Goal: Task Accomplishment & Management: Manage account settings

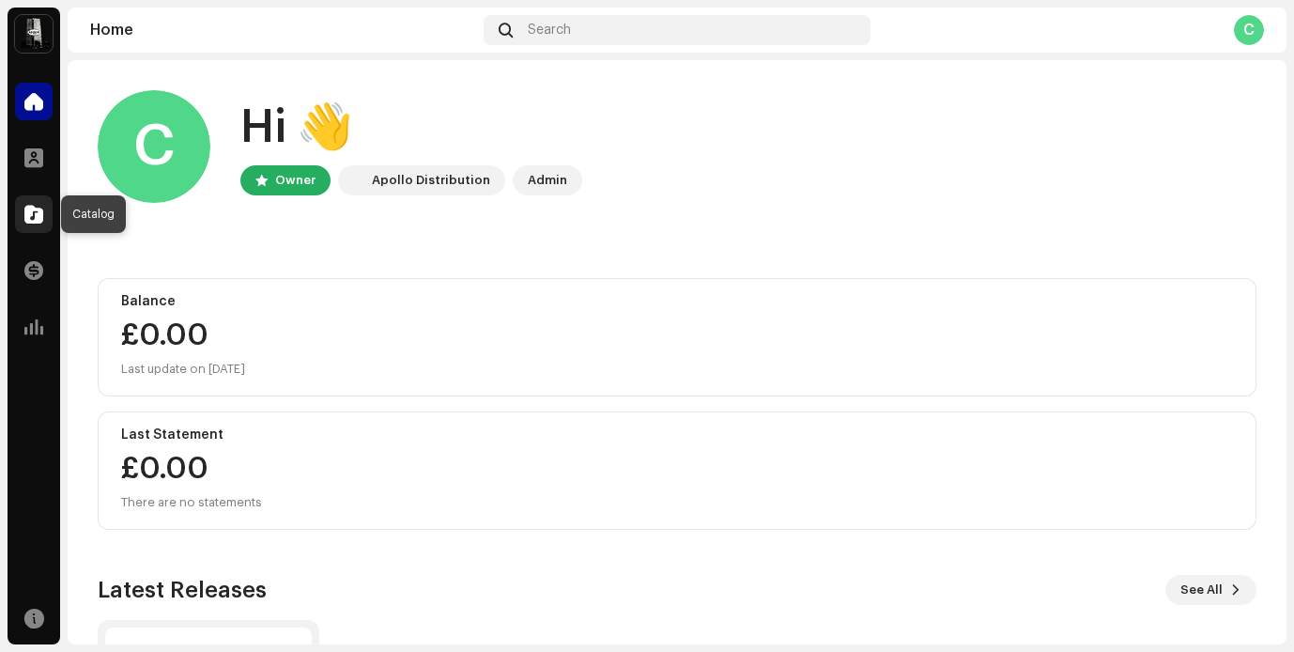
click at [31, 213] on span at bounding box center [33, 214] width 19 height 15
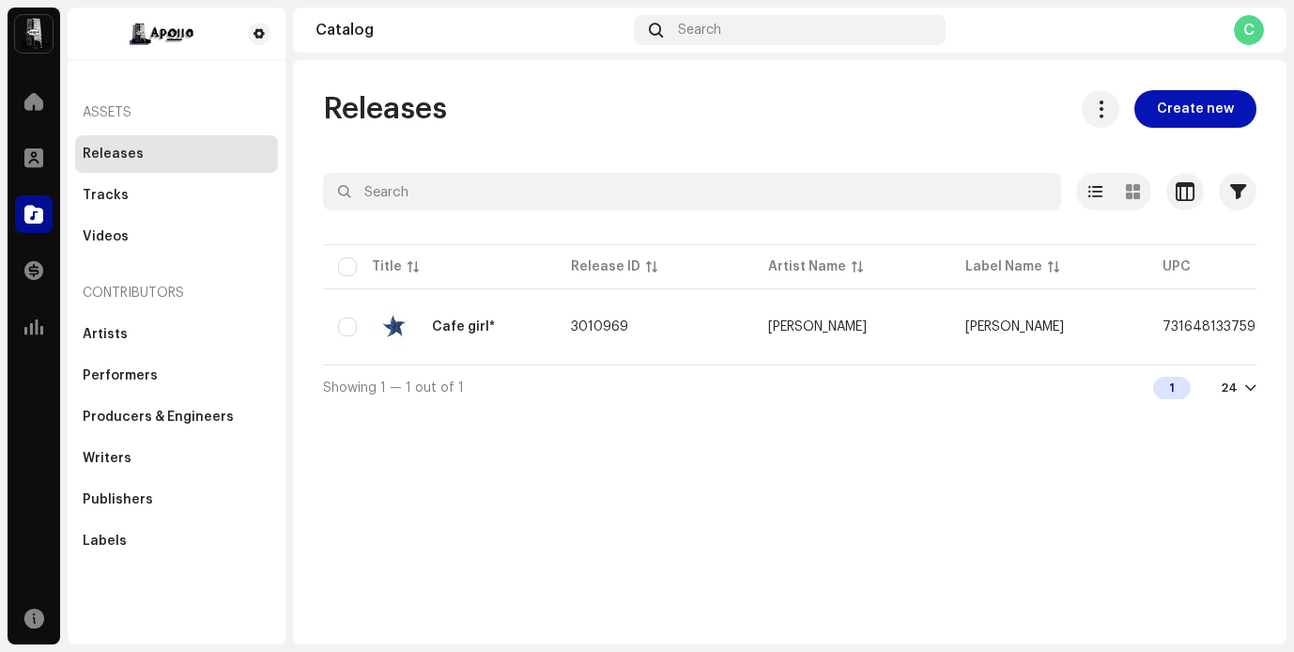
click at [1192, 123] on span "Create new" at bounding box center [1195, 109] width 77 height 38
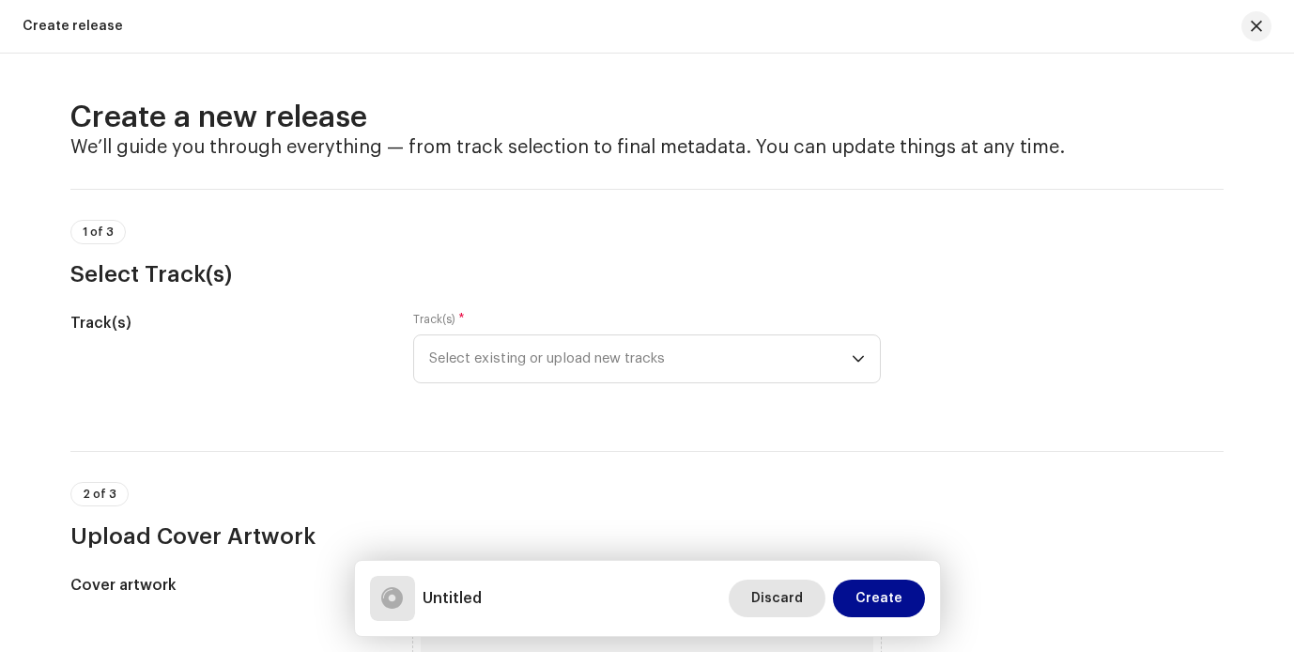
click at [787, 592] on span "Discard" at bounding box center [777, 598] width 52 height 38
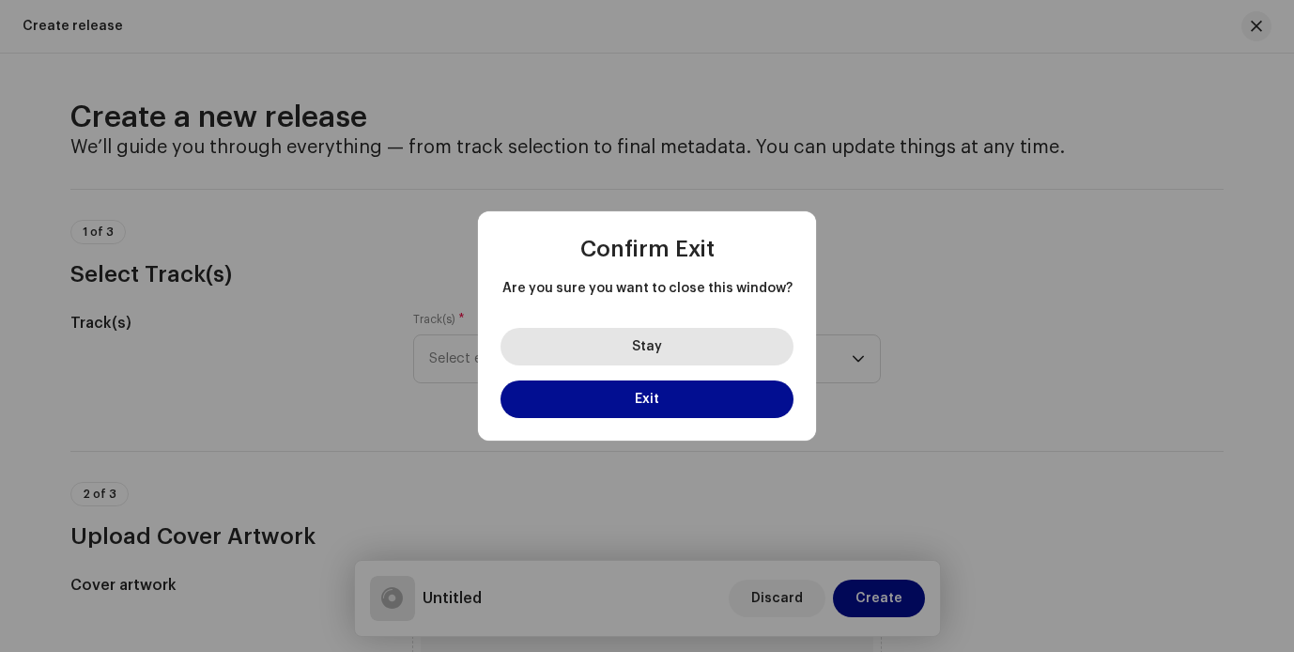
click at [745, 352] on button "Stay" at bounding box center [647, 347] width 293 height 38
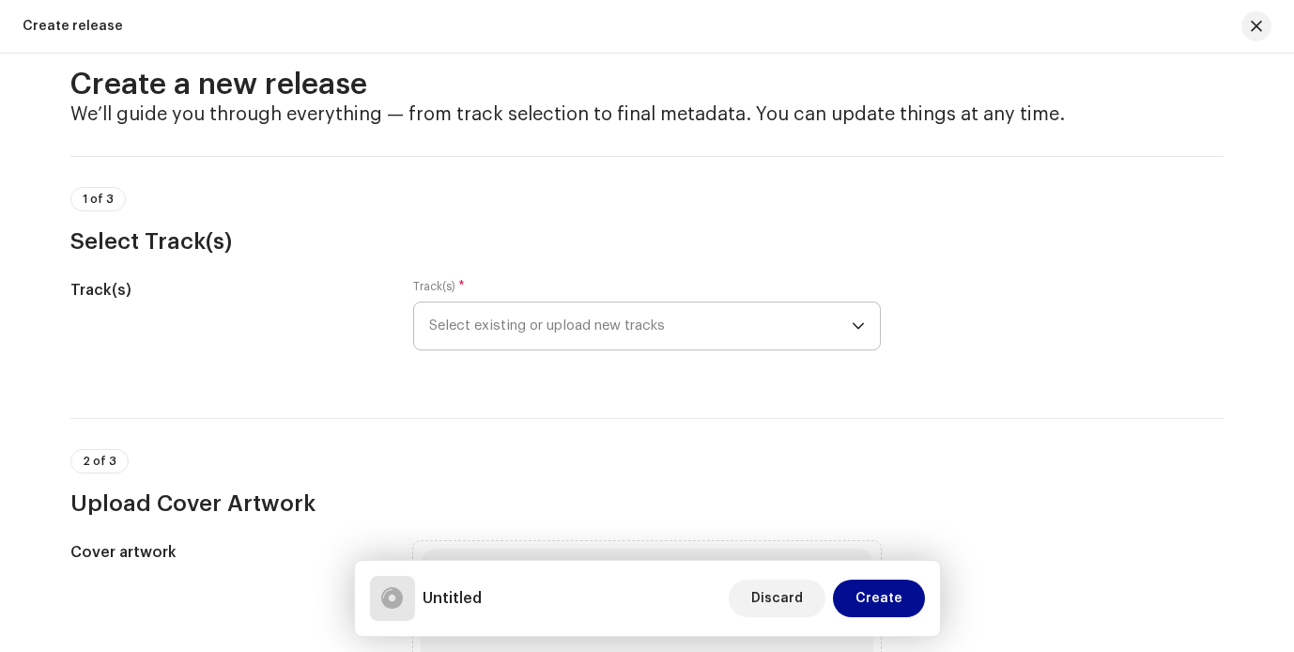
scroll to position [89, 0]
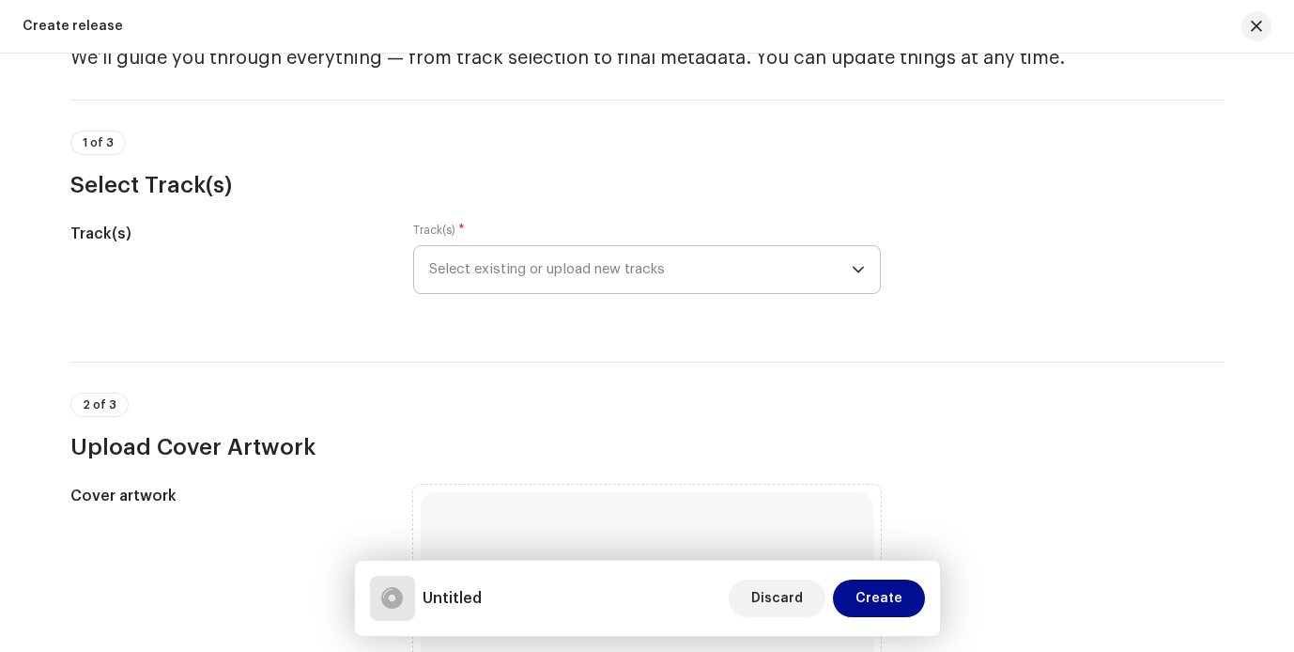
click at [820, 271] on span "Select existing or upload new tracks" at bounding box center [640, 269] width 423 height 47
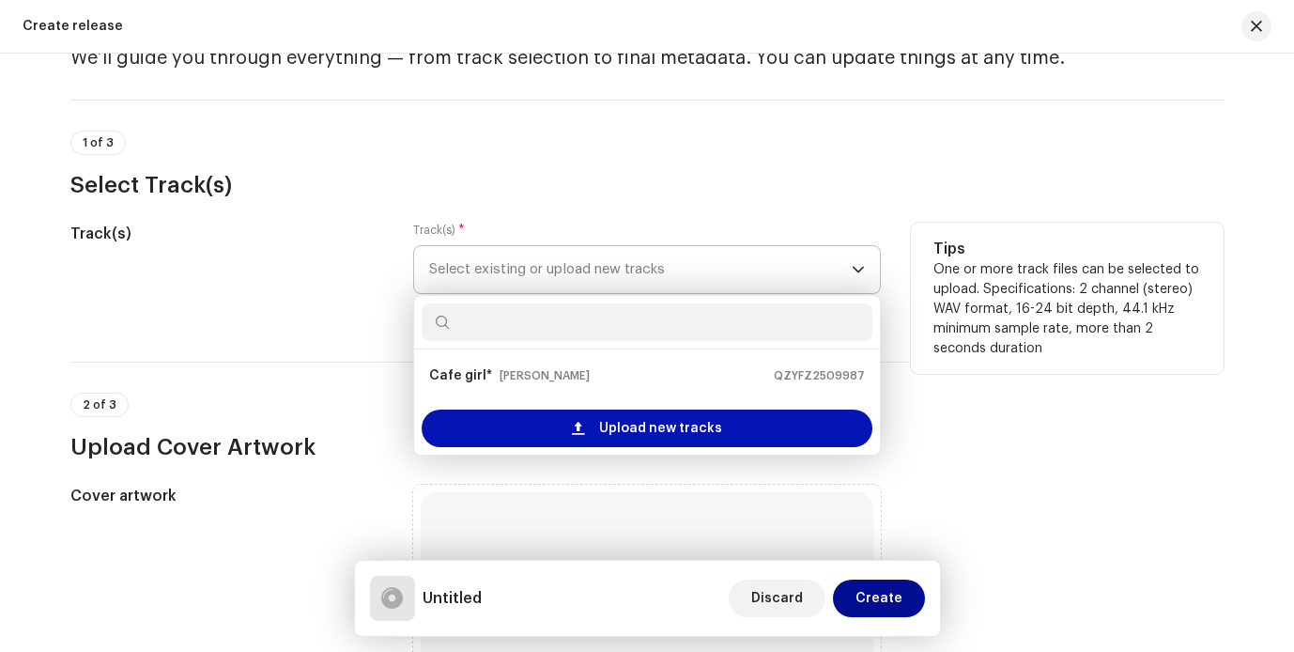
click at [786, 423] on div "Upload new tracks" at bounding box center [647, 428] width 451 height 38
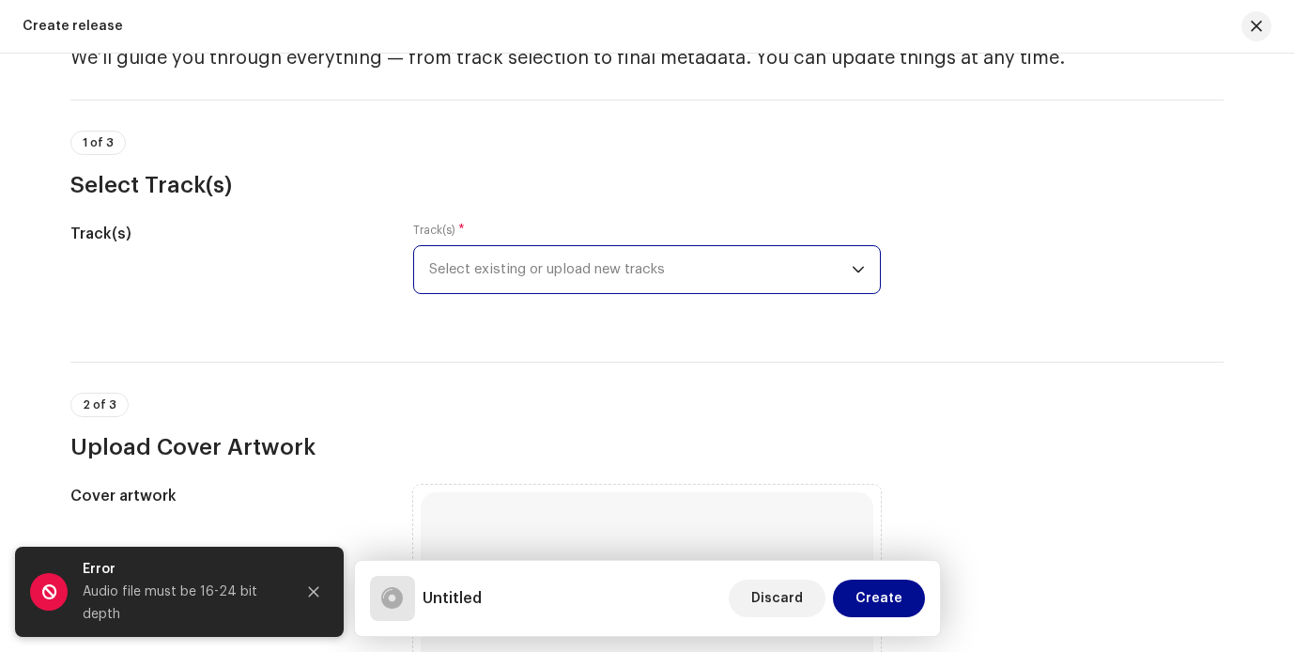
scroll to position [102, 0]
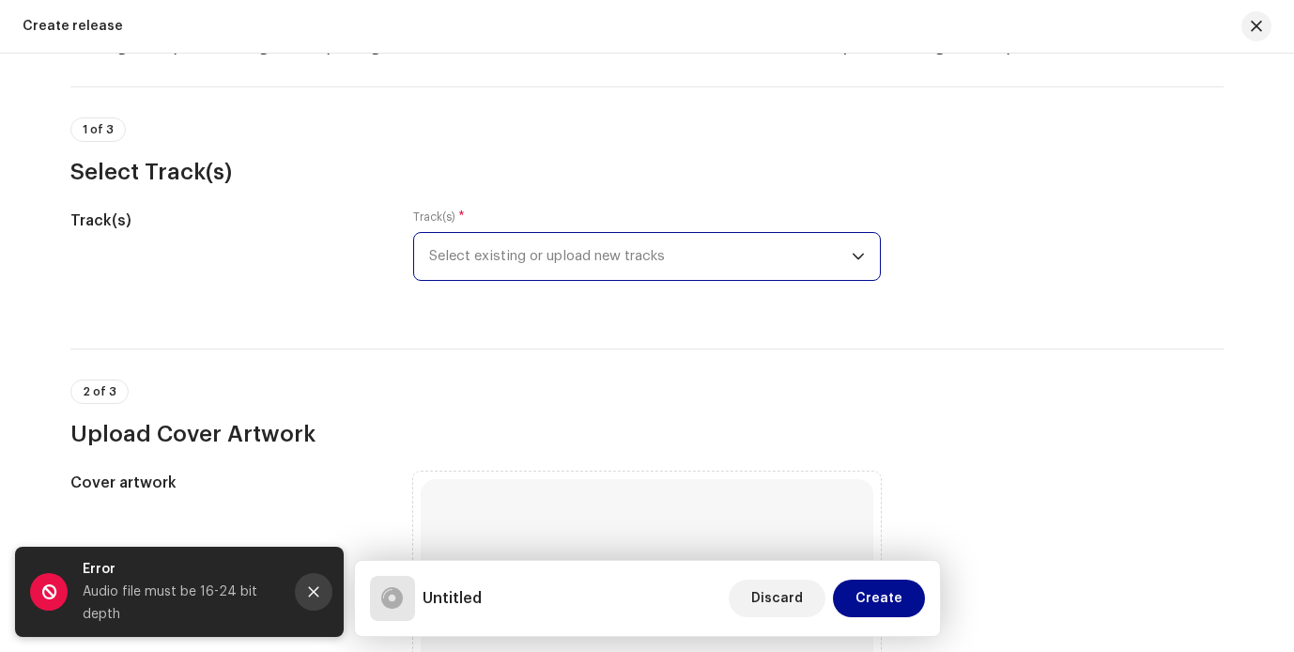
click at [311, 586] on icon "Close" at bounding box center [313, 591] width 13 height 13
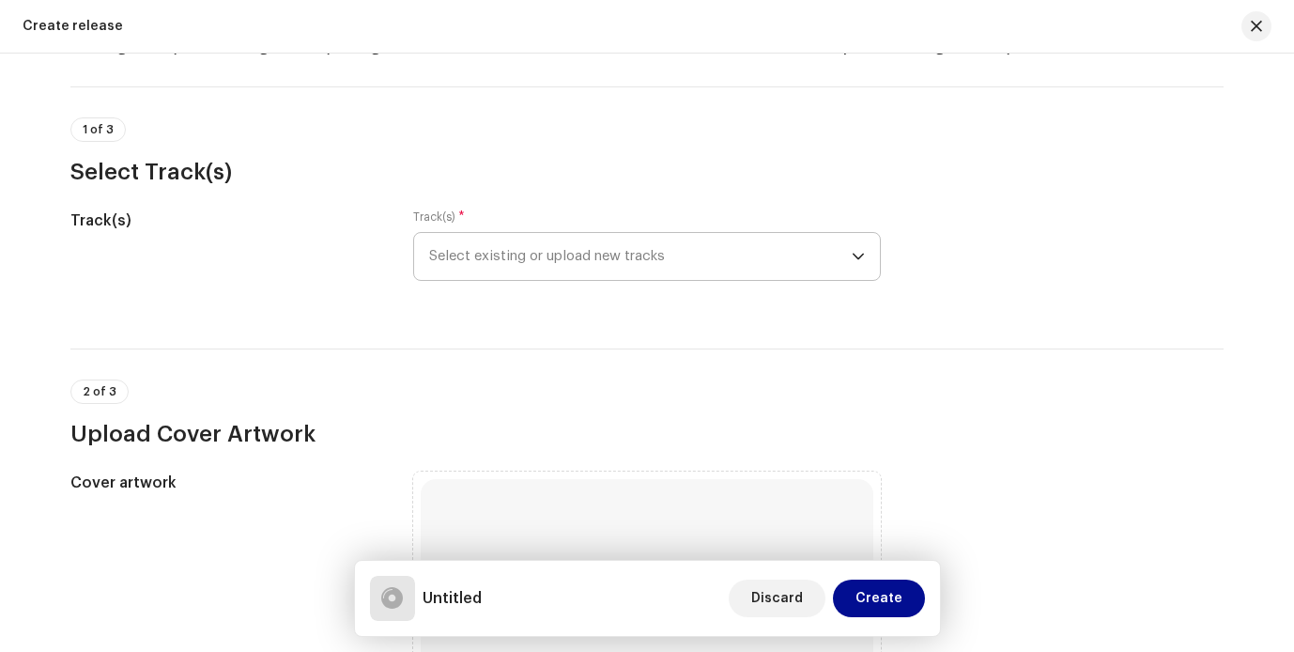
click at [675, 264] on span "Select existing or upload new tracks" at bounding box center [640, 256] width 423 height 47
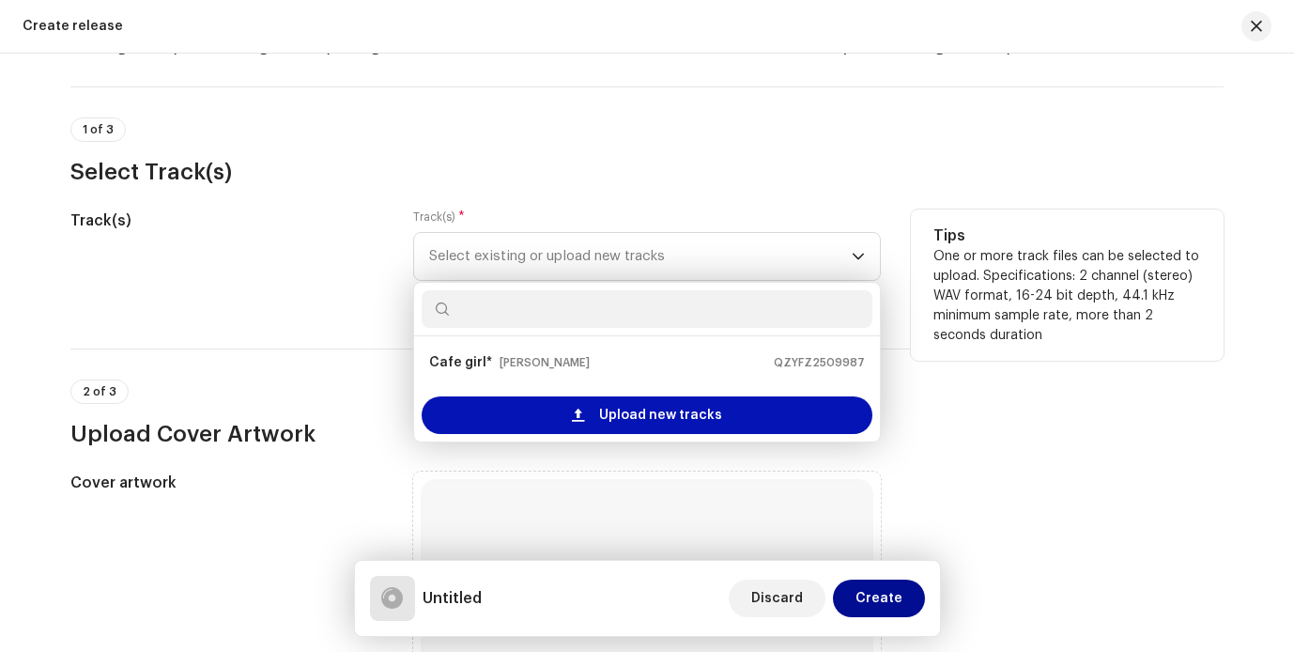
click at [747, 424] on div "Upload new tracks" at bounding box center [647, 415] width 451 height 38
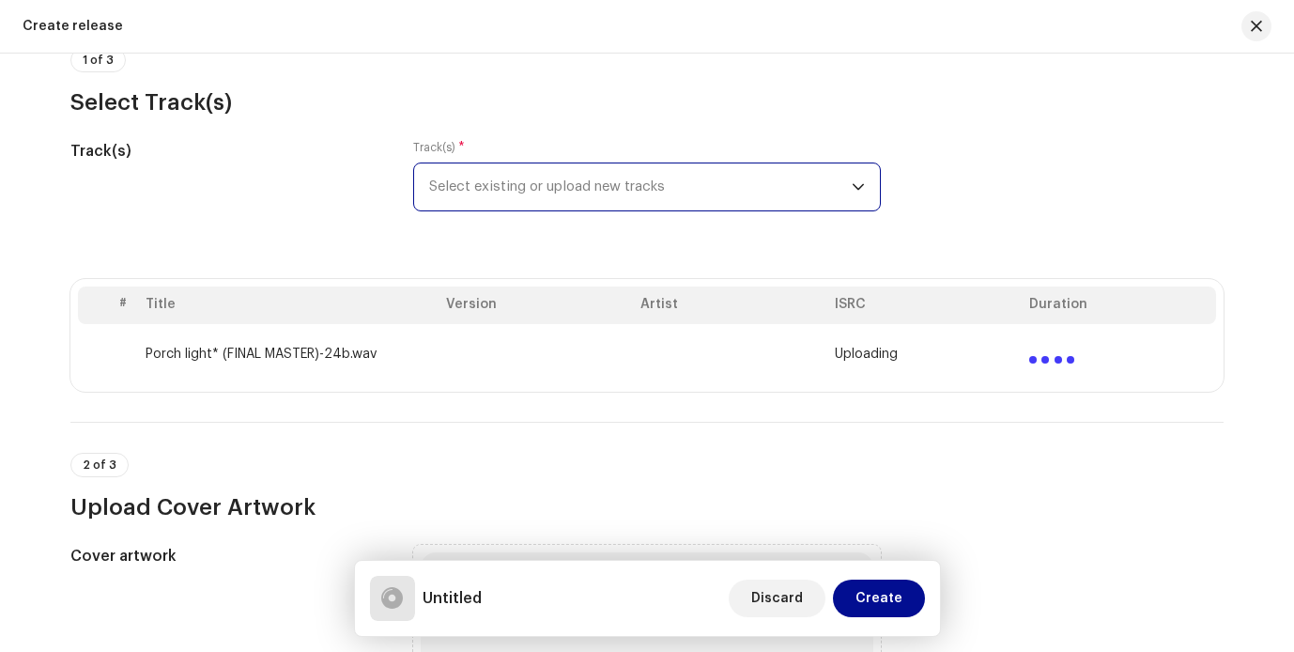
scroll to position [199, 0]
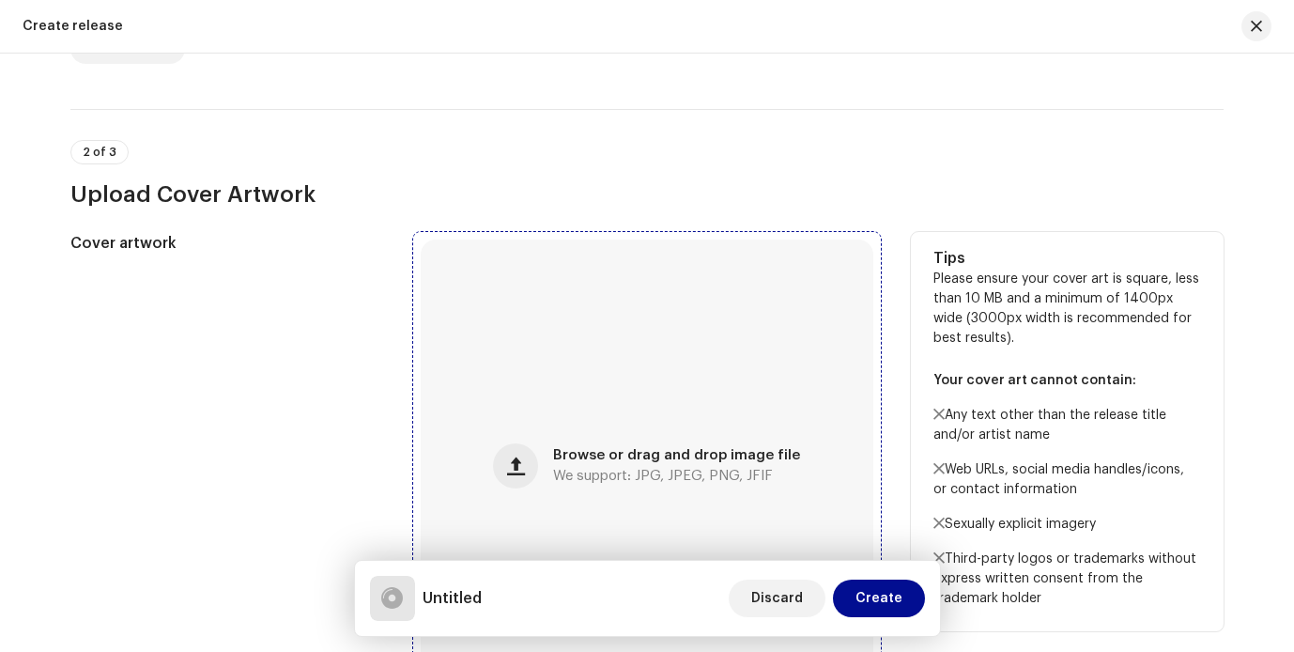
click at [602, 449] on span "Browse or drag and drop image file" at bounding box center [676, 455] width 247 height 13
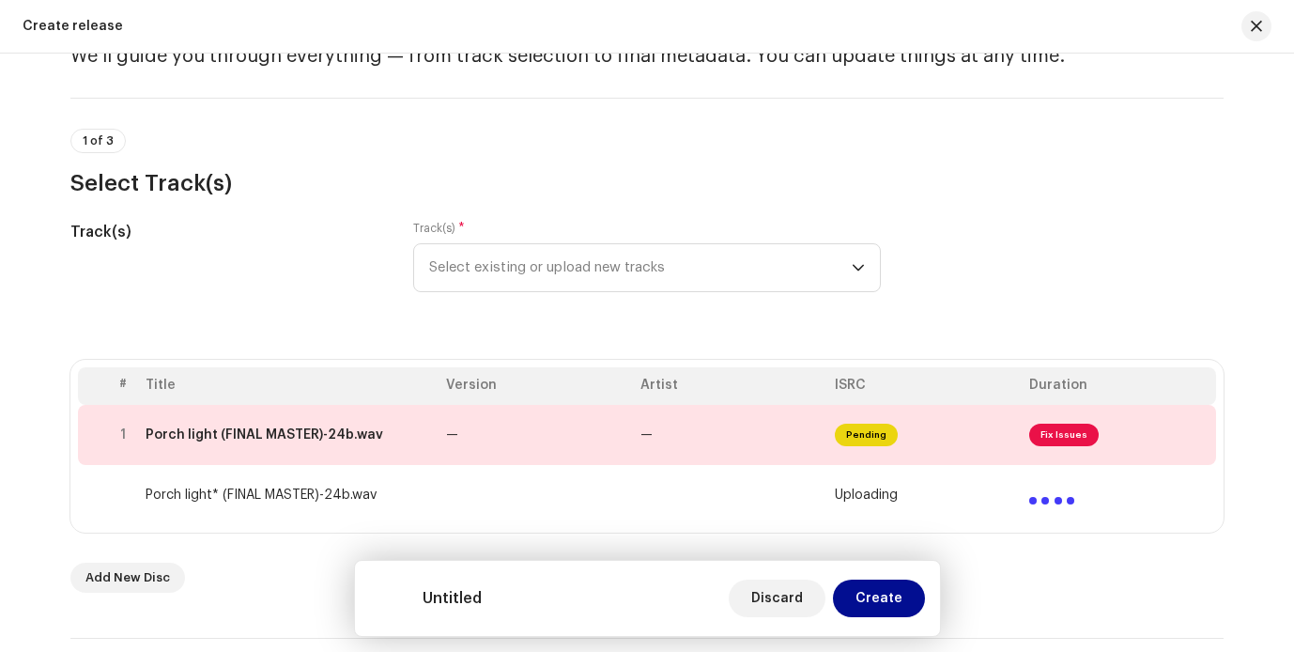
scroll to position [122, 0]
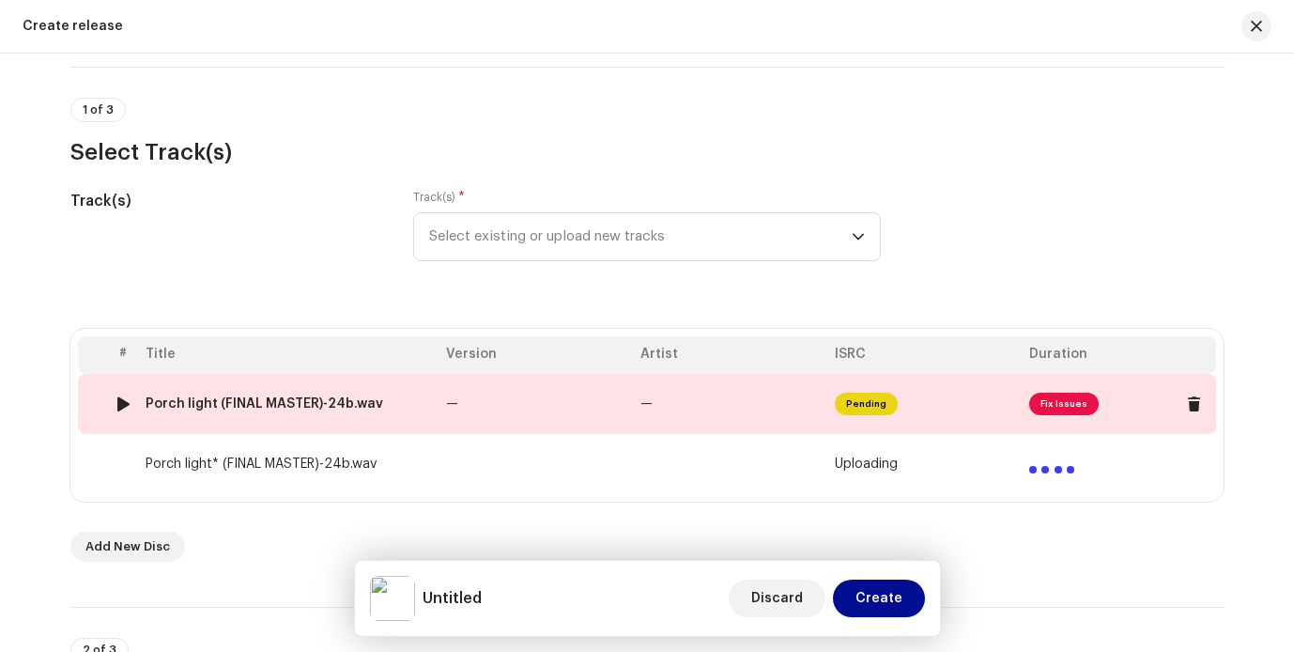
click at [1061, 396] on span "Fix Issues" at bounding box center [1063, 404] width 69 height 23
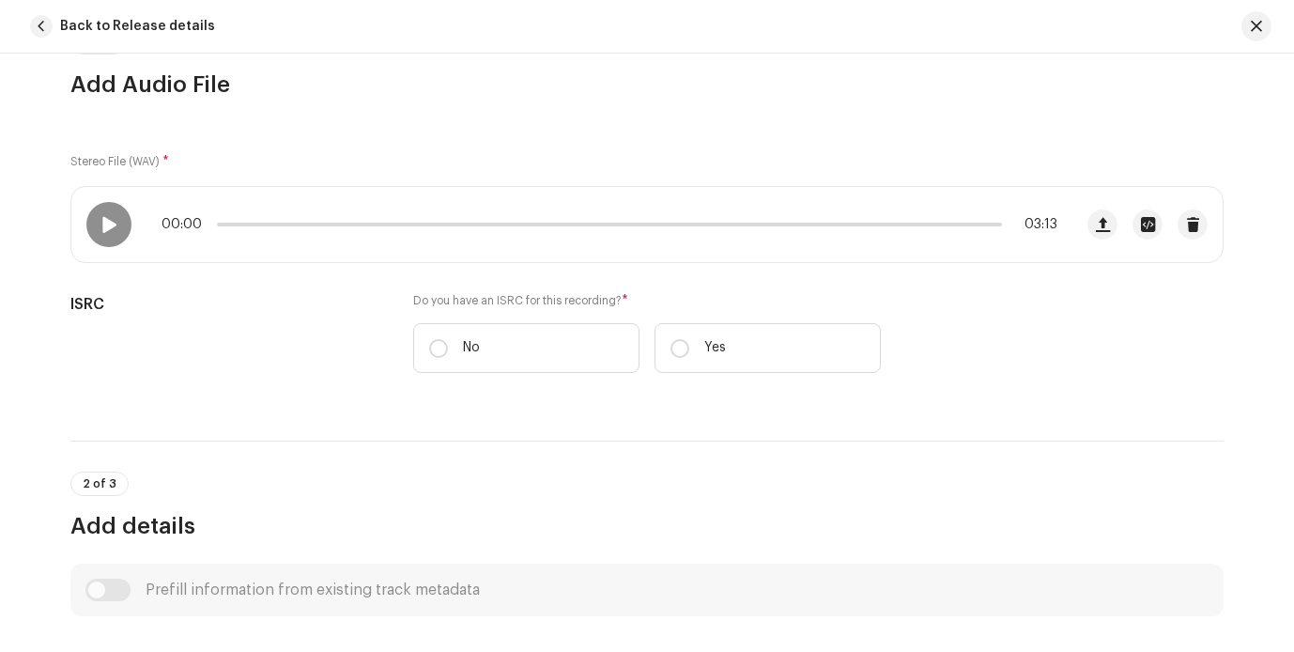
scroll to position [216, 0]
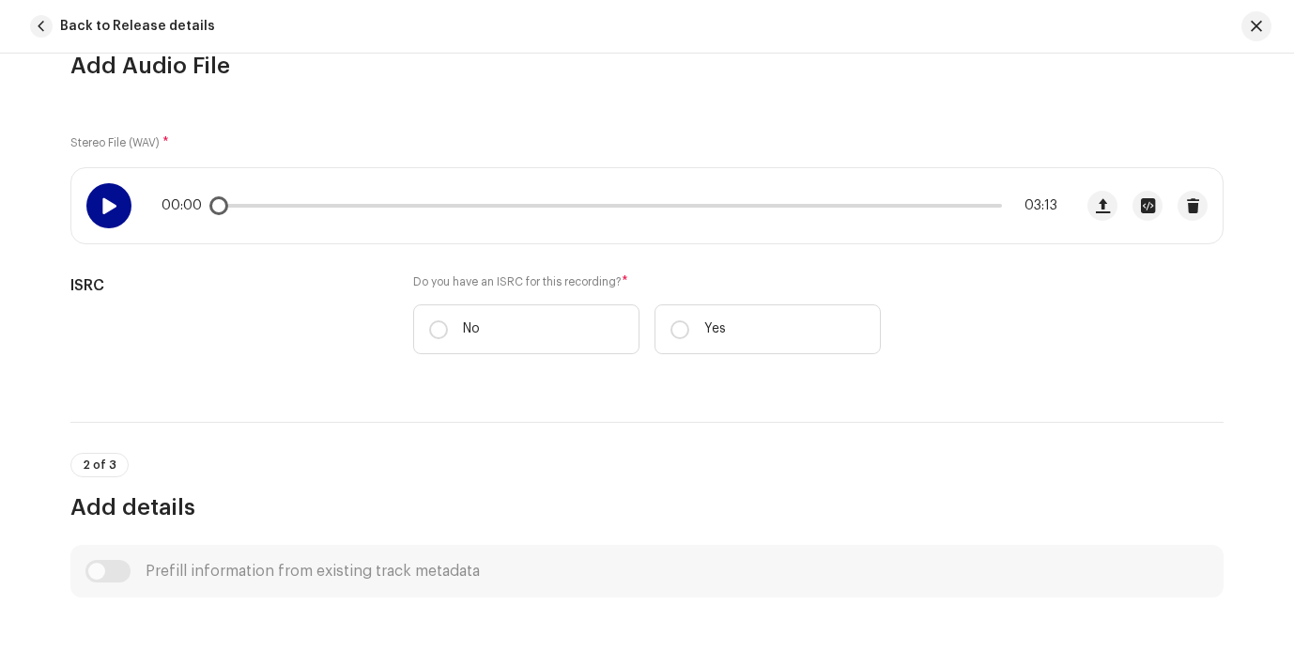
click at [108, 209] on span at bounding box center [108, 205] width 16 height 15
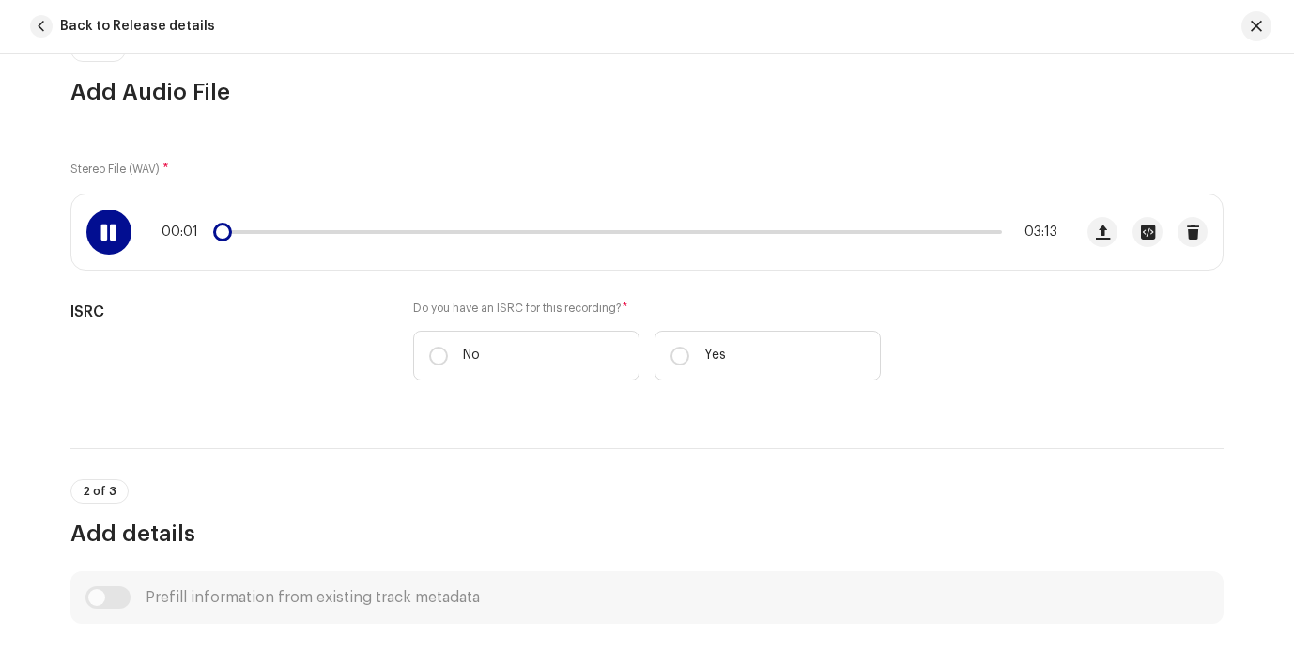
scroll to position [172, 0]
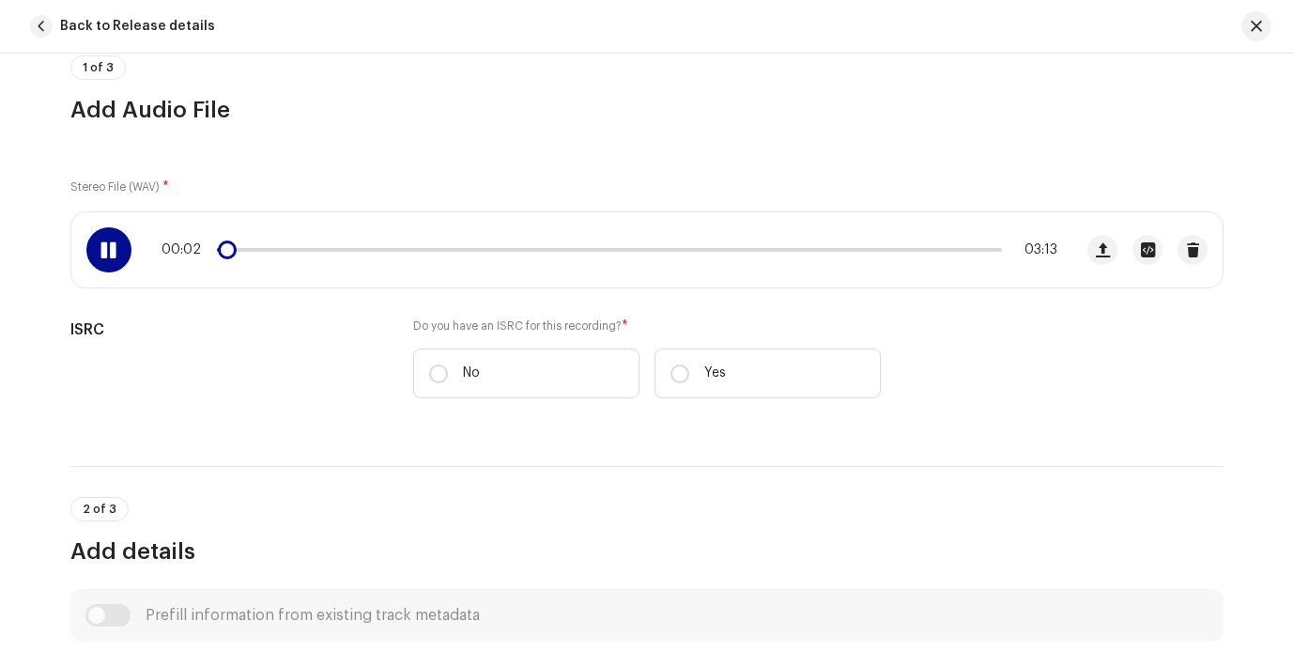
click at [810, 252] on div "00:02 03:13" at bounding box center [610, 249] width 896 height 15
click at [809, 259] on div "00:02 03:13" at bounding box center [571, 249] width 1001 height 75
click at [774, 252] on div "00:03 03:13" at bounding box center [610, 249] width 896 height 15
drag, startPoint x: 255, startPoint y: 253, endPoint x: 300, endPoint y: 254, distance: 44.2
click at [304, 254] on div "00:04 03:13" at bounding box center [610, 249] width 896 height 15
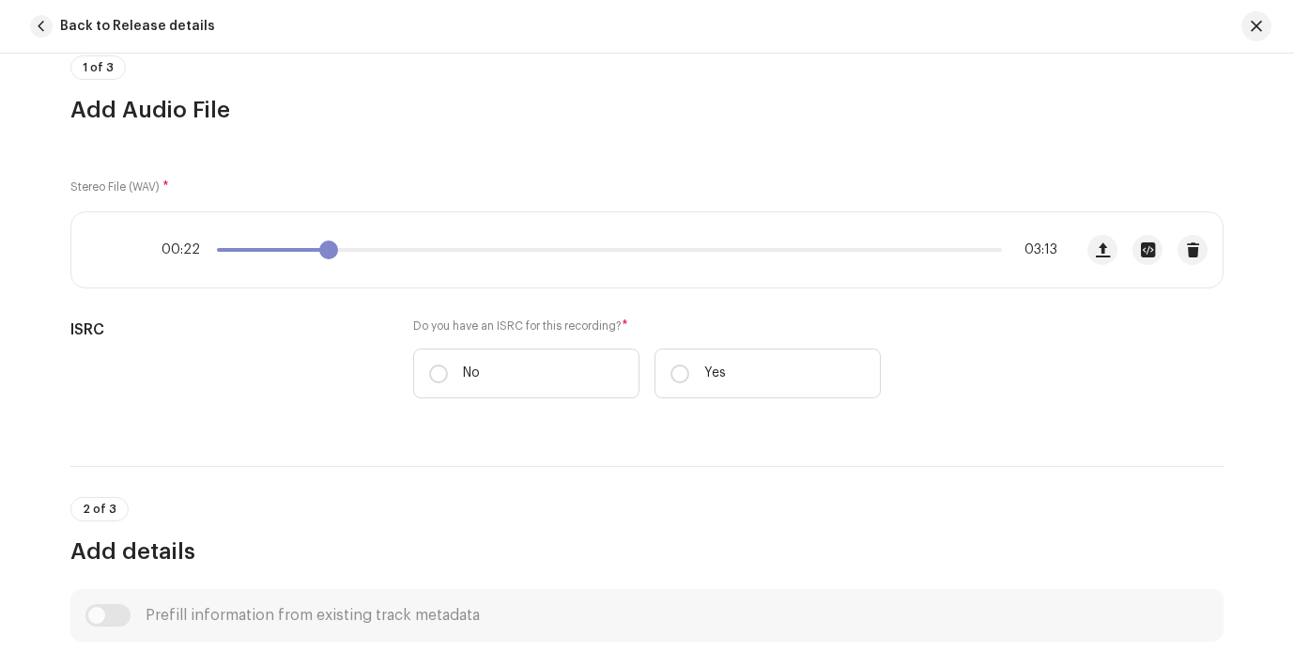
drag, startPoint x: 236, startPoint y: 247, endPoint x: 468, endPoint y: 252, distance: 232.0
click at [338, 252] on span at bounding box center [328, 249] width 19 height 19
drag, startPoint x: 531, startPoint y: 265, endPoint x: 571, endPoint y: 277, distance: 42.2
click at [574, 275] on div "01:16 03:13" at bounding box center [571, 249] width 1001 height 75
drag, startPoint x: 578, startPoint y: 246, endPoint x: 1041, endPoint y: 295, distance: 465.5
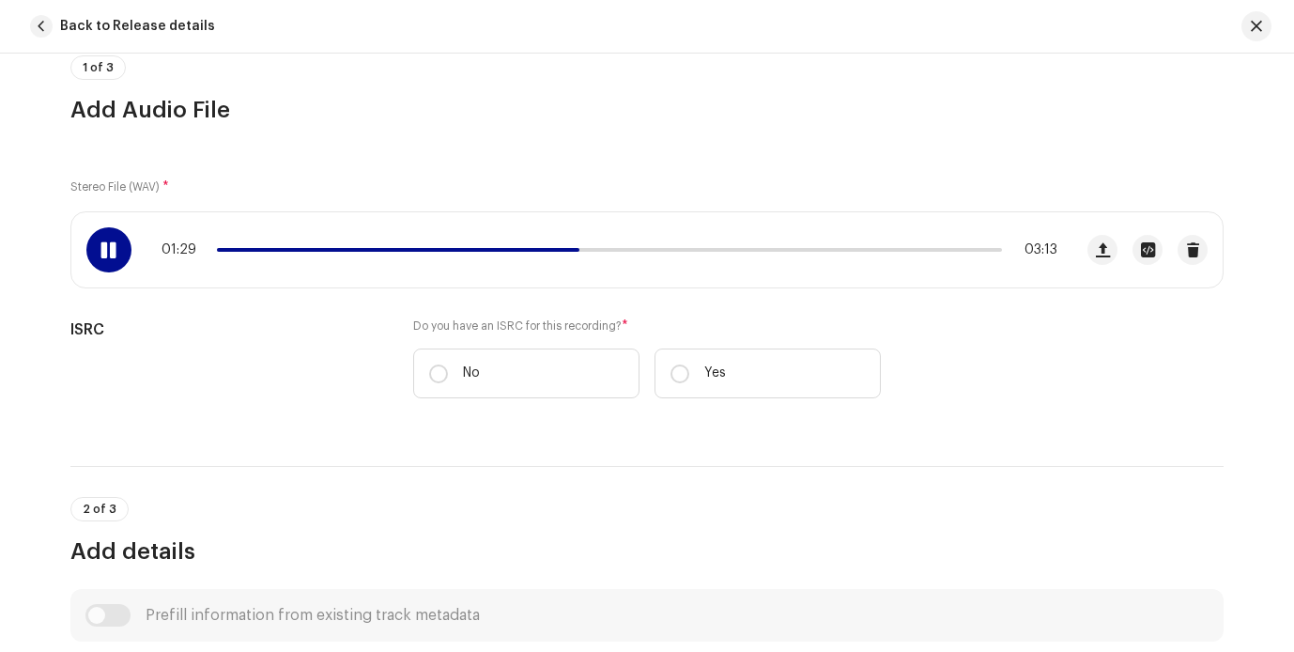
click at [1032, 295] on div "Stereo File (WAV) * 01:29 03:13 ISRC Do you have an ISRC for this recording? * …" at bounding box center [646, 283] width 1153 height 273
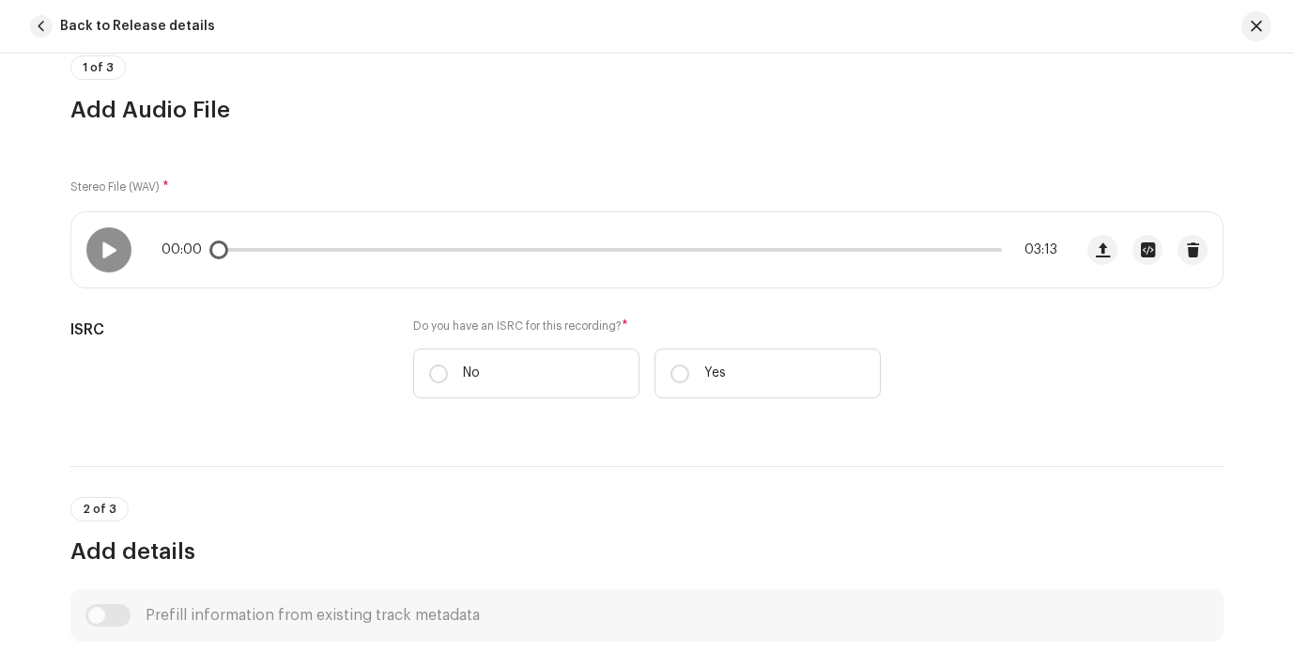
drag, startPoint x: 932, startPoint y: 259, endPoint x: 906, endPoint y: 264, distance: 26.7
click at [944, 262] on div "00:00 03:13" at bounding box center [571, 249] width 1001 height 75
click at [86, 241] on div at bounding box center [108, 249] width 45 height 45
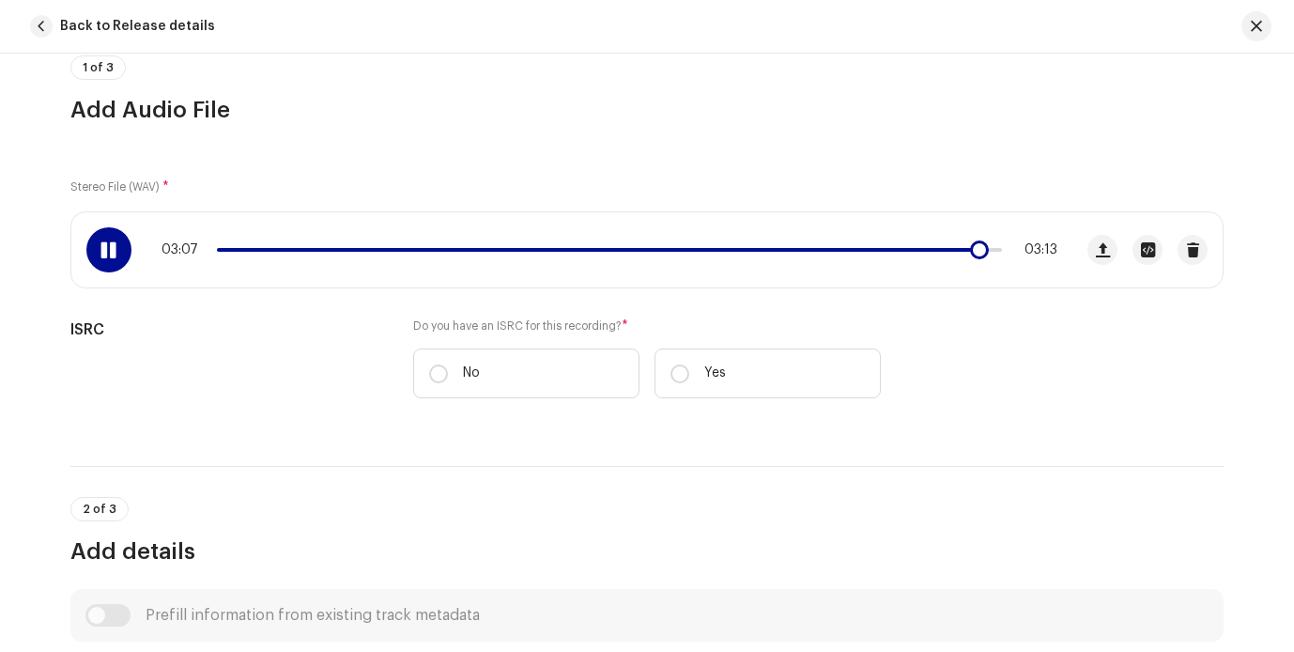
drag, startPoint x: 229, startPoint y: 246, endPoint x: 971, endPoint y: 284, distance: 742.8
click at [974, 281] on div "03:07 03:13" at bounding box center [571, 249] width 1001 height 75
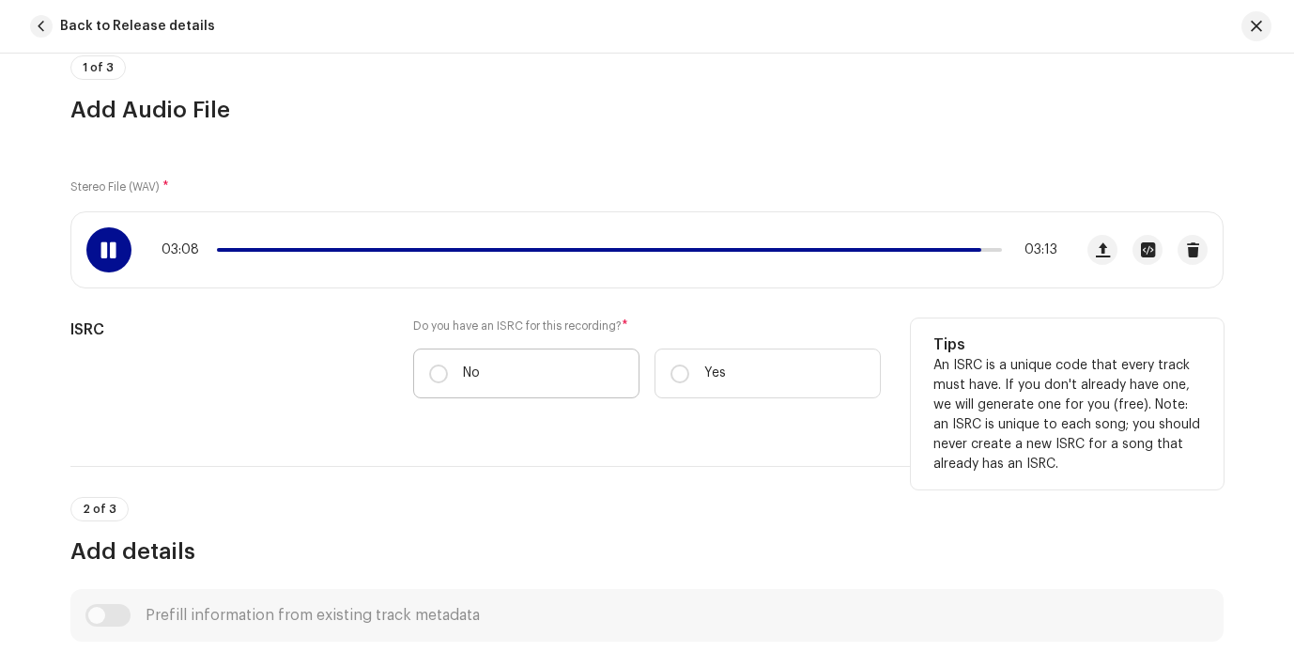
click at [501, 381] on label "No" at bounding box center [526, 373] width 226 height 50
click at [448, 381] on input "No" at bounding box center [438, 373] width 19 height 19
radio input "true"
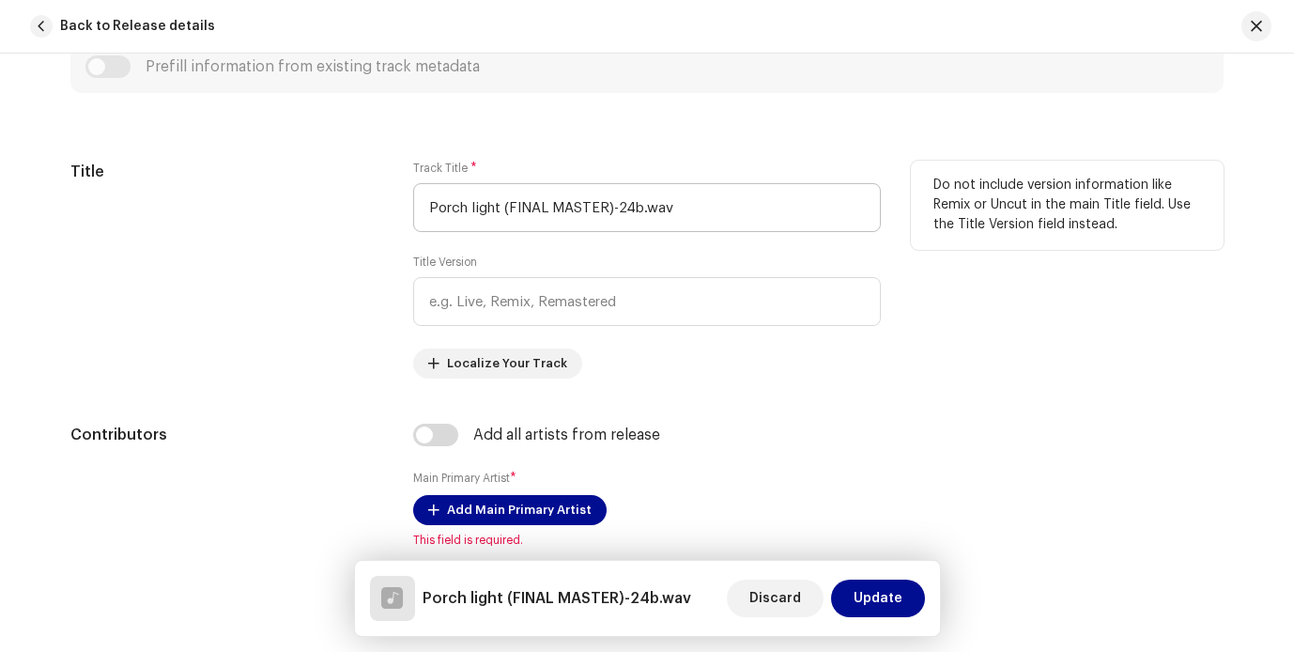
scroll to position [755, 0]
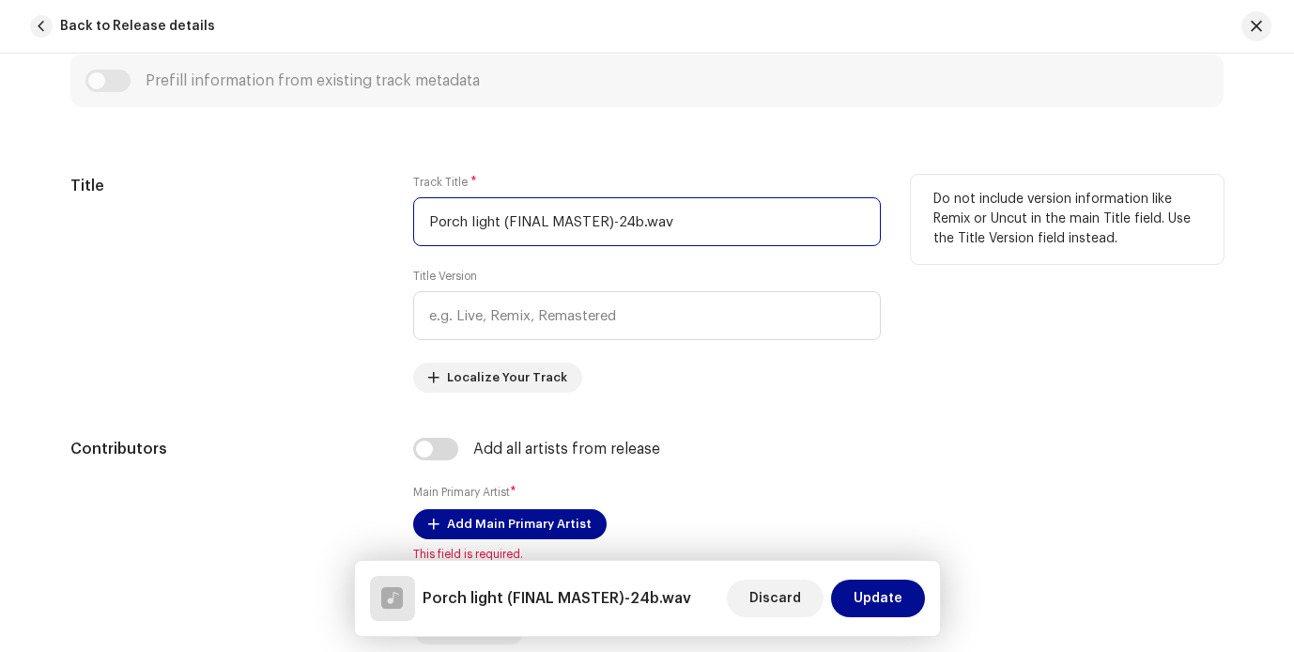
click at [675, 229] on input "Porch light (FINAL MASTER)-24b.wav" at bounding box center [647, 221] width 468 height 49
type input "Porch lioght*"
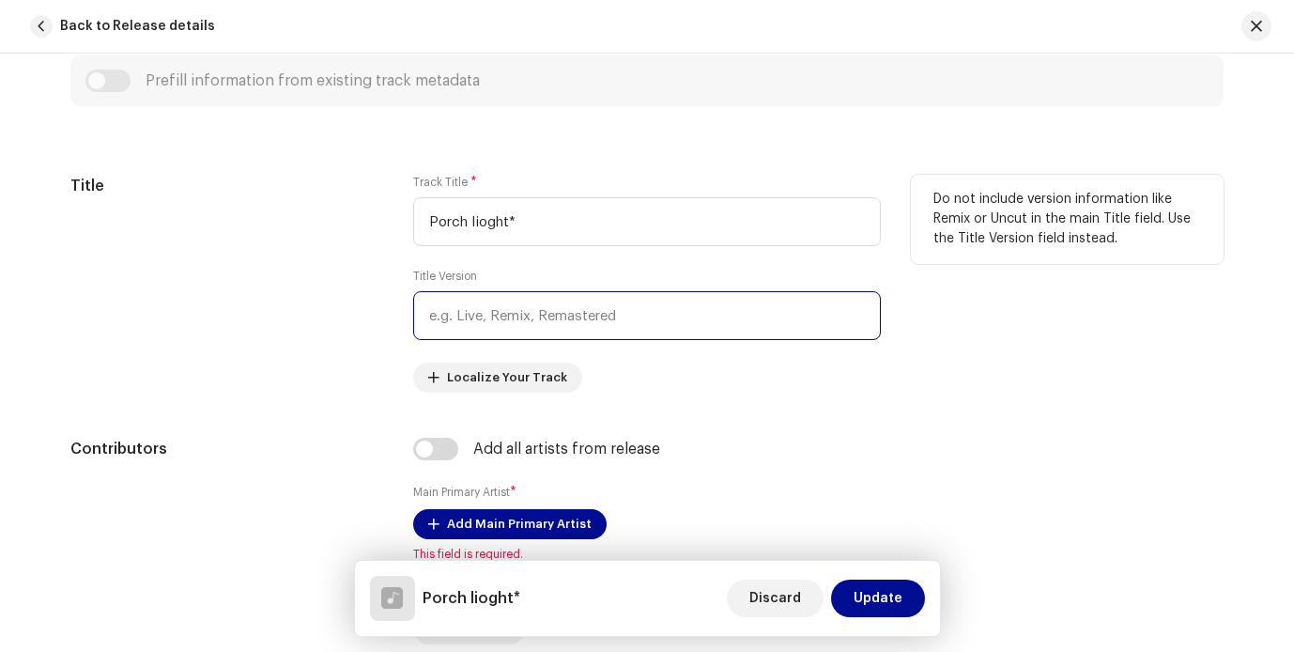
click at [598, 301] on input "text" at bounding box center [647, 315] width 468 height 49
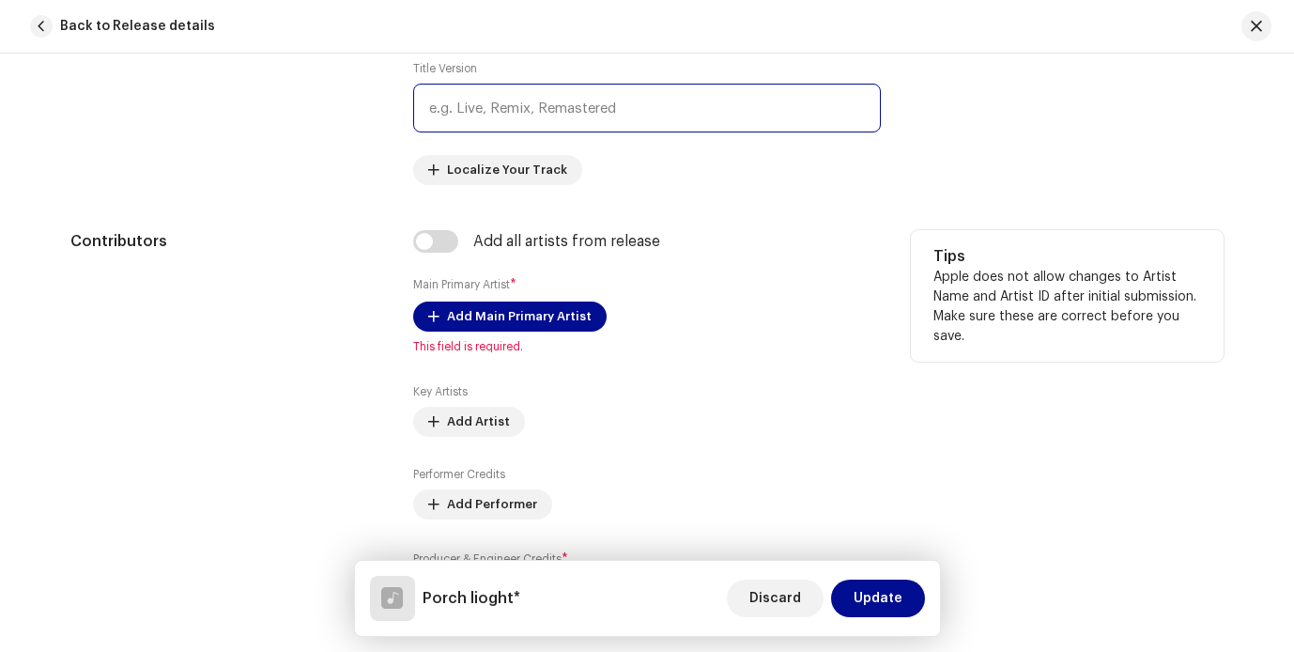
scroll to position [970, 0]
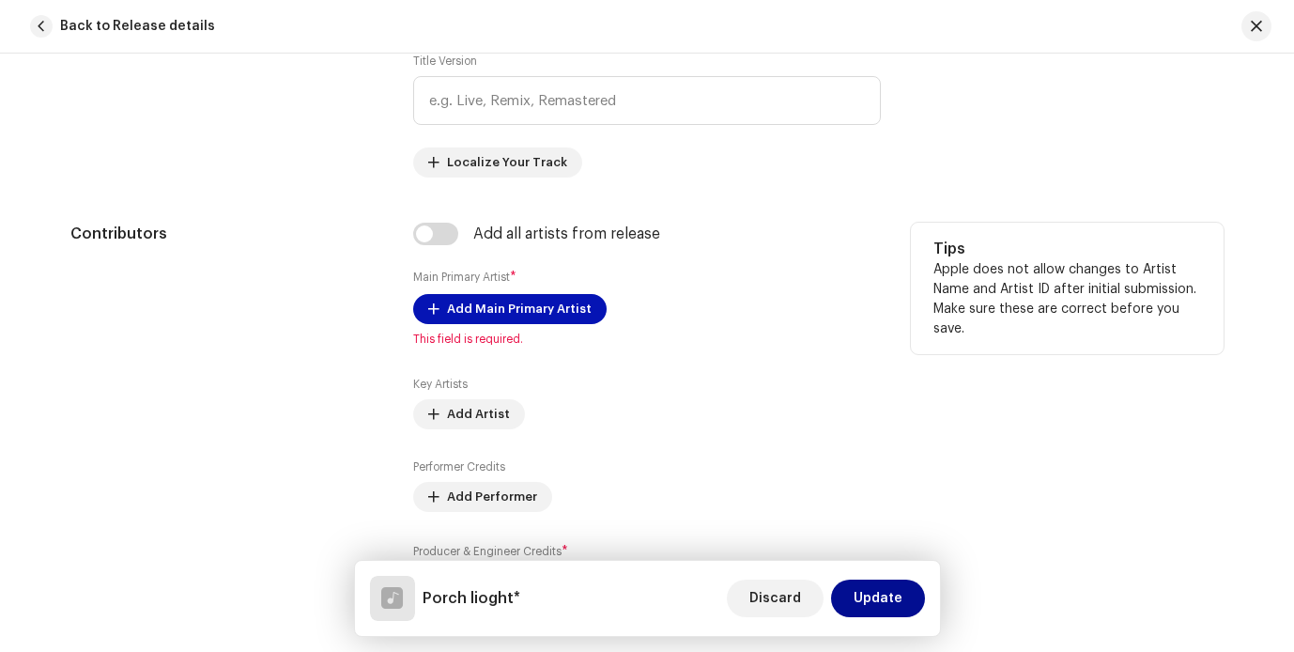
click at [511, 303] on span "Add Main Primary Artist" at bounding box center [519, 309] width 145 height 38
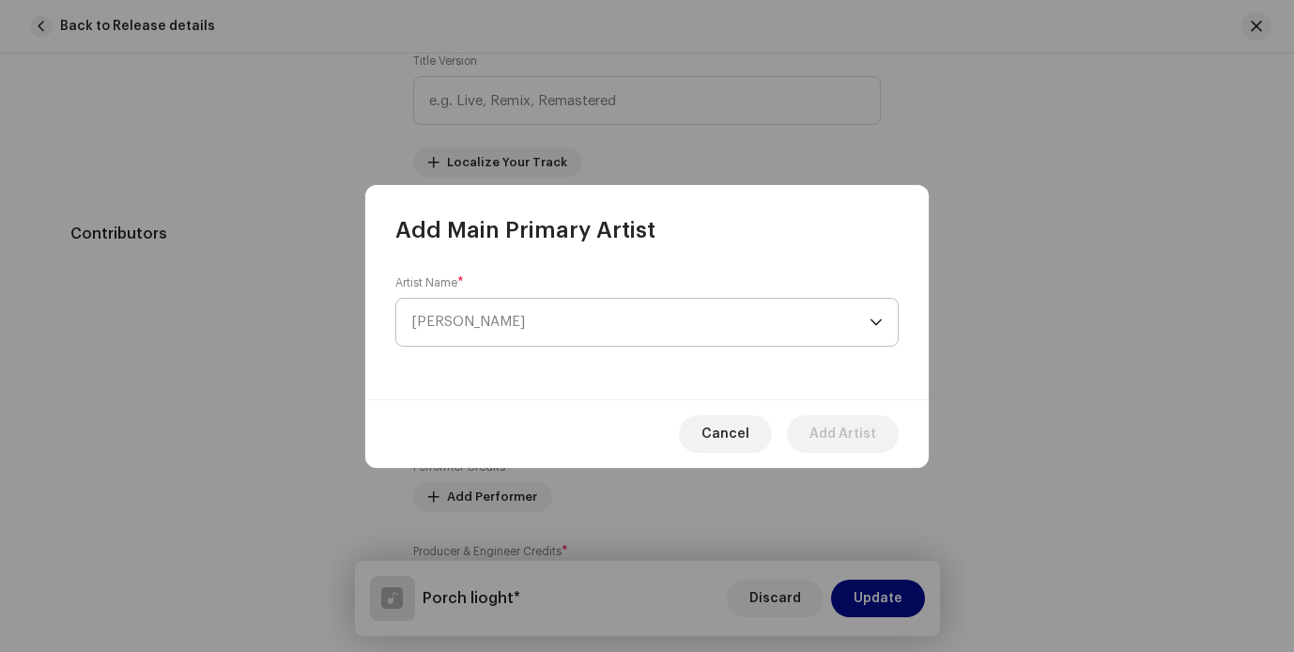
click at [503, 311] on span "[PERSON_NAME]" at bounding box center [640, 322] width 458 height 47
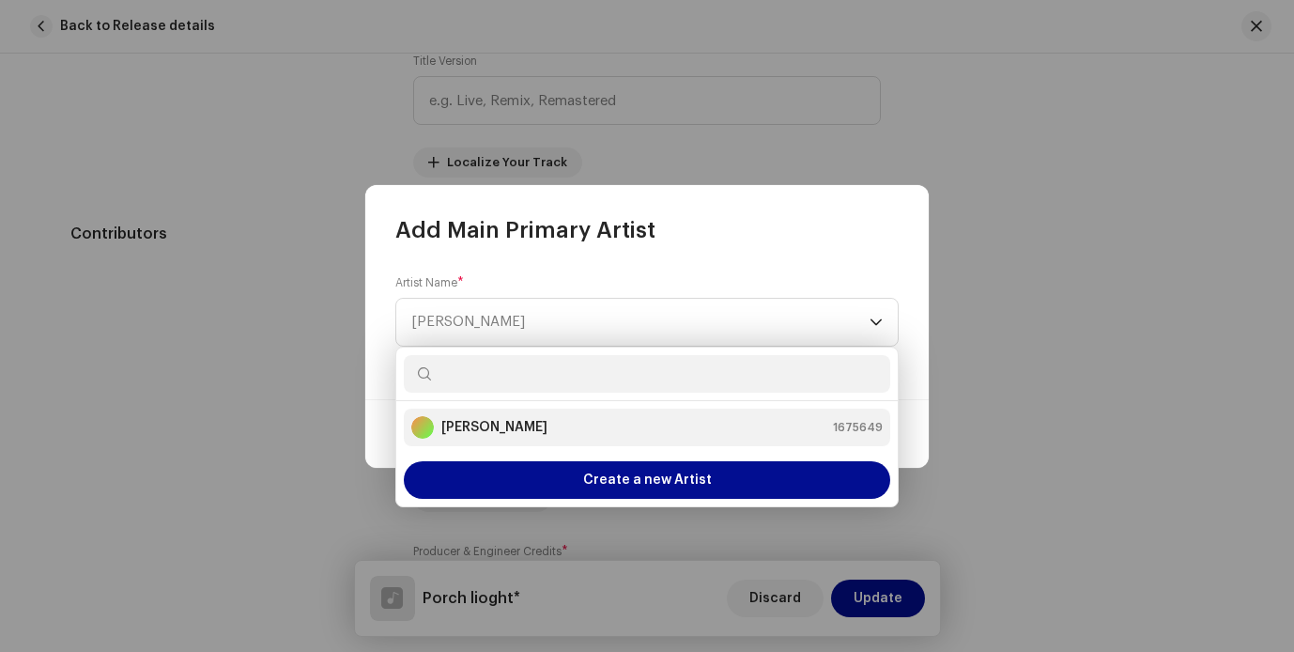
click at [496, 432] on strong "[PERSON_NAME]" at bounding box center [494, 427] width 106 height 19
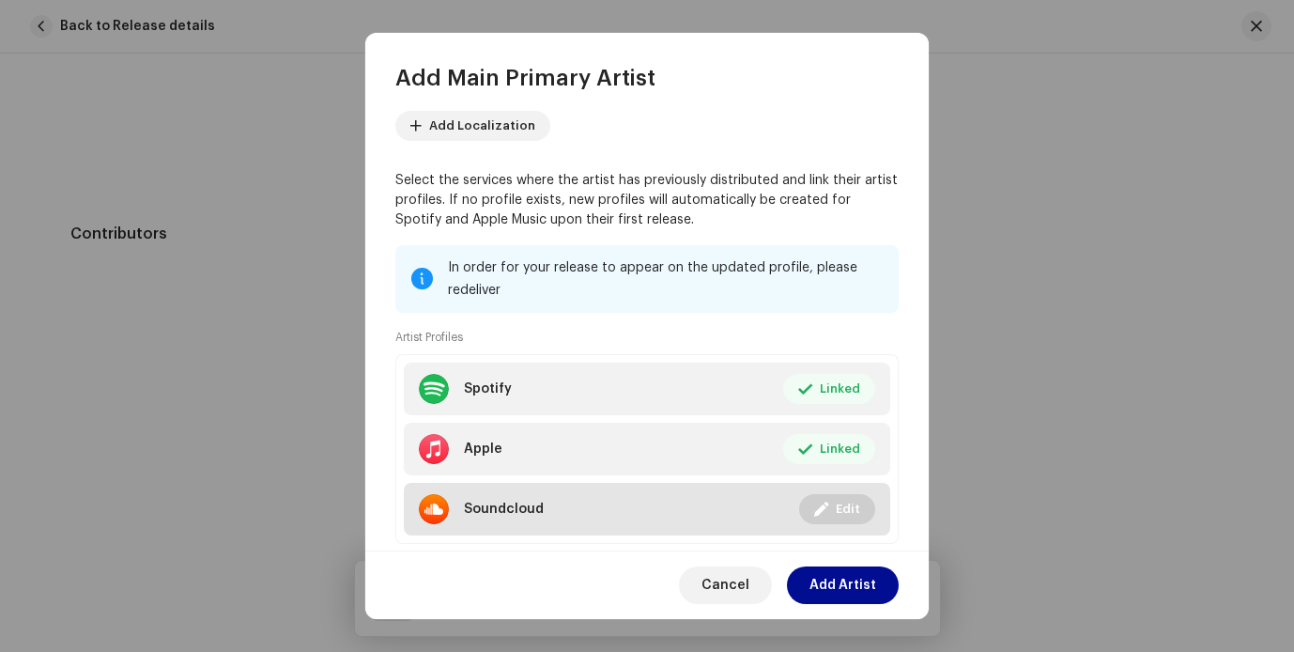
scroll to position [151, 0]
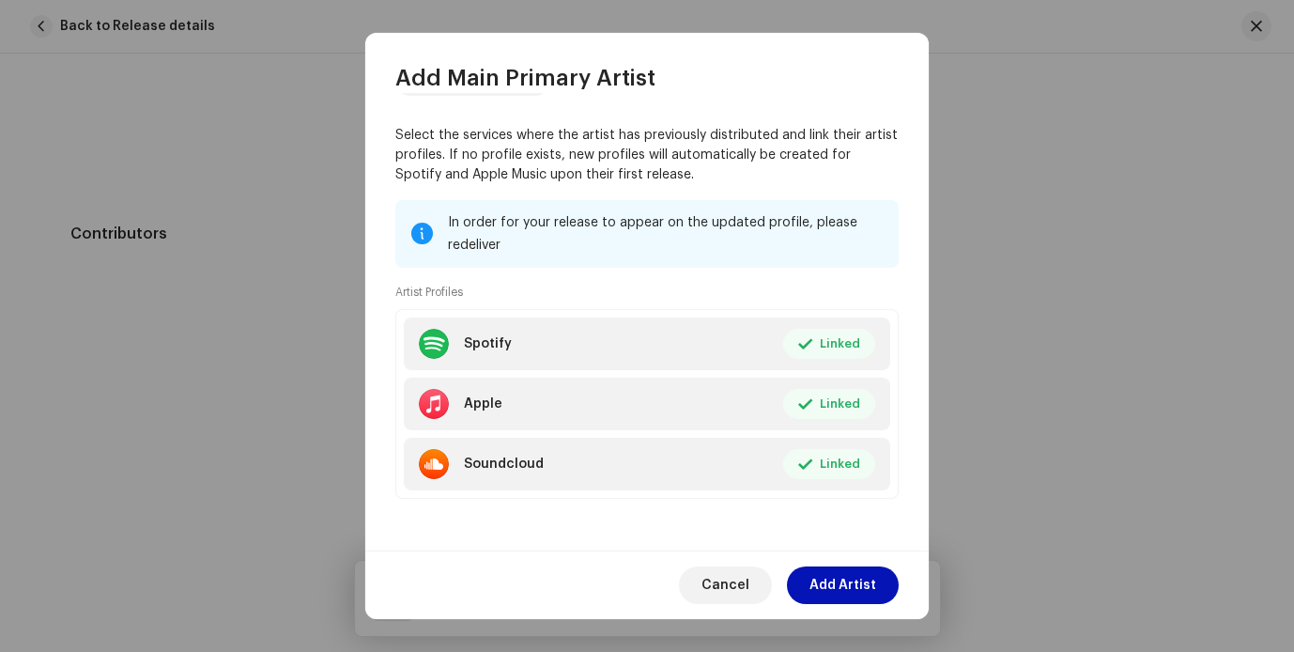
click at [855, 587] on span "Add Artist" at bounding box center [842, 585] width 67 height 38
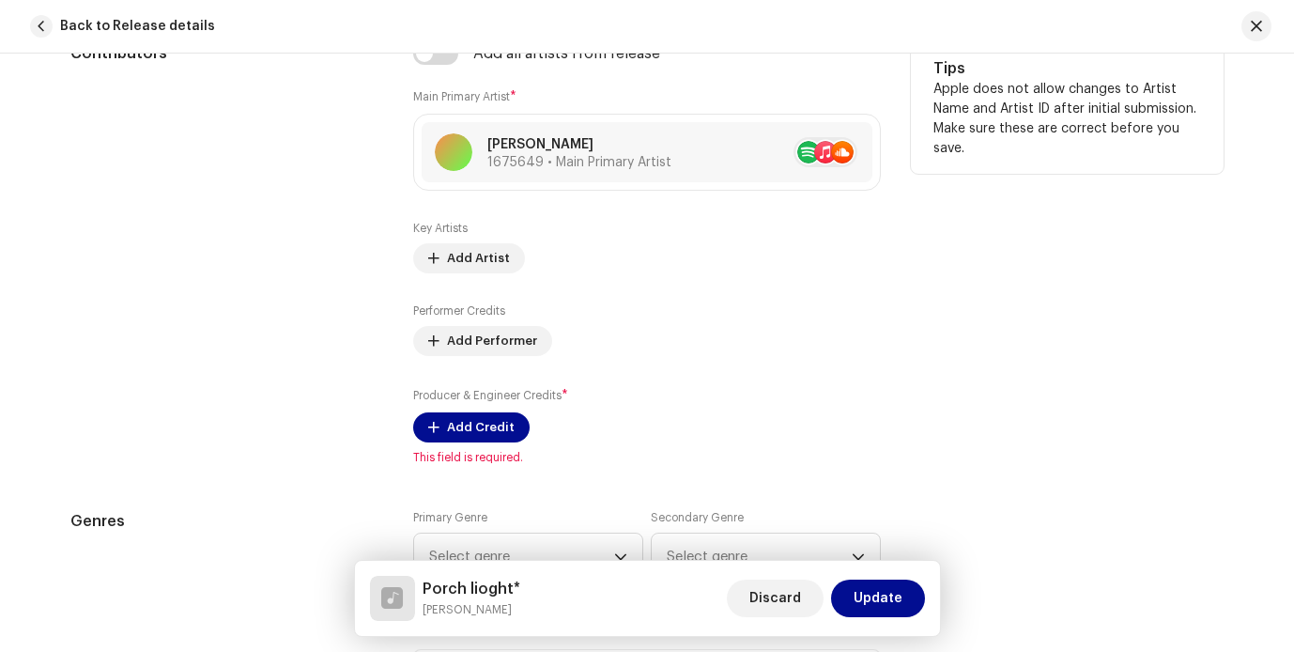
scroll to position [1151, 0]
click at [493, 419] on span "Add Credit" at bounding box center [481, 427] width 68 height 38
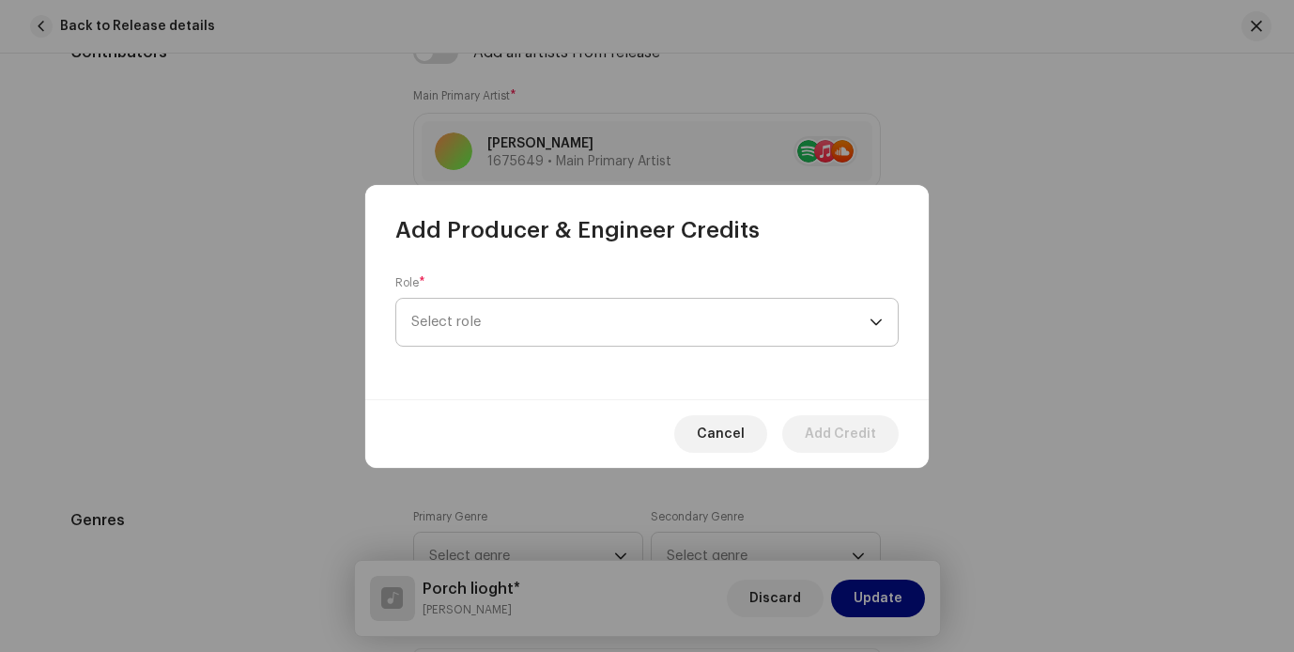
click at [620, 322] on span "Select role" at bounding box center [640, 322] width 458 height 47
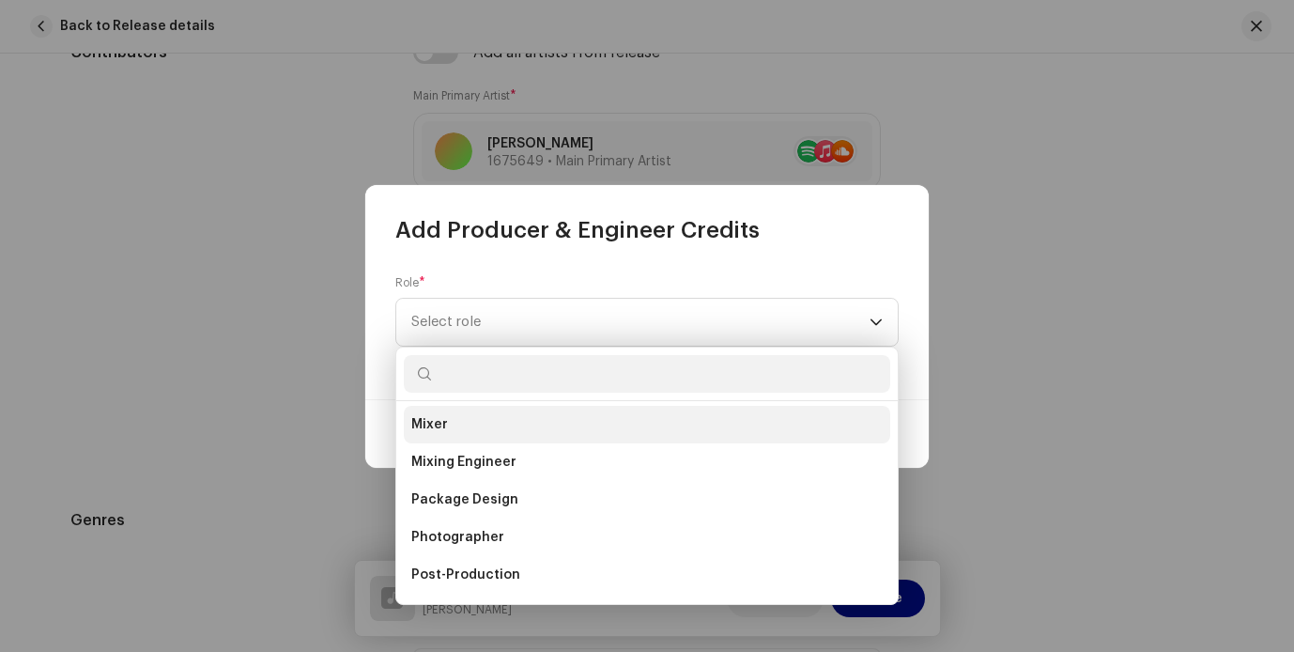
scroll to position [568, 0]
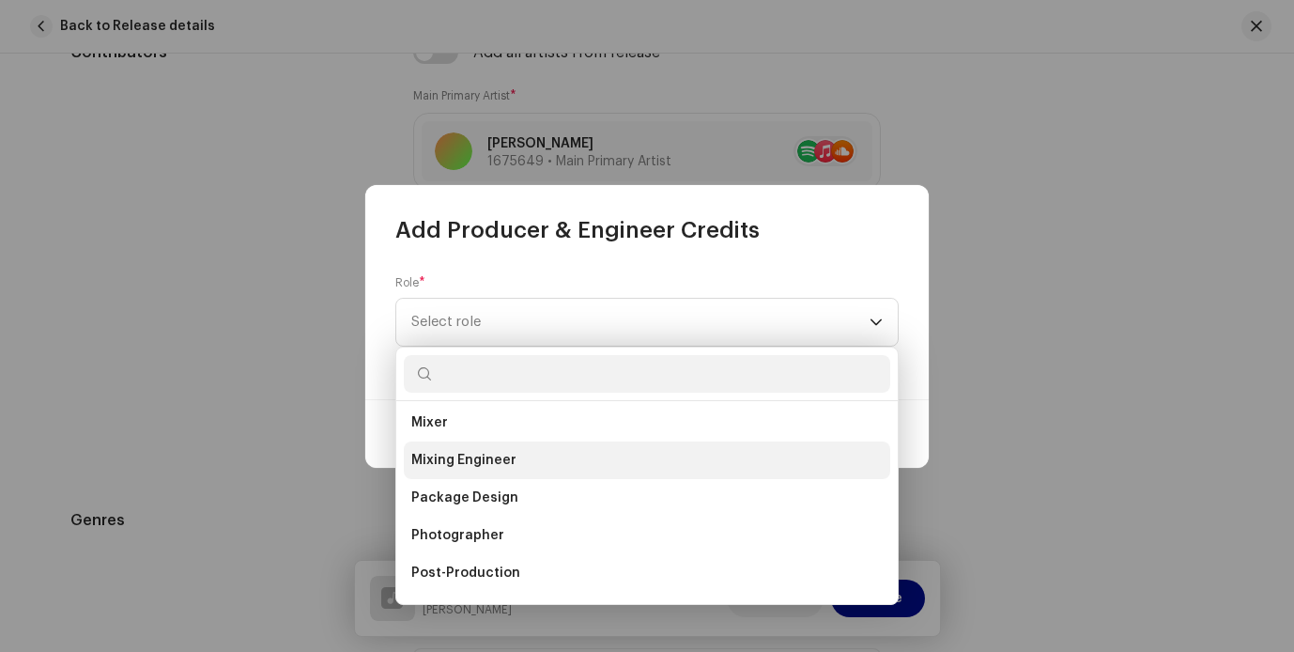
click at [538, 472] on li "Mixing Engineer" at bounding box center [647, 460] width 486 height 38
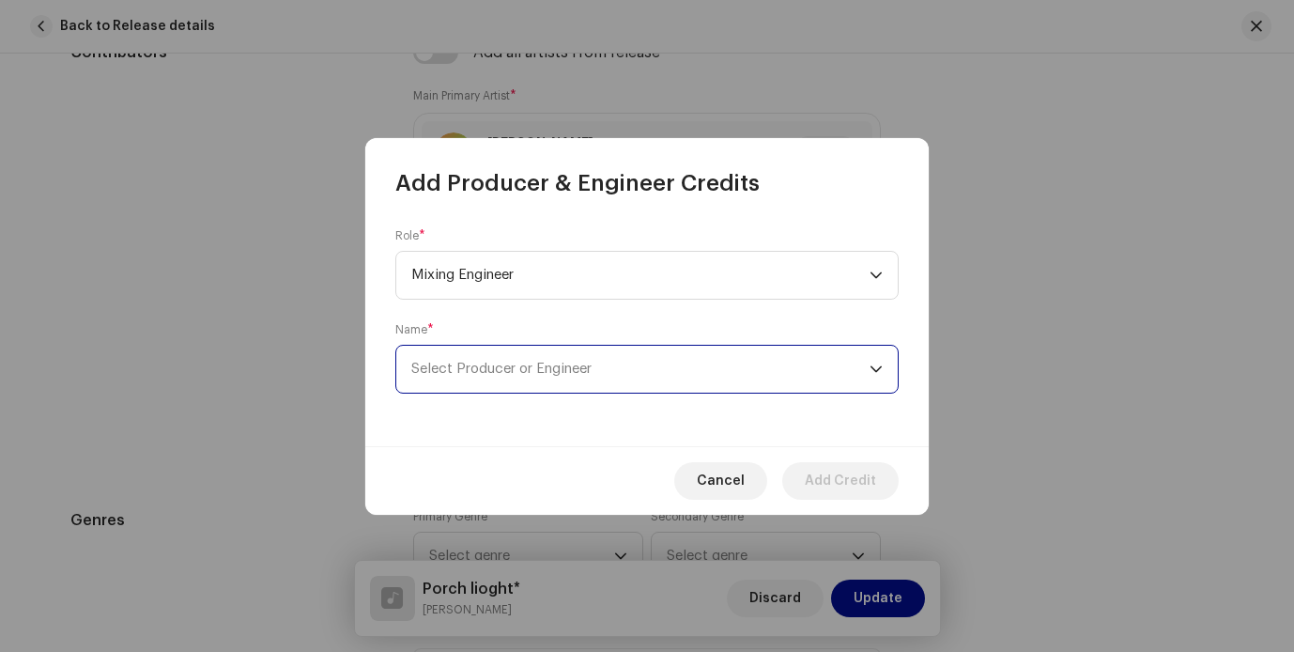
click at [732, 365] on span "Select Producer or Engineer" at bounding box center [640, 369] width 458 height 47
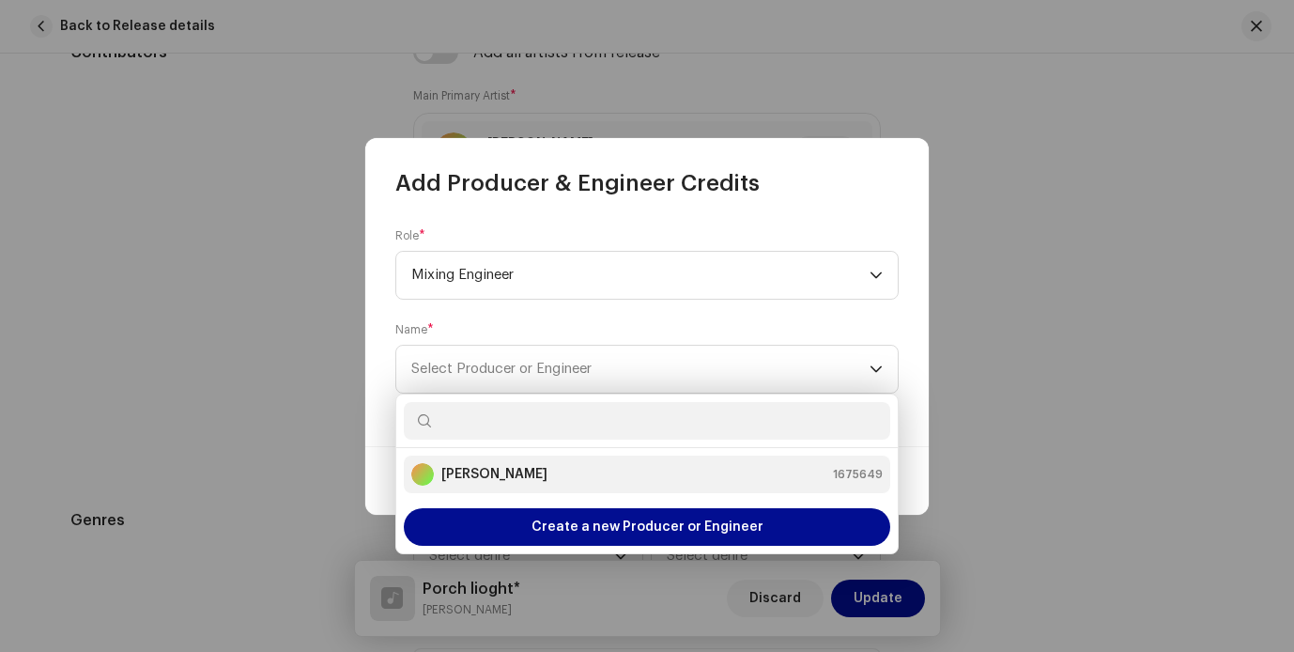
click at [655, 479] on div "[PERSON_NAME] 1675649" at bounding box center [646, 474] width 471 height 23
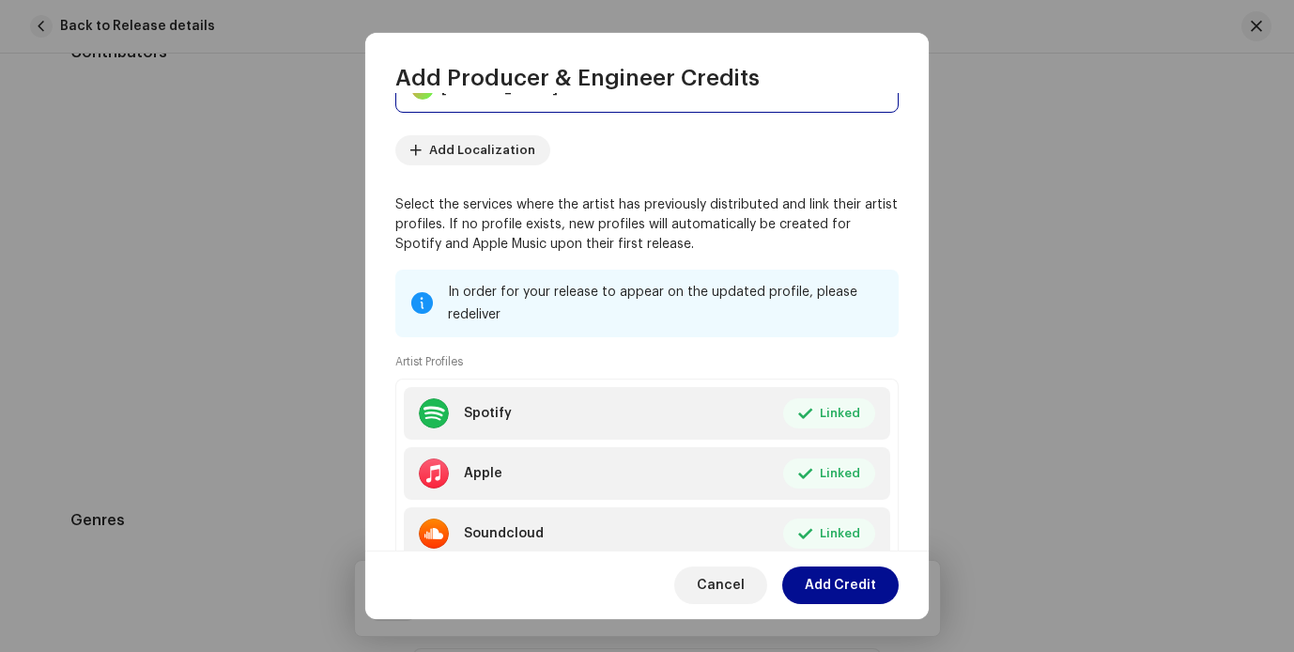
scroll to position [245, 0]
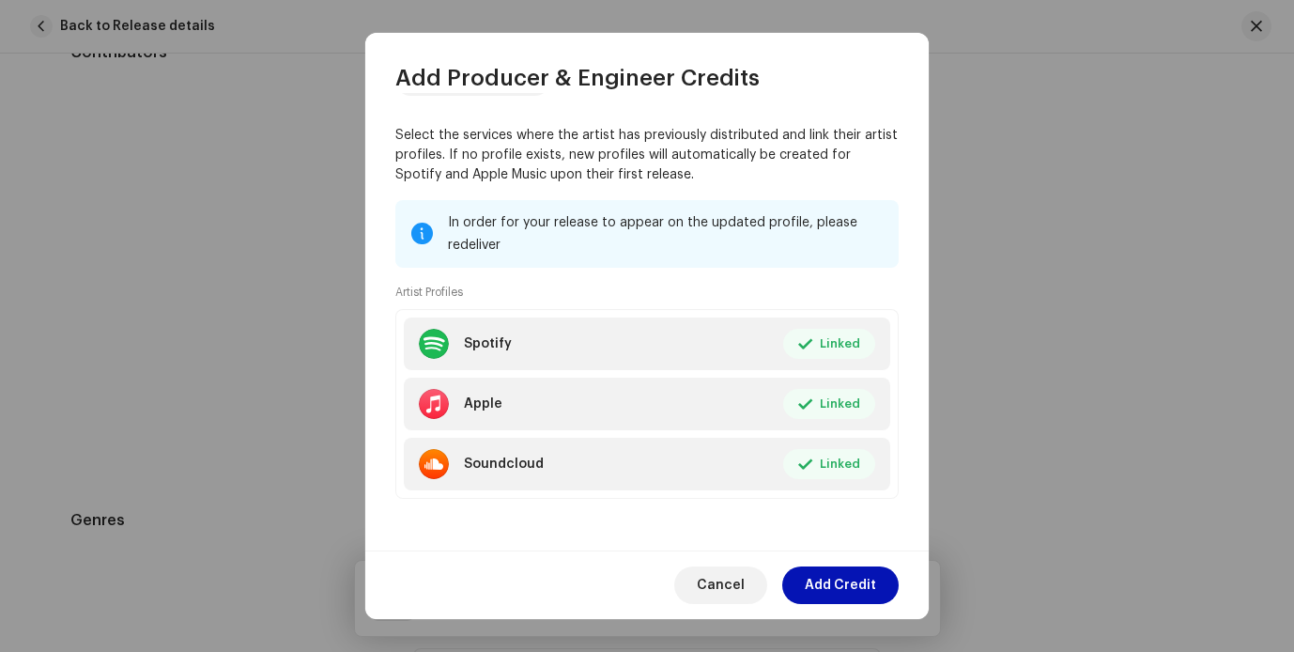
click at [840, 578] on span "Add Credit" at bounding box center [840, 585] width 71 height 38
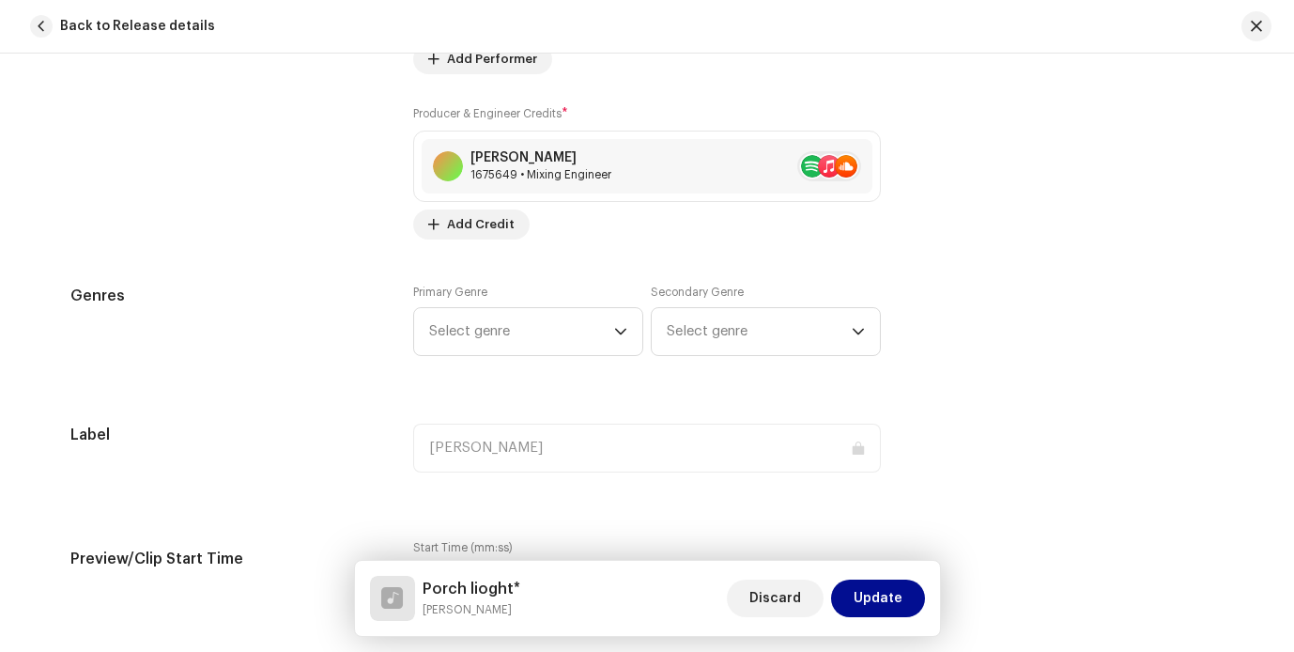
scroll to position [1452, 0]
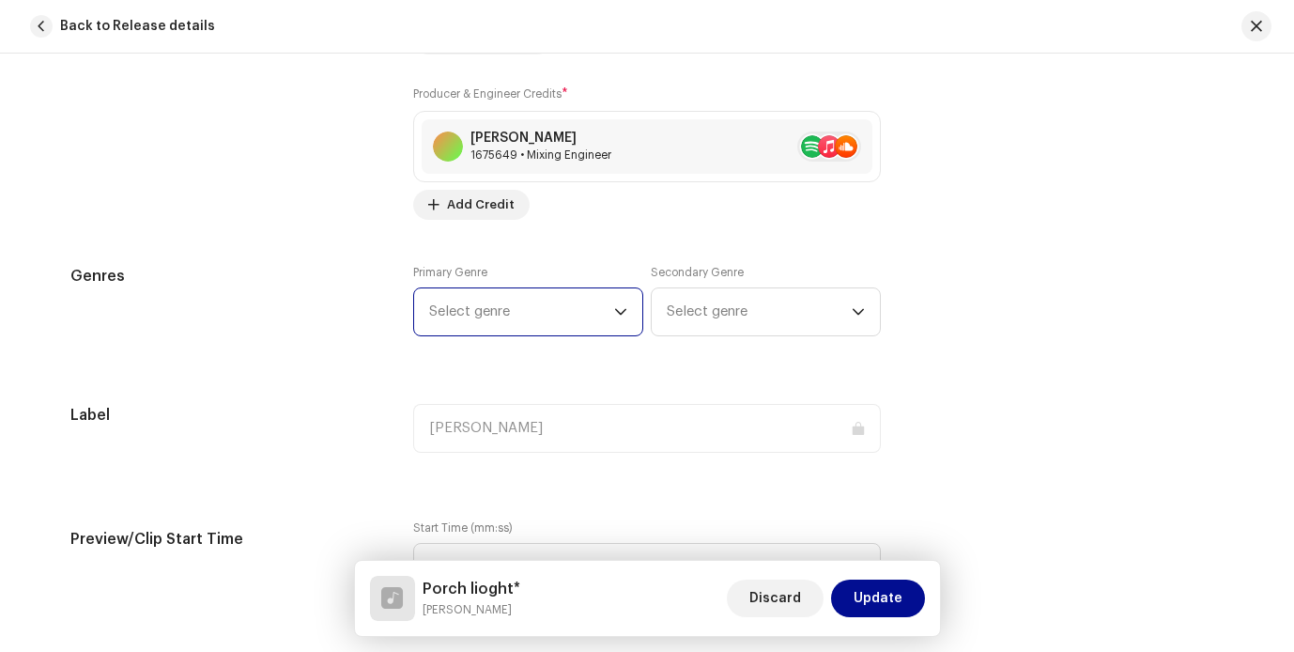
click at [585, 331] on span "Select genre" at bounding box center [521, 311] width 185 height 47
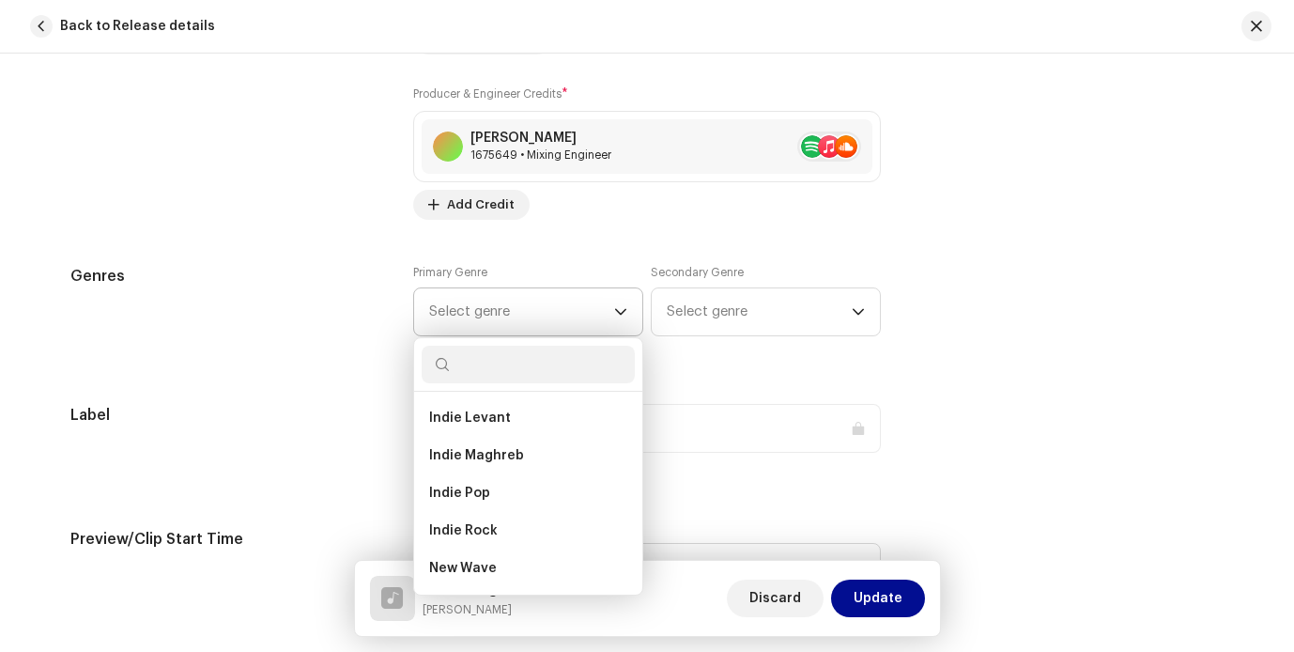
scroll to position [1239, 0]
click at [548, 486] on li "Indie Pop" at bounding box center [528, 495] width 213 height 38
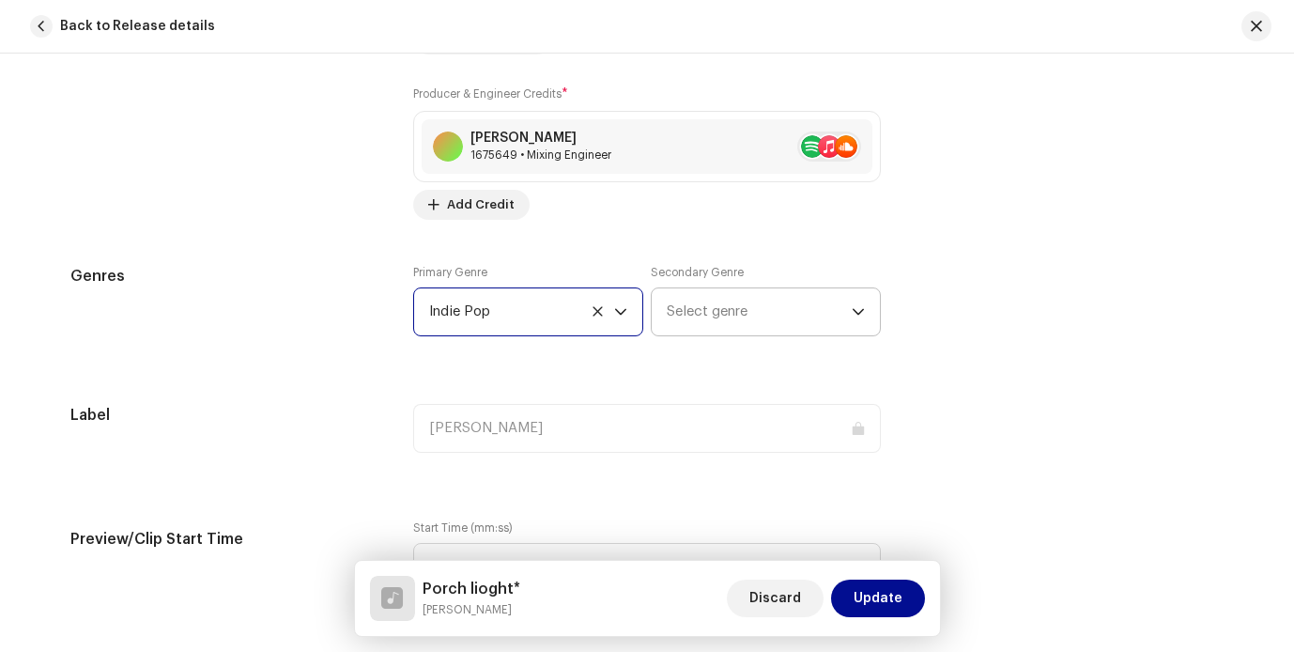
click at [803, 321] on span "Select genre" at bounding box center [759, 311] width 185 height 47
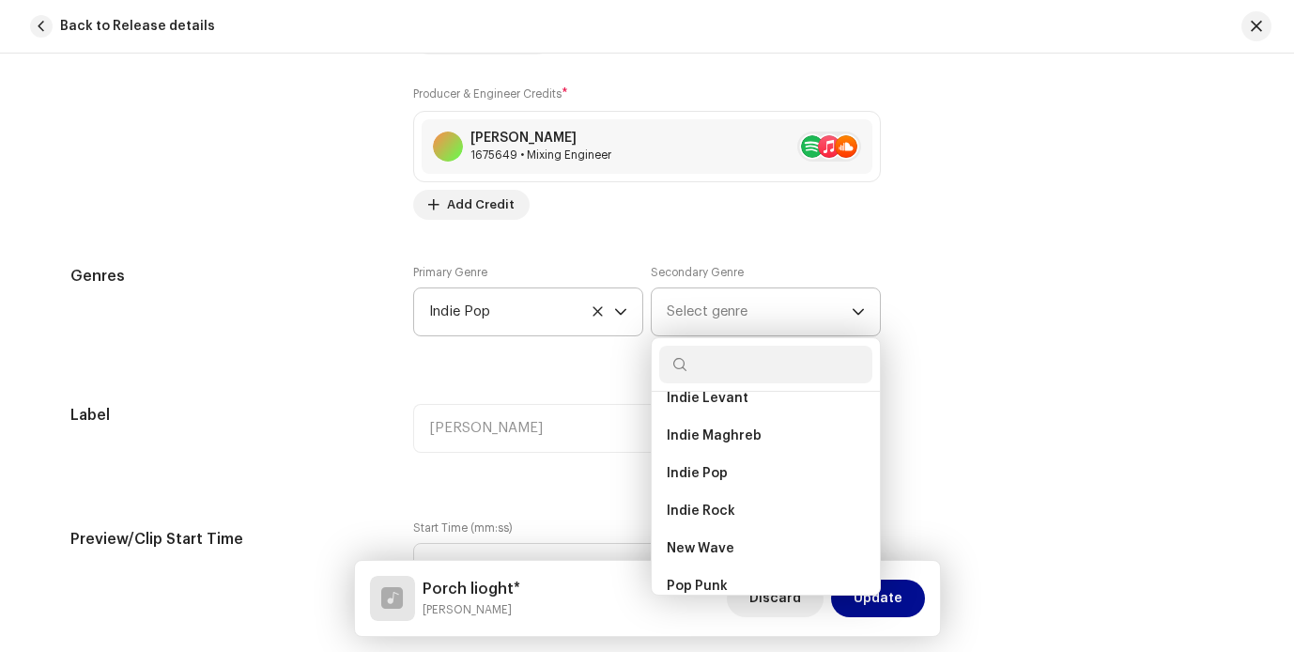
scroll to position [1249, 0]
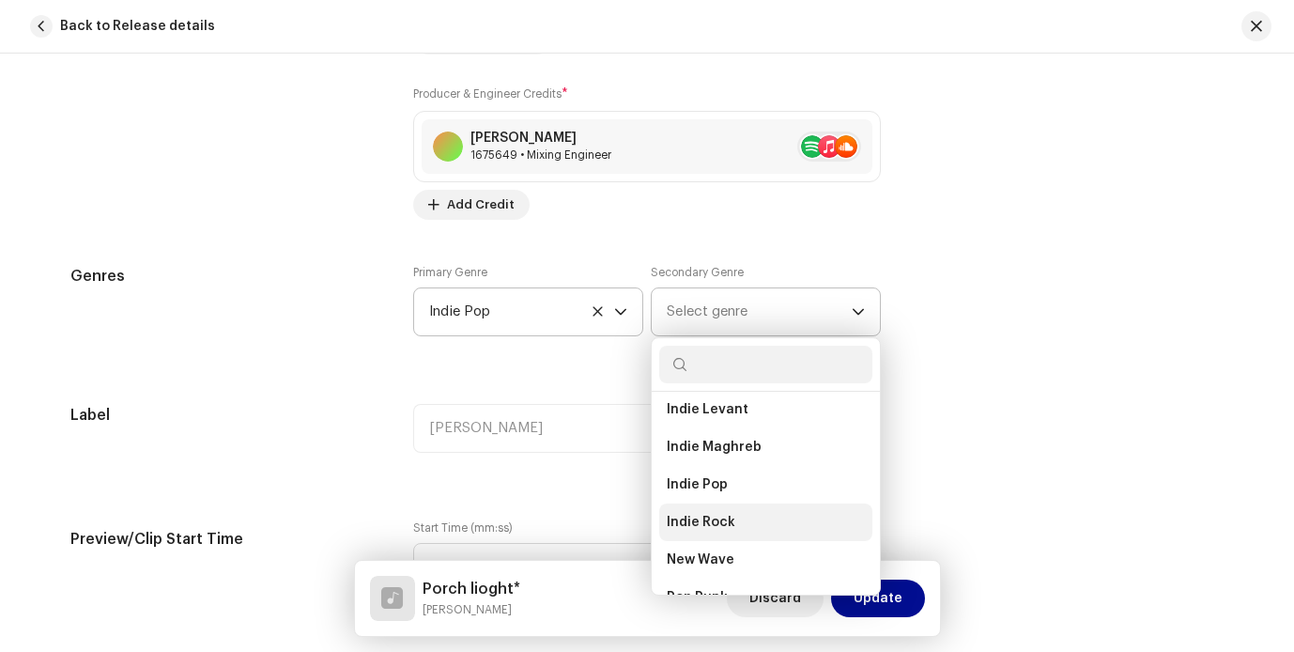
click at [720, 513] on span "Indie Rock" at bounding box center [701, 522] width 69 height 19
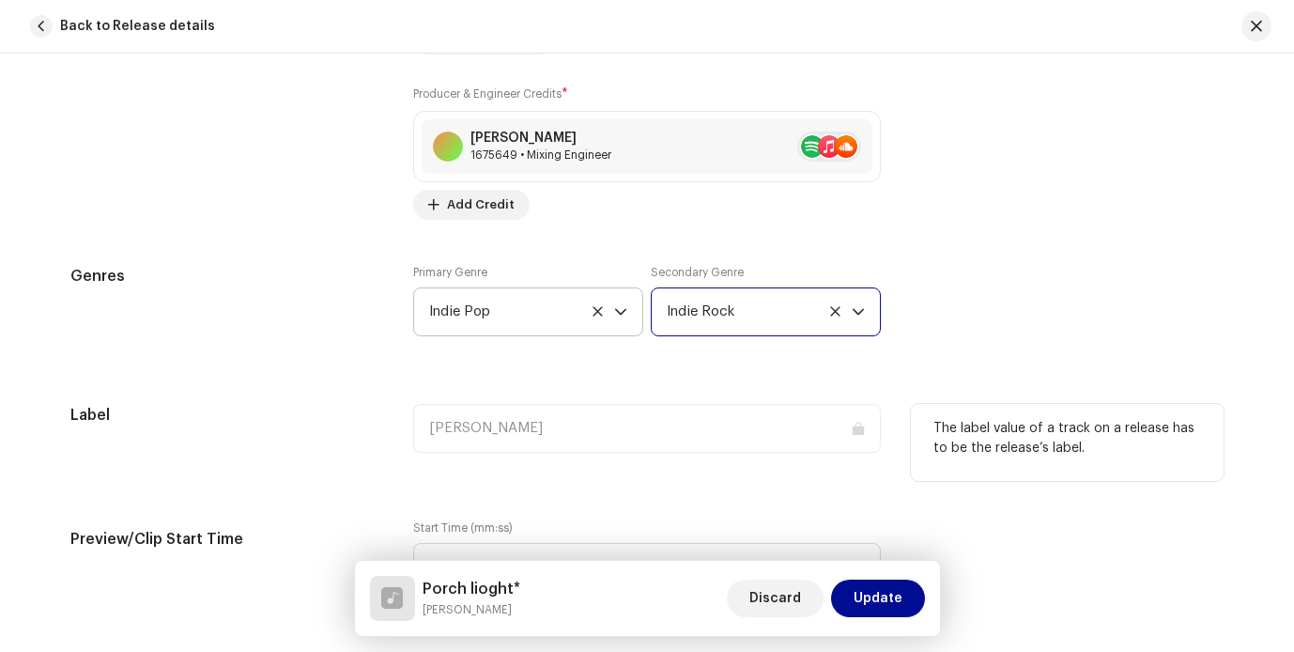
click at [664, 424] on div "[PERSON_NAME]" at bounding box center [647, 428] width 468 height 49
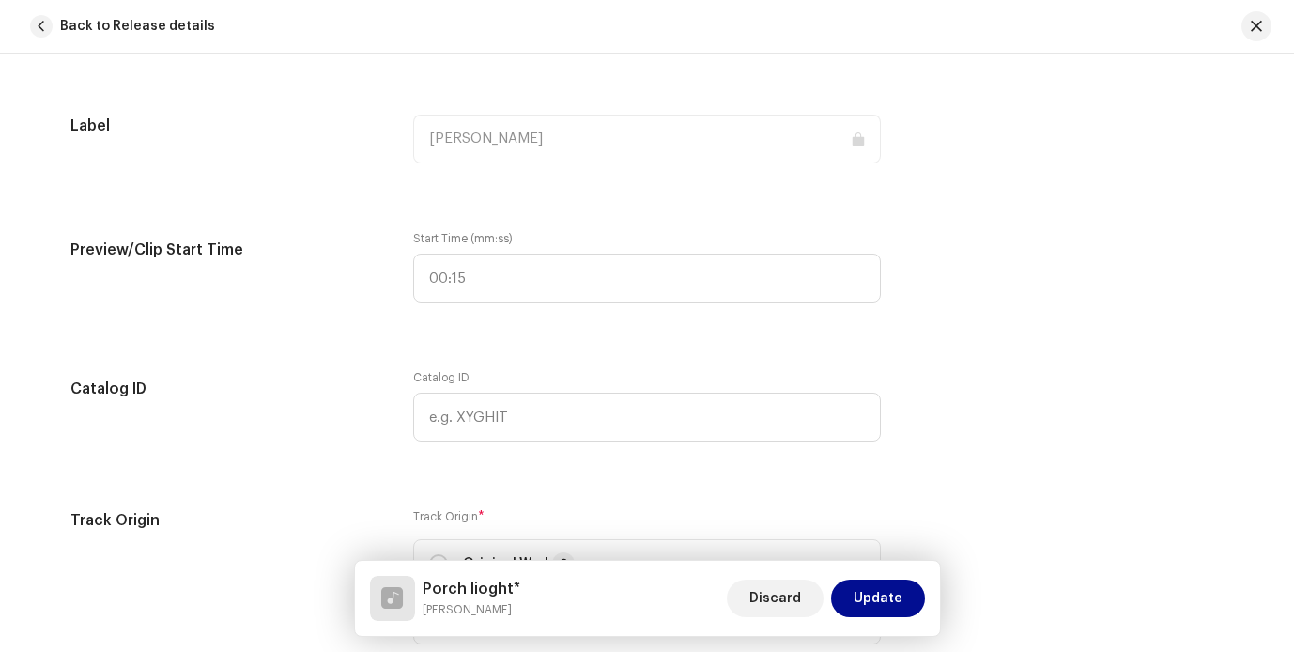
scroll to position [1748, 0]
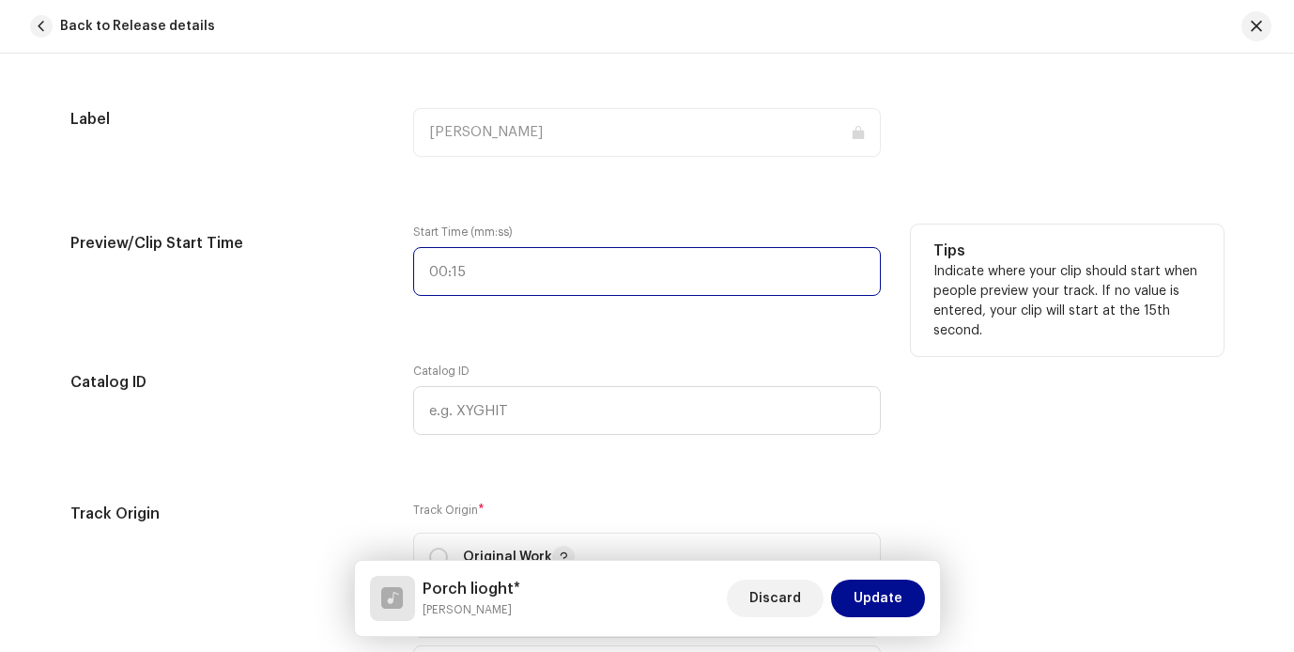
type input ":"
click at [700, 285] on input ":" at bounding box center [647, 271] width 468 height 49
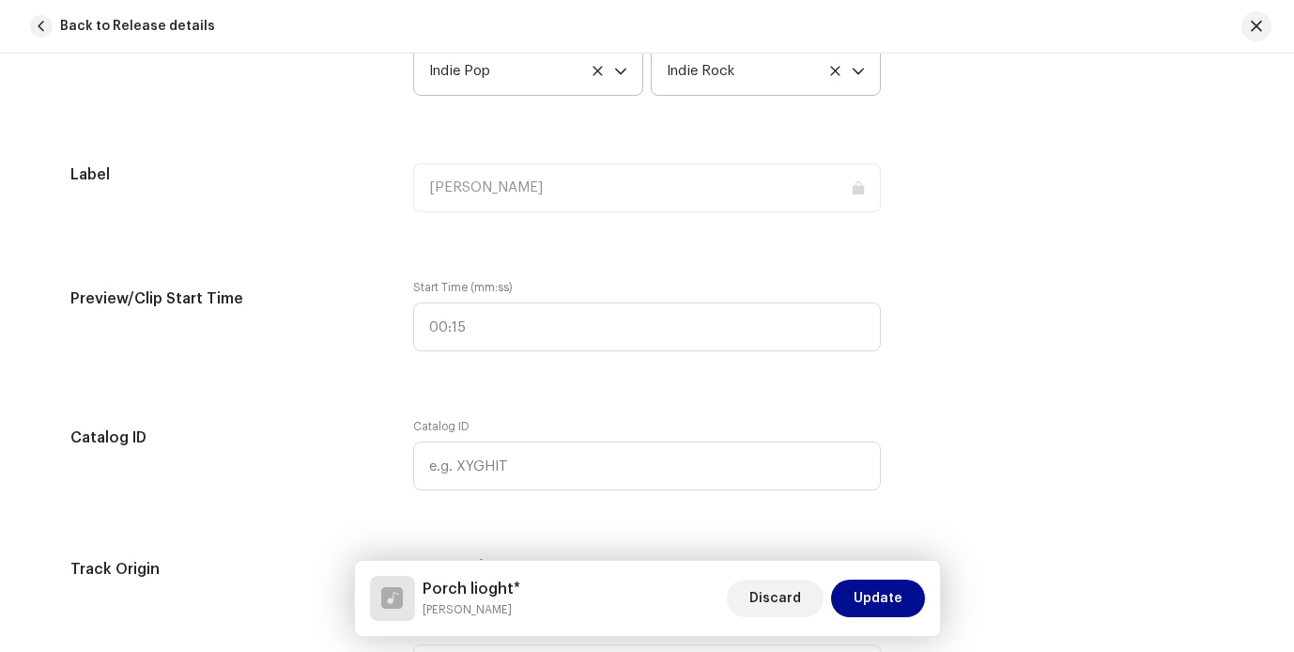
scroll to position [1715, 0]
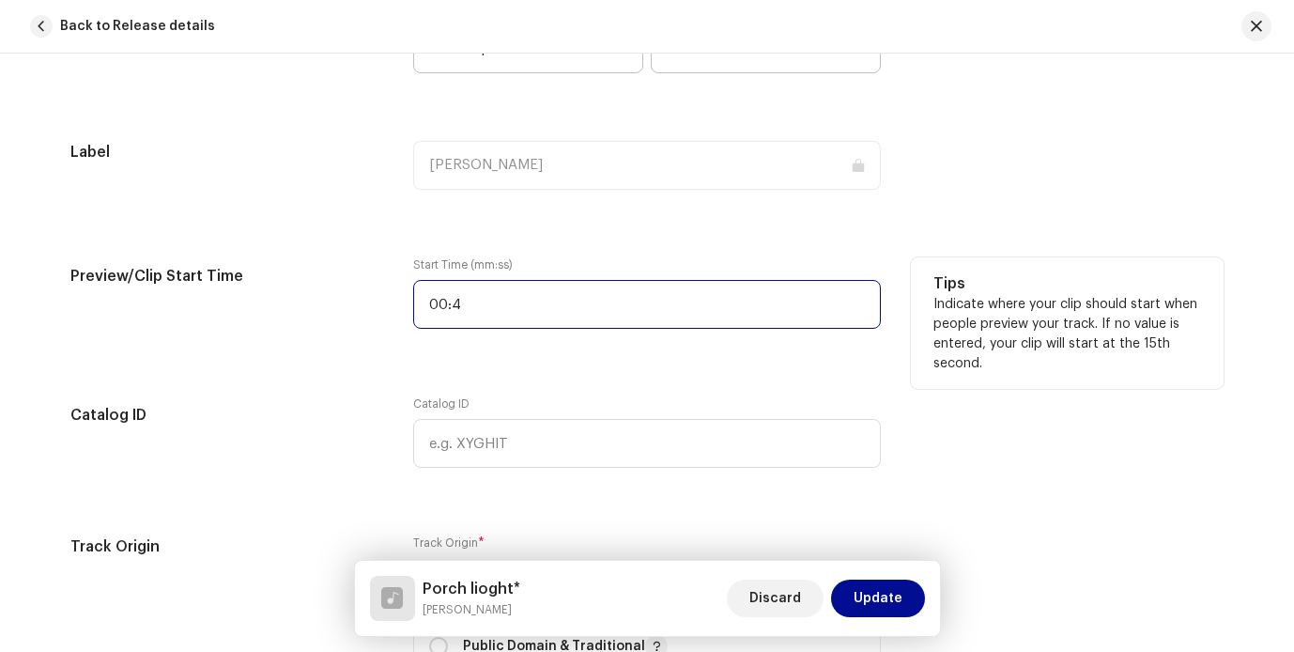
type input "00:41"
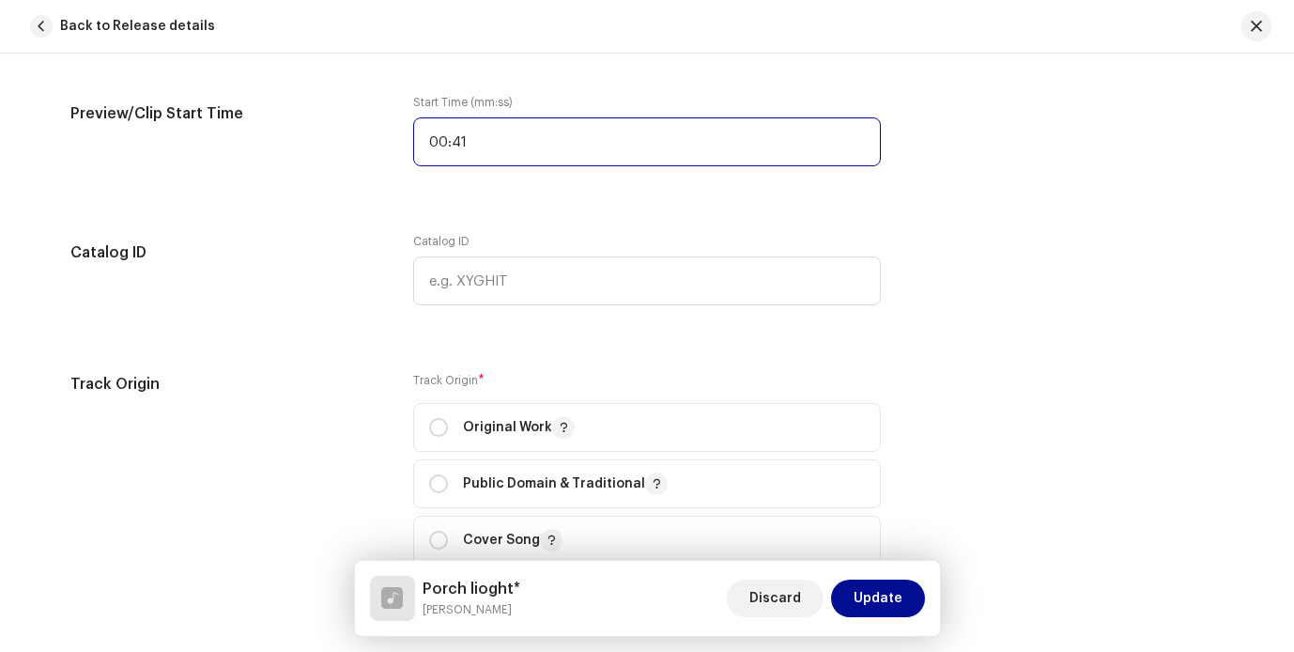
scroll to position [1878, 0]
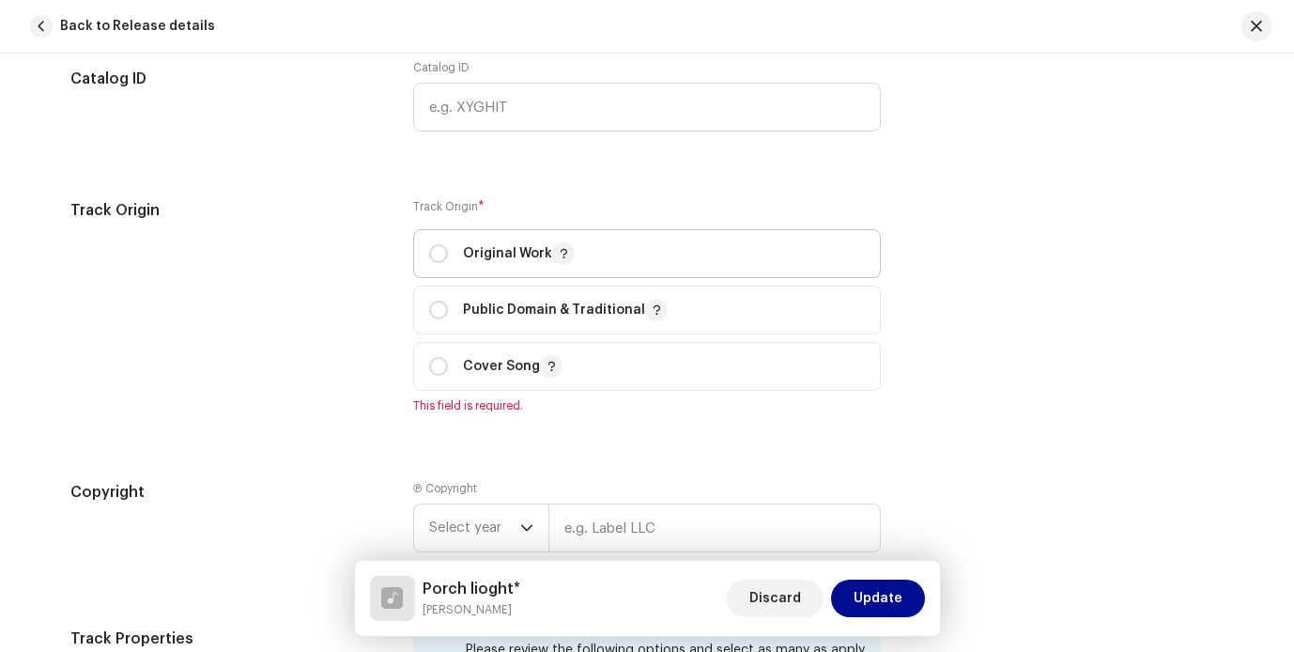
click at [474, 254] on p "Original Work" at bounding box center [519, 253] width 112 height 23
radio input "true"
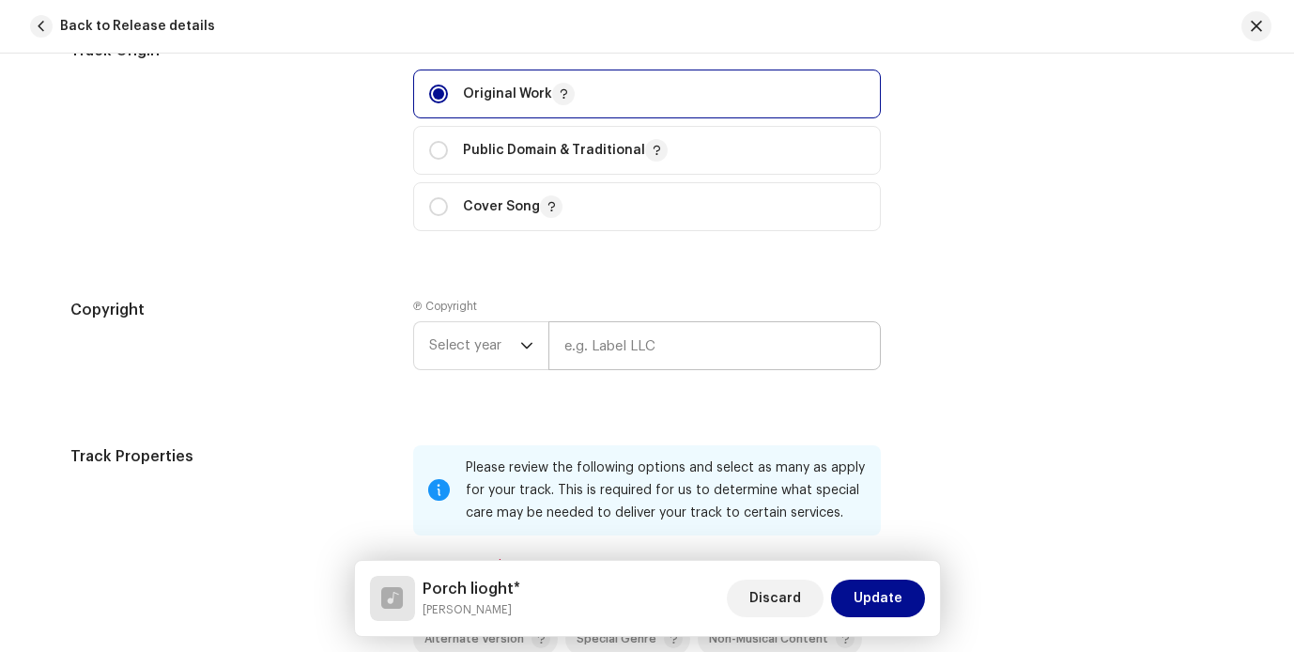
scroll to position [2222, 0]
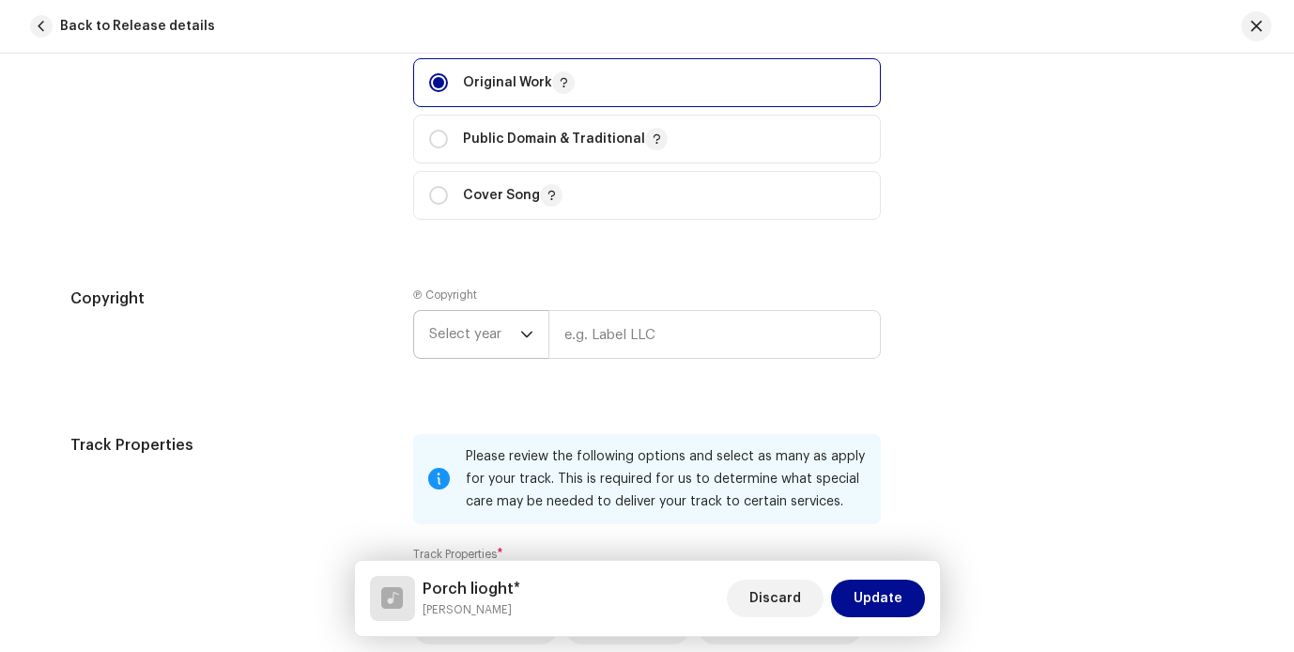
click at [512, 340] on span "Select year" at bounding box center [474, 334] width 91 height 47
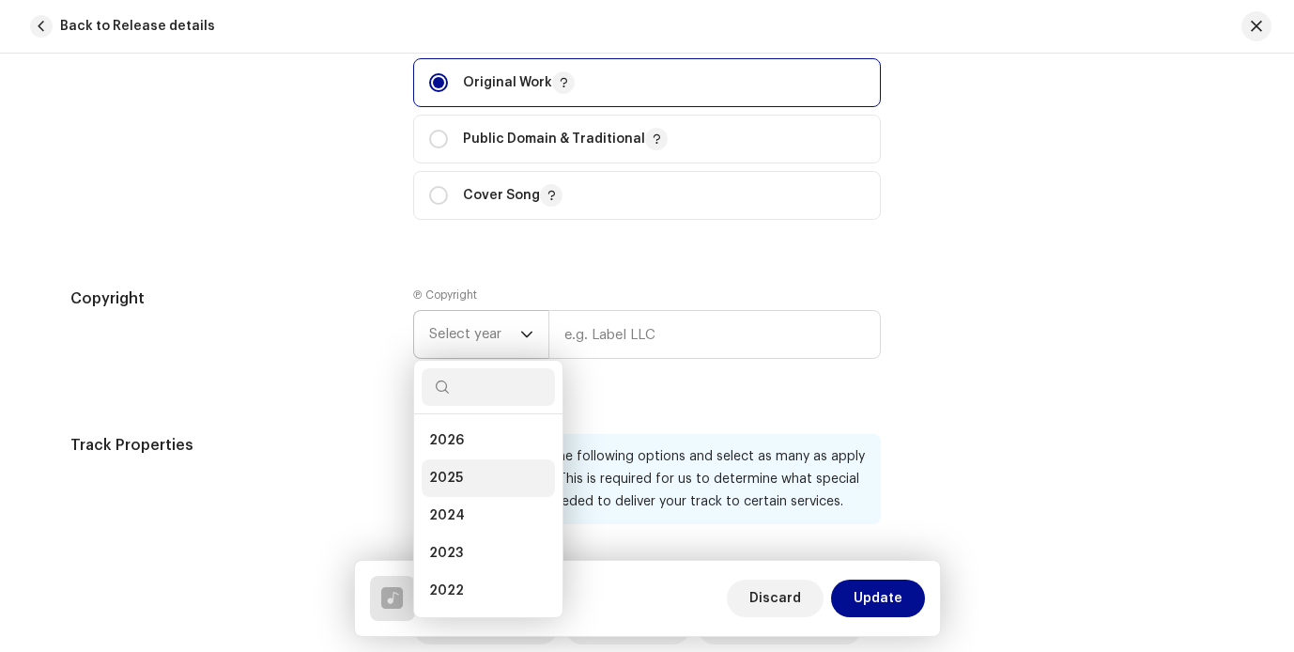
click at [475, 475] on li "2025" at bounding box center [488, 478] width 133 height 38
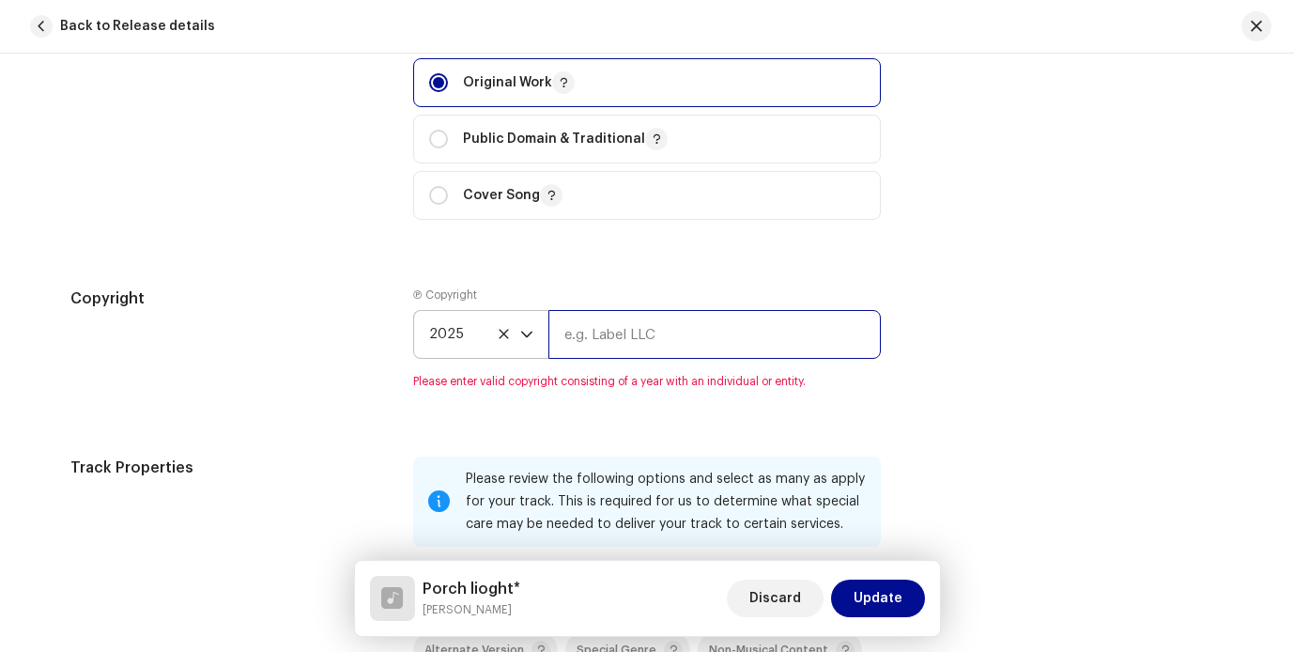
click at [655, 335] on input "text" at bounding box center [714, 334] width 332 height 49
type input "[DEMOGRAPHIC_DATA][PERSON_NAME]"
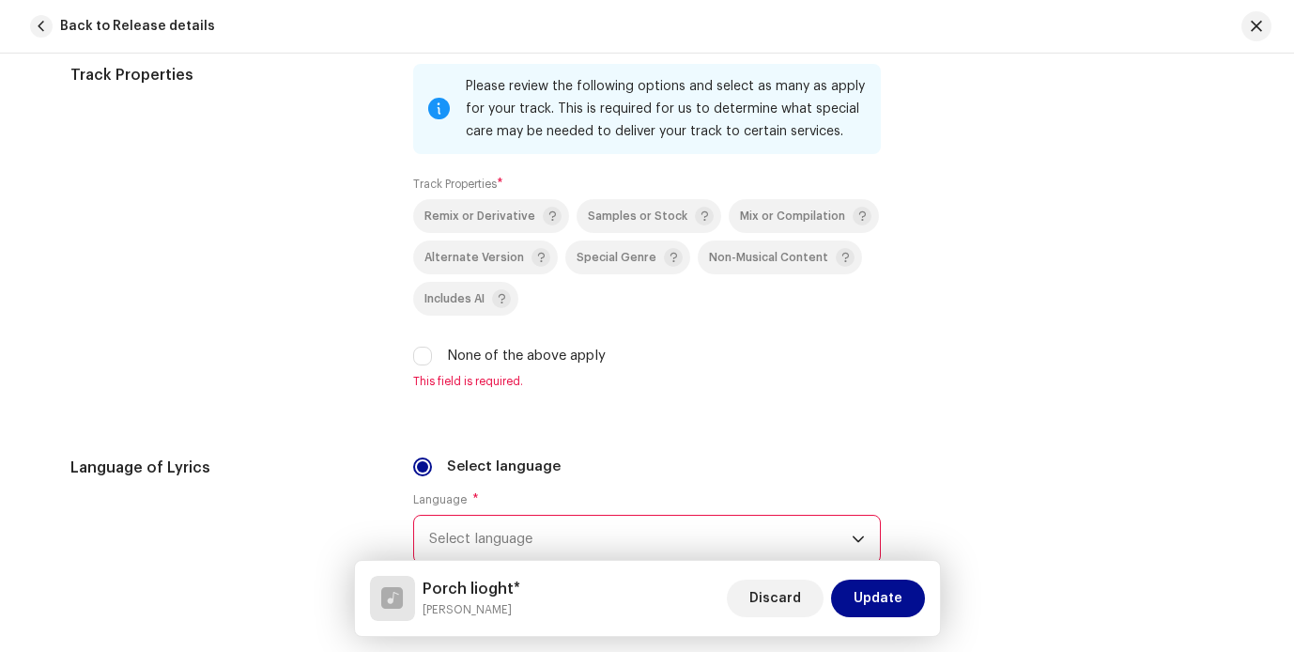
scroll to position [2596, 0]
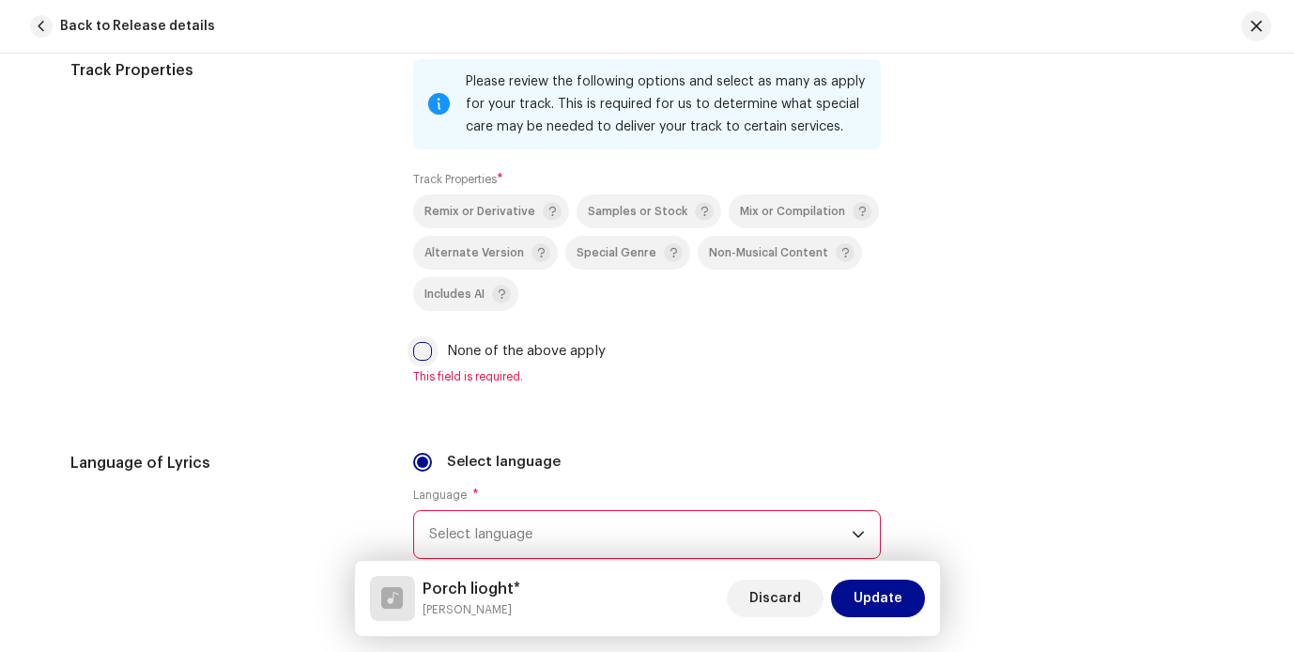
click at [418, 350] on input "None of the above apply" at bounding box center [422, 351] width 19 height 19
checkbox input "true"
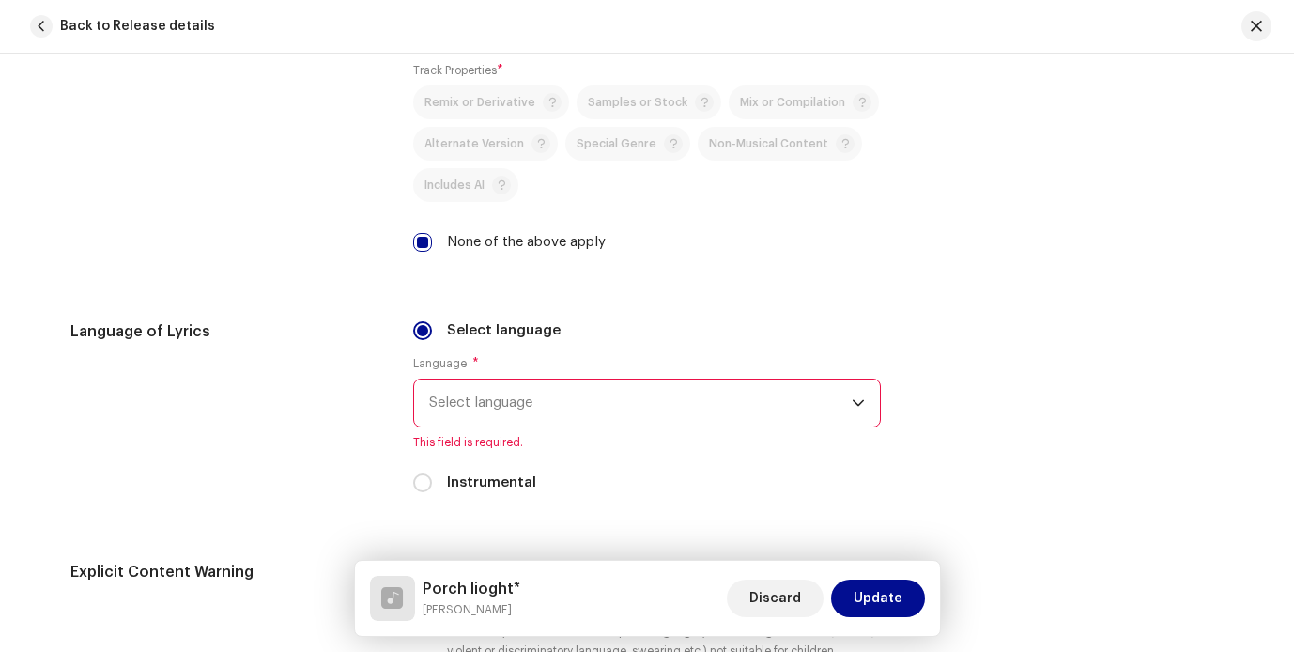
scroll to position [2707, 0]
click at [472, 408] on span "Select language" at bounding box center [640, 400] width 423 height 47
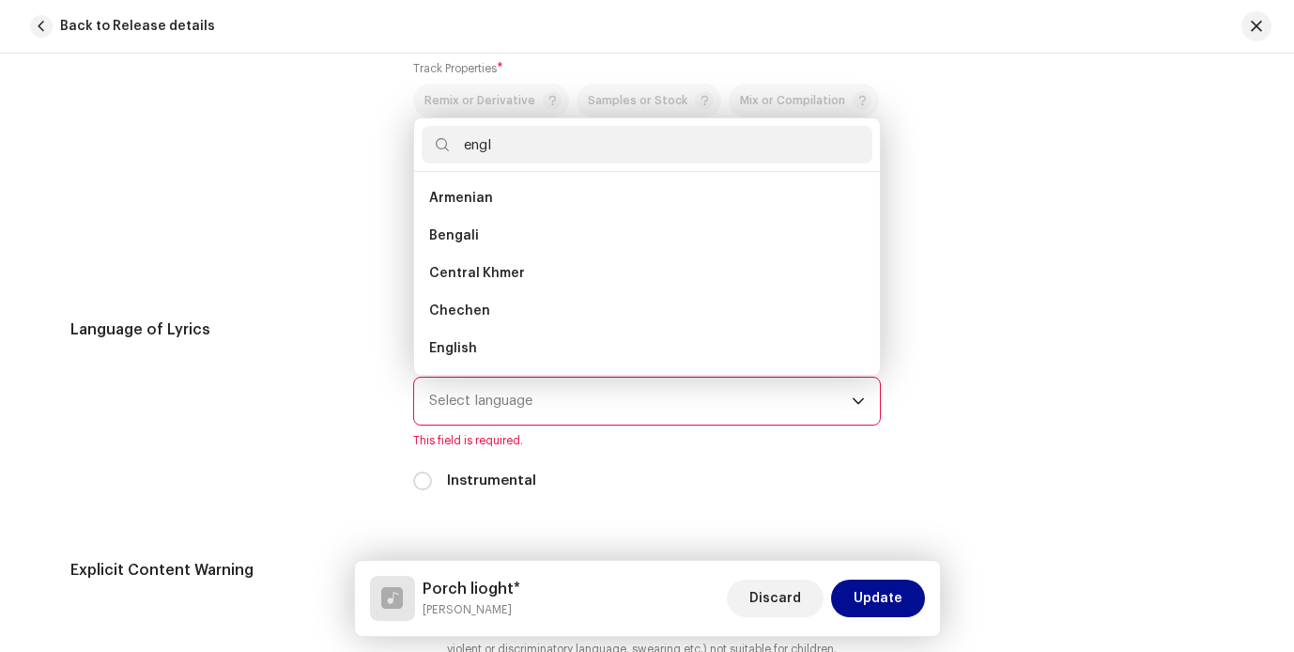
scroll to position [0, 0]
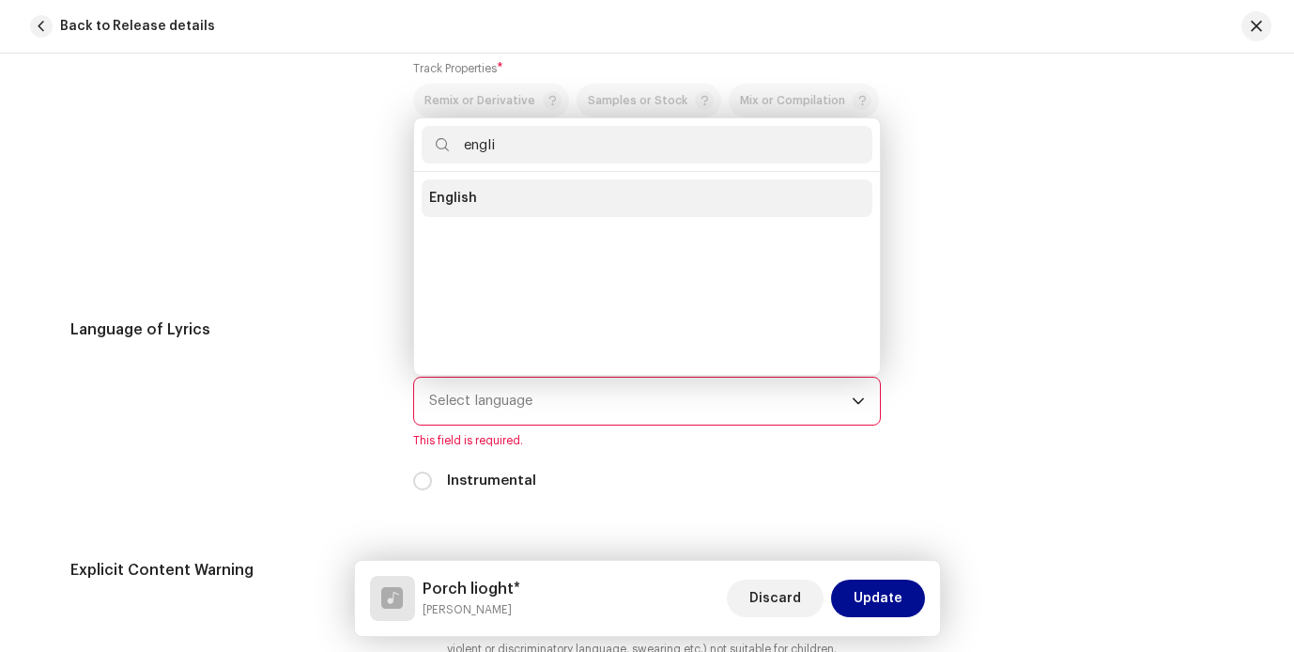
type input "engli"
click at [540, 200] on li "English" at bounding box center [647, 198] width 451 height 38
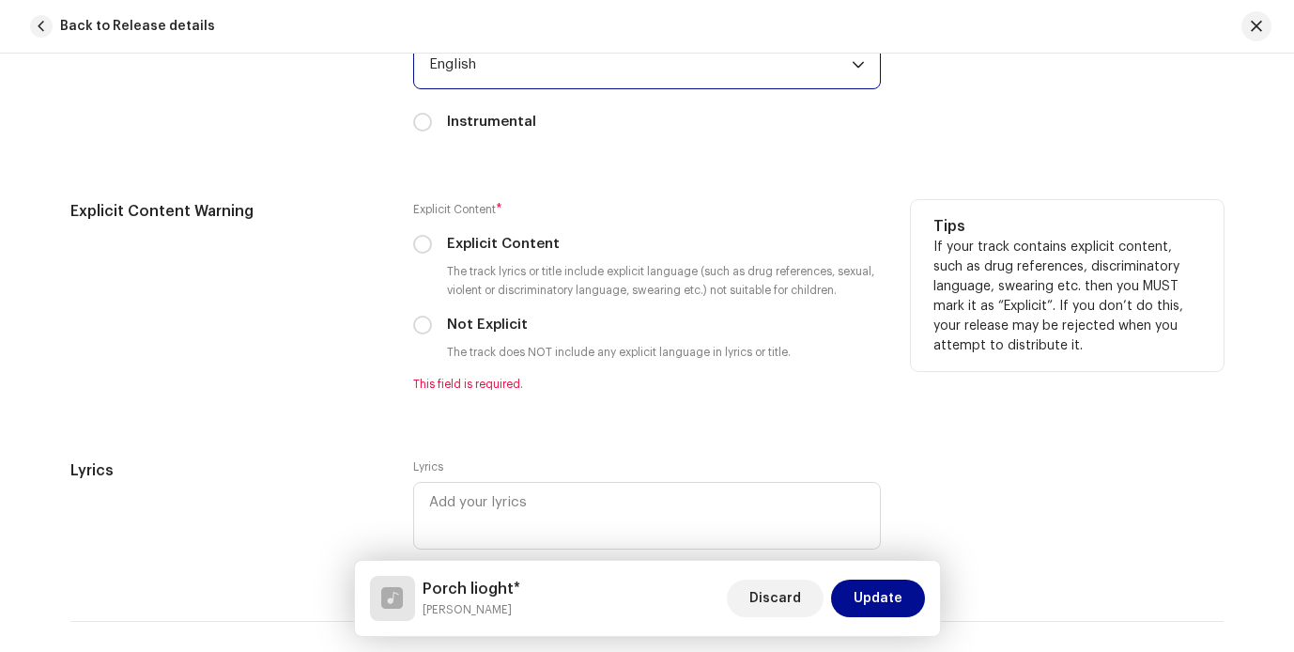
scroll to position [3044, 0]
click at [415, 321] on input "Not Explicit" at bounding box center [422, 324] width 19 height 19
radio input "true"
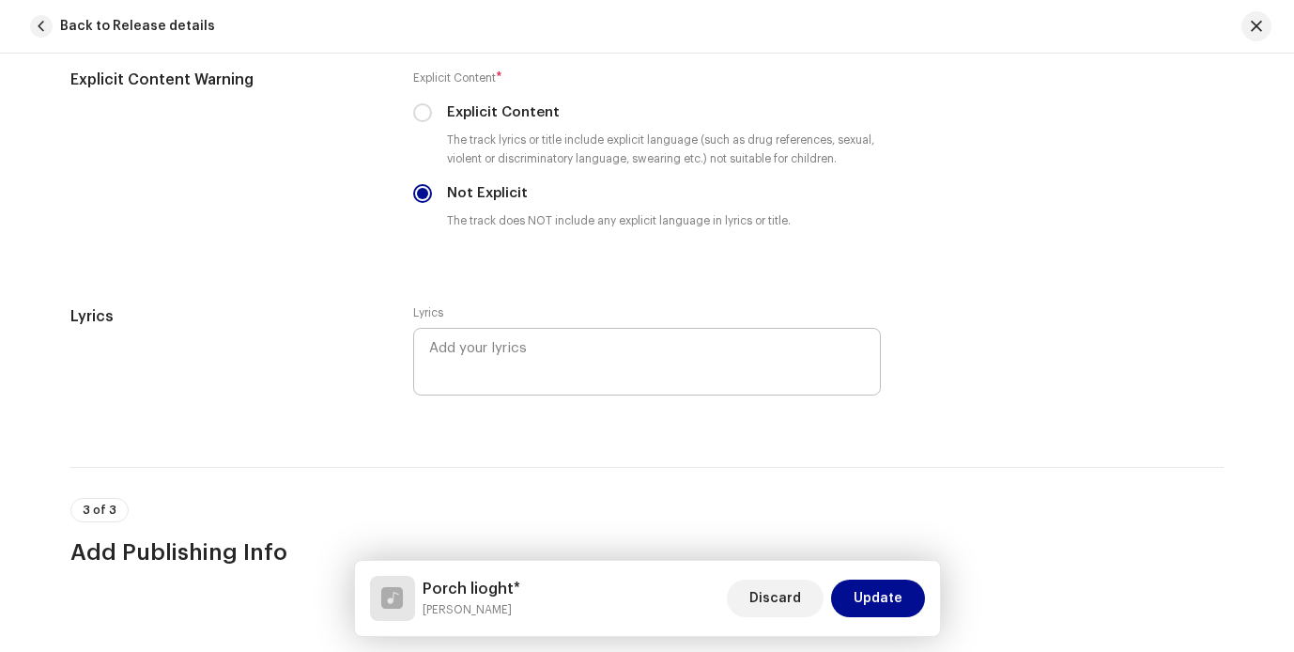
scroll to position [3192, 0]
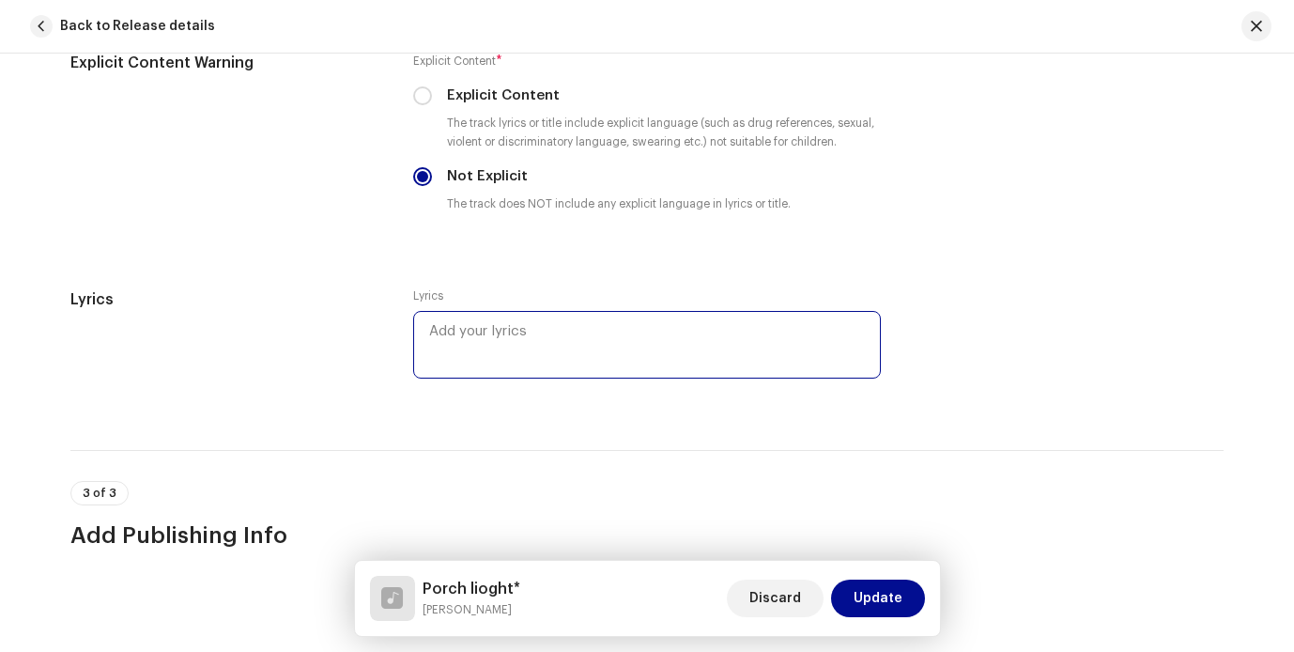
click at [488, 341] on textarea at bounding box center [647, 345] width 468 height 68
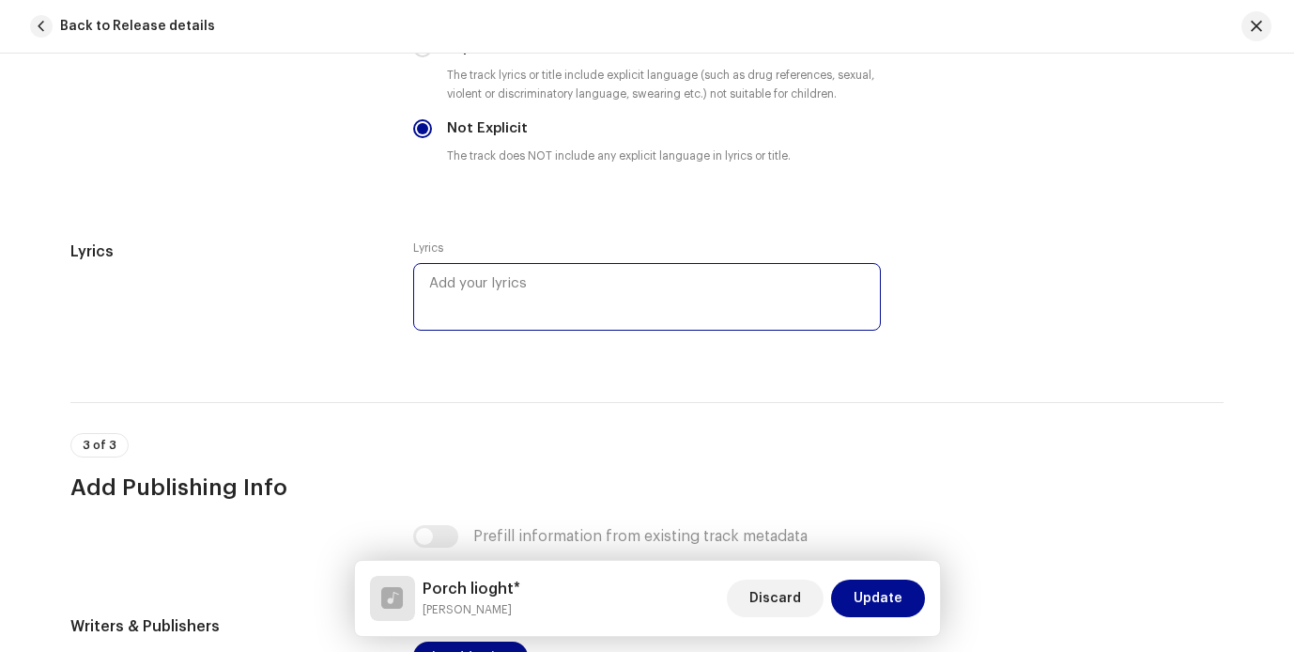
scroll to position [3252, 0]
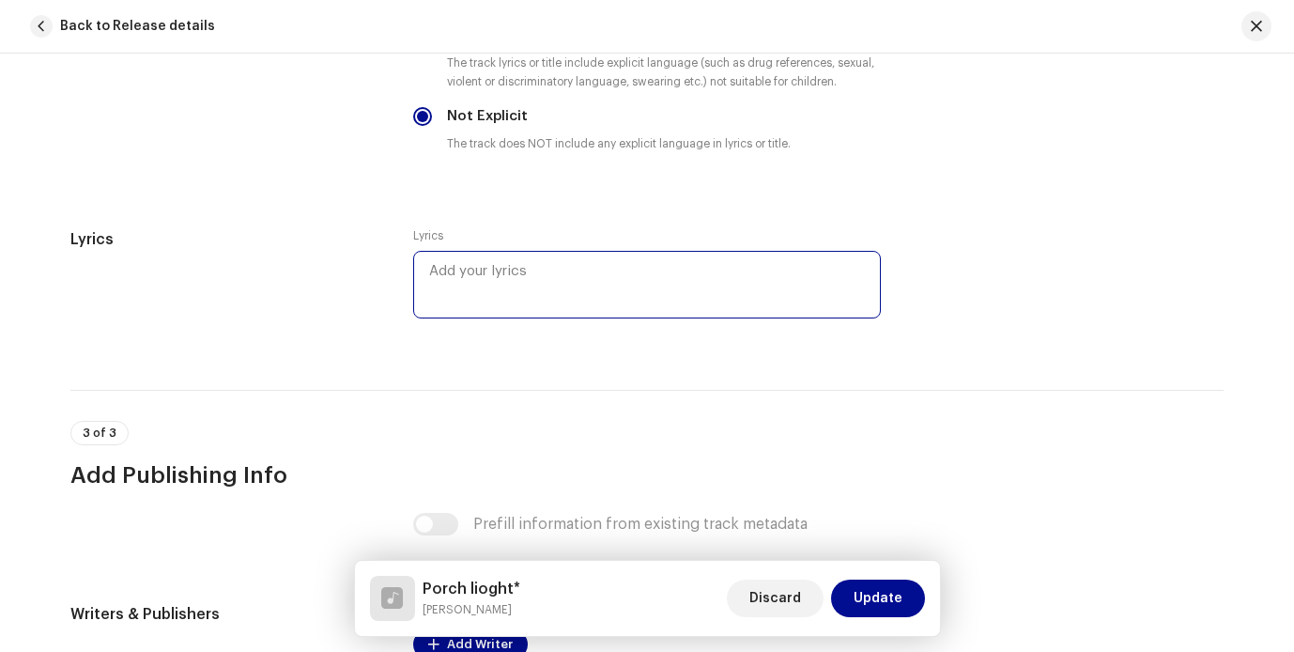
click at [489, 307] on textarea at bounding box center [647, 285] width 468 height 68
paste textarea "Dropped you home when you Get inside turn the porch light on Left a trail of yo…"
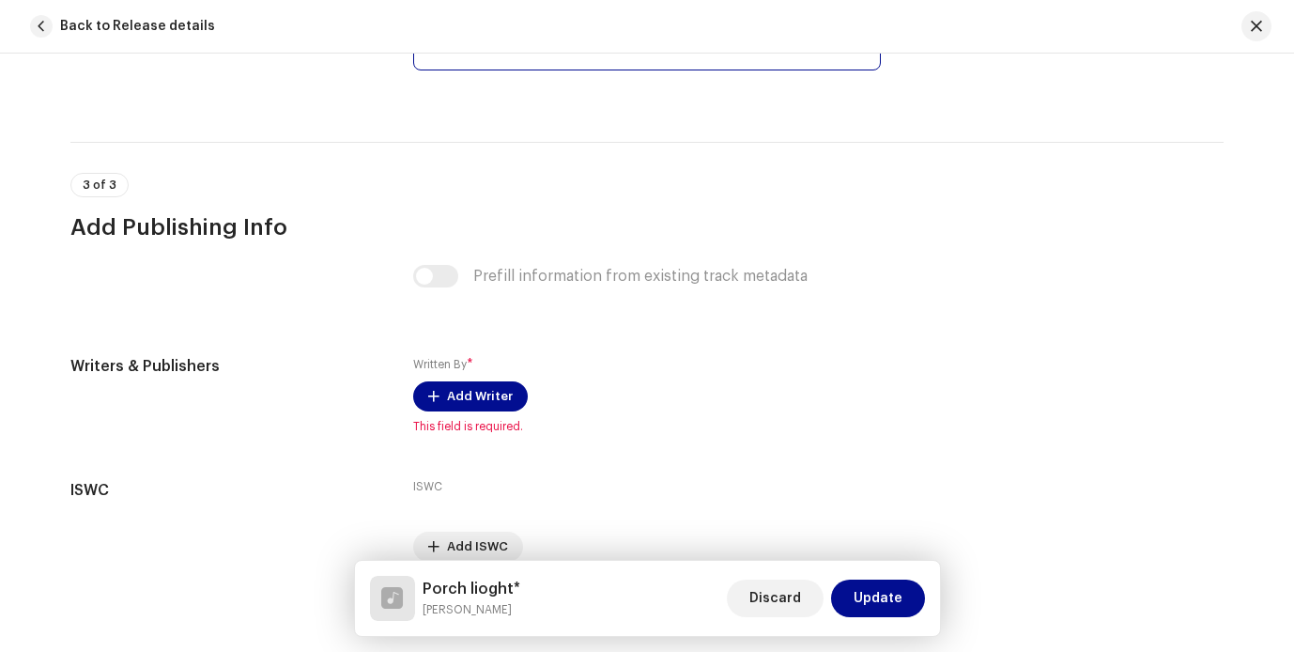
scroll to position [4285, 0]
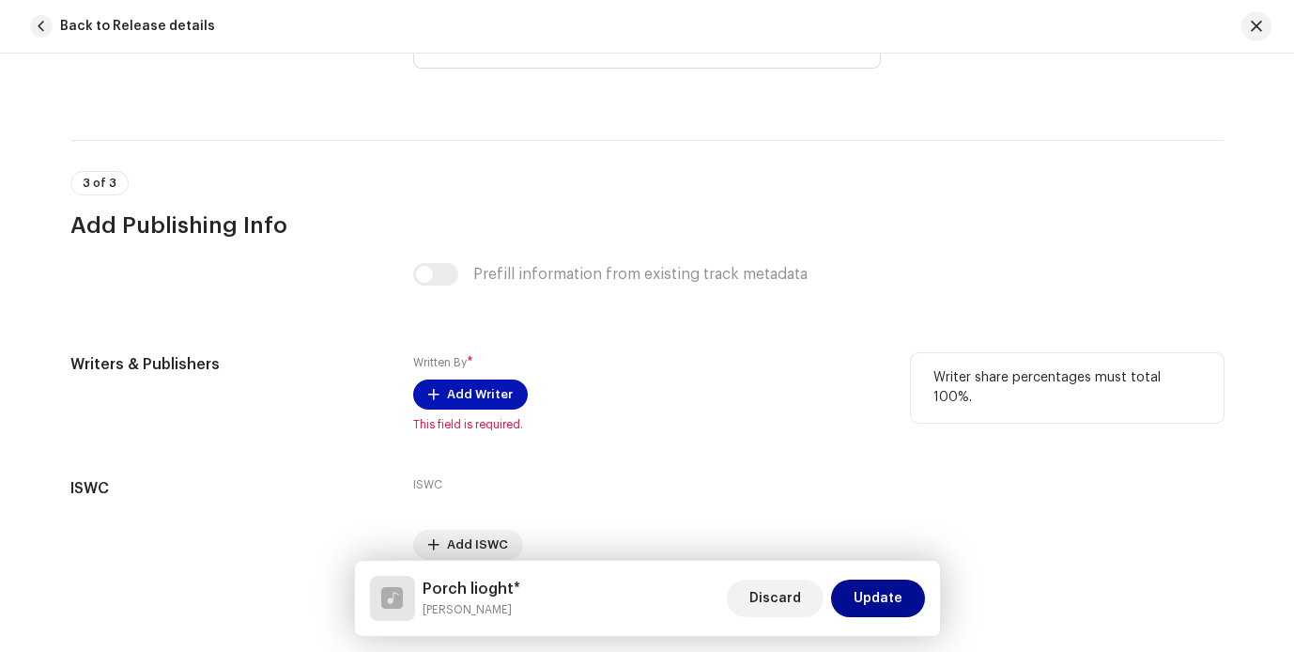
type textarea "Dropped you home when you Get inside turn the porch light on Left a trail of yo…"
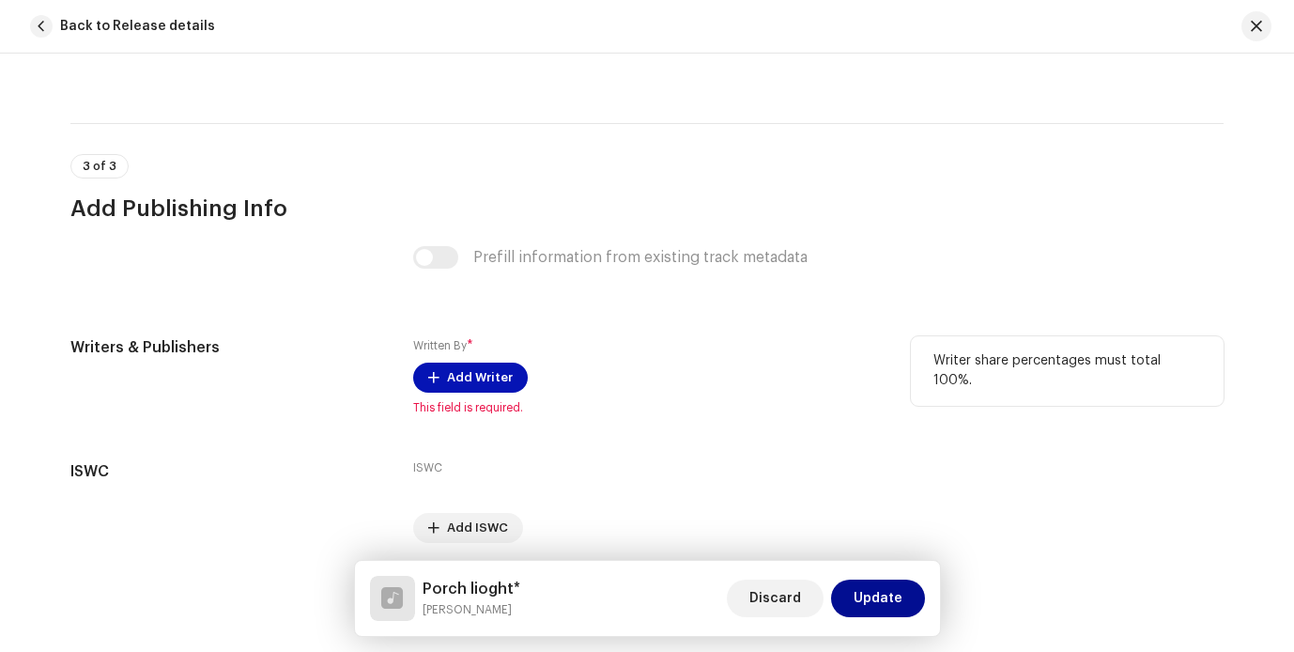
click at [494, 397] on div "Written By * Add Writer This field is required." at bounding box center [647, 375] width 468 height 79
click at [480, 373] on span "Add Writer" at bounding box center [480, 378] width 66 height 38
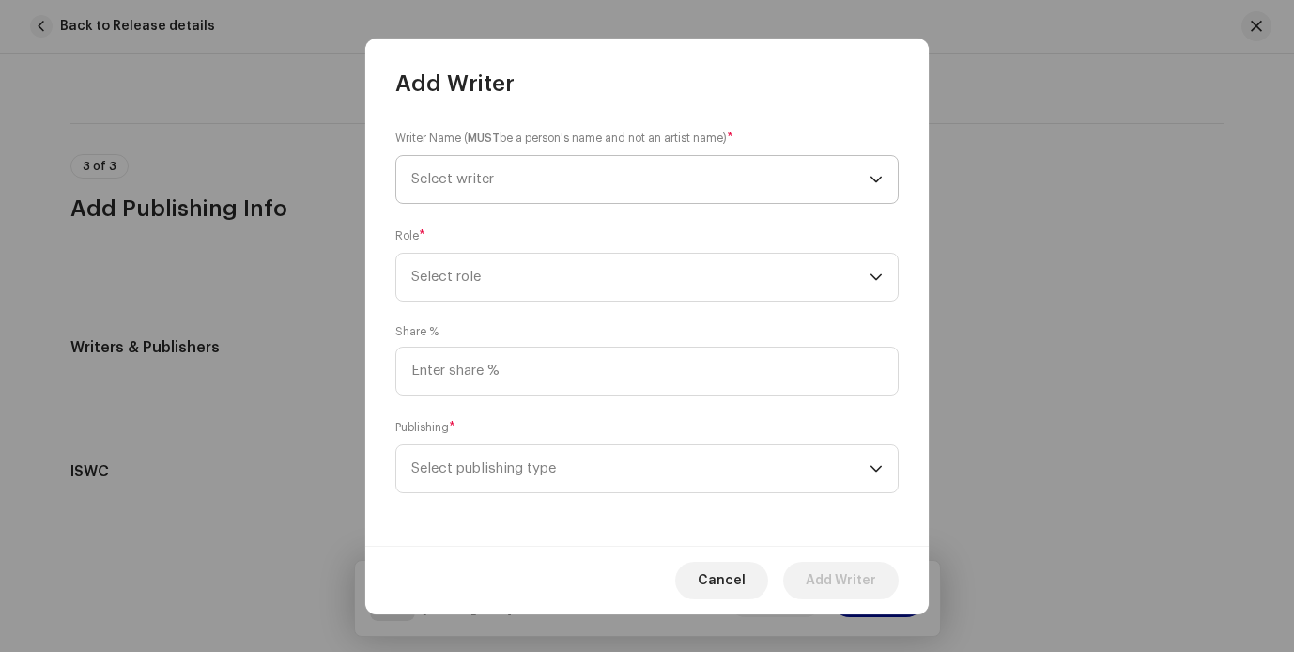
click at [793, 195] on span "Select writer" at bounding box center [640, 179] width 458 height 47
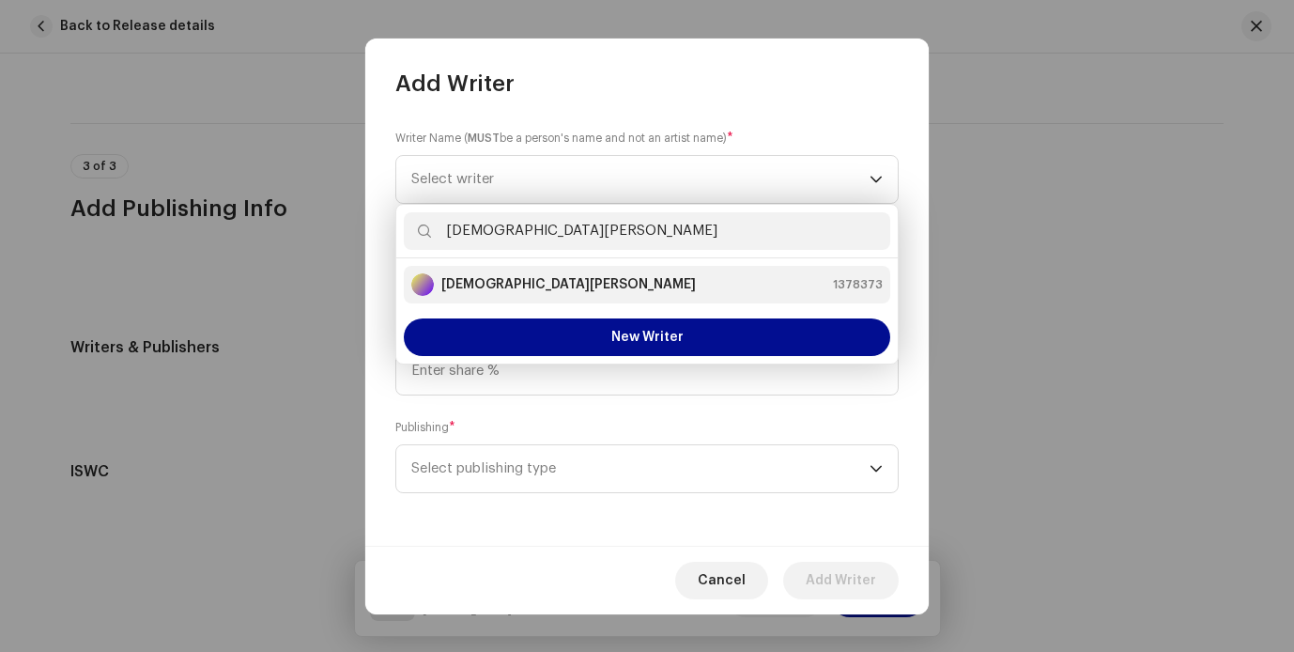
type input "[DEMOGRAPHIC_DATA][PERSON_NAME]"
click at [721, 294] on div "[DEMOGRAPHIC_DATA][PERSON_NAME] 1378373" at bounding box center [646, 284] width 471 height 23
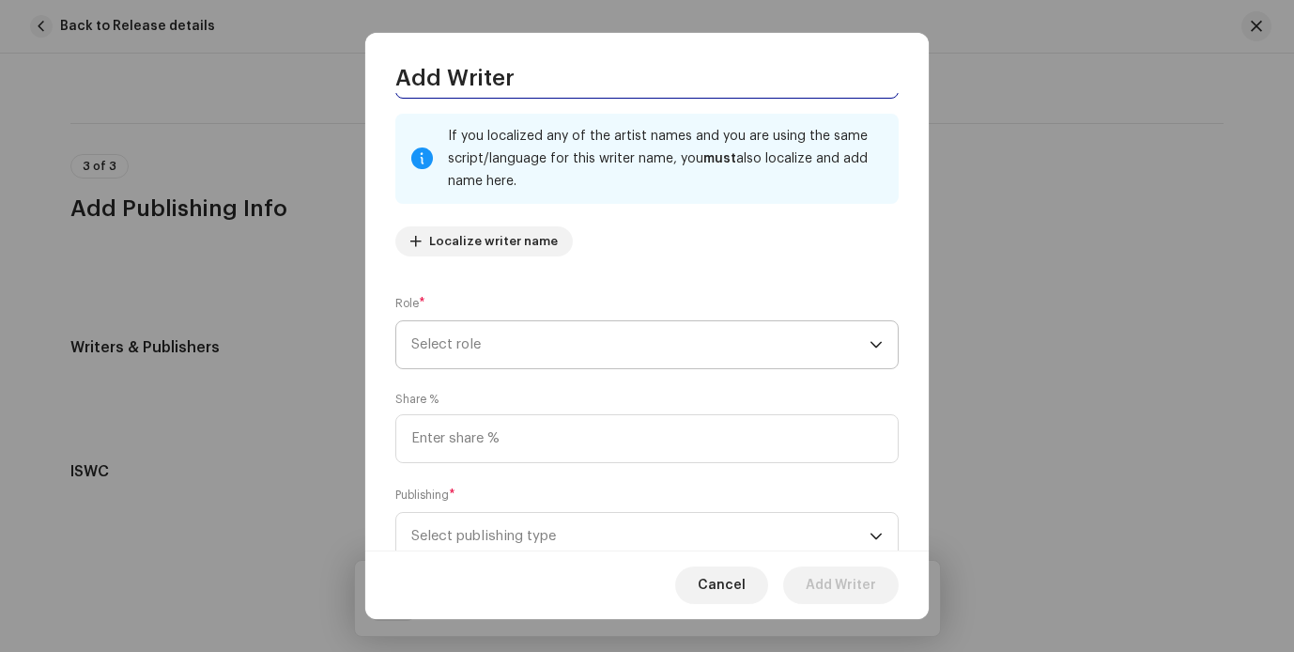
scroll to position [115, 0]
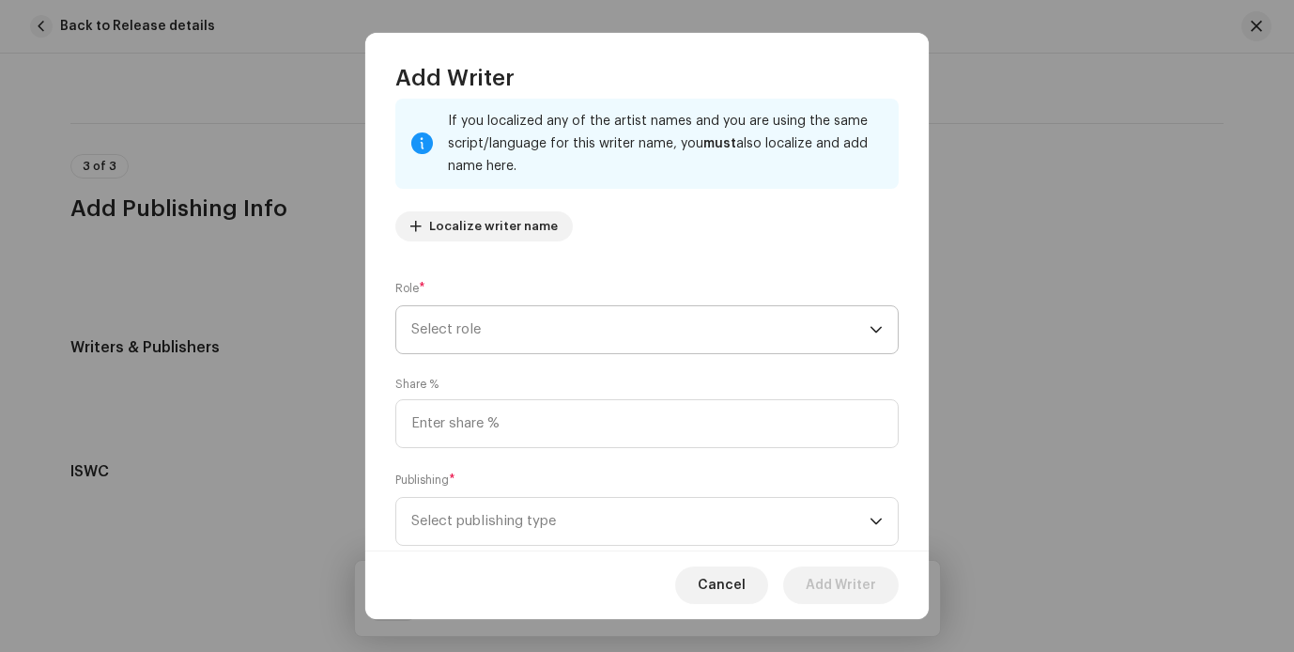
click at [532, 326] on span "Select role" at bounding box center [640, 329] width 458 height 47
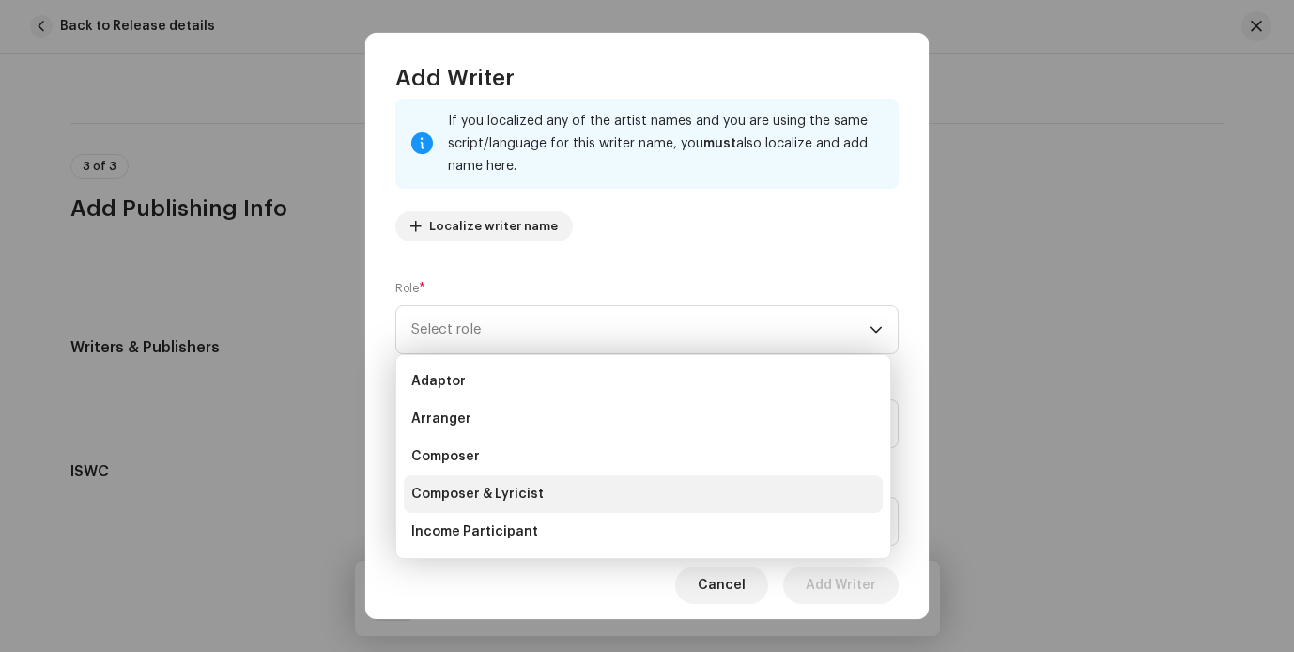
click at [515, 491] on span "Composer & Lyricist" at bounding box center [477, 494] width 132 height 19
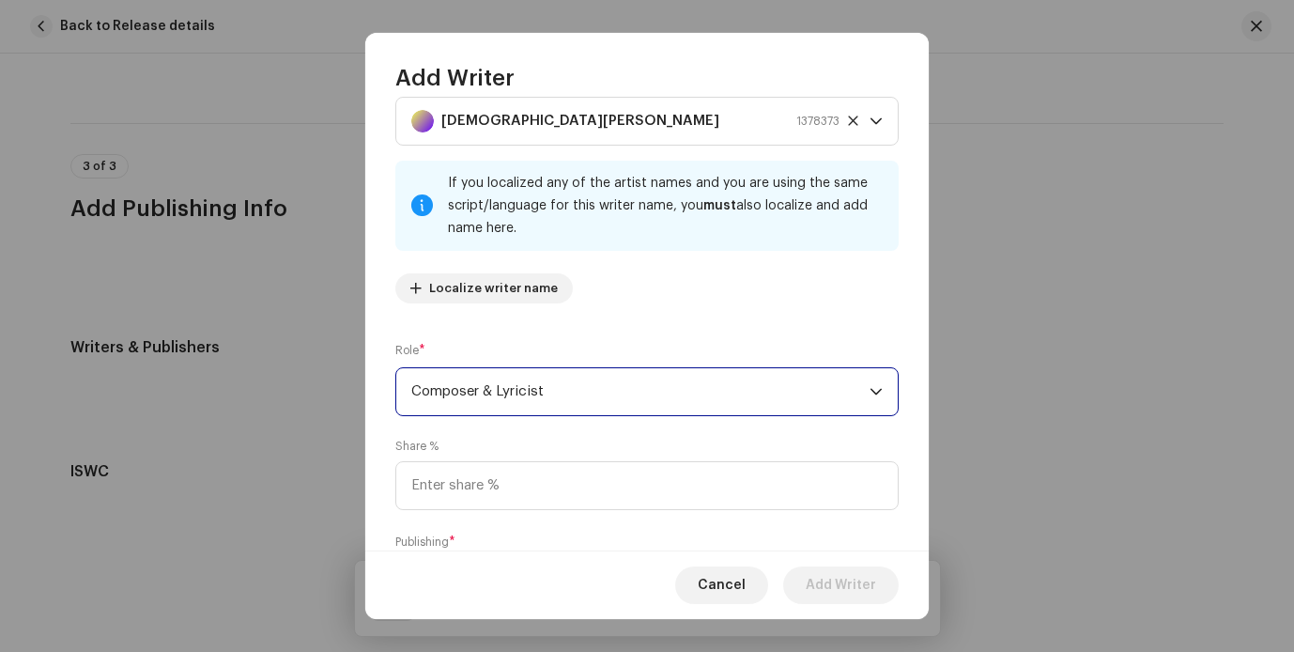
scroll to position [0, 0]
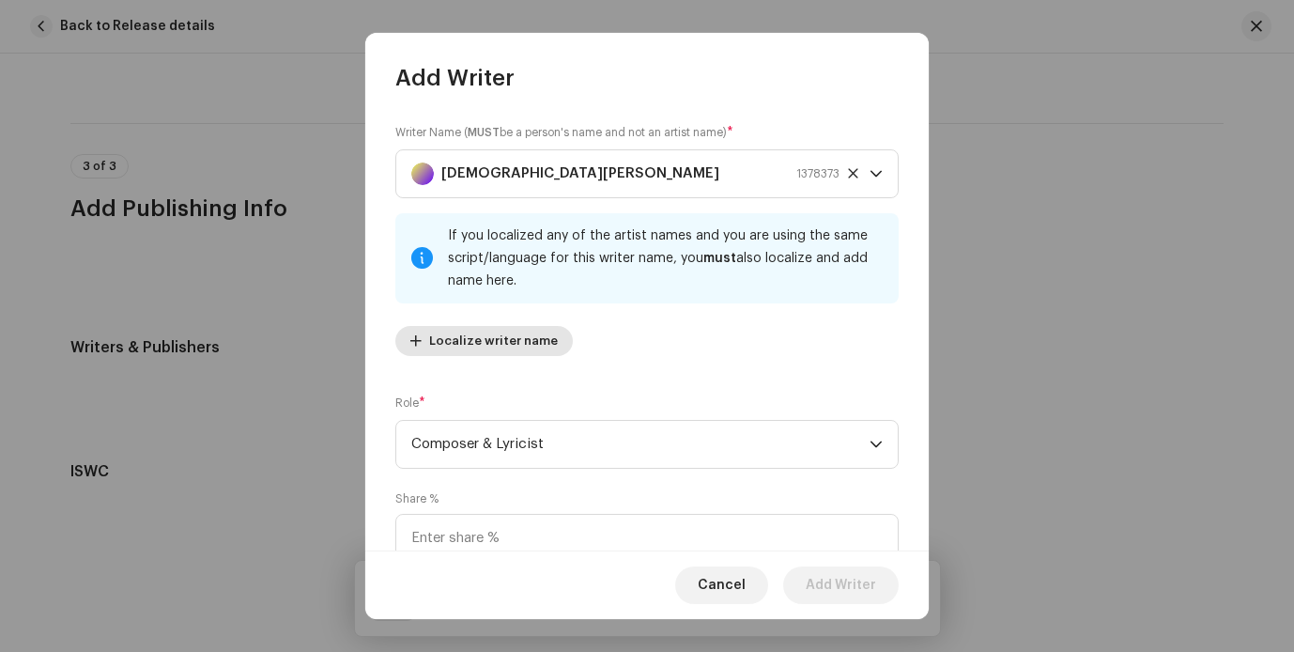
click at [527, 339] on span "Localize writer name" at bounding box center [493, 341] width 129 height 38
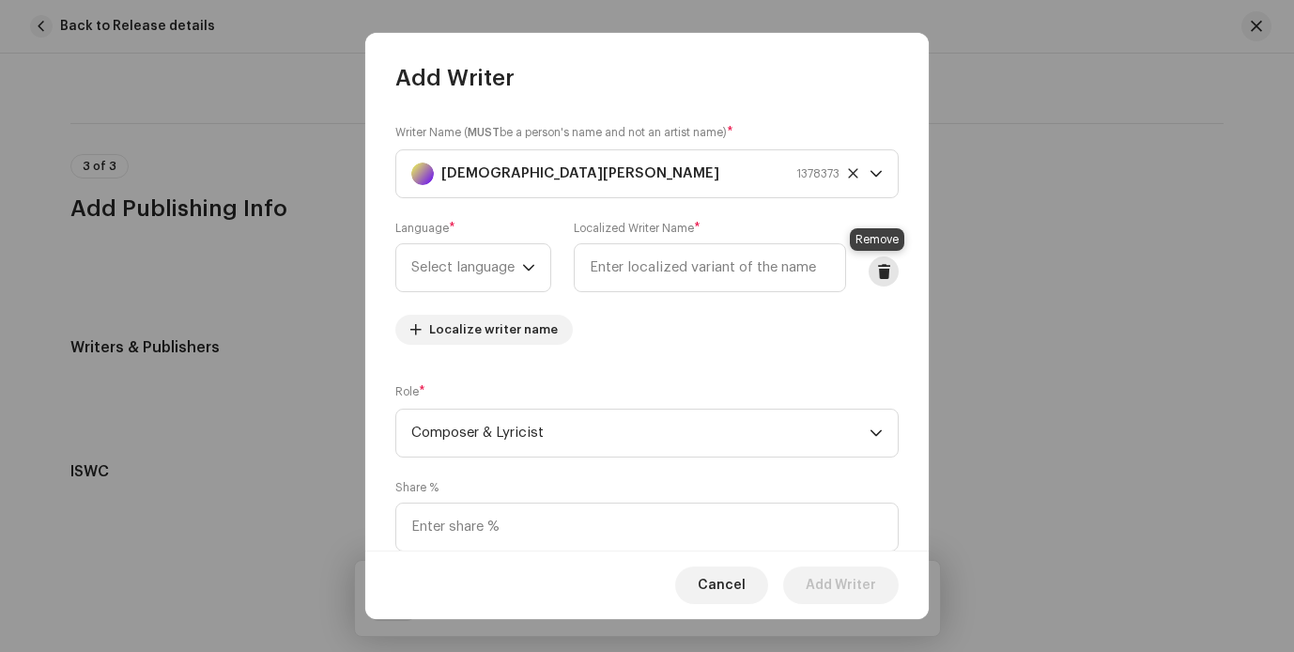
click at [870, 261] on button at bounding box center [884, 271] width 30 height 30
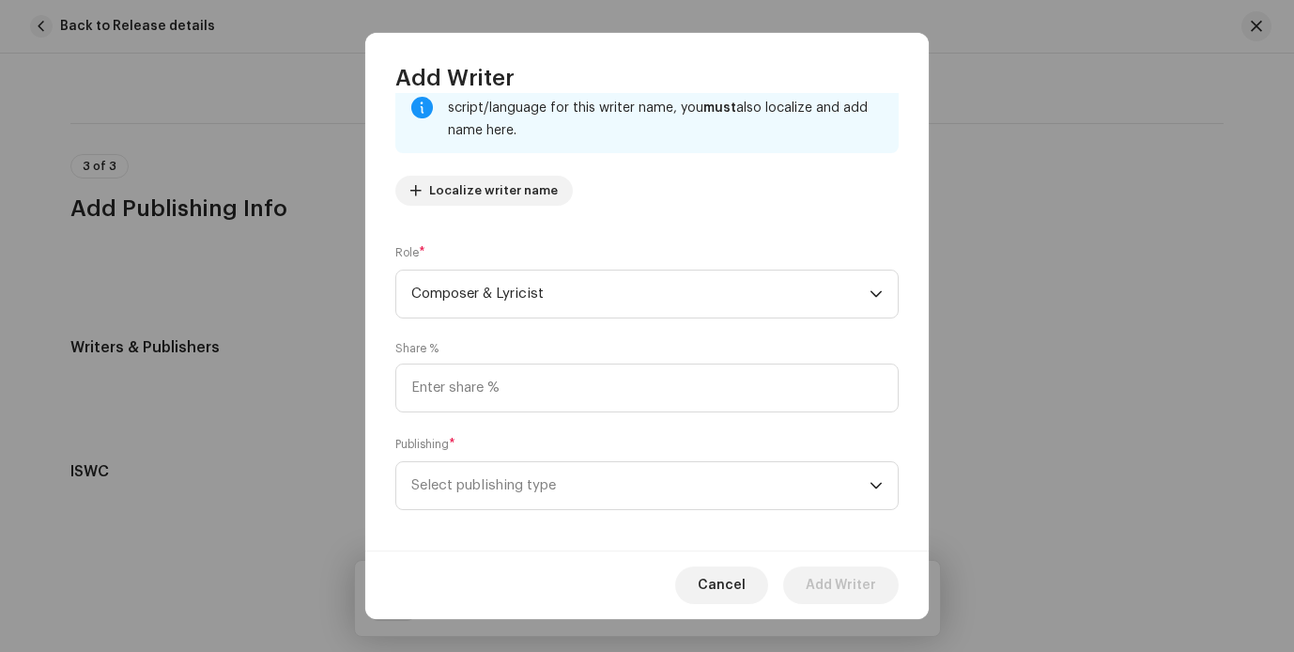
scroll to position [162, 0]
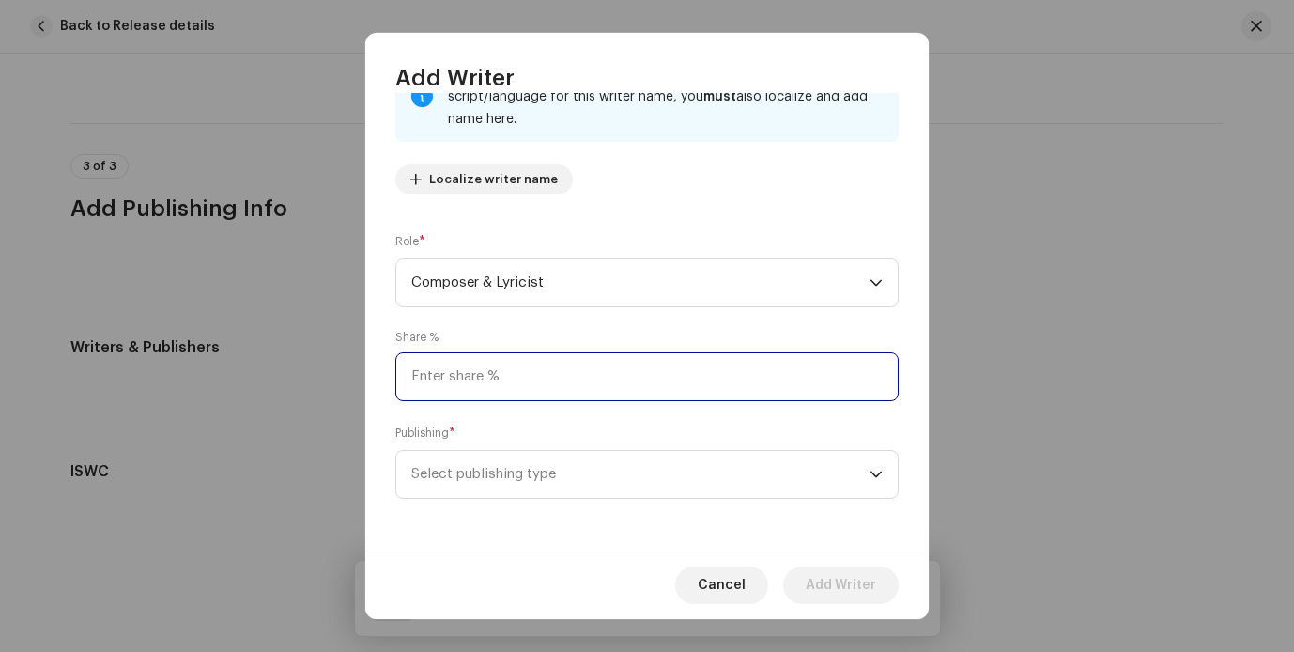
click at [521, 379] on input at bounding box center [646, 376] width 503 height 49
type input "1.00"
type input "95.00"
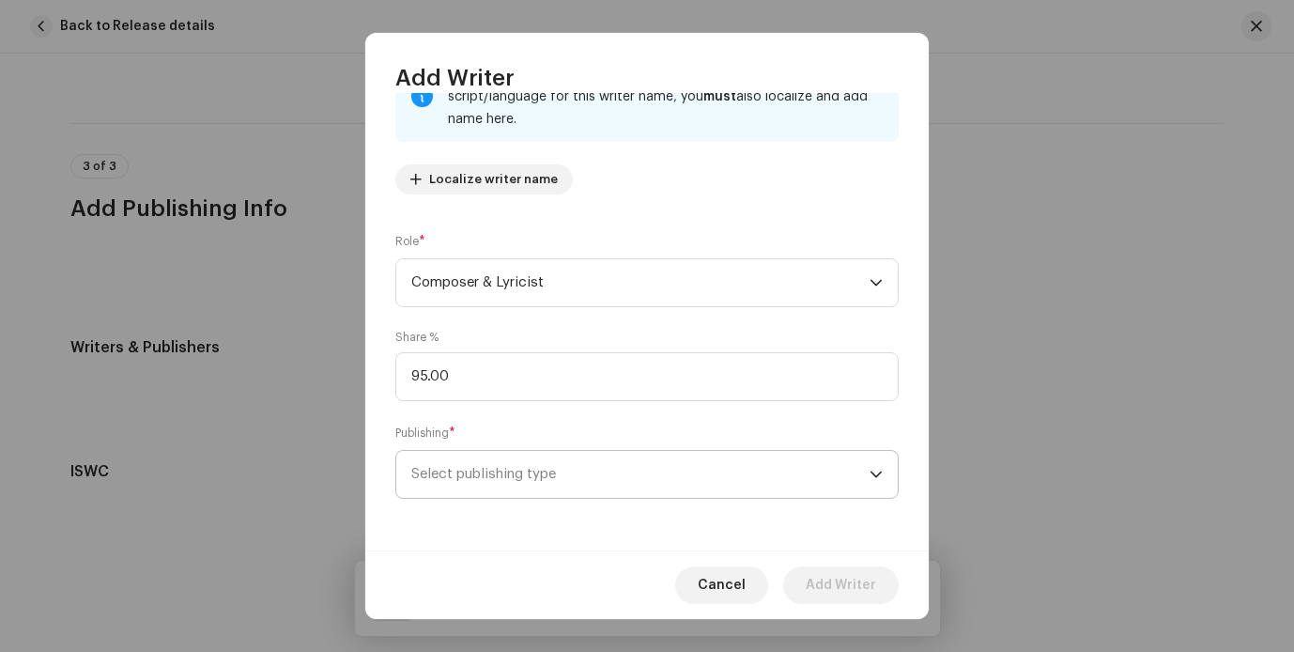
click at [560, 464] on span "Select publishing type" at bounding box center [640, 474] width 458 height 47
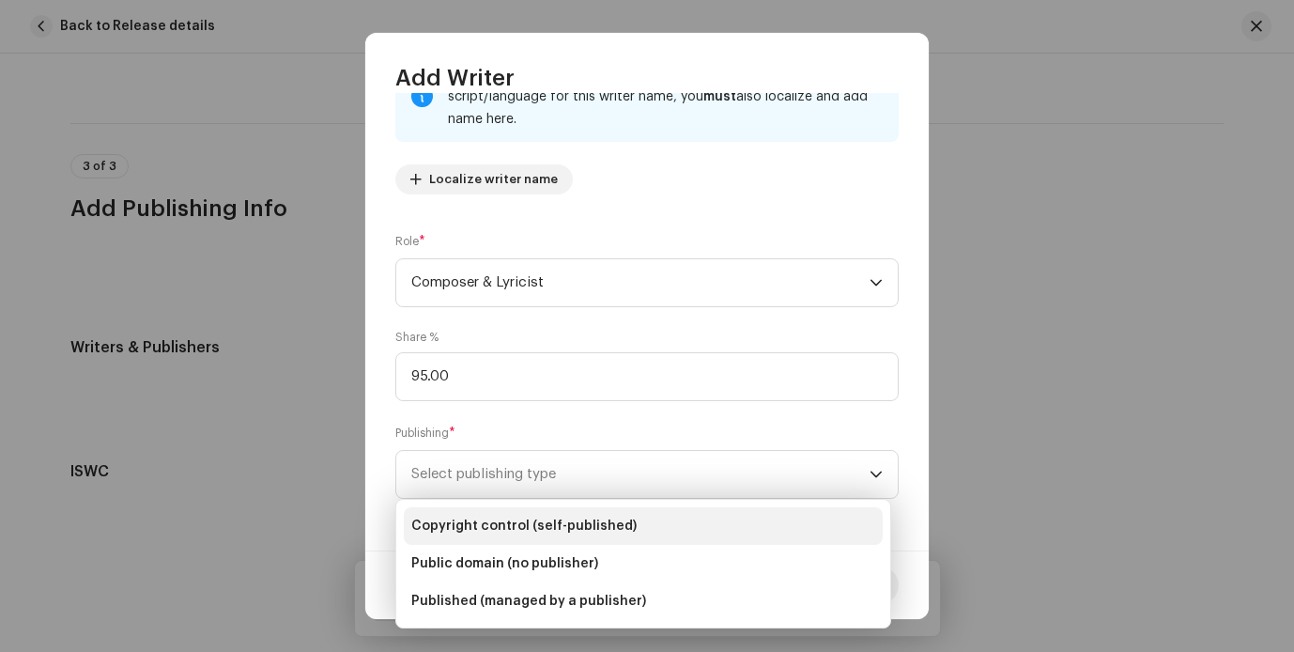
click at [580, 531] on span "Copyright control (self-published)" at bounding box center [523, 525] width 225 height 19
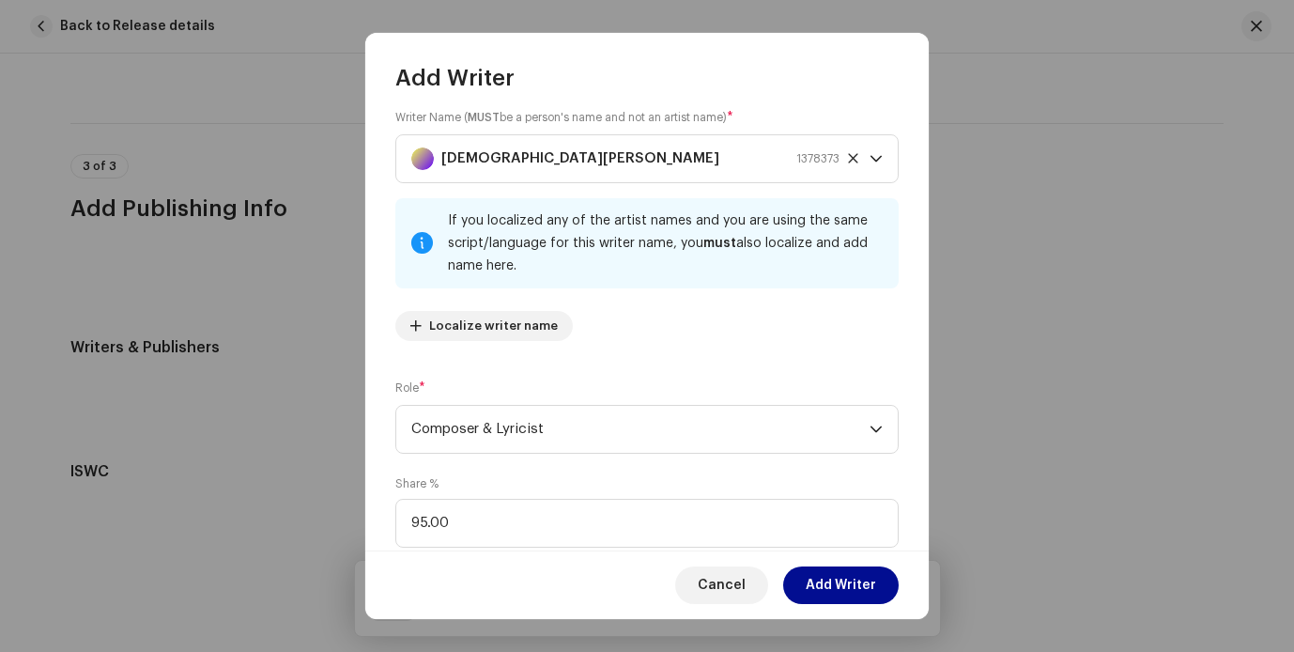
scroll to position [0, 0]
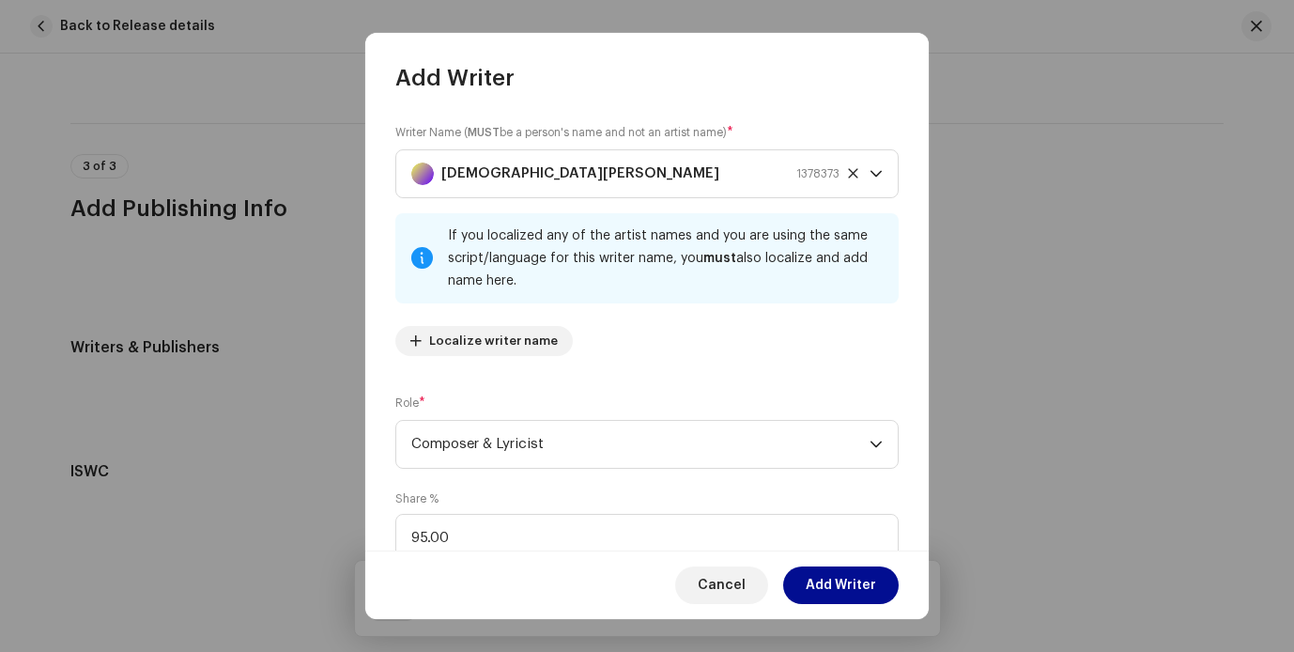
click at [853, 586] on span "Add Writer" at bounding box center [841, 585] width 70 height 38
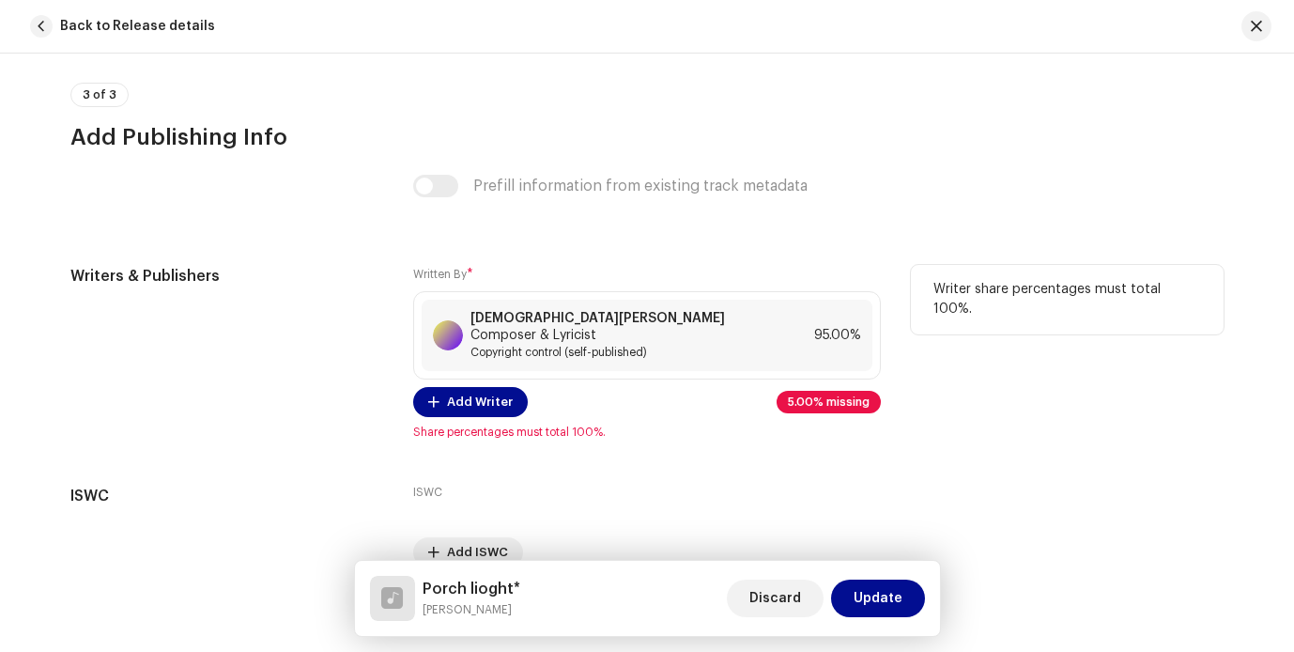
scroll to position [4383, 0]
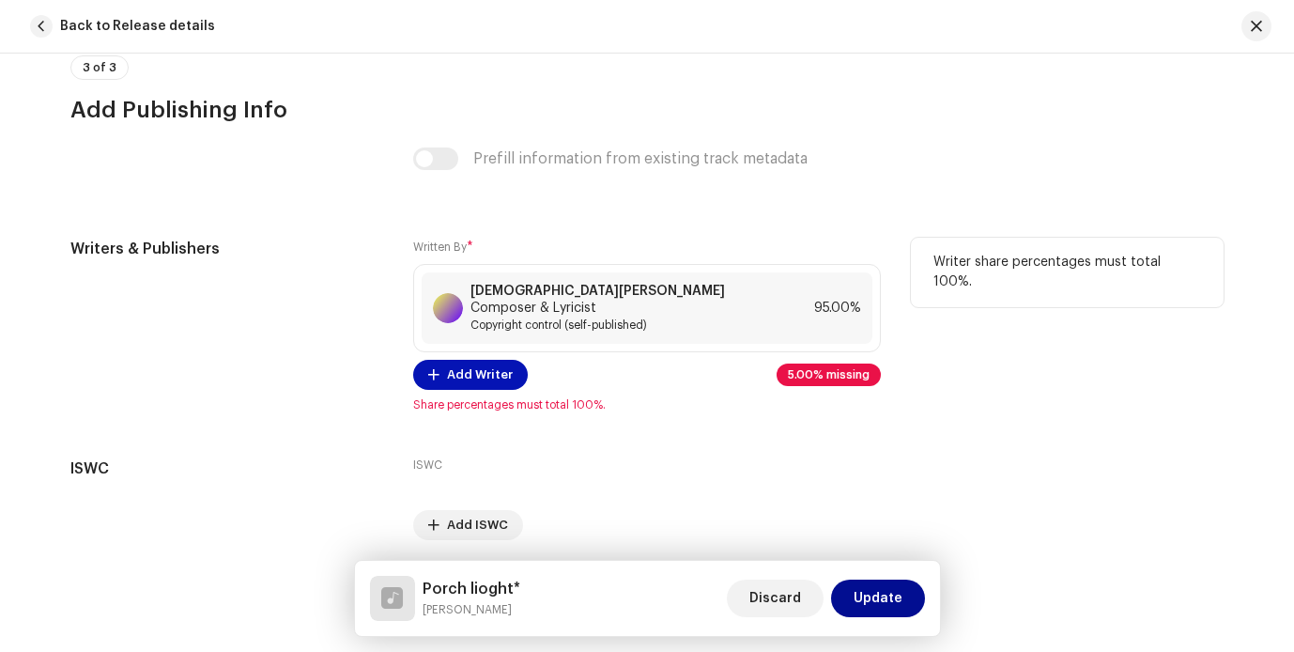
click at [490, 357] on span "Add Writer" at bounding box center [480, 375] width 66 height 38
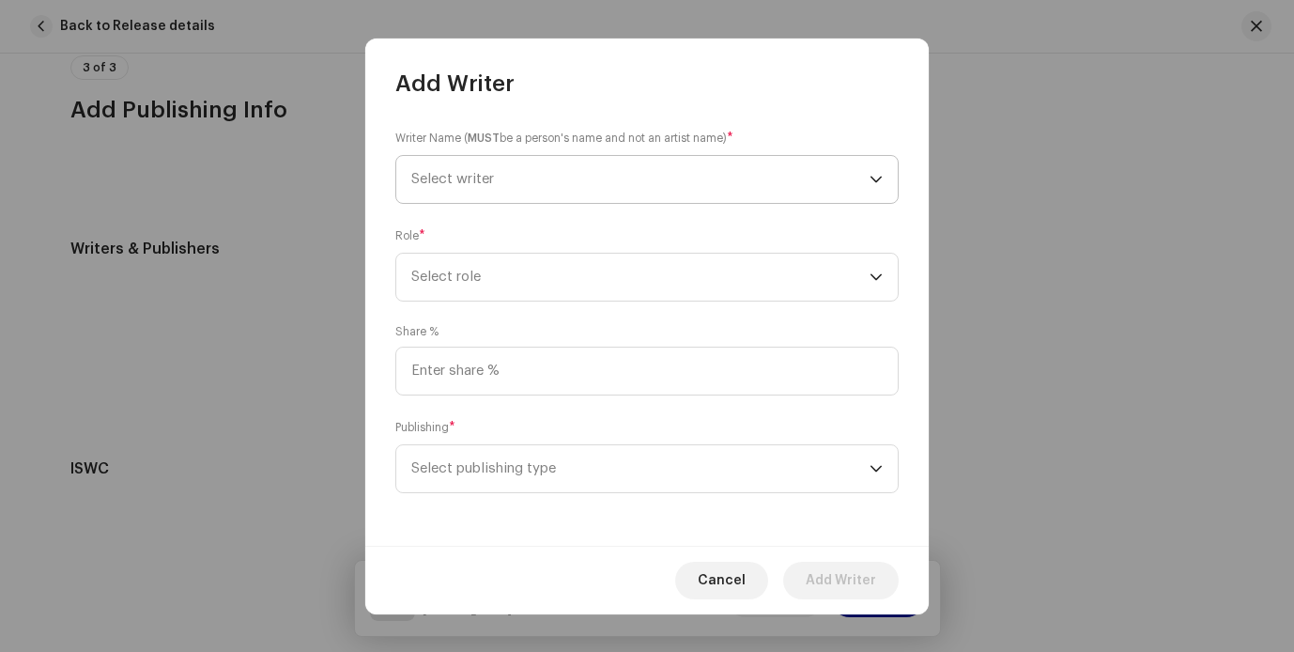
click at [541, 193] on span "Select writer" at bounding box center [640, 179] width 458 height 47
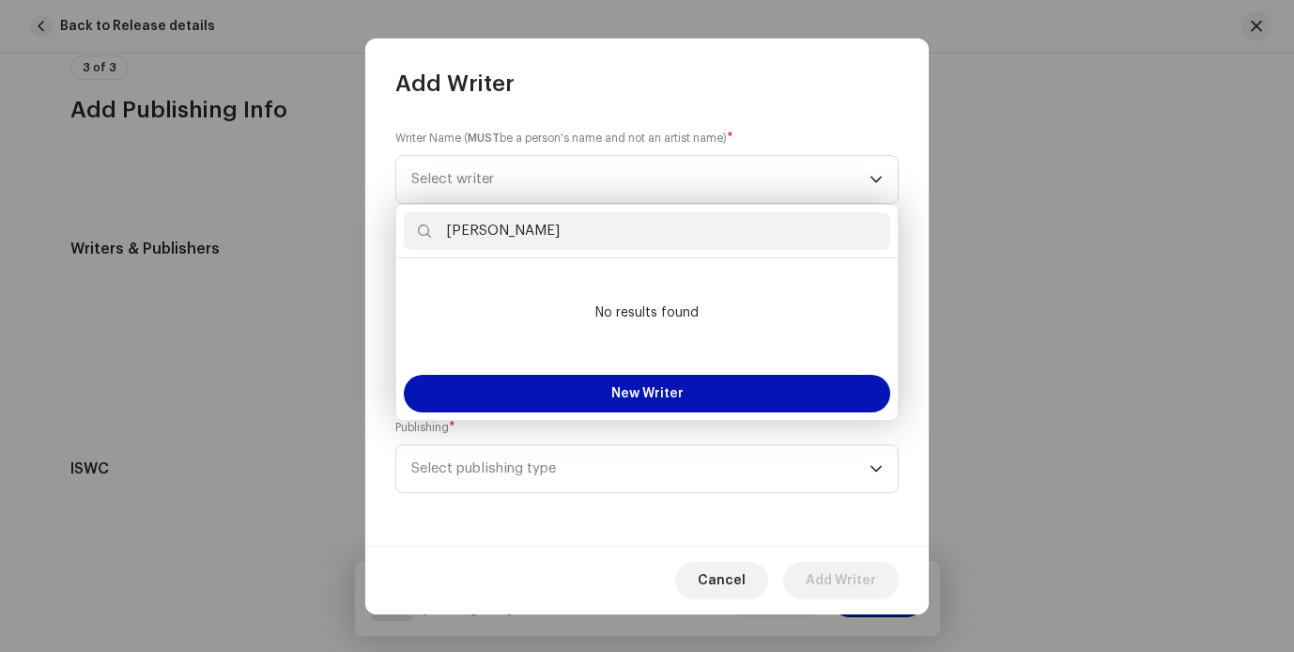
type input "[PERSON_NAME]"
click at [689, 391] on button "New Writer" at bounding box center [647, 394] width 486 height 38
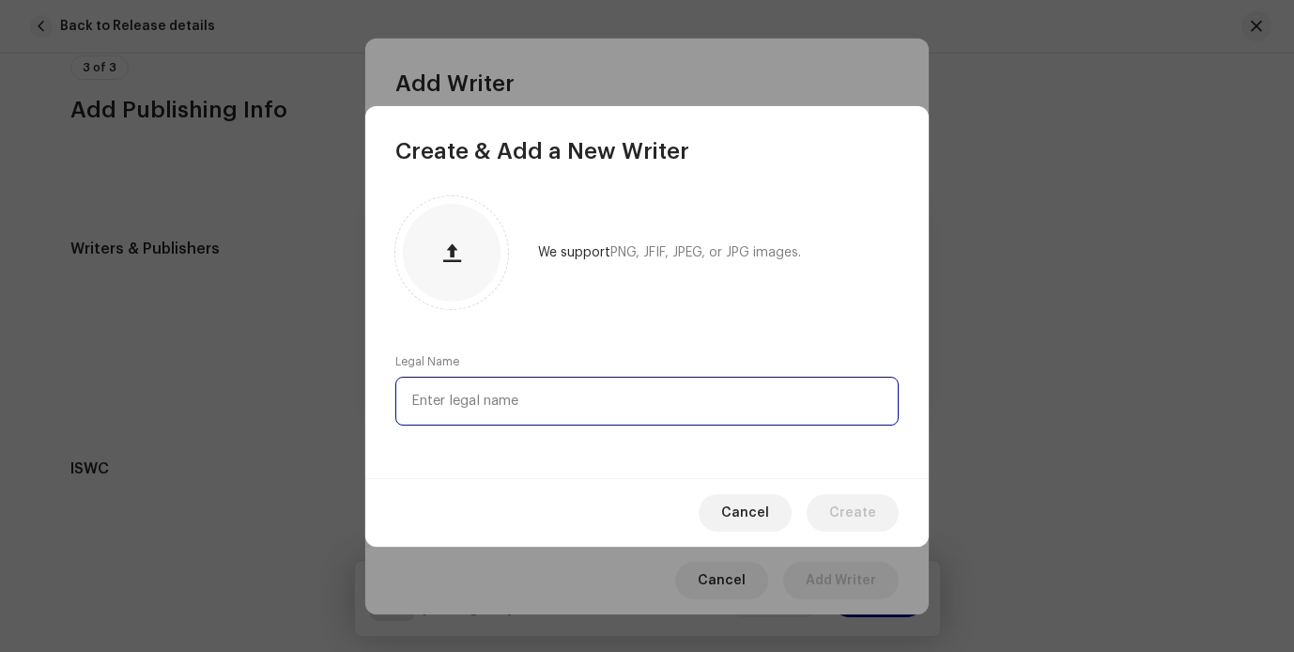
click at [532, 408] on input "text" at bounding box center [646, 401] width 503 height 49
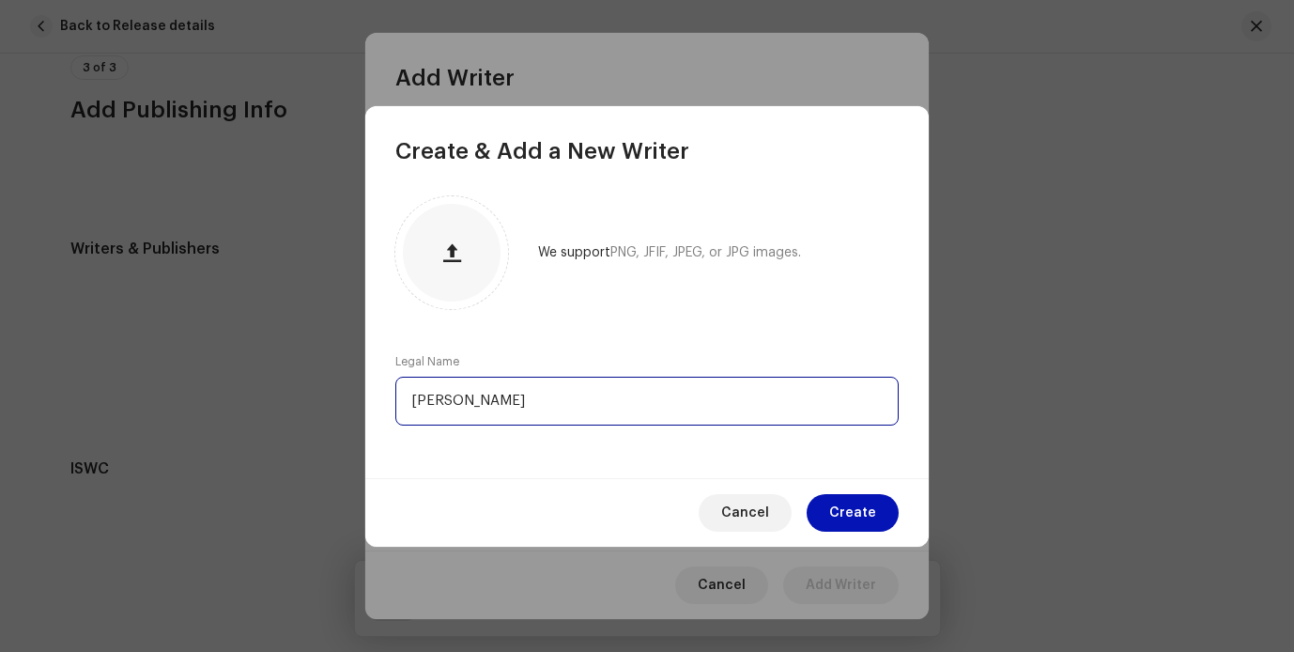
type input "[PERSON_NAME]"
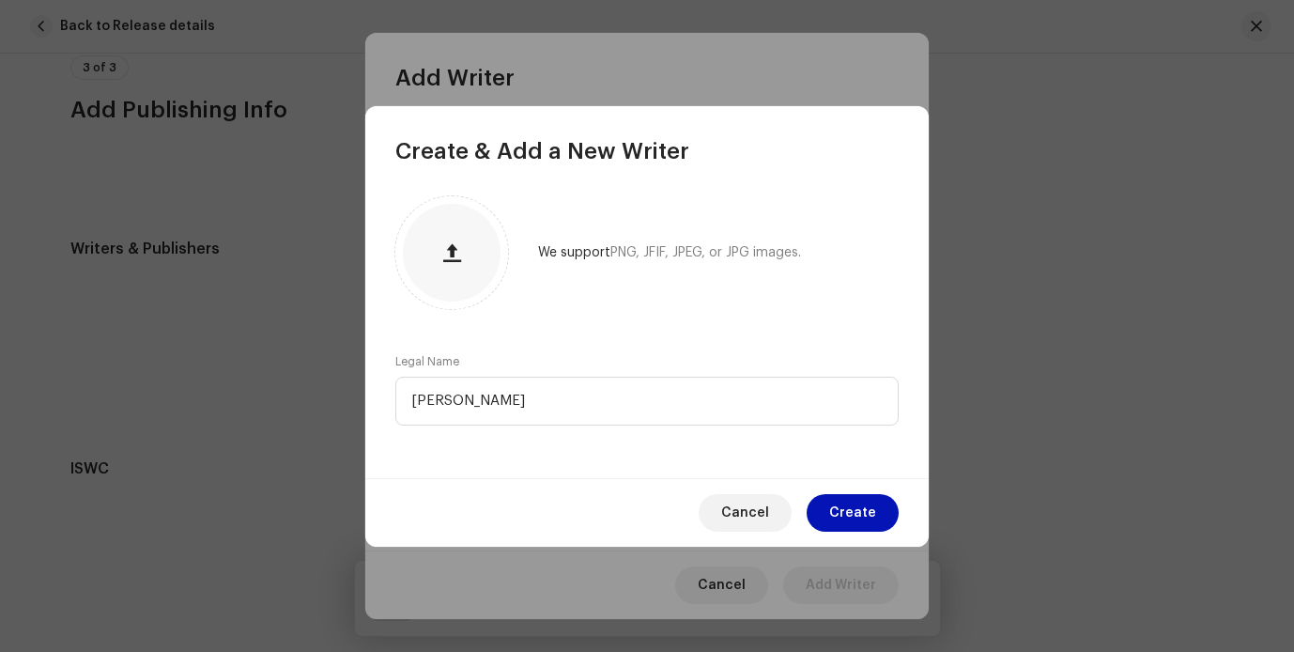
click at [840, 510] on span "Create" at bounding box center [852, 513] width 47 height 38
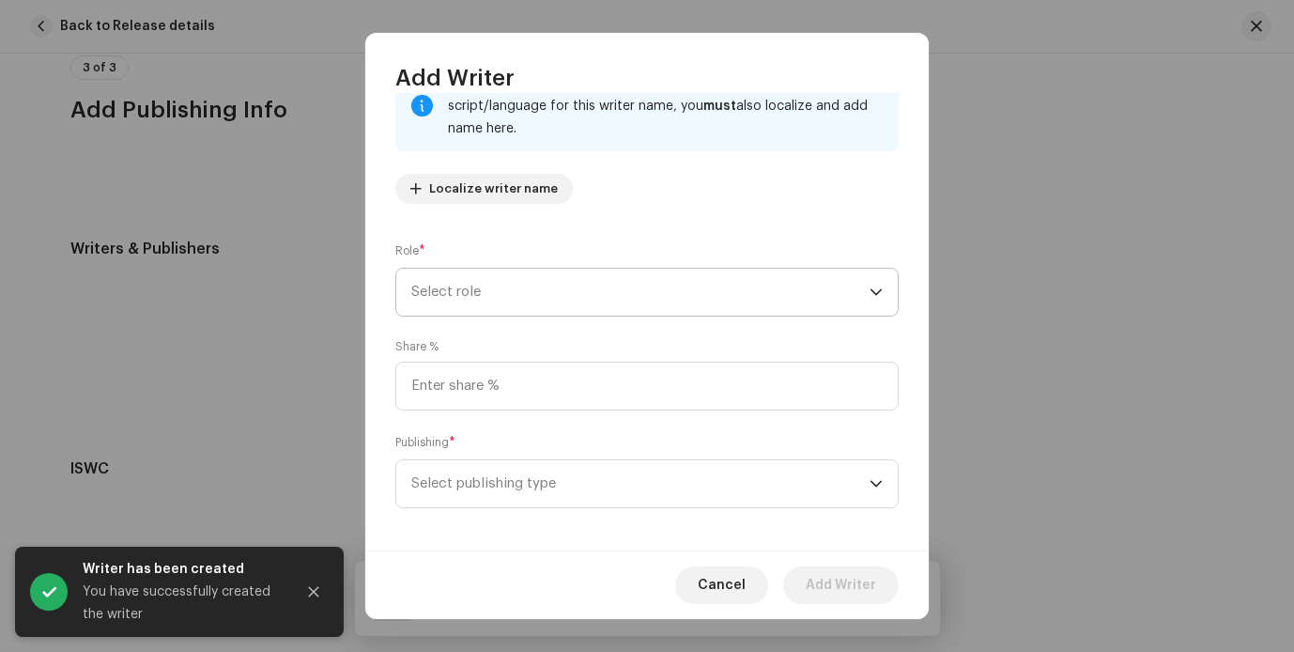
scroll to position [156, 0]
click at [559, 300] on span "Select role" at bounding box center [640, 288] width 458 height 47
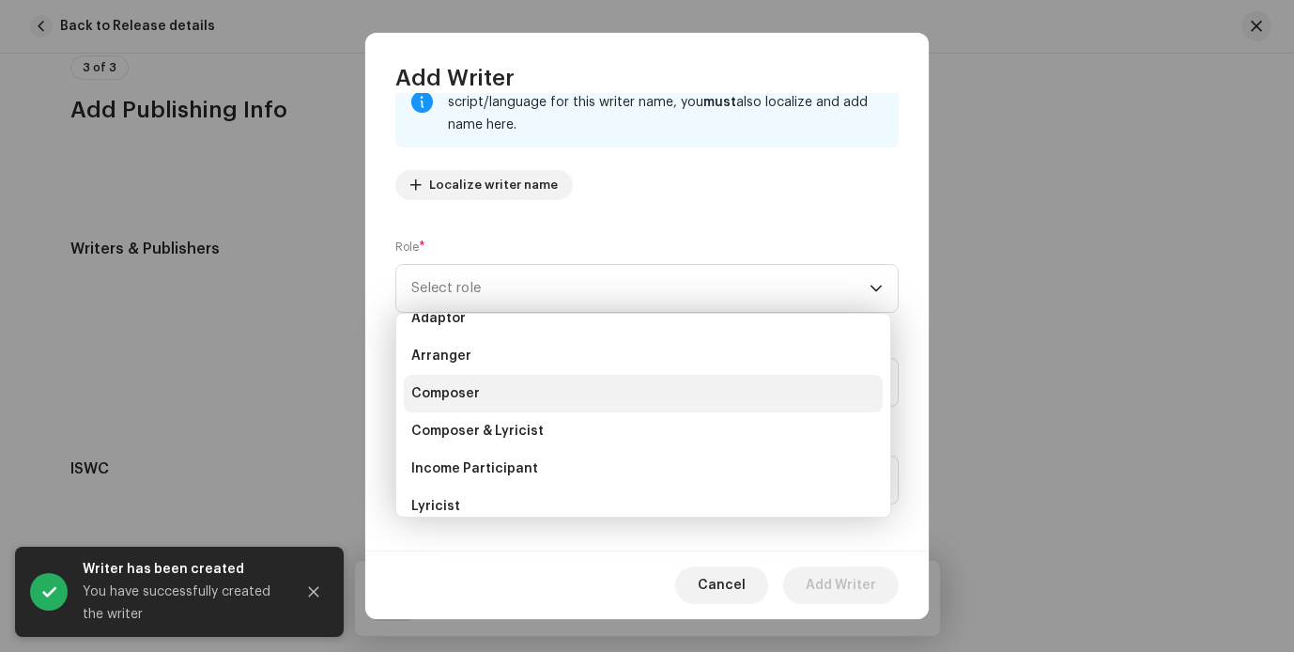
scroll to position [23, 0]
click at [503, 391] on li "Composer" at bounding box center [643, 392] width 479 height 38
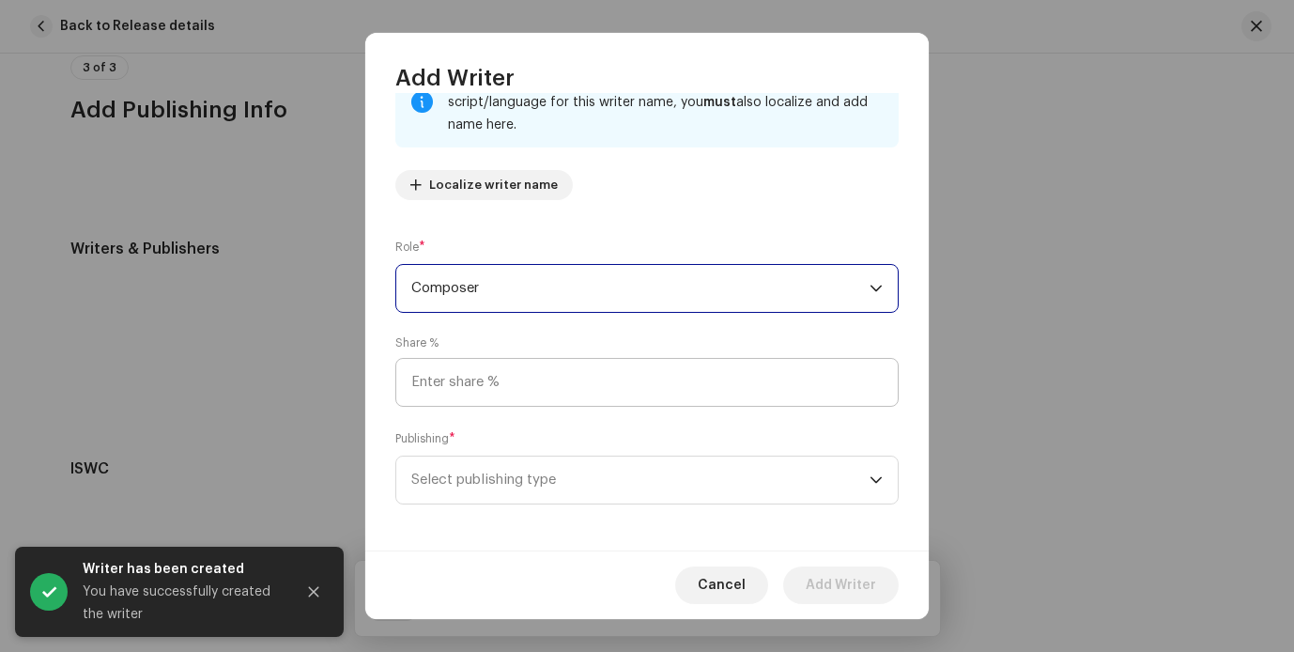
scroll to position [162, 0]
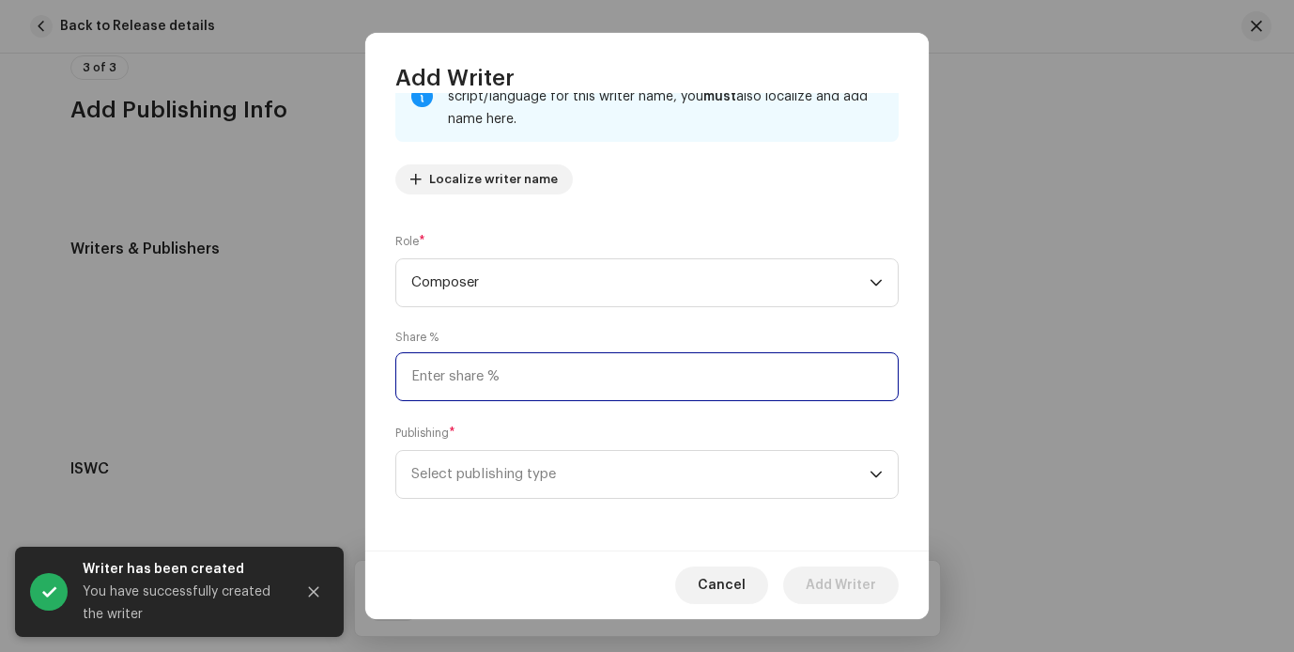
click at [537, 374] on input at bounding box center [646, 376] width 503 height 49
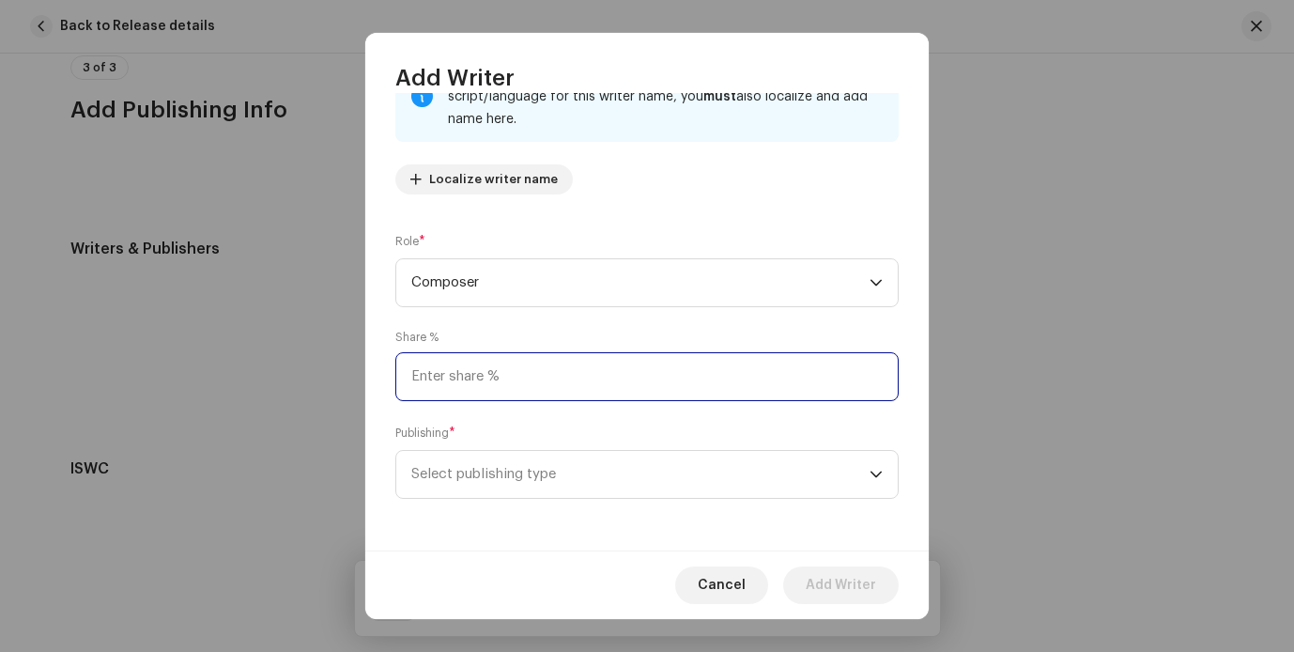
type input "5.00"
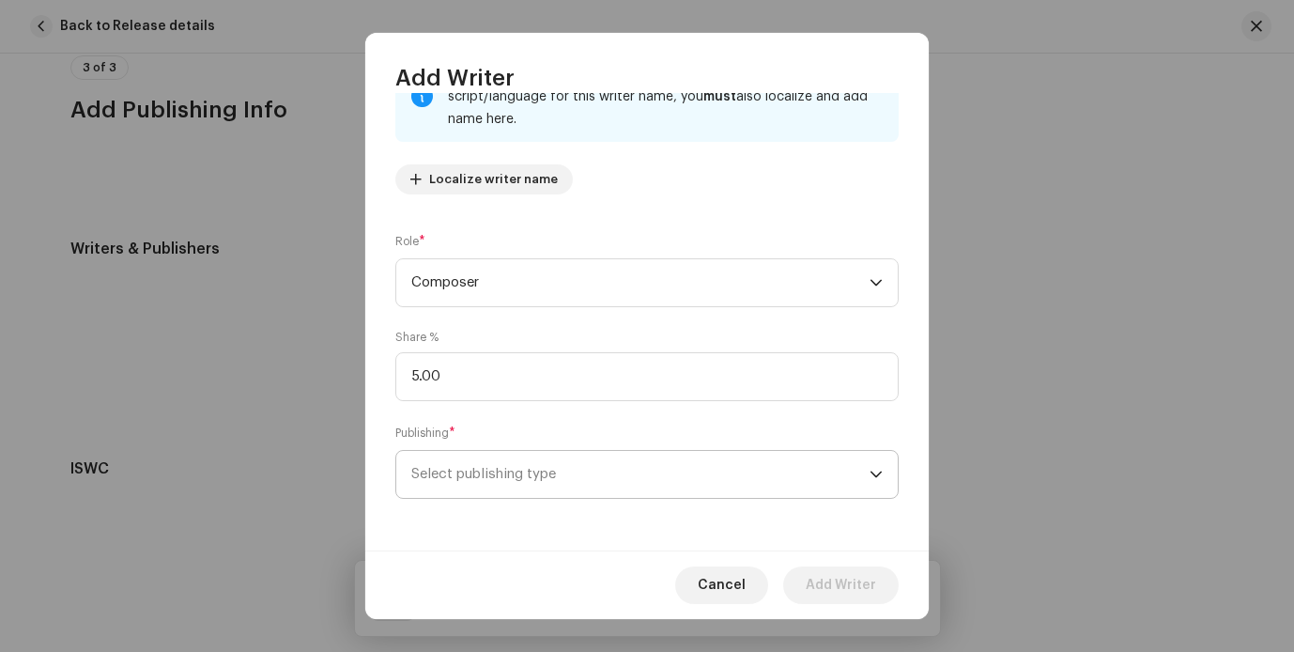
click at [558, 489] on span "Select publishing type" at bounding box center [640, 474] width 458 height 47
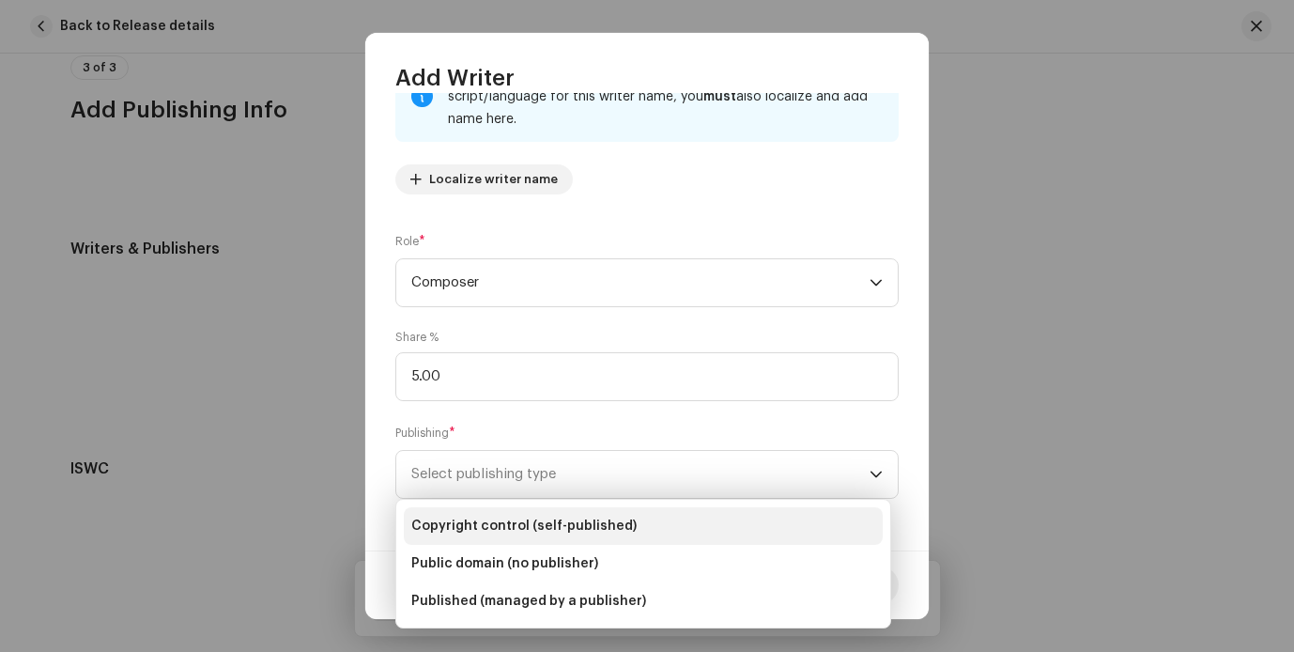
click at [543, 522] on span "Copyright control (self-published)" at bounding box center [523, 525] width 225 height 19
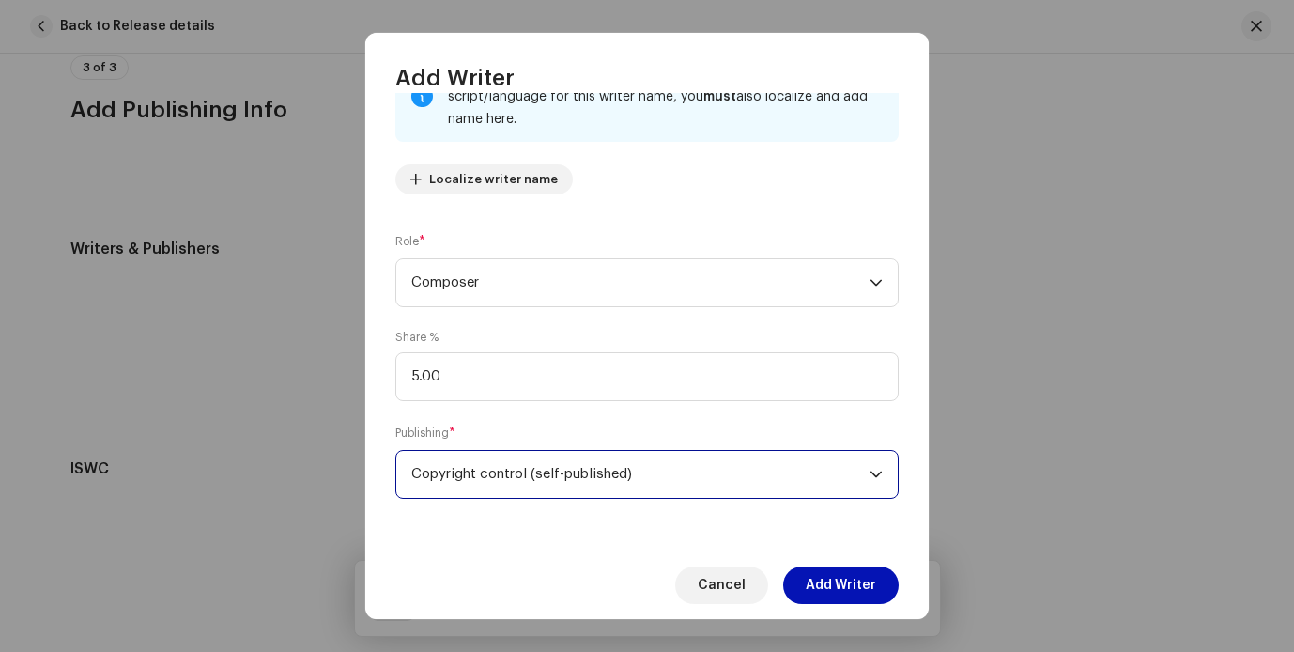
click at [850, 583] on span "Add Writer" at bounding box center [841, 585] width 70 height 38
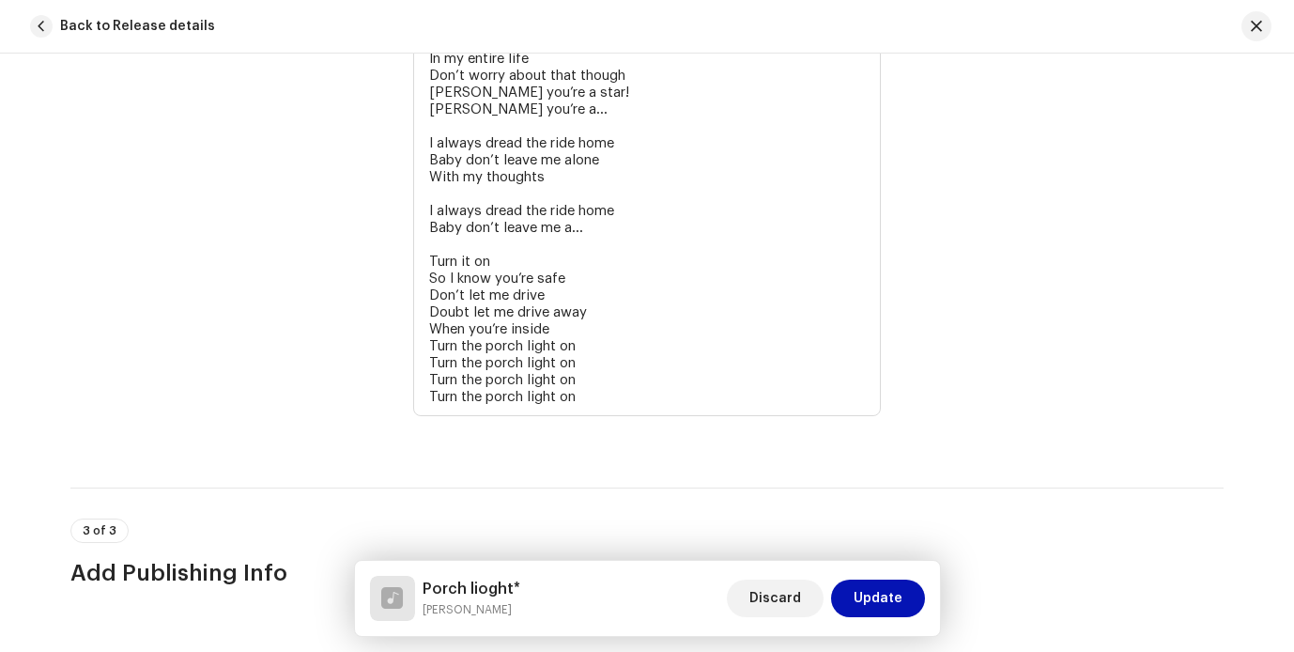
scroll to position [3880, 0]
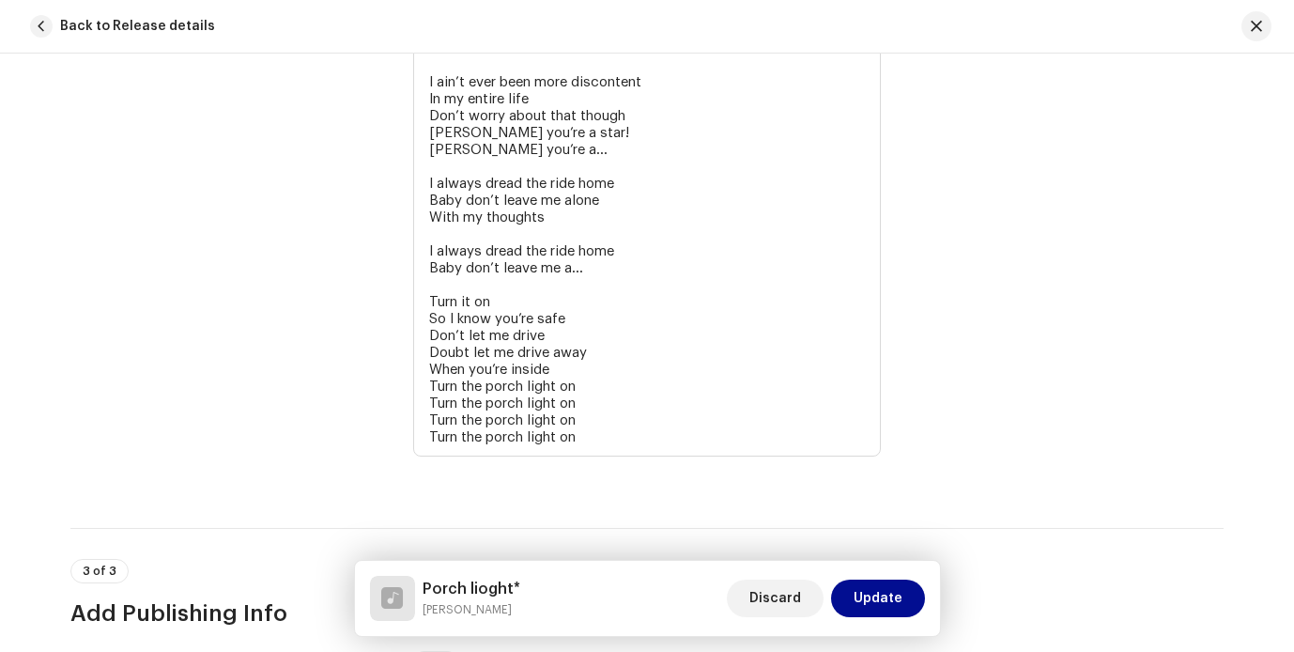
click at [870, 604] on span "Update" at bounding box center [878, 598] width 49 height 38
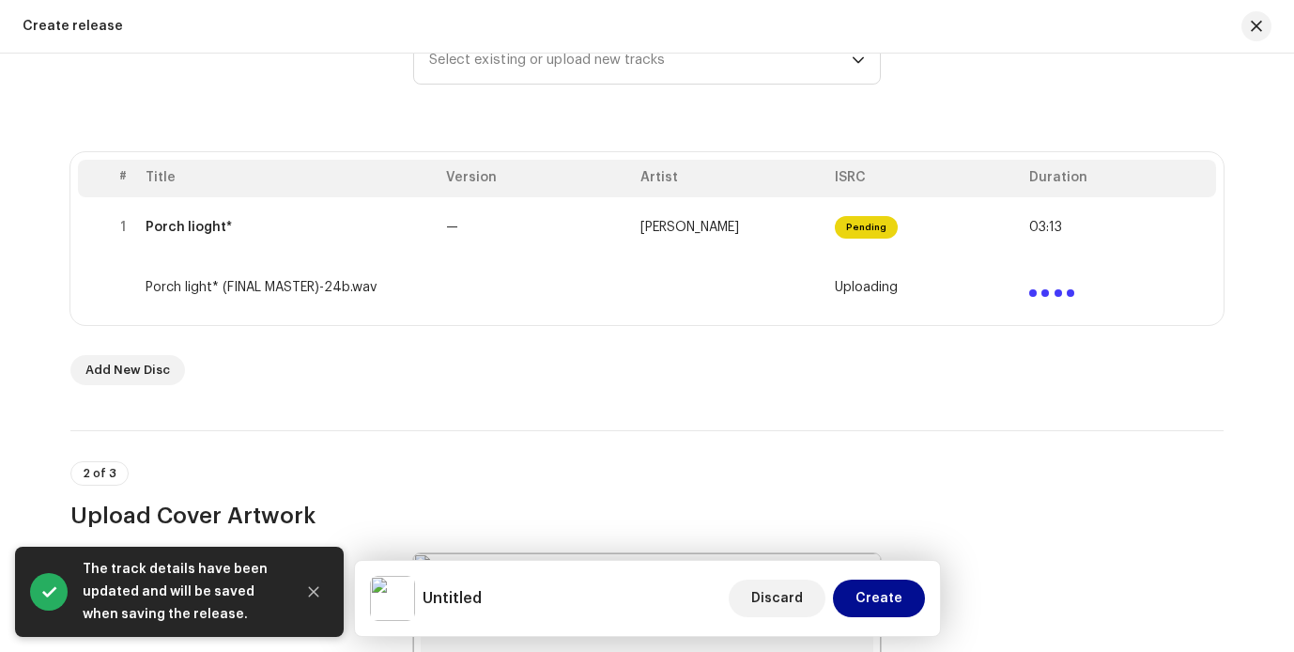
scroll to position [300, 0]
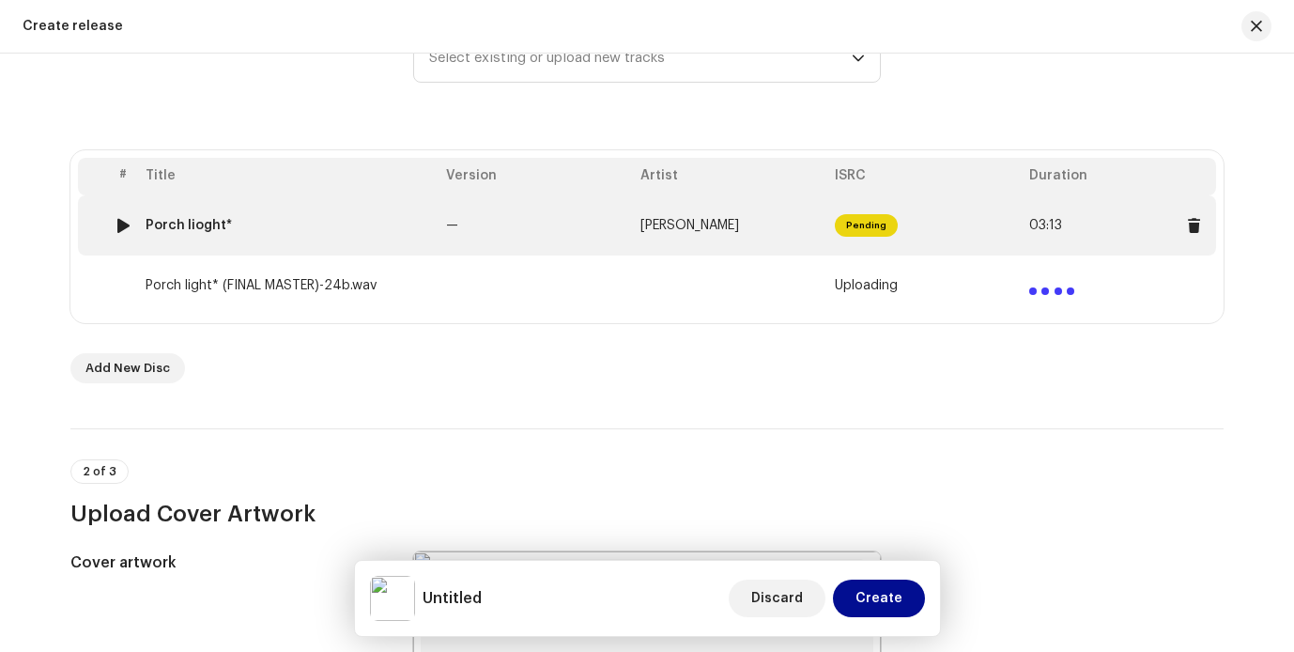
click at [909, 210] on td "Pending" at bounding box center [924, 225] width 194 height 60
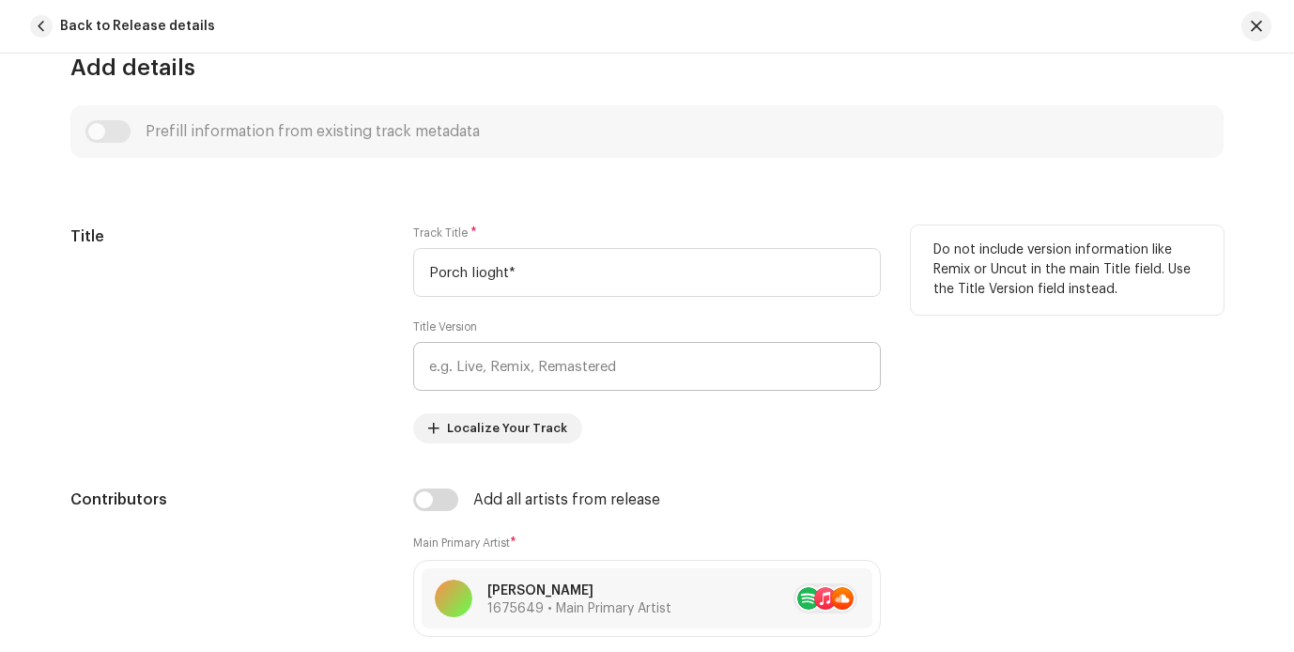
scroll to position [706, 0]
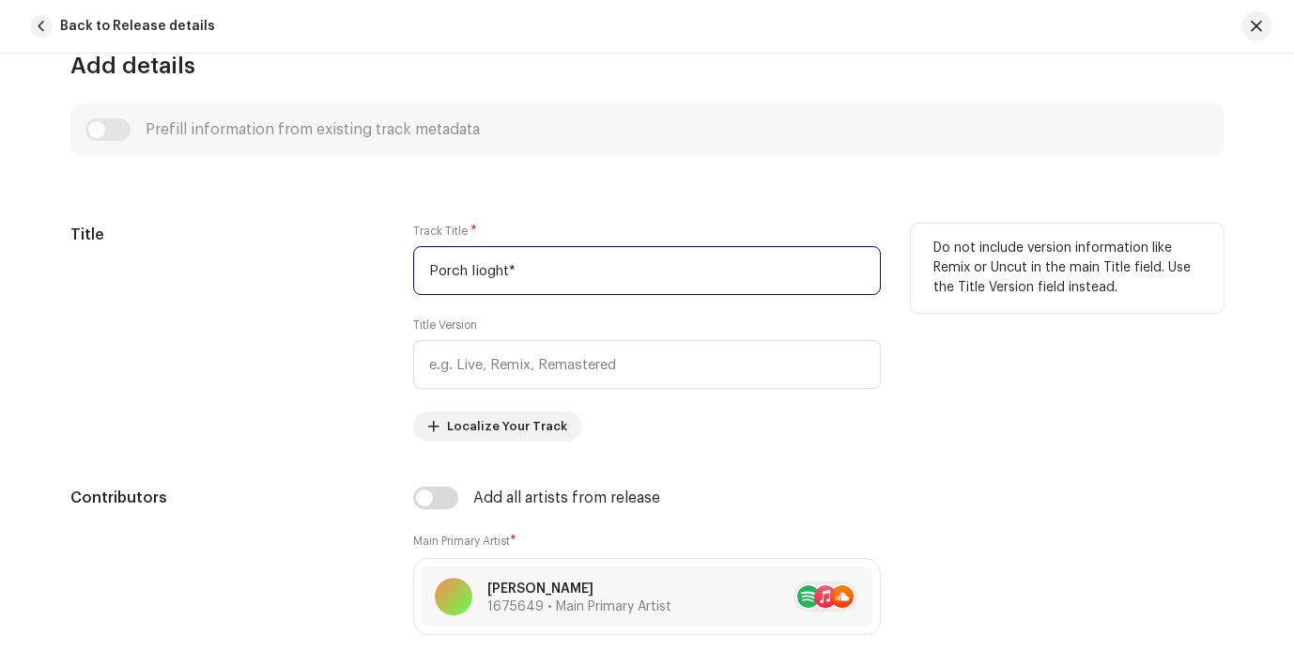
click at [549, 270] on input "Porch lioght*" at bounding box center [647, 270] width 468 height 49
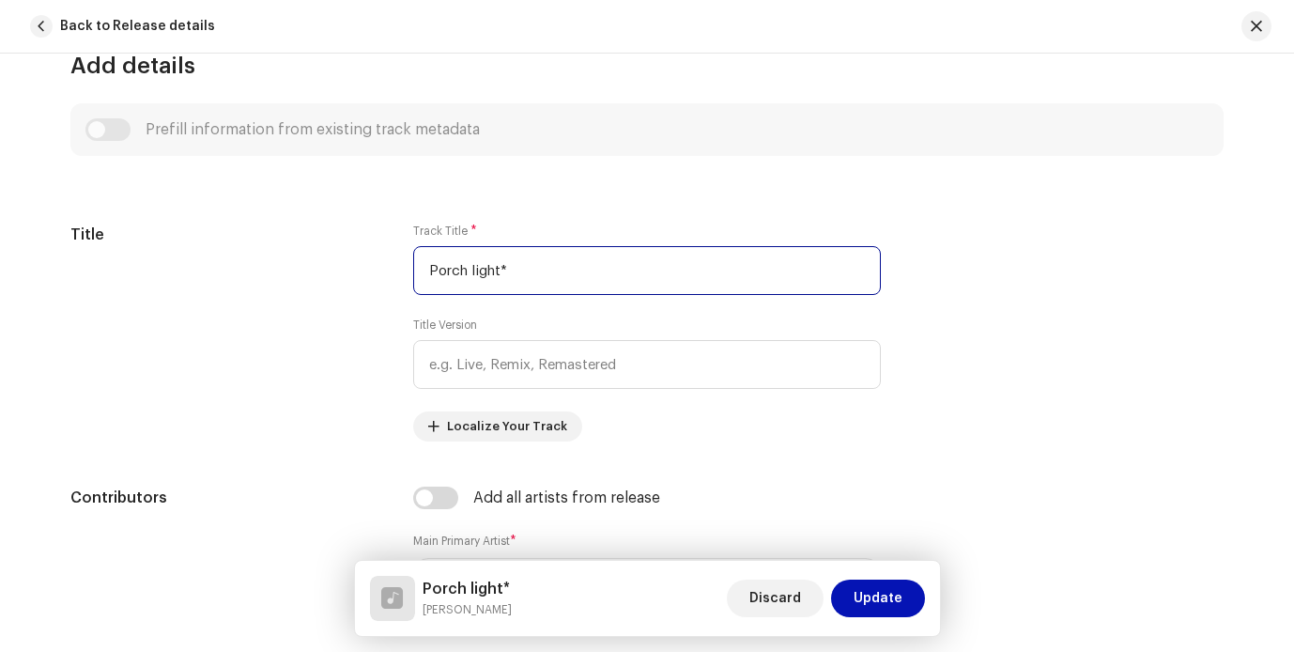
type input "Porch light*"
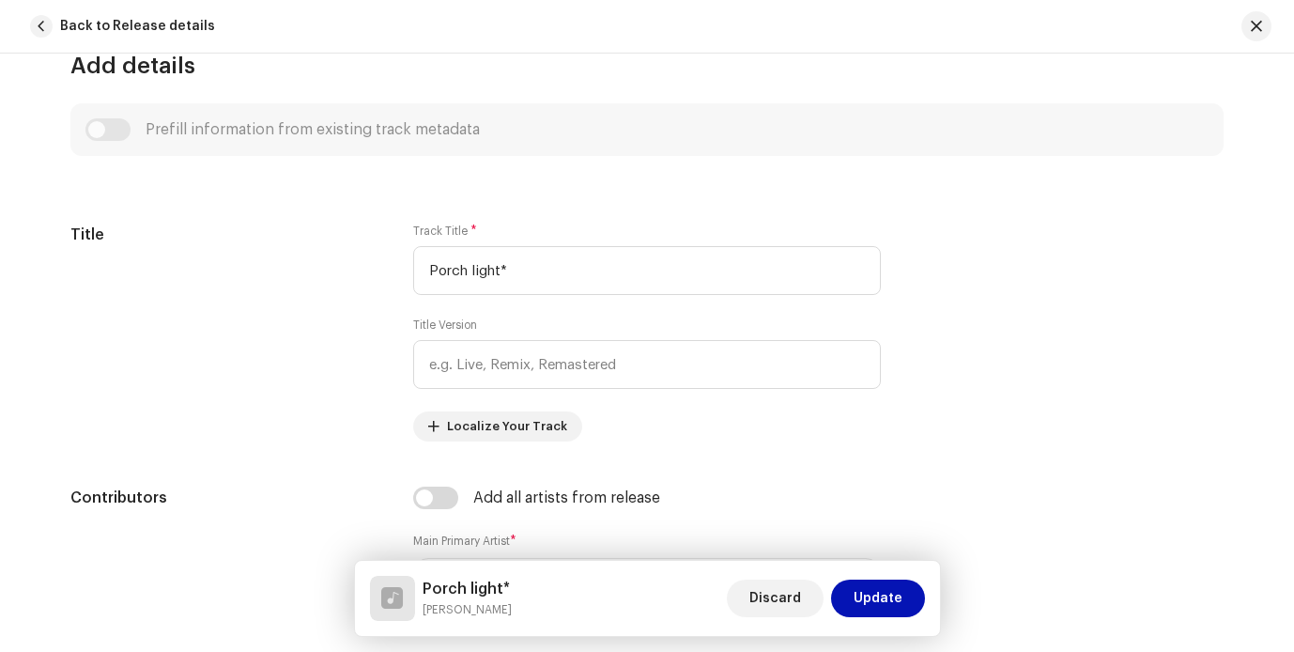
click at [863, 598] on span "Update" at bounding box center [878, 598] width 49 height 38
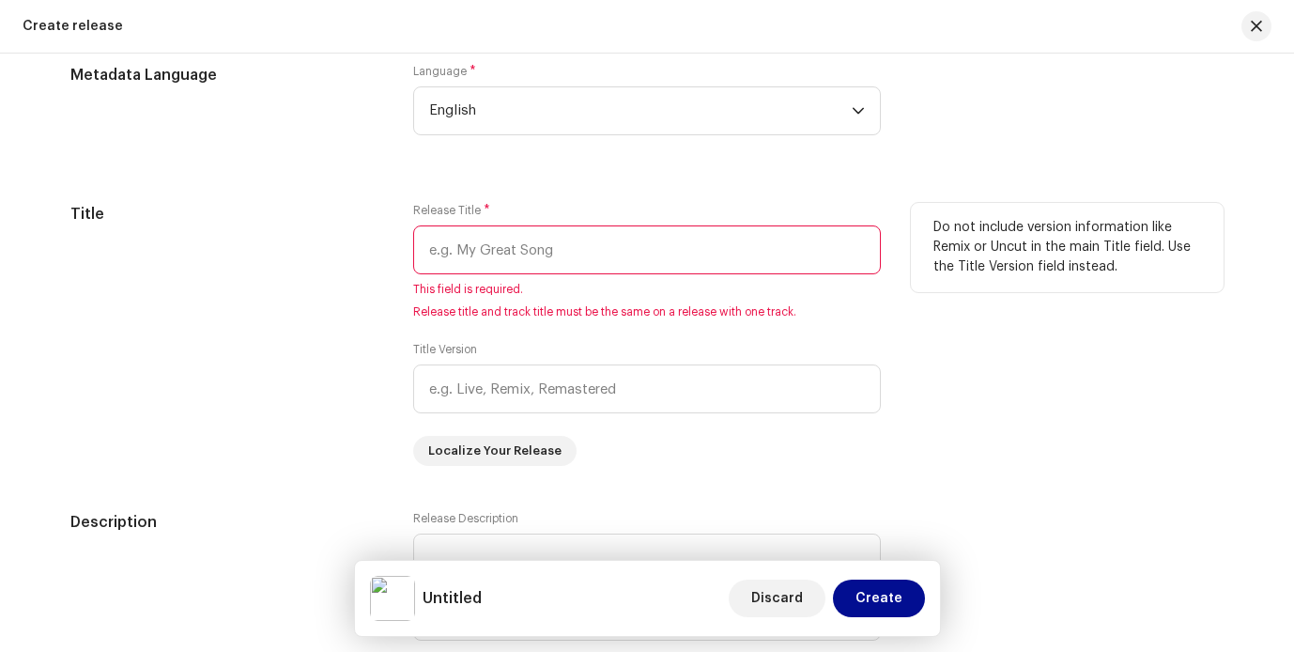
scroll to position [1778, 0]
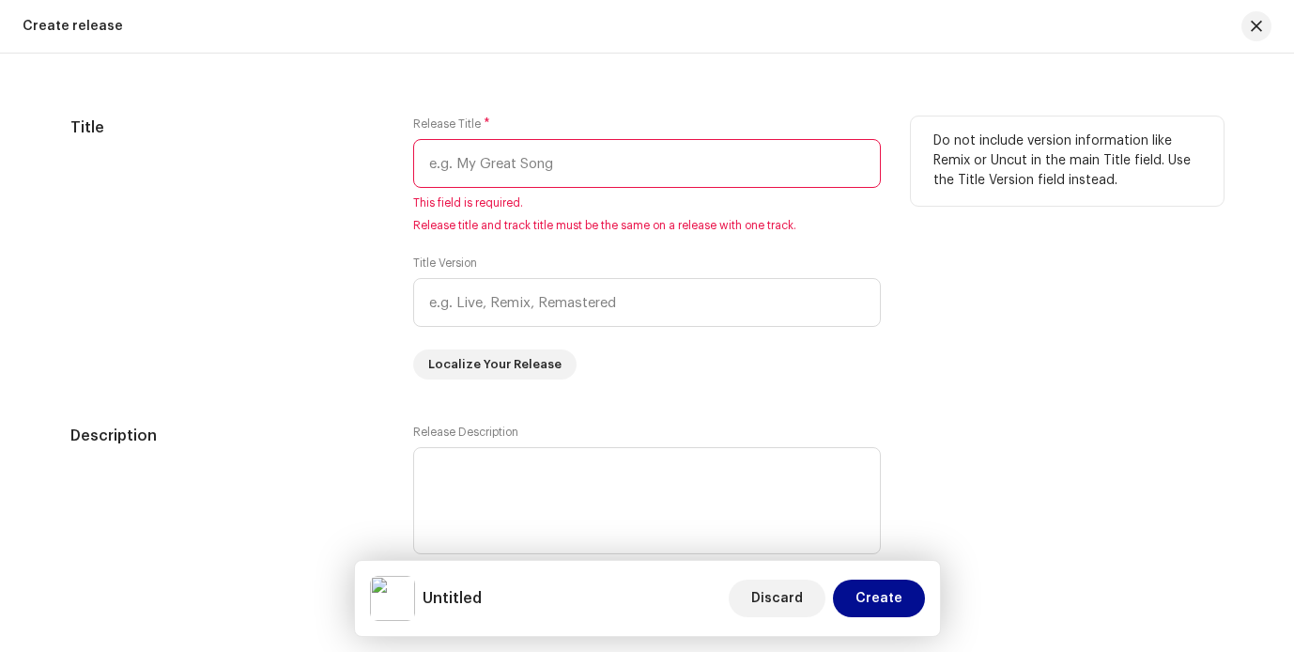
click at [670, 183] on input "text" at bounding box center [647, 163] width 468 height 49
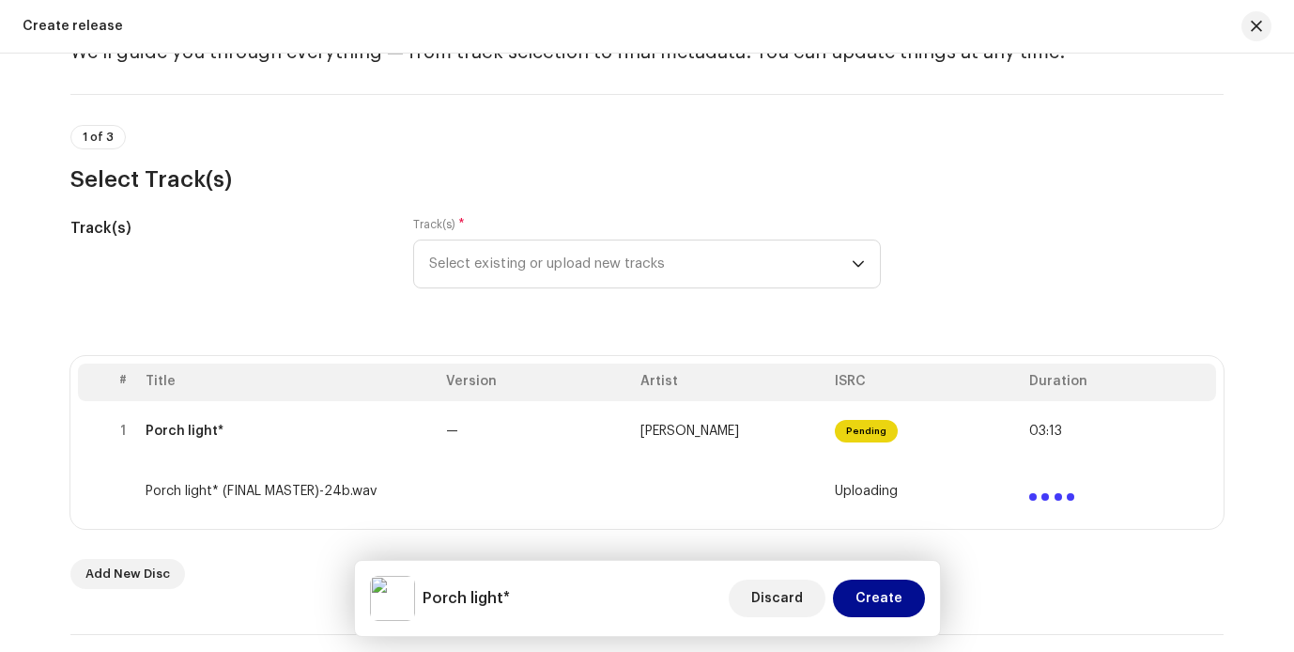
scroll to position [69, 0]
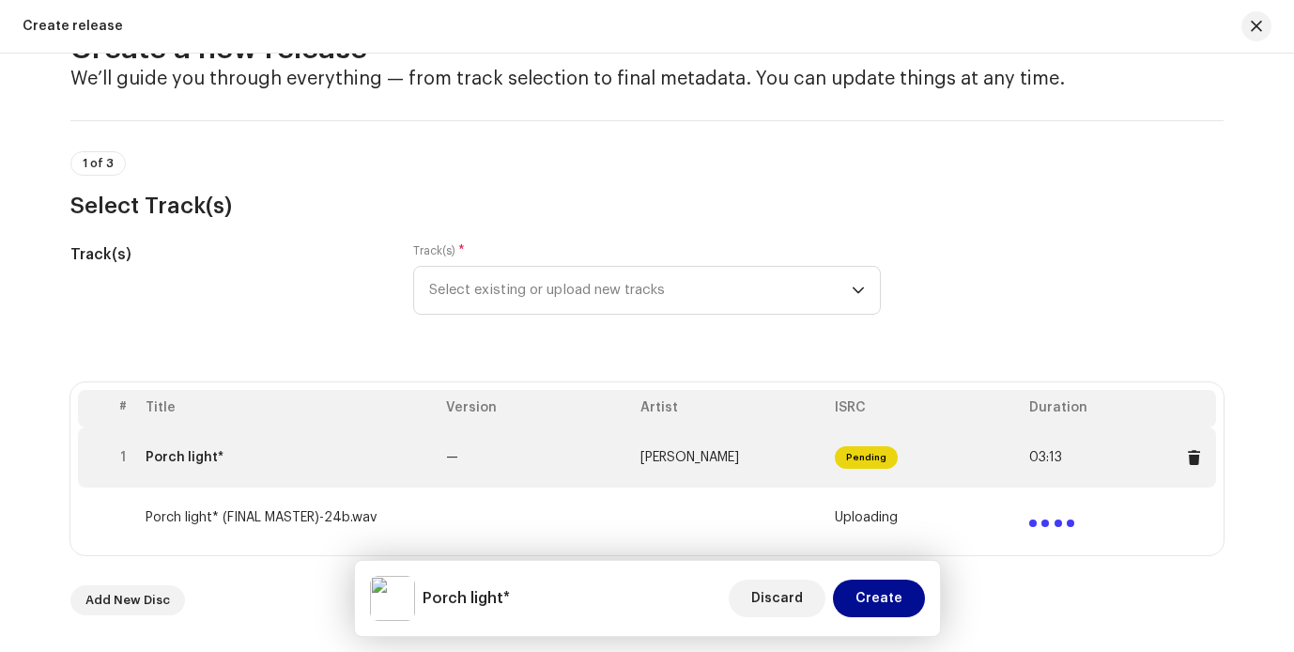
type input "Porch light*"
click at [802, 452] on td "[PERSON_NAME]" at bounding box center [730, 457] width 194 height 60
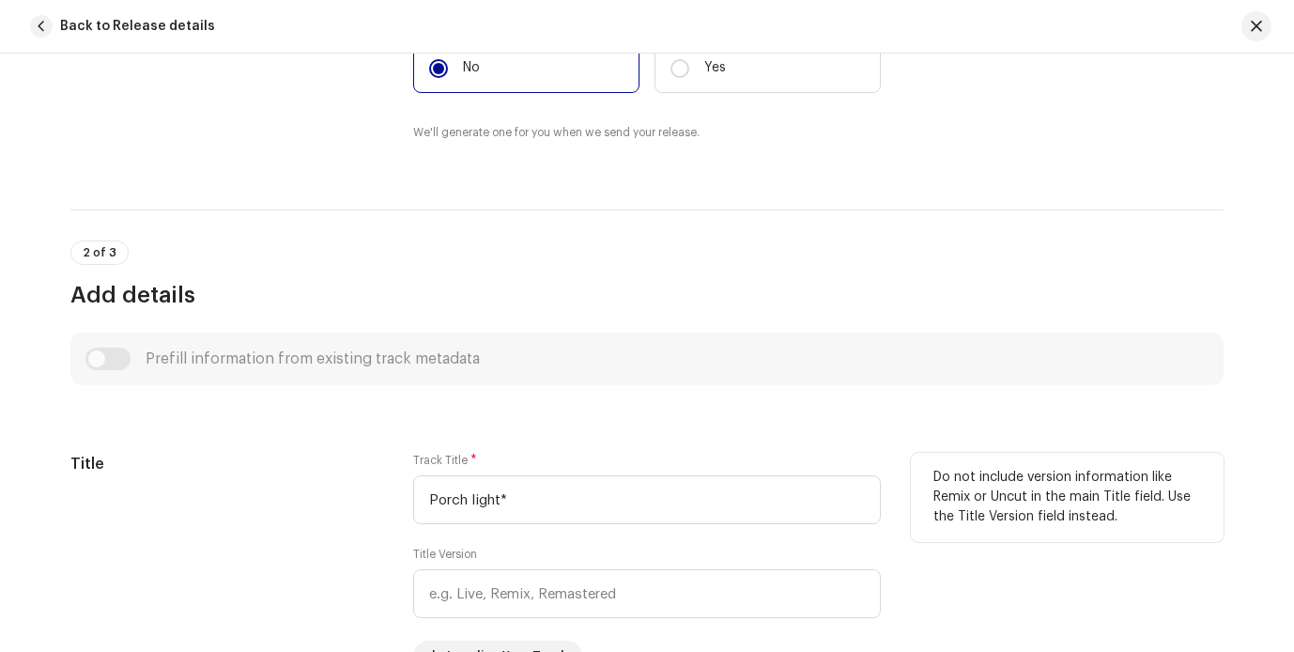
scroll to position [0, 0]
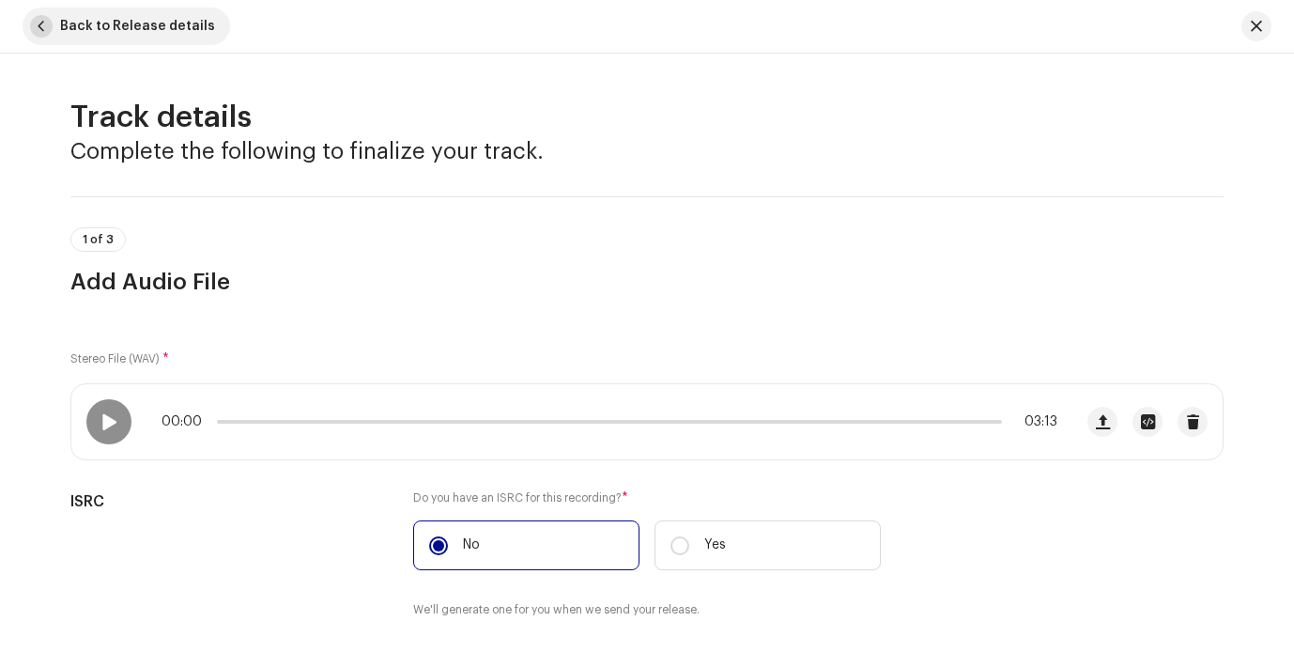
click at [60, 28] on span "Back to Release details" at bounding box center [137, 27] width 155 height 38
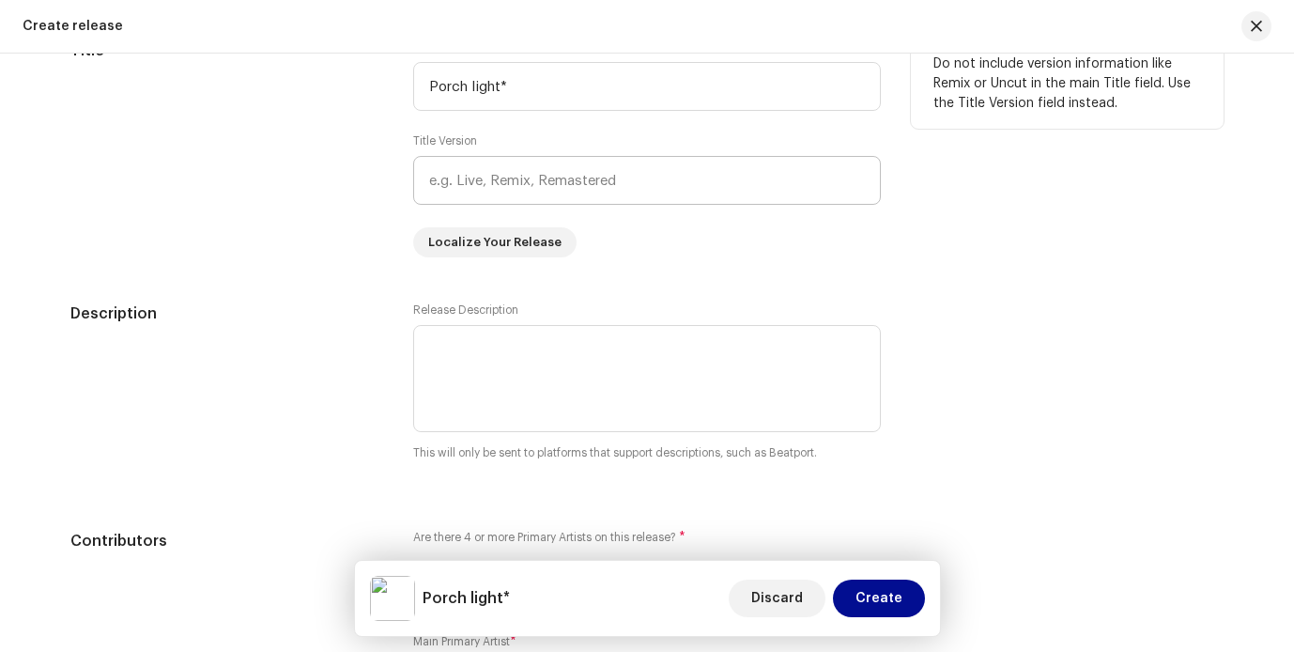
scroll to position [1850, 0]
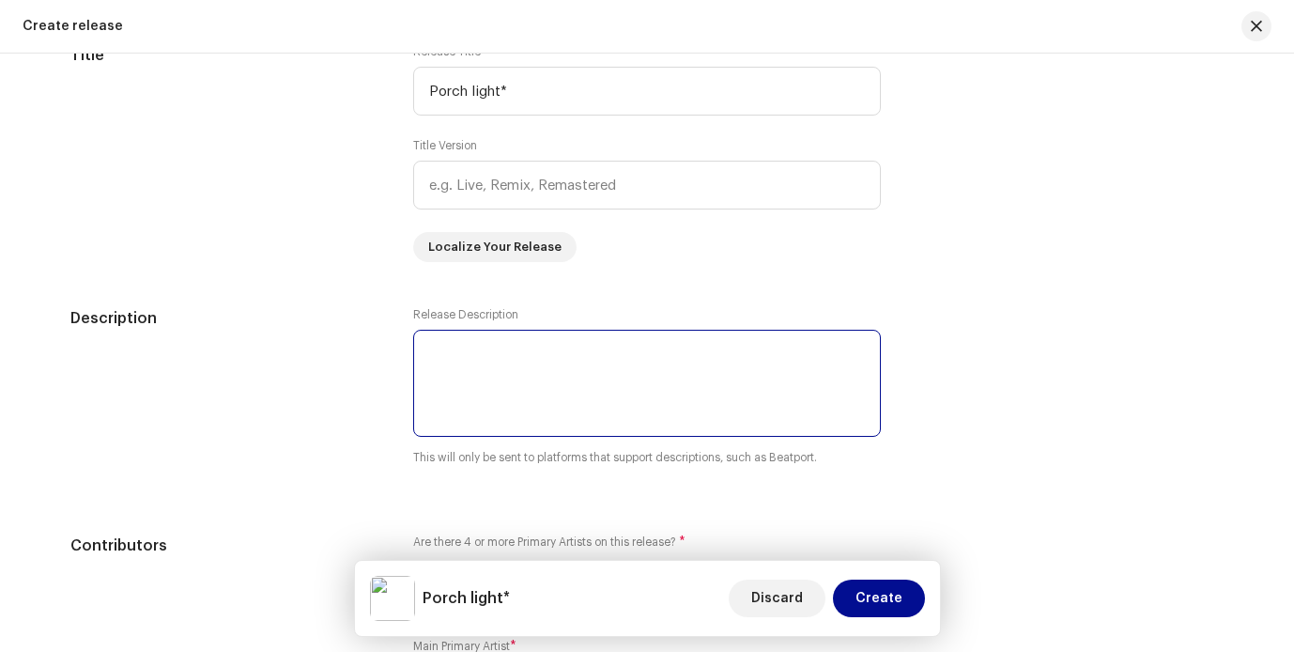
click at [507, 355] on textarea at bounding box center [647, 383] width 468 height 107
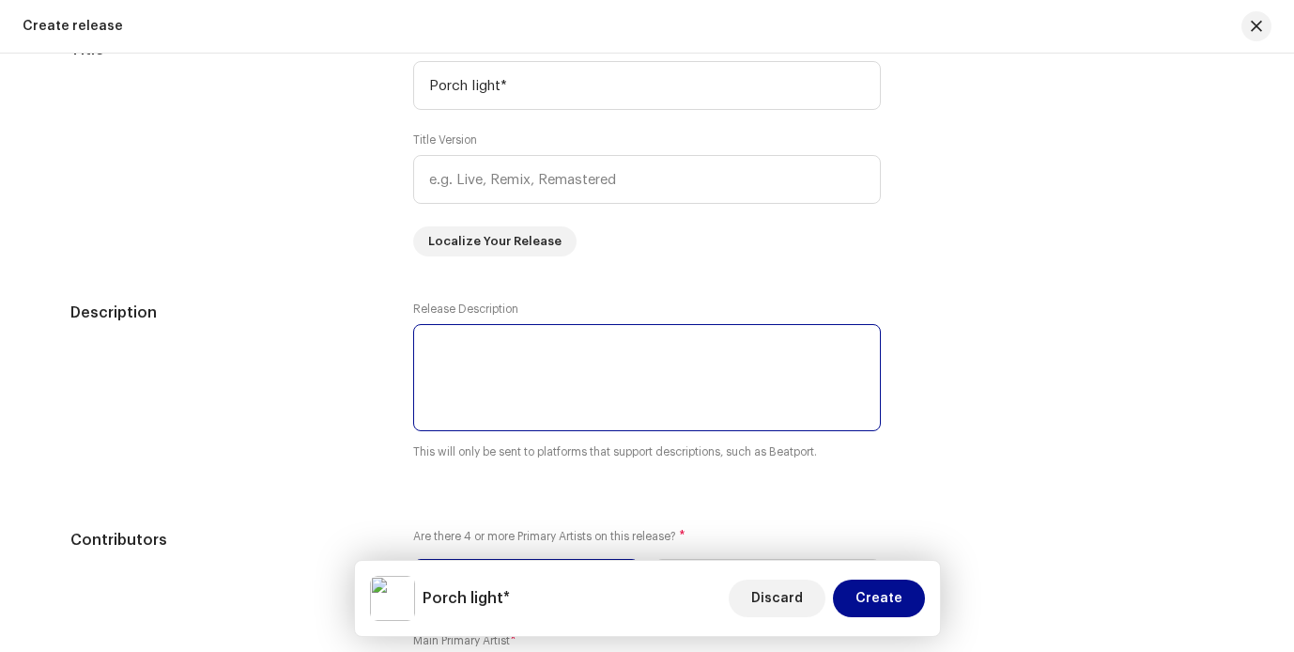
scroll to position [1816, 0]
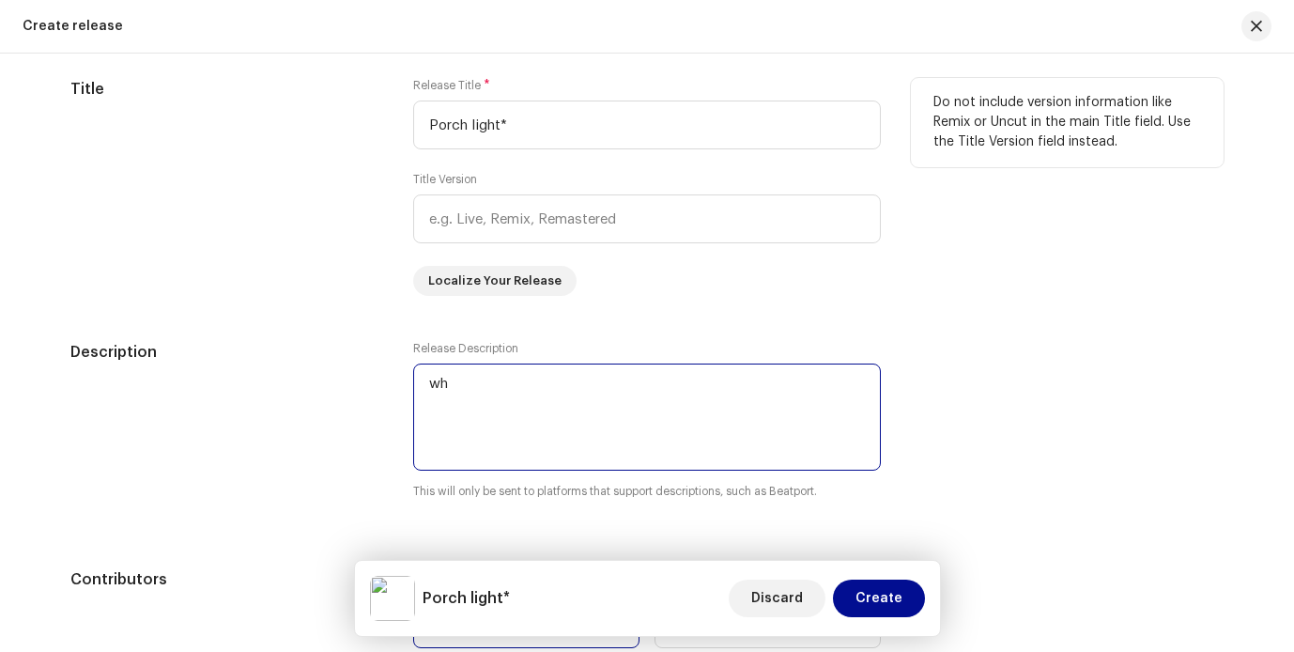
type textarea "w"
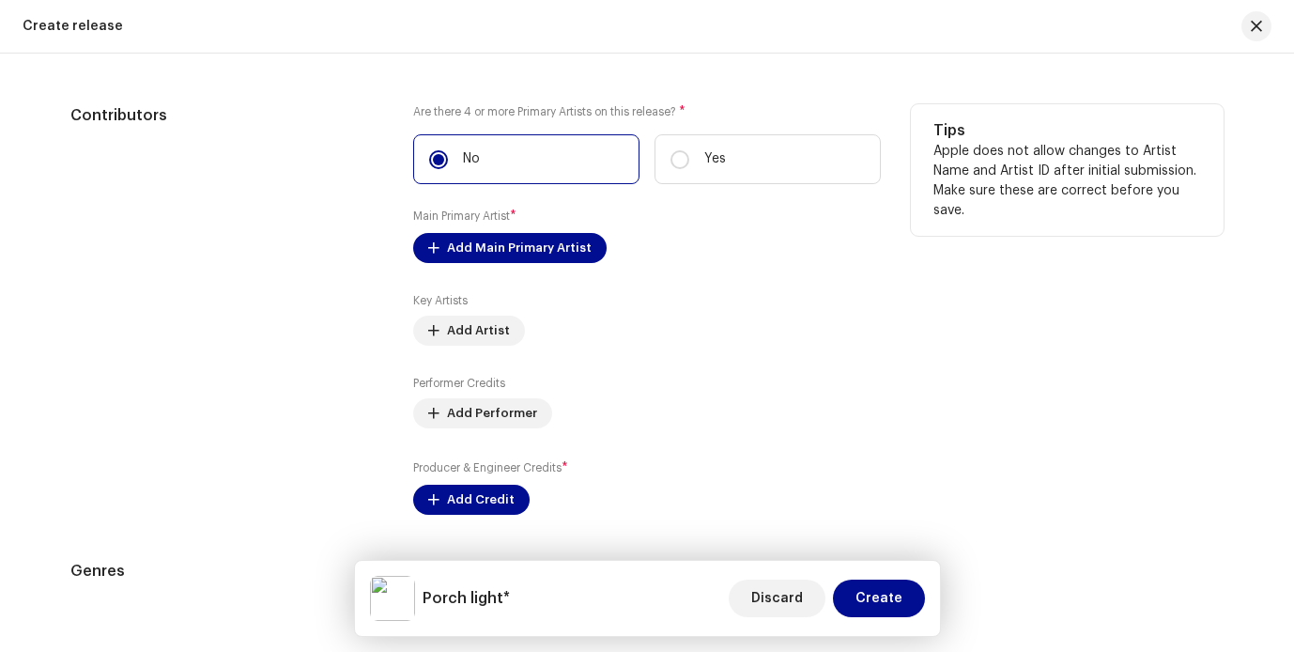
scroll to position [2283, 0]
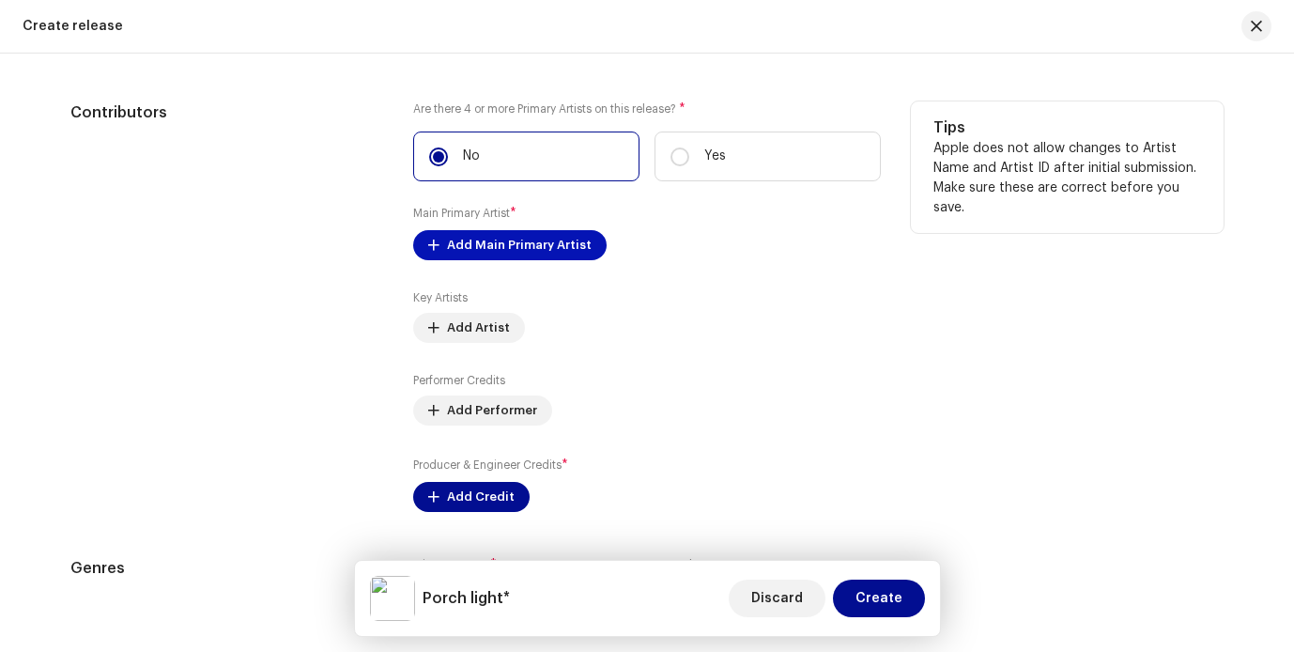
type textarea "i was dropping a girl home and she flicked the porch light on so that i knew sh…"
click at [521, 246] on span "Add Main Primary Artist" at bounding box center [519, 245] width 145 height 38
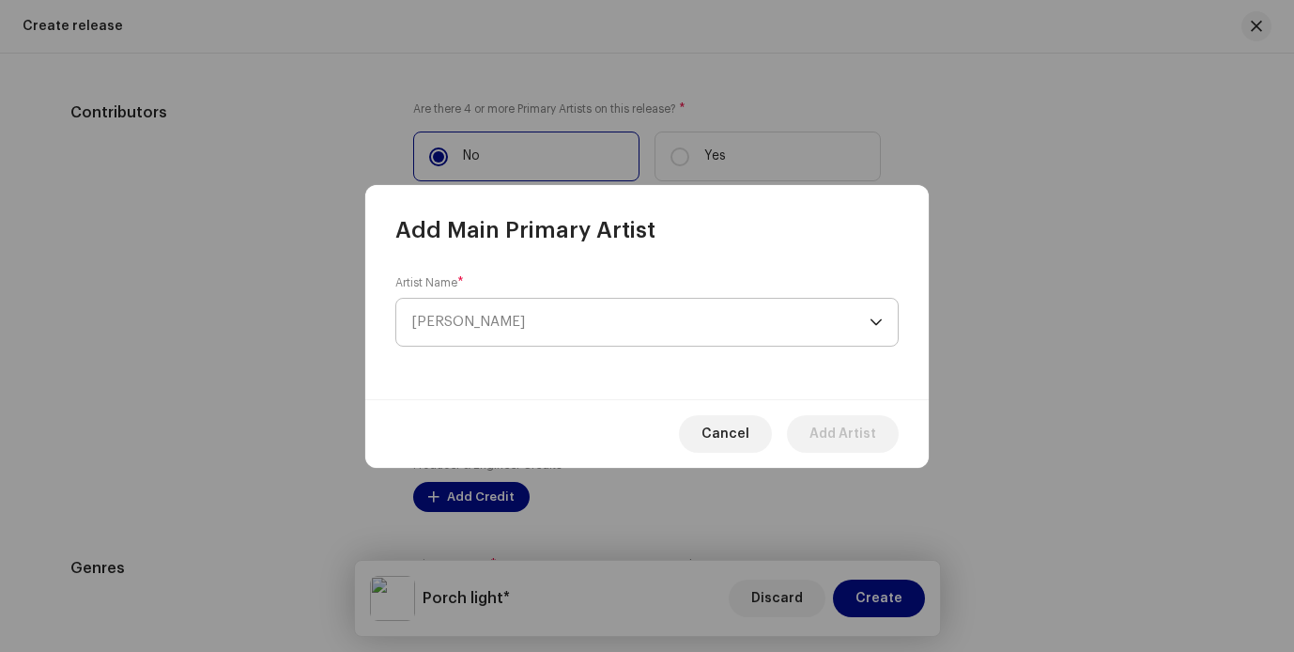
click at [531, 325] on span "[PERSON_NAME]" at bounding box center [640, 322] width 458 height 47
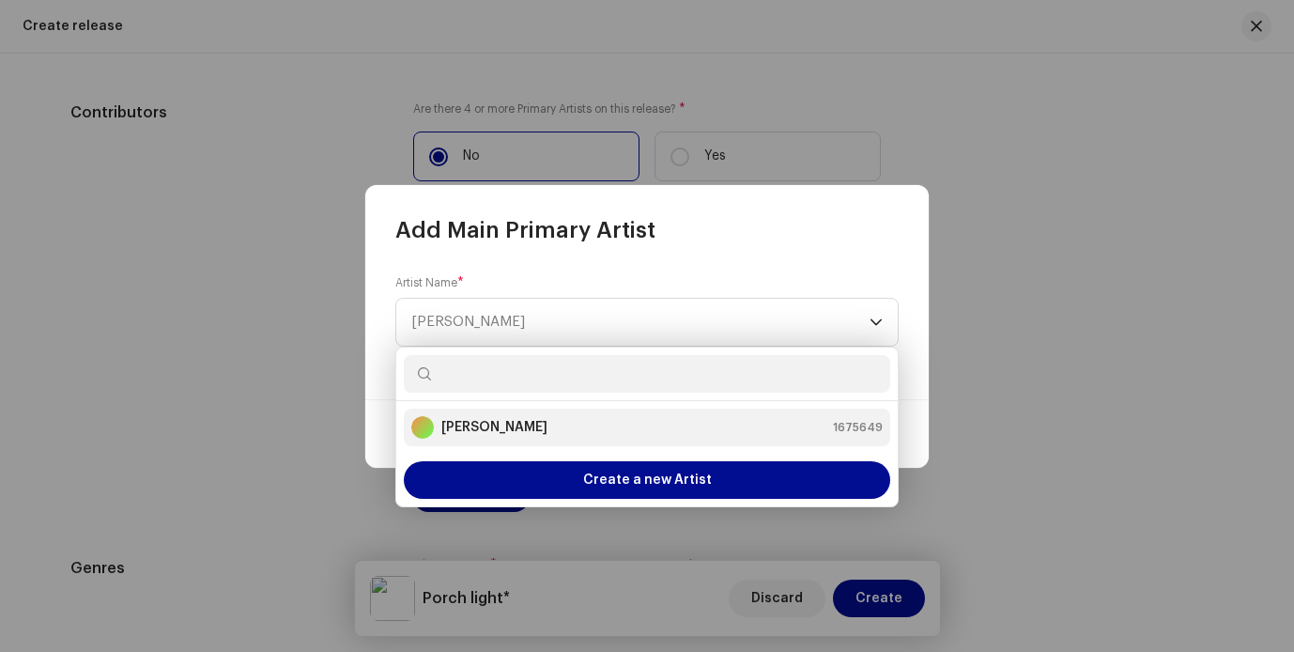
click at [548, 422] on div "[PERSON_NAME] 1675649" at bounding box center [646, 427] width 471 height 23
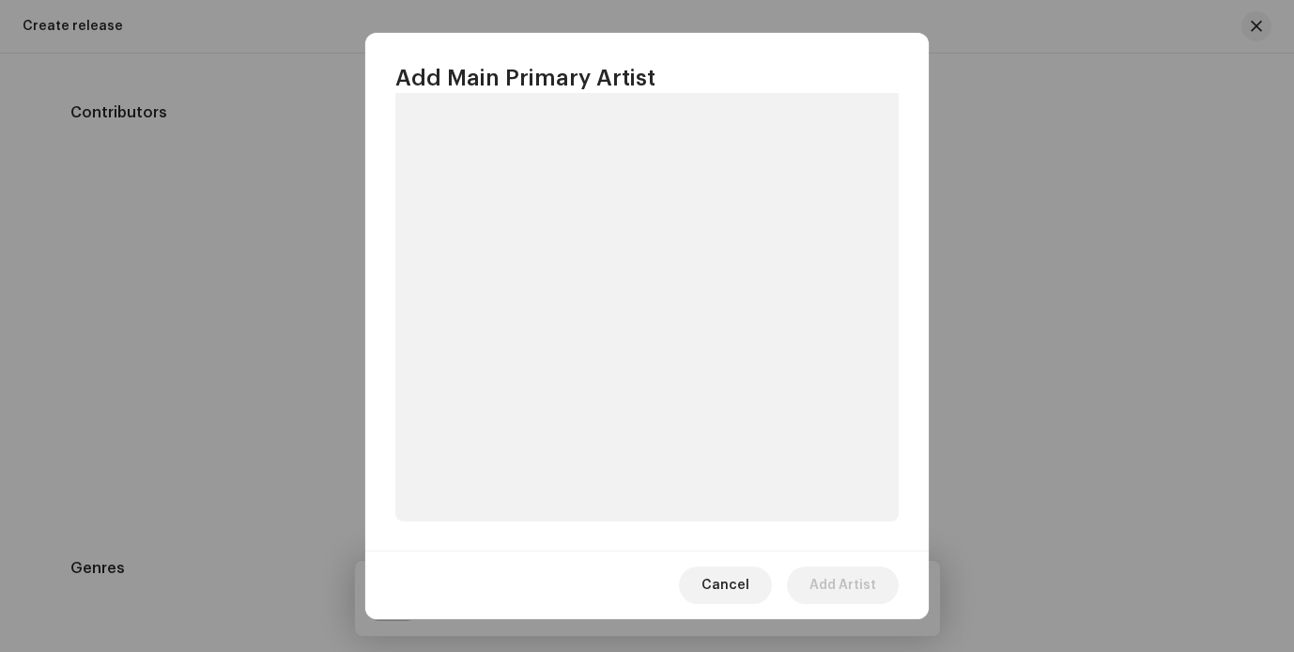
scroll to position [151, 0]
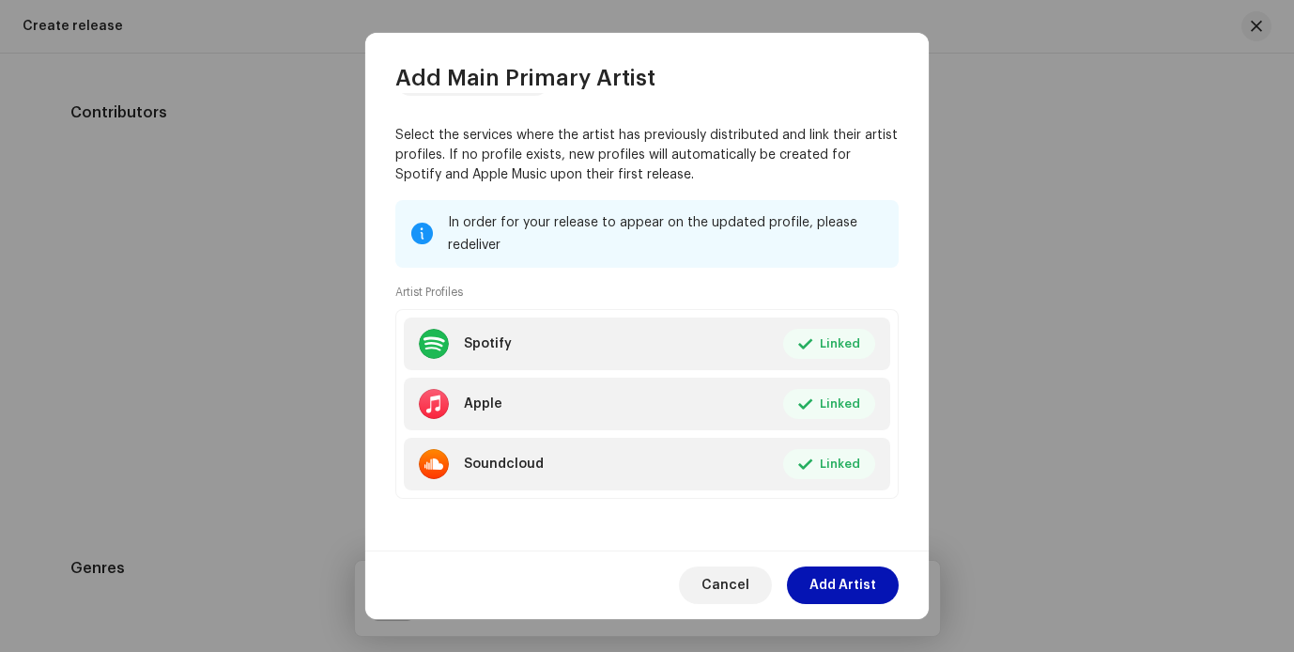
click at [844, 588] on span "Add Artist" at bounding box center [842, 585] width 67 height 38
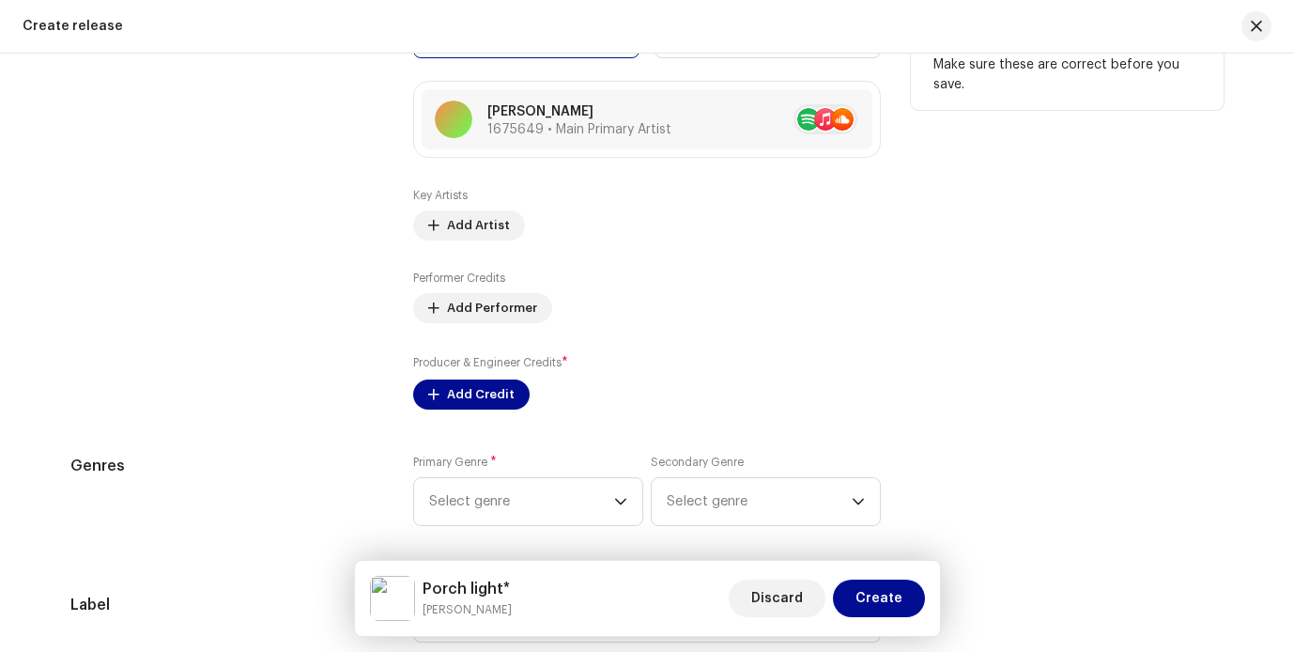
scroll to position [2401, 0]
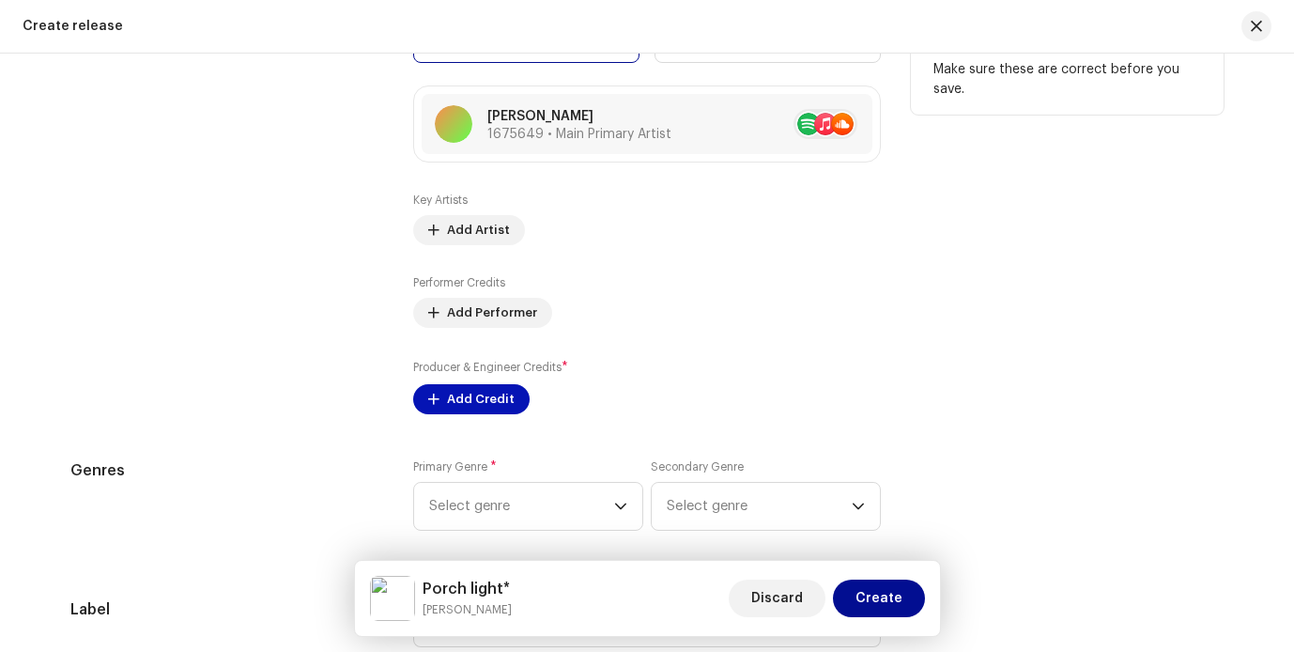
click at [470, 399] on span "Add Credit" at bounding box center [481, 399] width 68 height 38
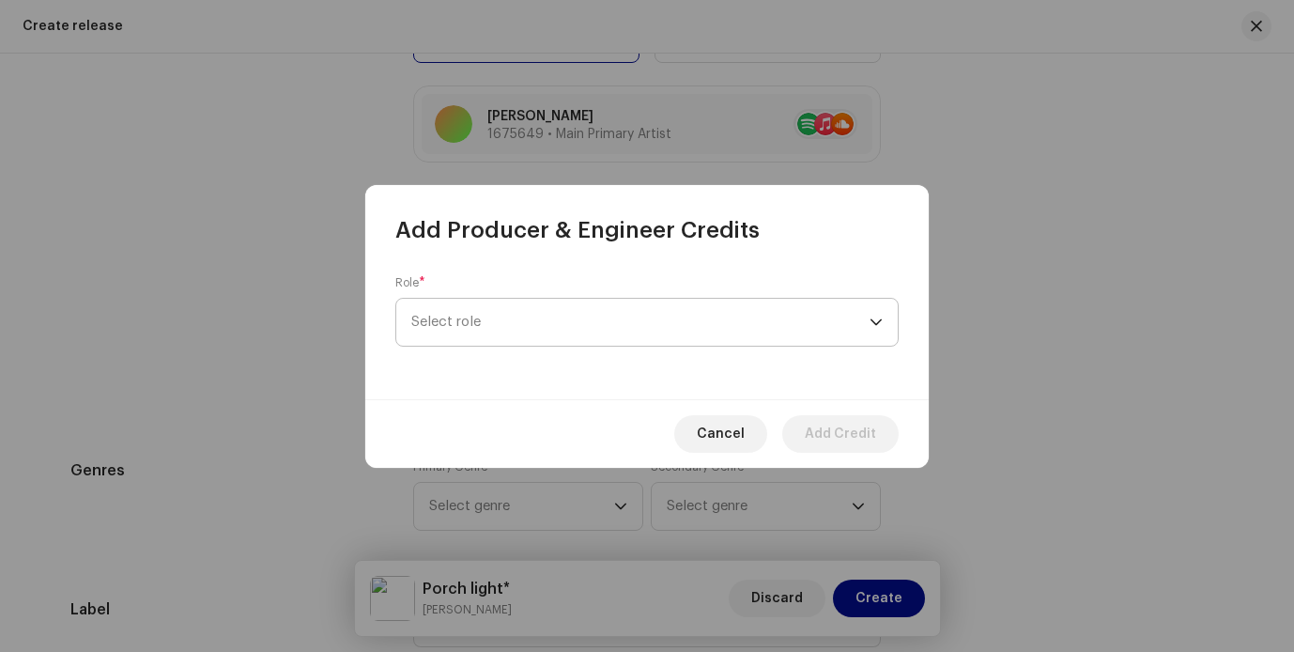
click at [531, 300] on span "Select role" at bounding box center [640, 322] width 458 height 47
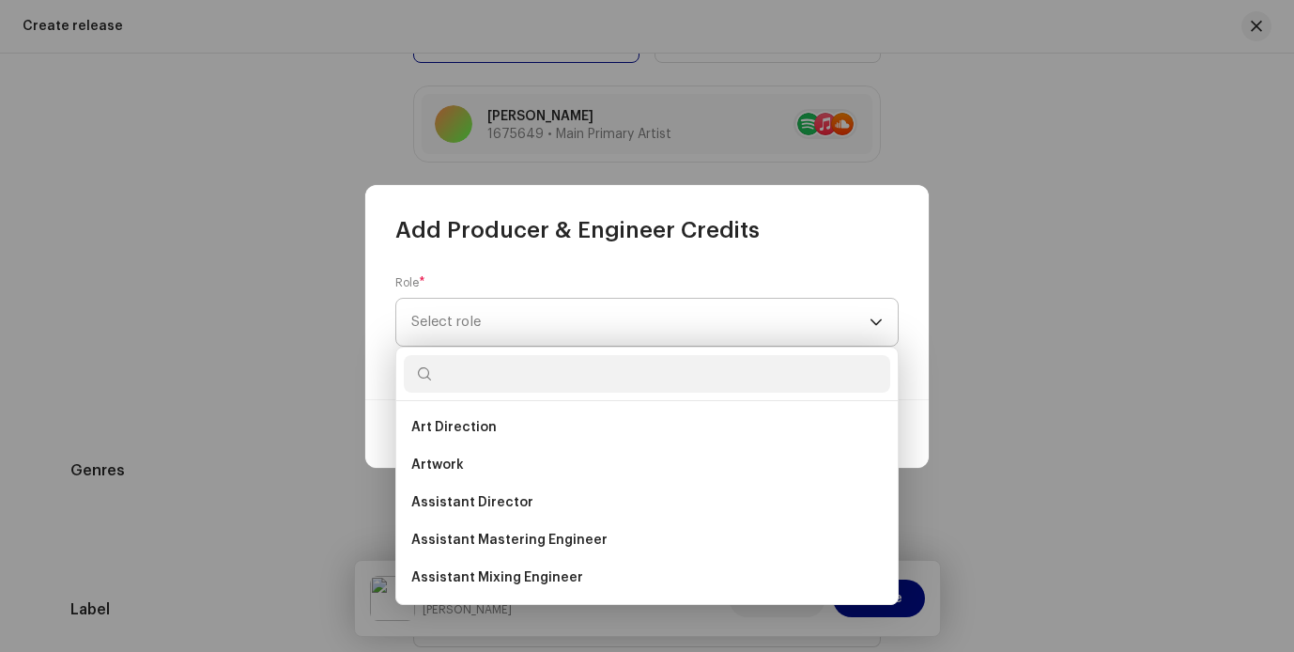
click at [539, 319] on span "Select role" at bounding box center [640, 322] width 458 height 47
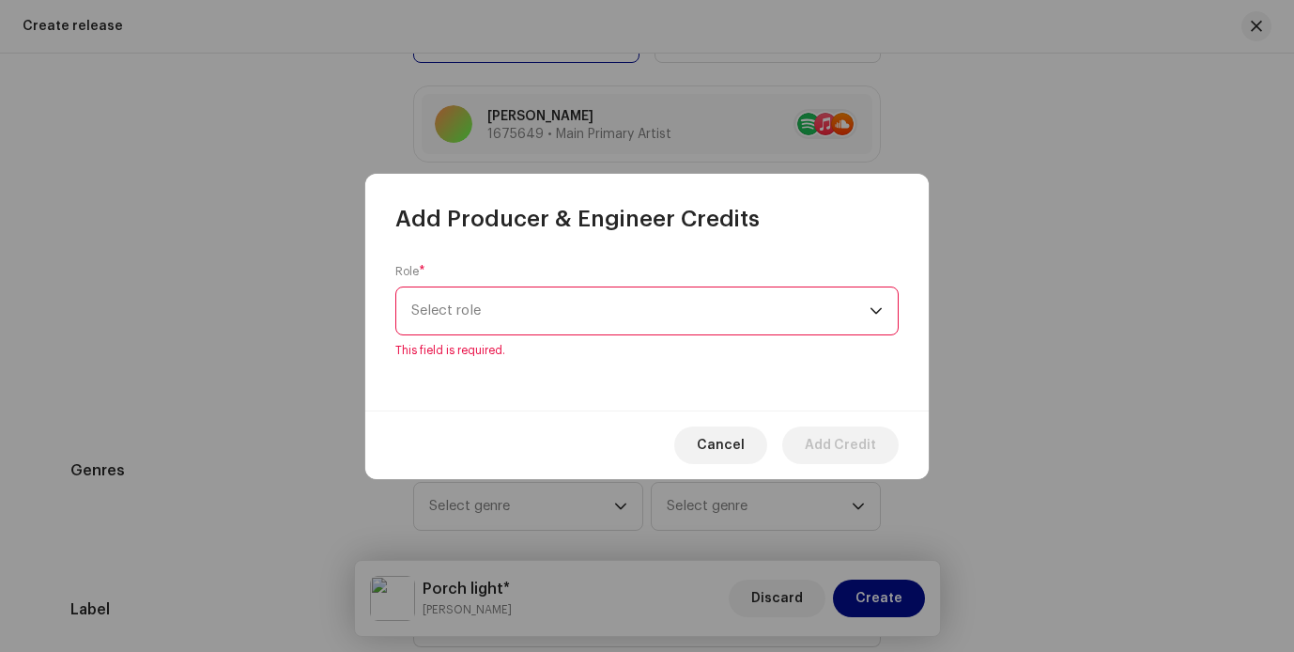
click at [531, 309] on span "Select role" at bounding box center [640, 310] width 458 height 47
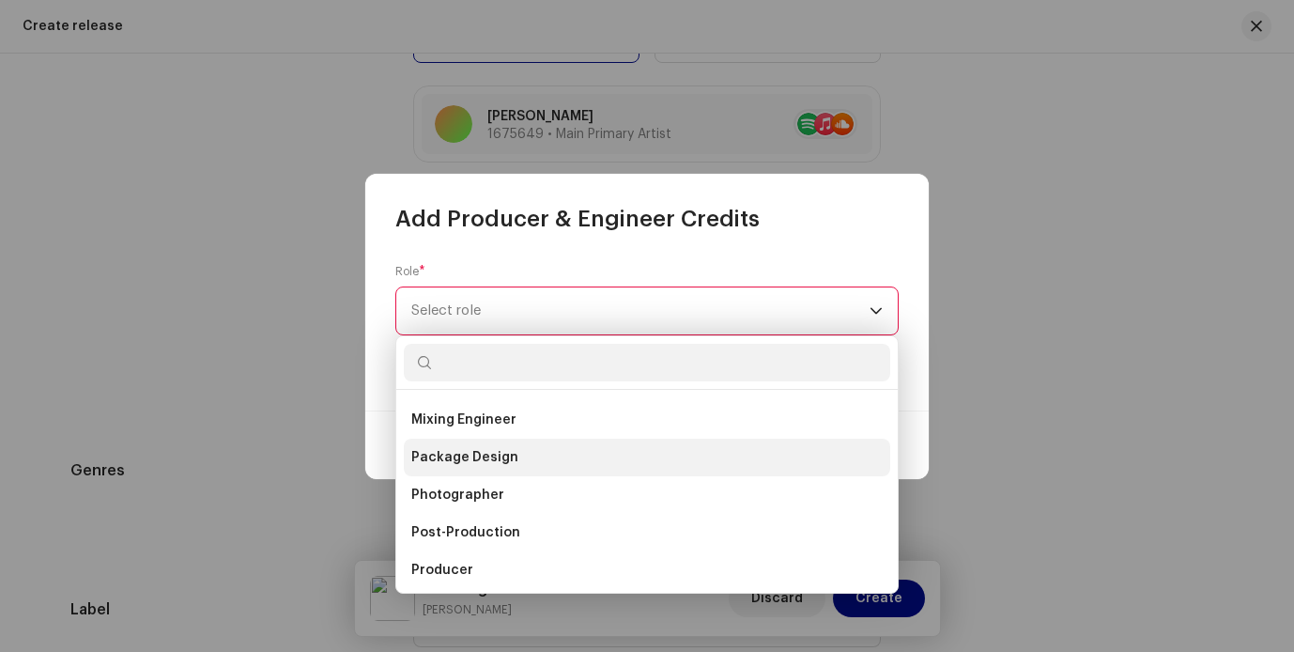
scroll to position [598, 0]
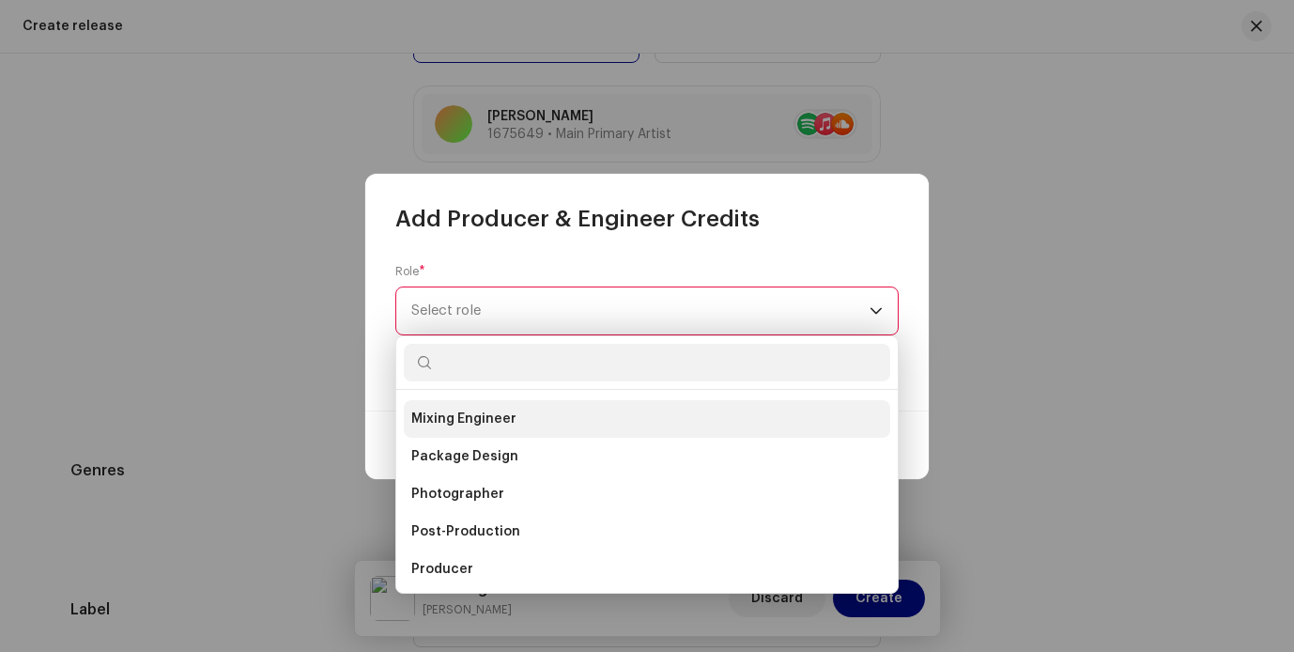
click at [500, 426] on span "Mixing Engineer" at bounding box center [463, 418] width 105 height 19
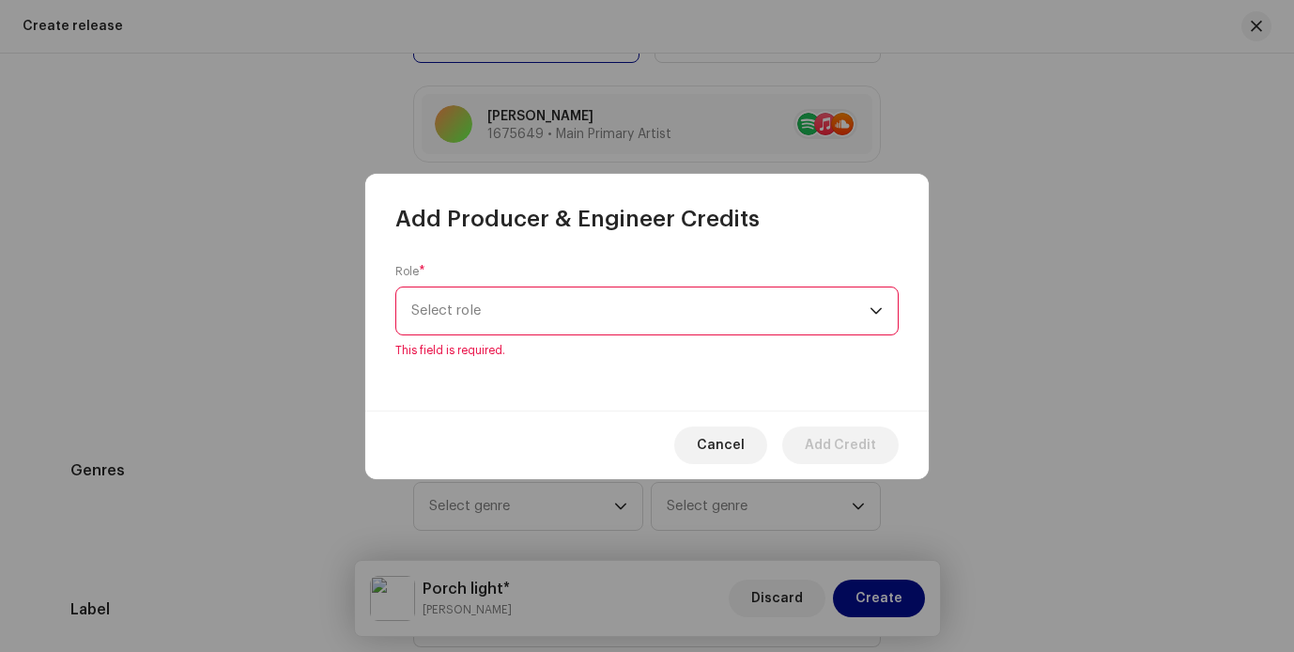
scroll to position [0, 0]
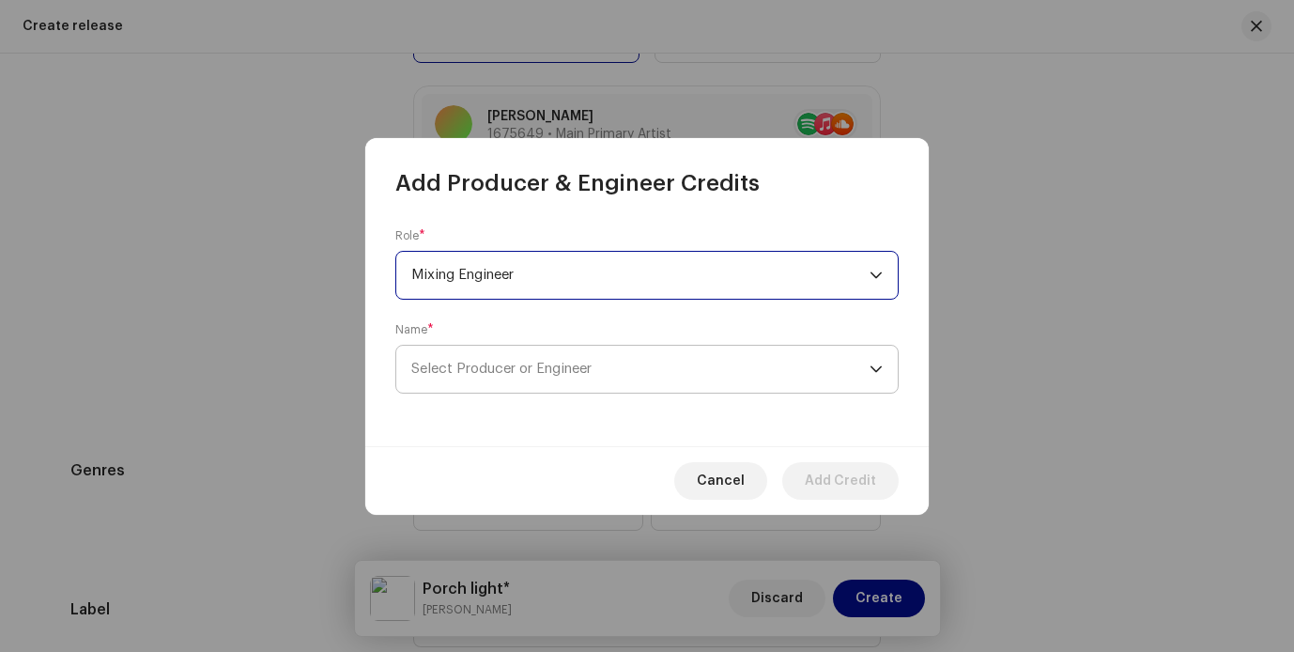
click at [567, 376] on span "Select Producer or Engineer" at bounding box center [640, 369] width 458 height 47
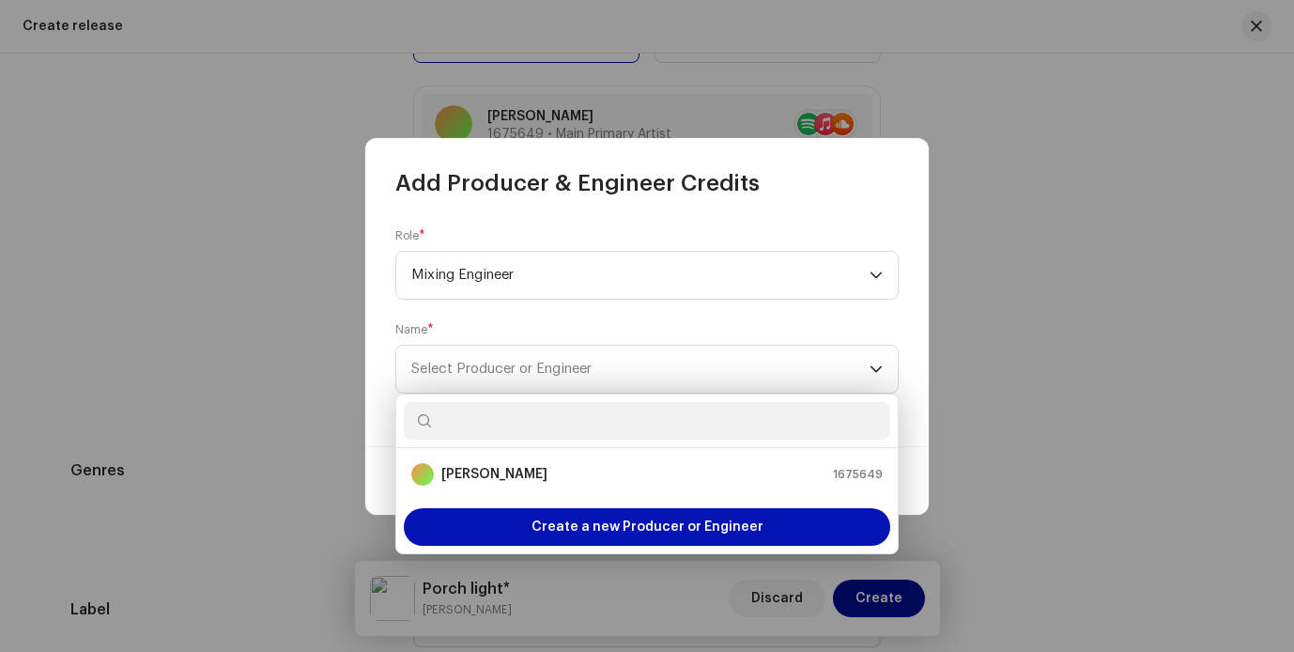
drag, startPoint x: 556, startPoint y: 467, endPoint x: 719, endPoint y: 485, distance: 164.4
click at [556, 467] on div "[PERSON_NAME] 1675649" at bounding box center [646, 474] width 471 height 23
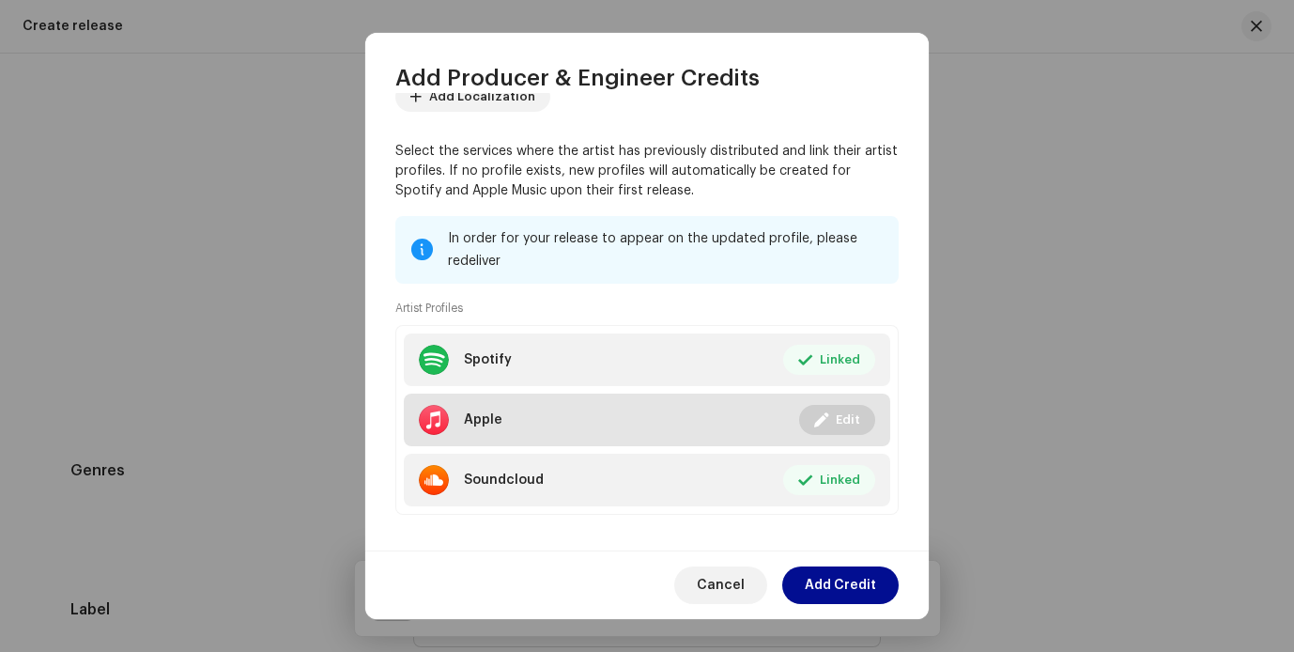
scroll to position [245, 0]
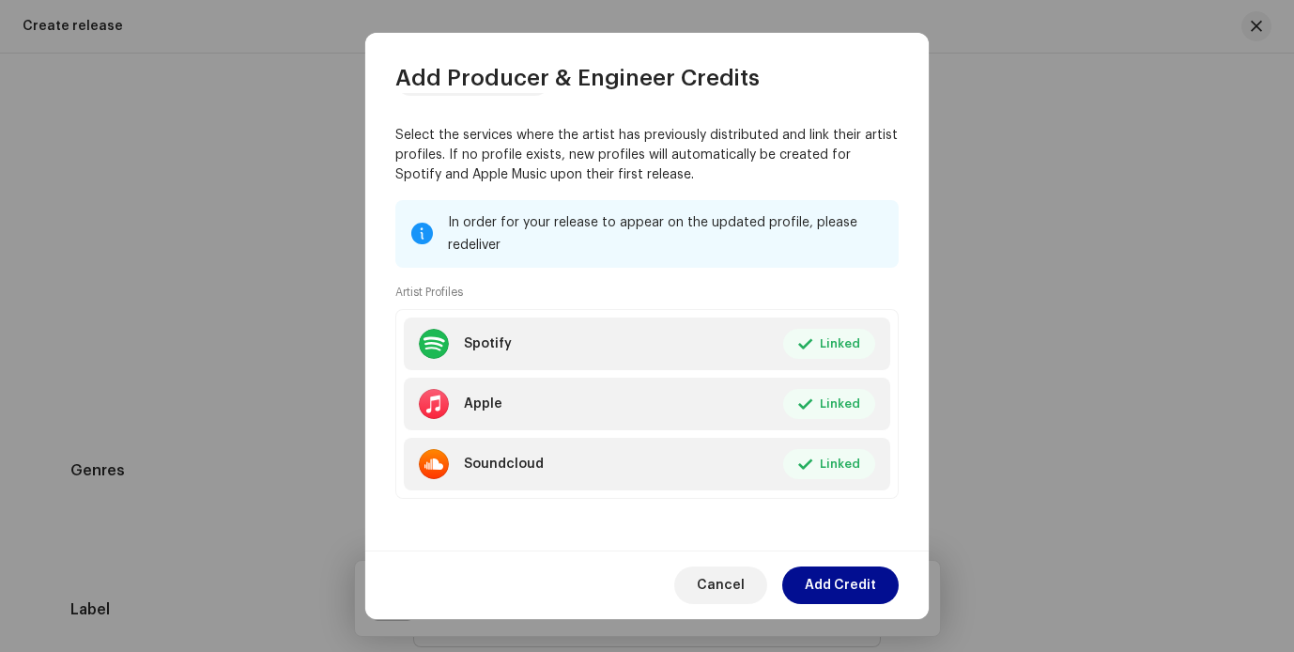
drag, startPoint x: 862, startPoint y: 581, endPoint x: 853, endPoint y: 548, distance: 34.2
click at [862, 581] on span "Add Credit" at bounding box center [840, 585] width 71 height 38
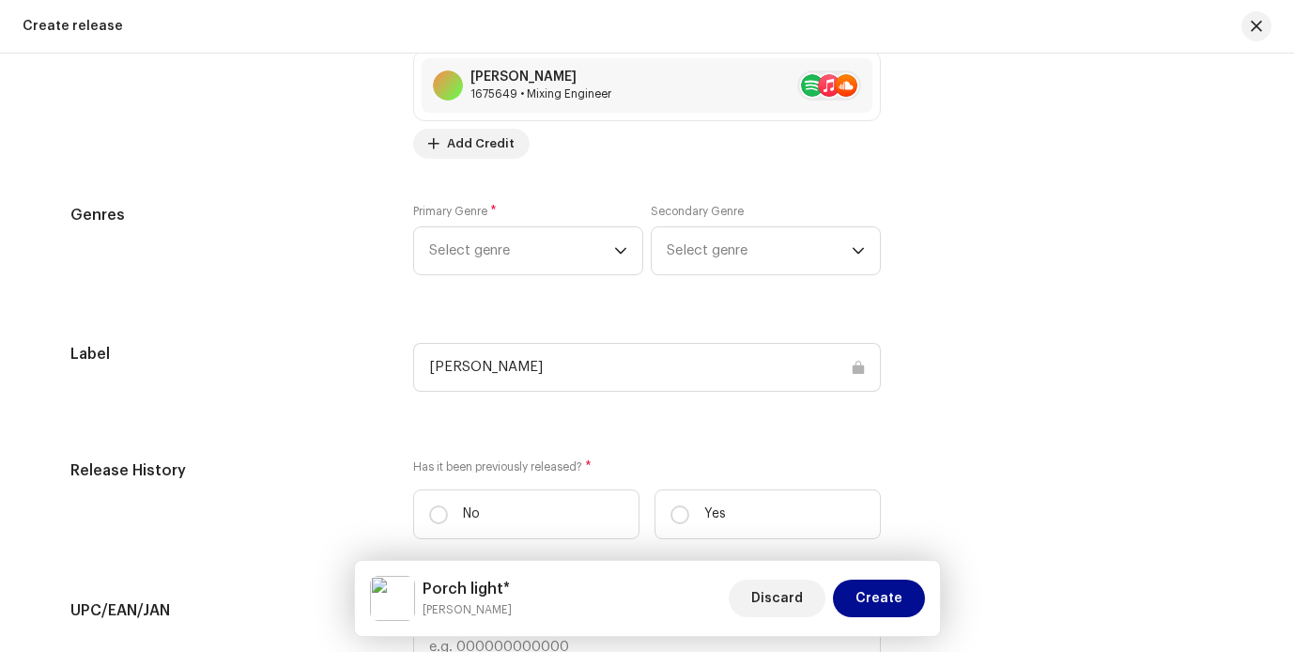
scroll to position [2806, 0]
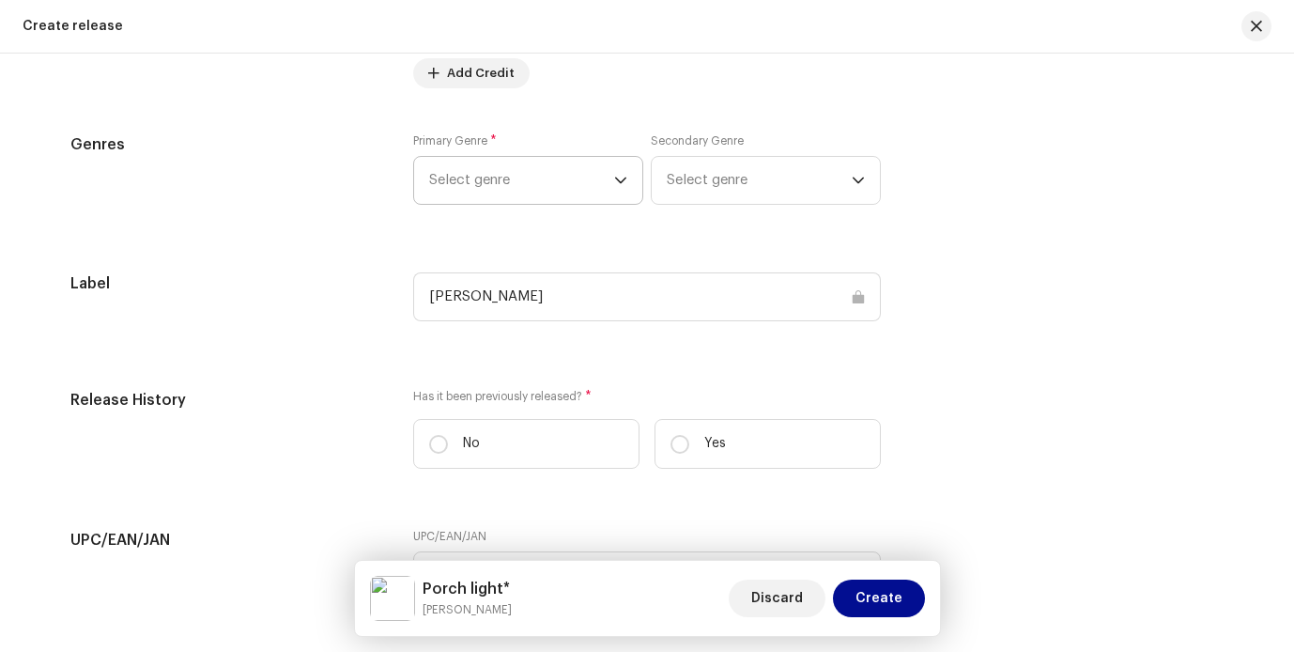
click at [564, 191] on span "Select genre" at bounding box center [521, 180] width 185 height 47
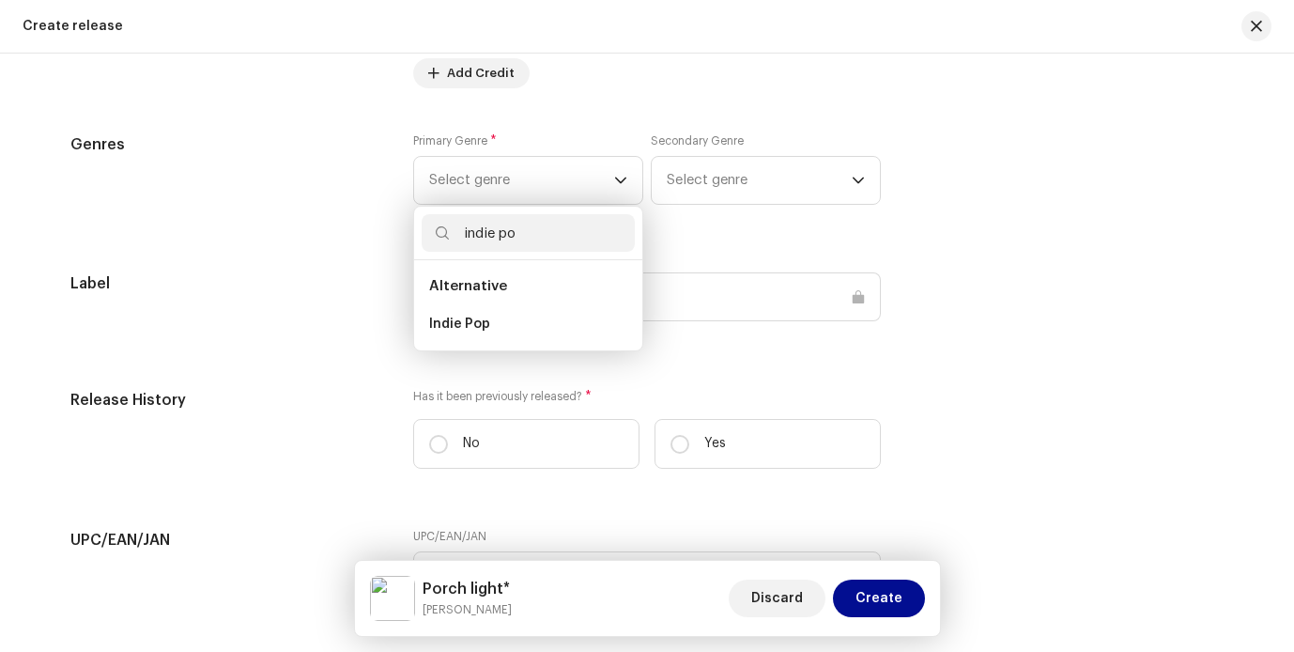
type input "indie pop"
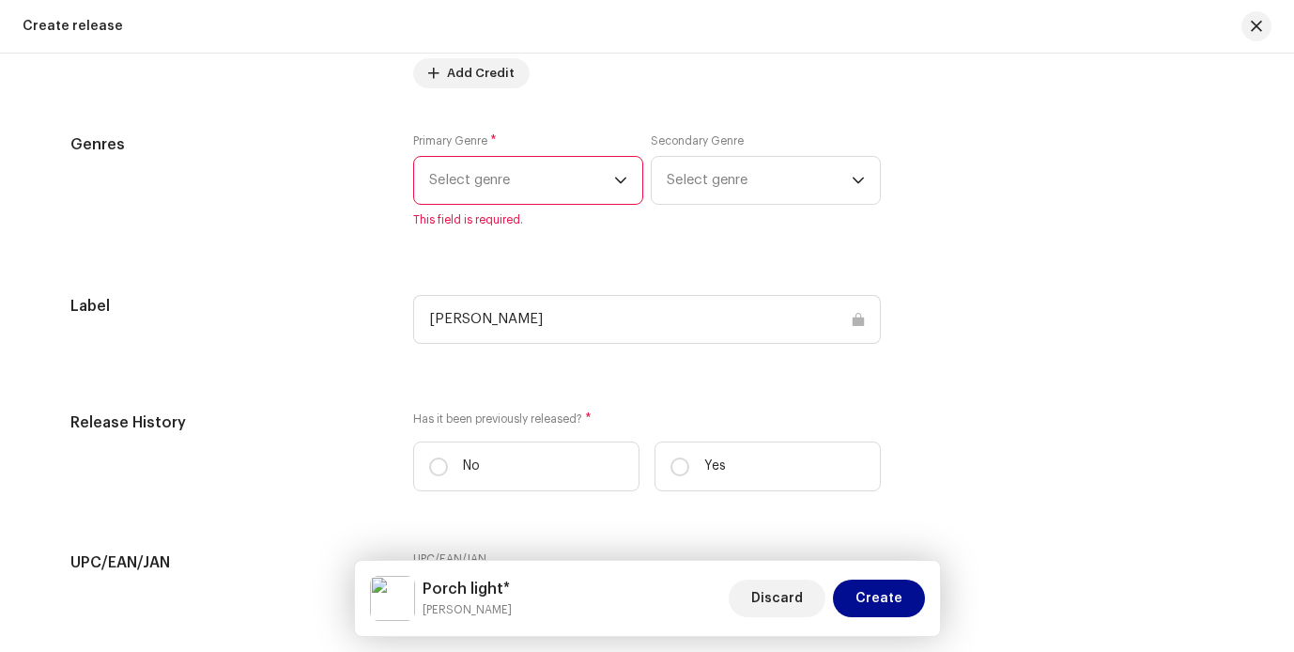
scroll to position [2794, 0]
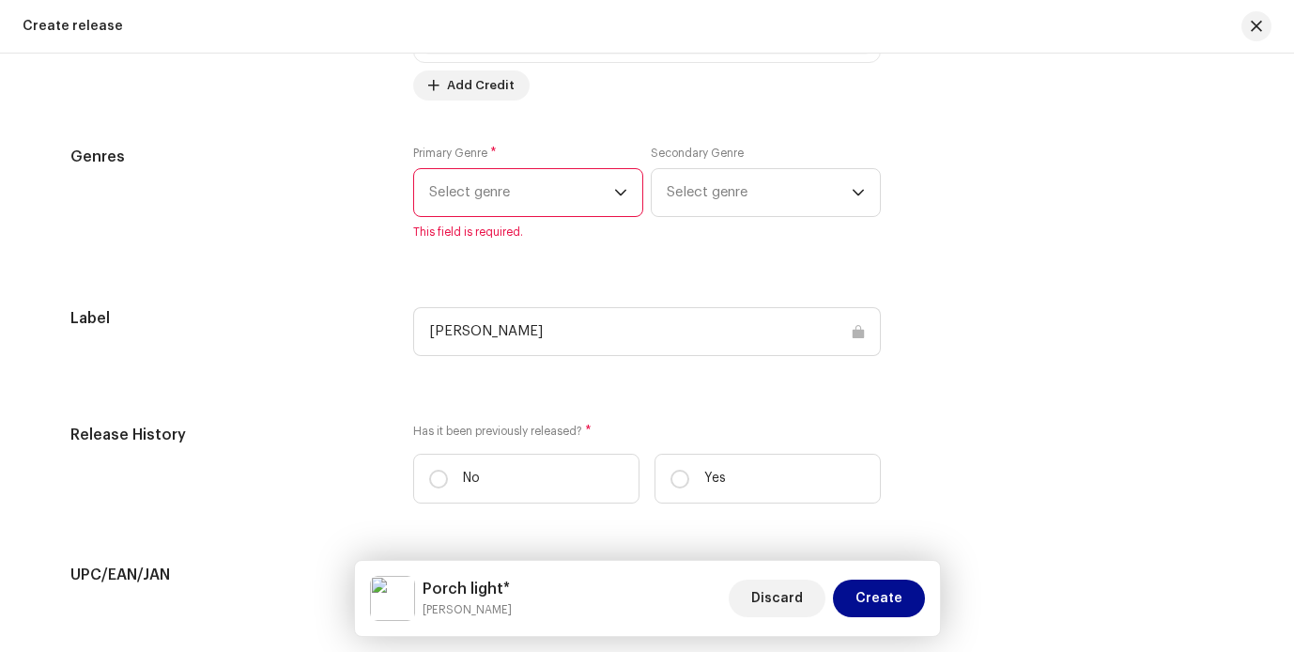
click at [518, 184] on span "Select genre" at bounding box center [521, 192] width 185 height 47
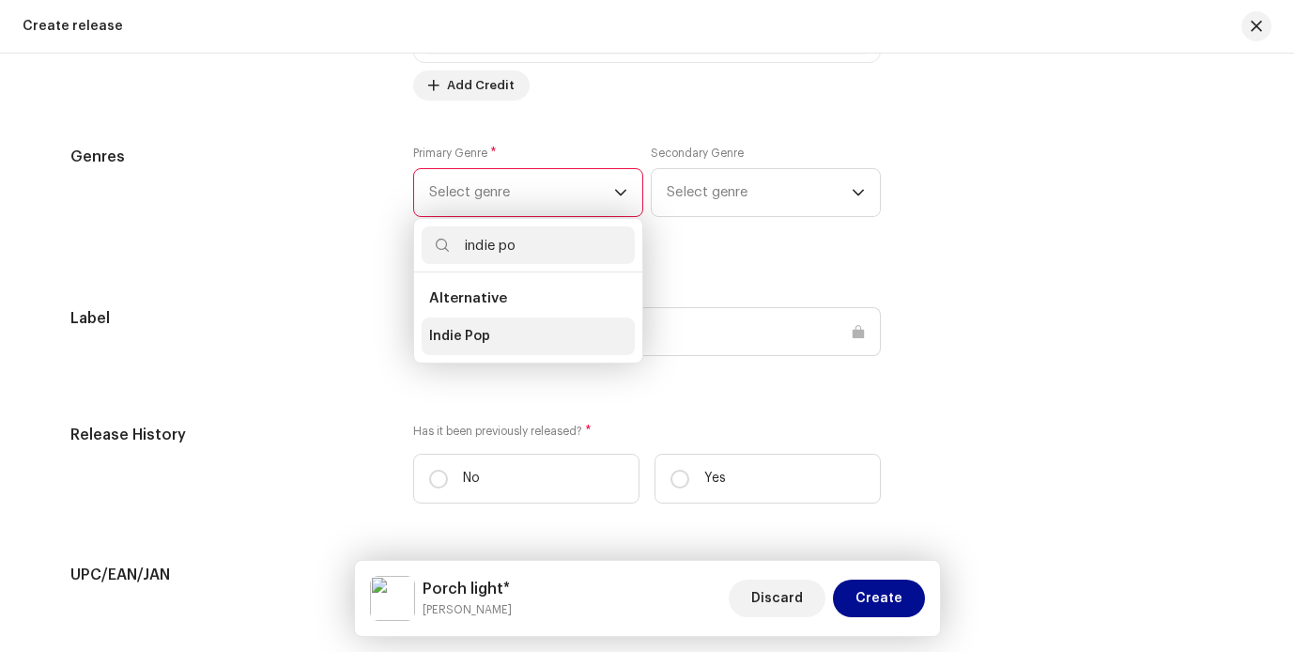
type input "indie po"
click at [494, 334] on li "Indie Pop" at bounding box center [528, 336] width 213 height 38
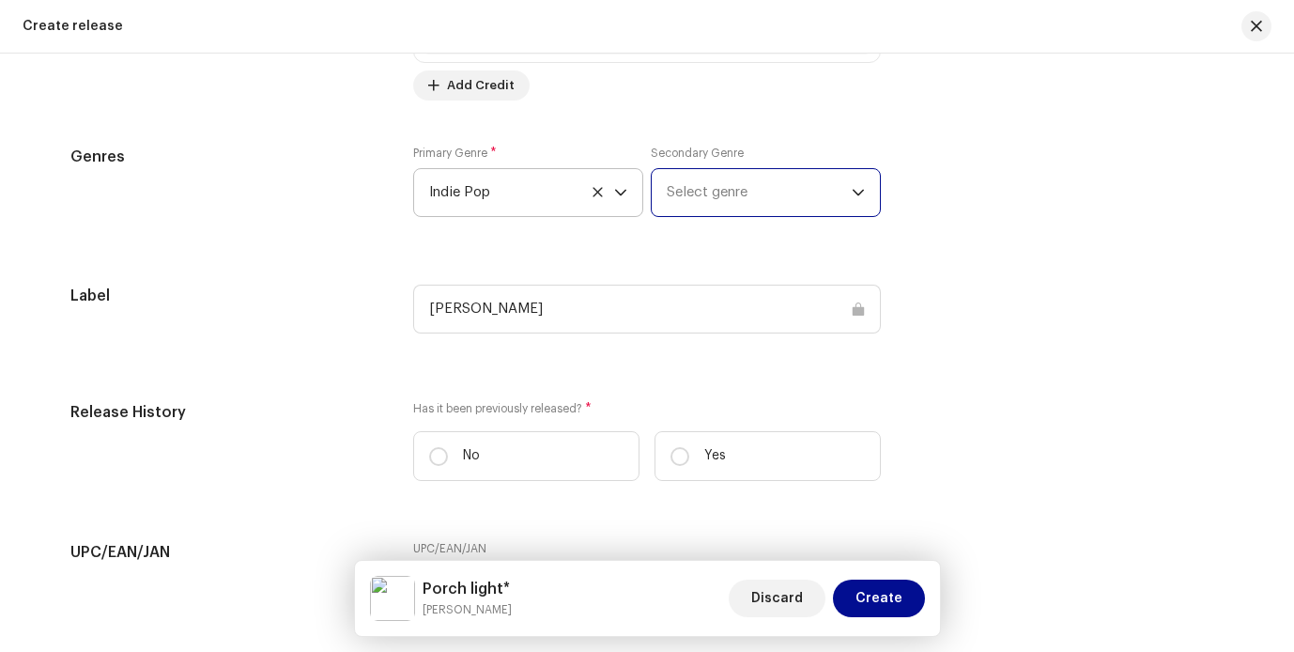
click at [772, 202] on span "Select genre" at bounding box center [759, 192] width 185 height 47
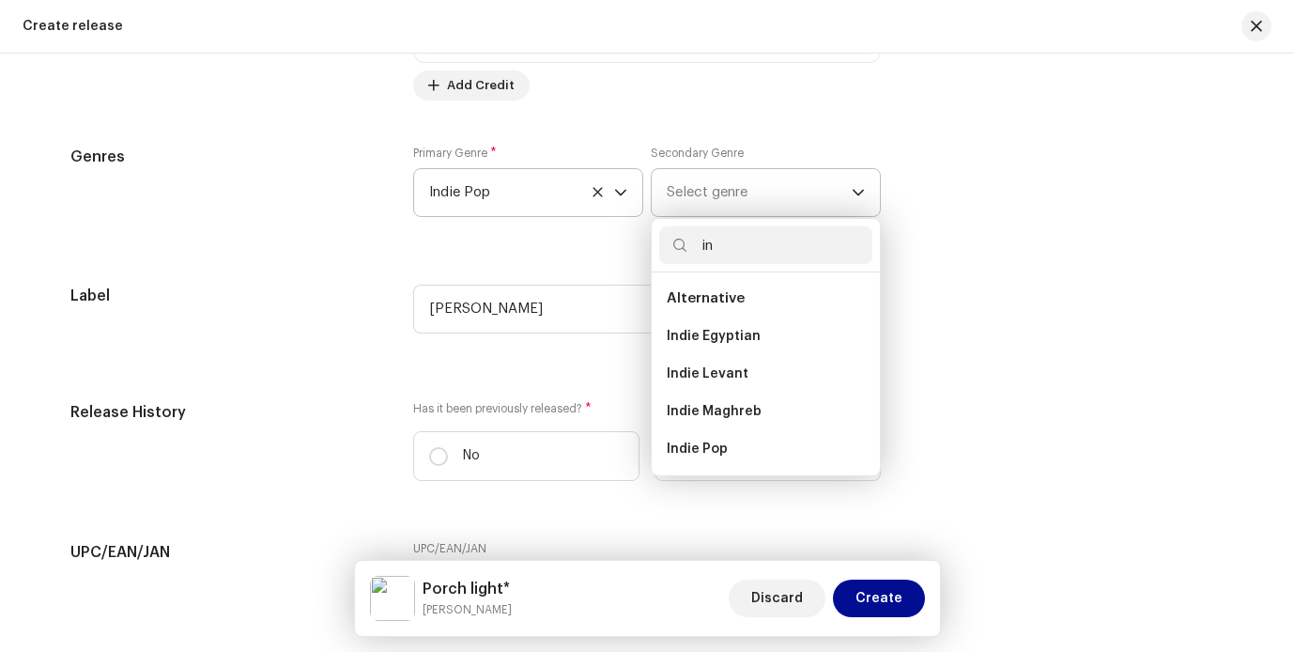
type input "i"
type input "alt"
click at [732, 372] on span "Alternative" at bounding box center [706, 374] width 78 height 14
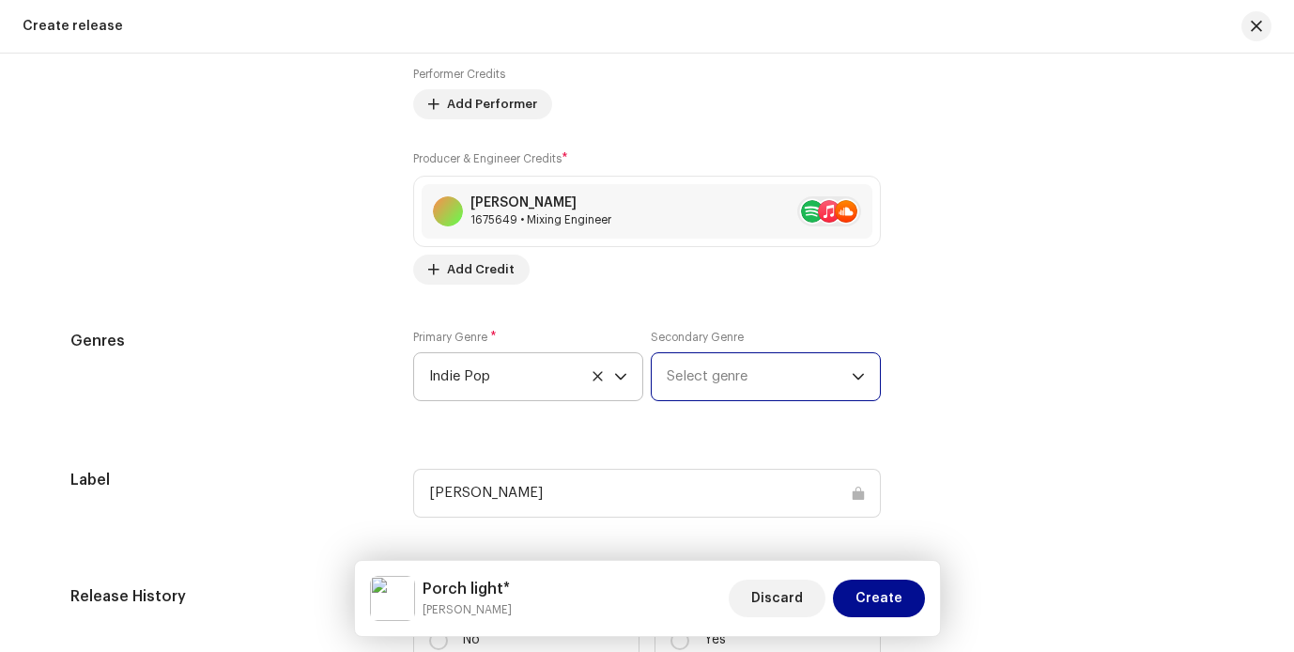
scroll to position [2700, 0]
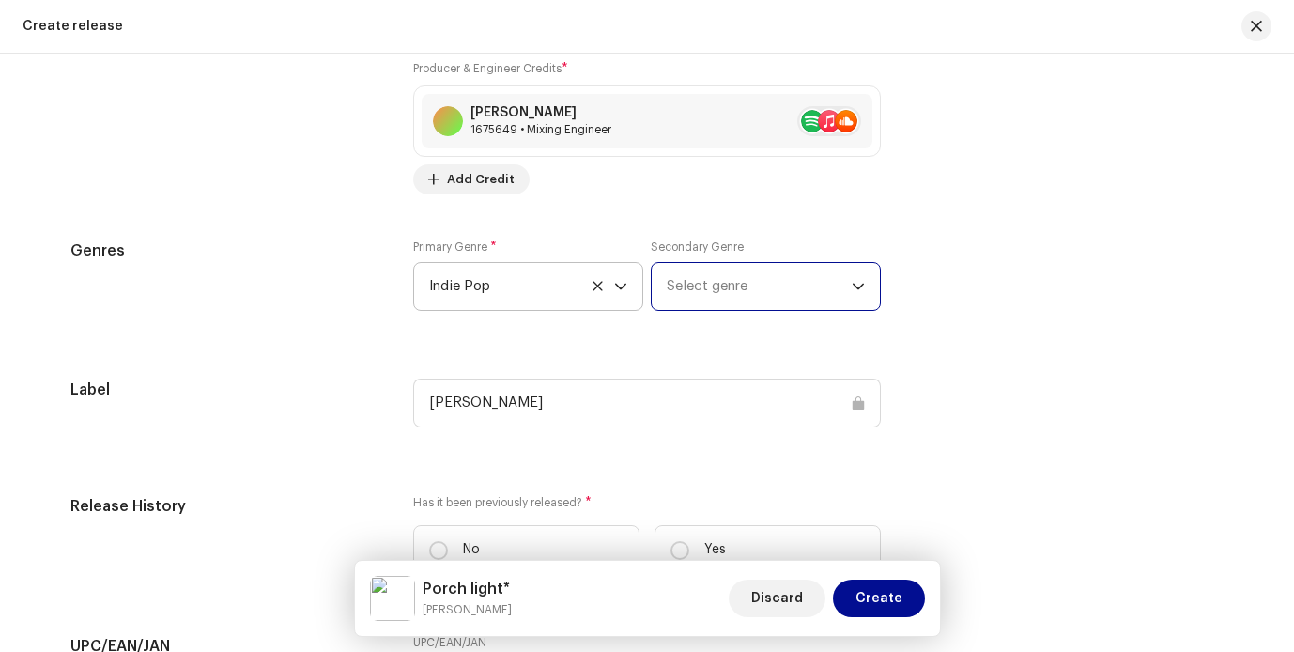
click at [716, 272] on span "Select genre" at bounding box center [759, 286] width 185 height 47
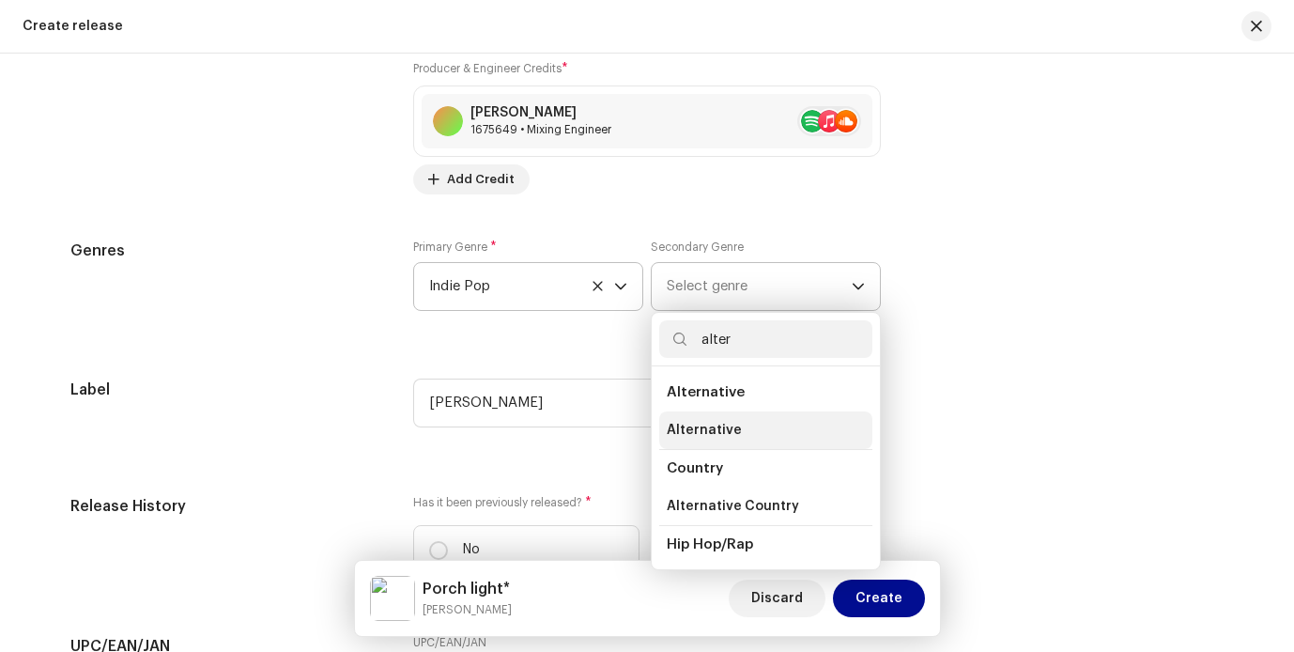
type input "alter"
click at [705, 419] on li "Alternative" at bounding box center [765, 430] width 213 height 38
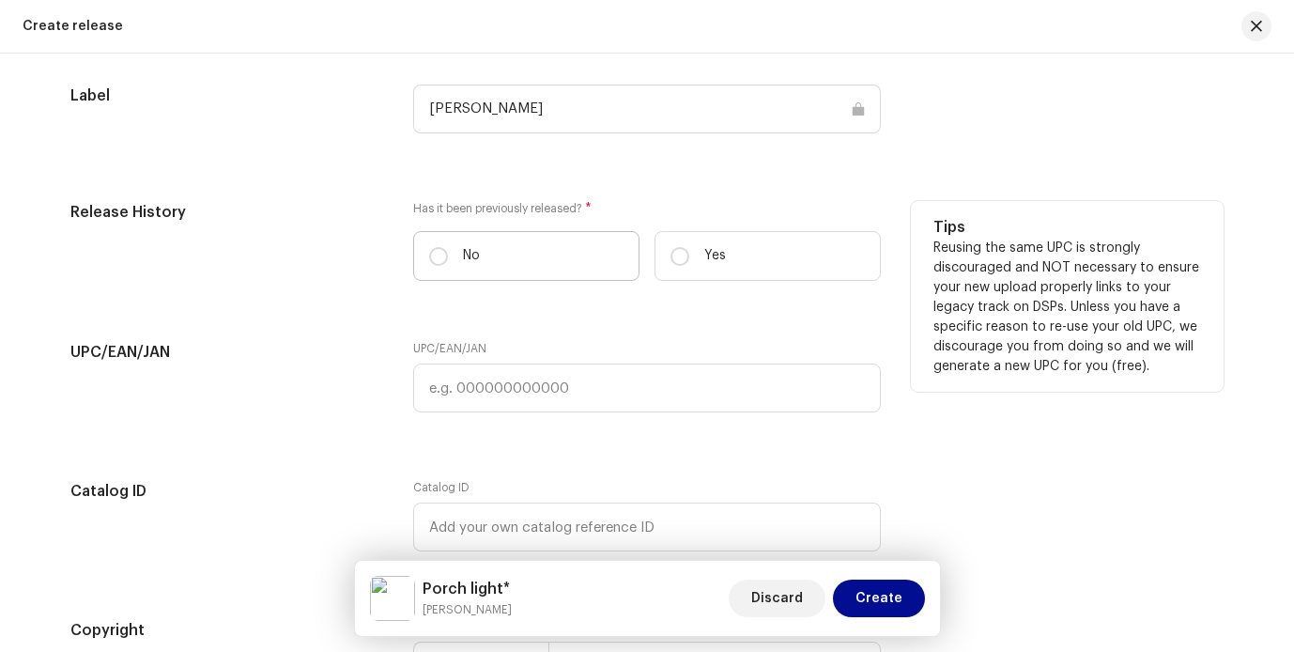
click at [522, 251] on label "No" at bounding box center [526, 256] width 226 height 50
click at [448, 251] on input "No" at bounding box center [438, 256] width 19 height 19
radio input "true"
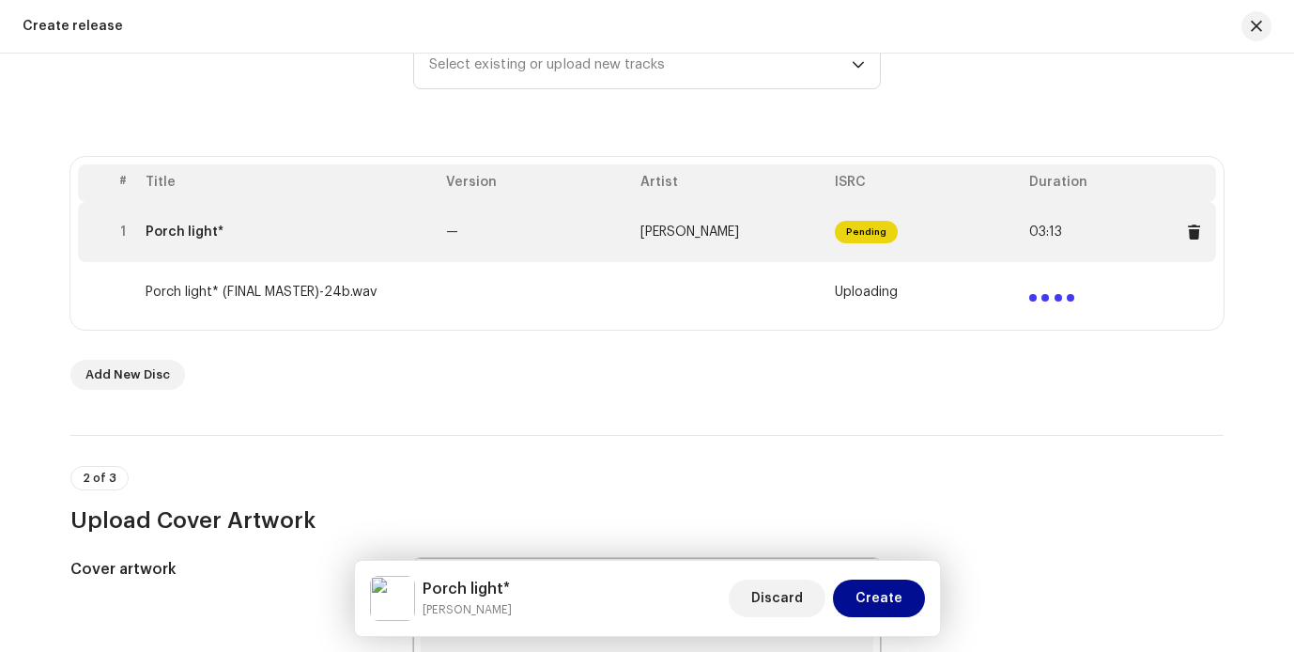
scroll to position [0, 0]
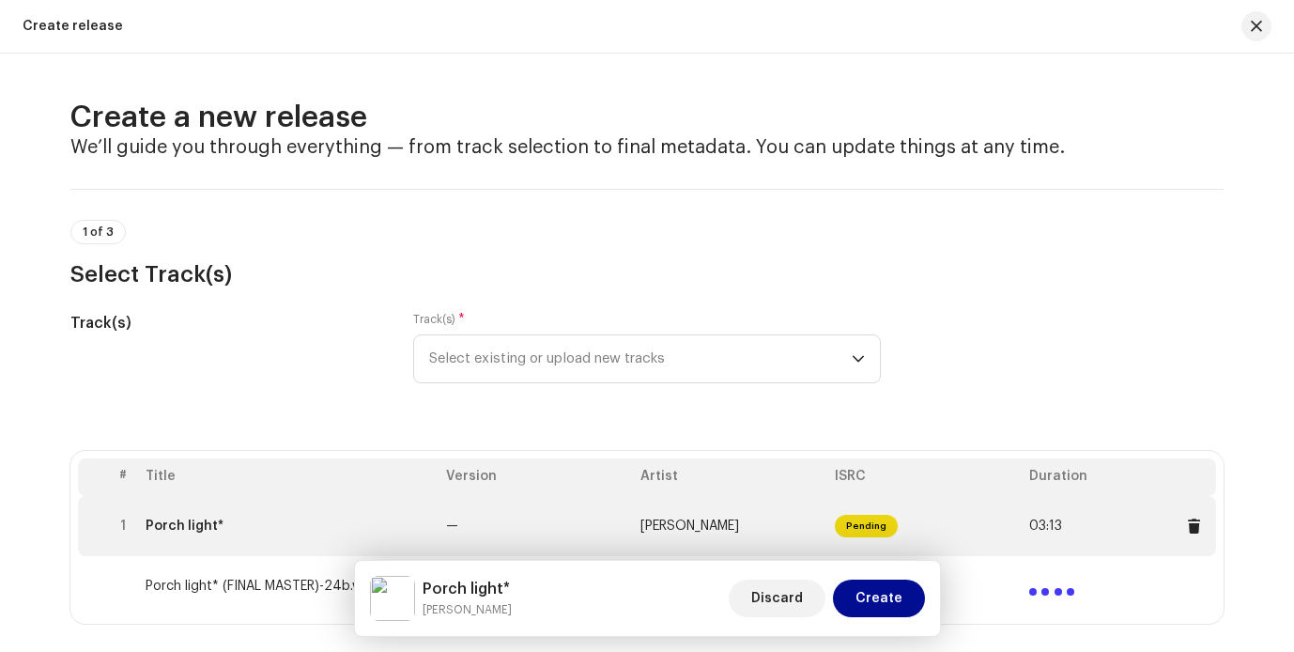
click at [596, 350] on span "Select existing or upload new tracks" at bounding box center [640, 358] width 423 height 47
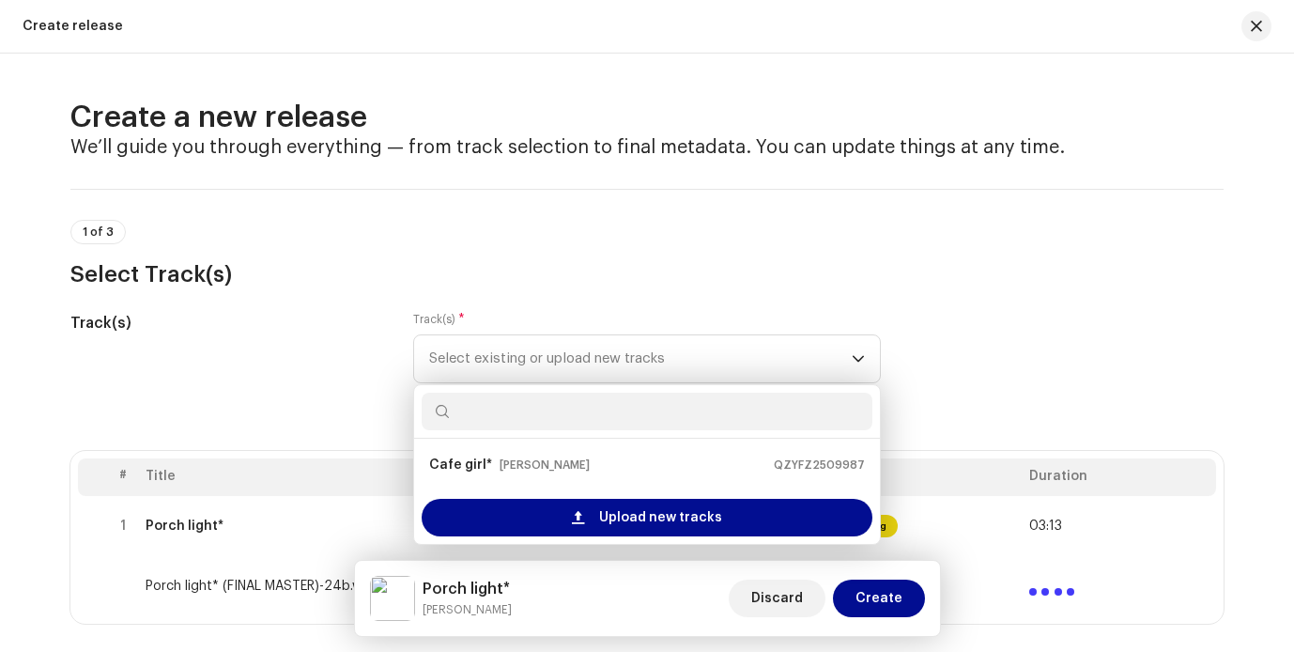
click at [618, 322] on div "Track(s) * Select existing or upload new tracks Cafe girl* [PERSON_NAME] QZYFZ2…" at bounding box center [647, 347] width 468 height 71
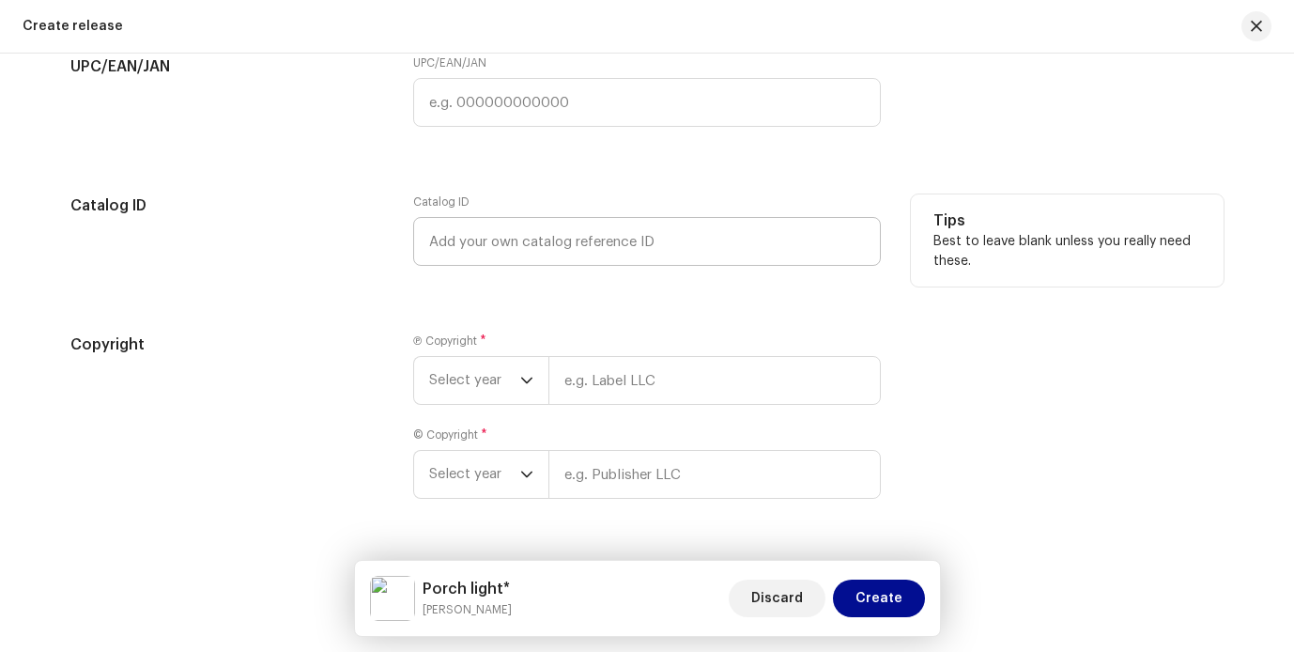
scroll to position [3276, 0]
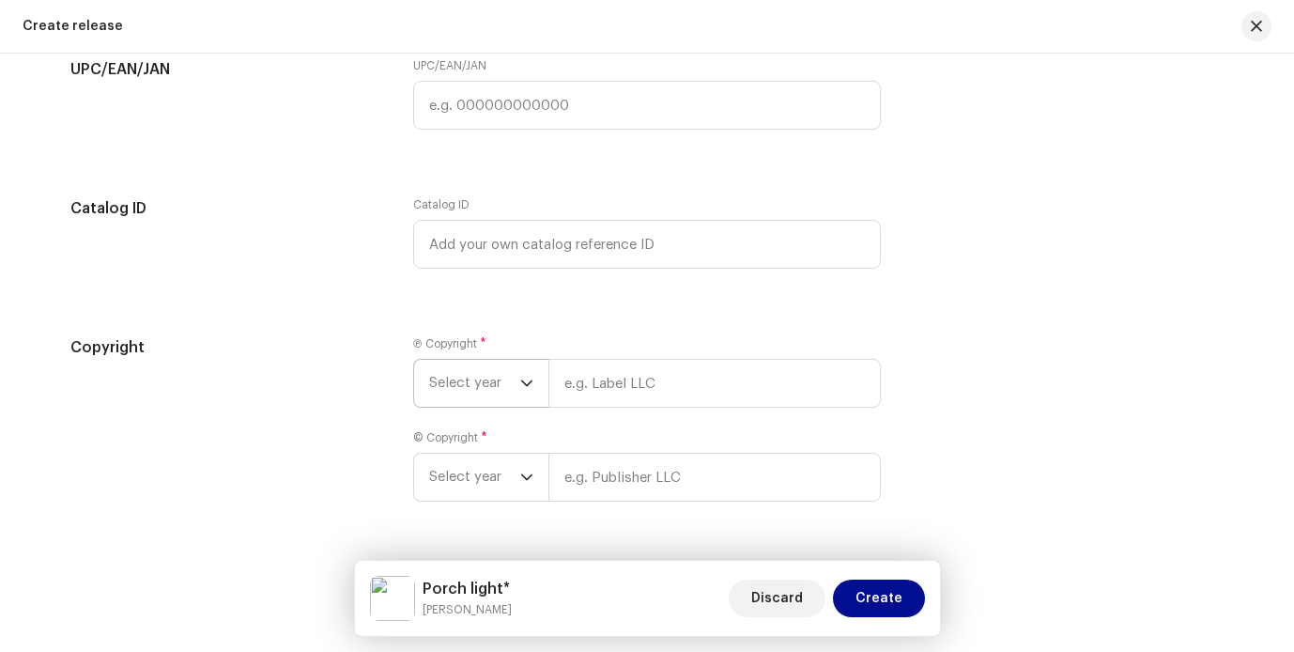
click at [538, 389] on p-select "Select year" at bounding box center [480, 383] width 135 height 49
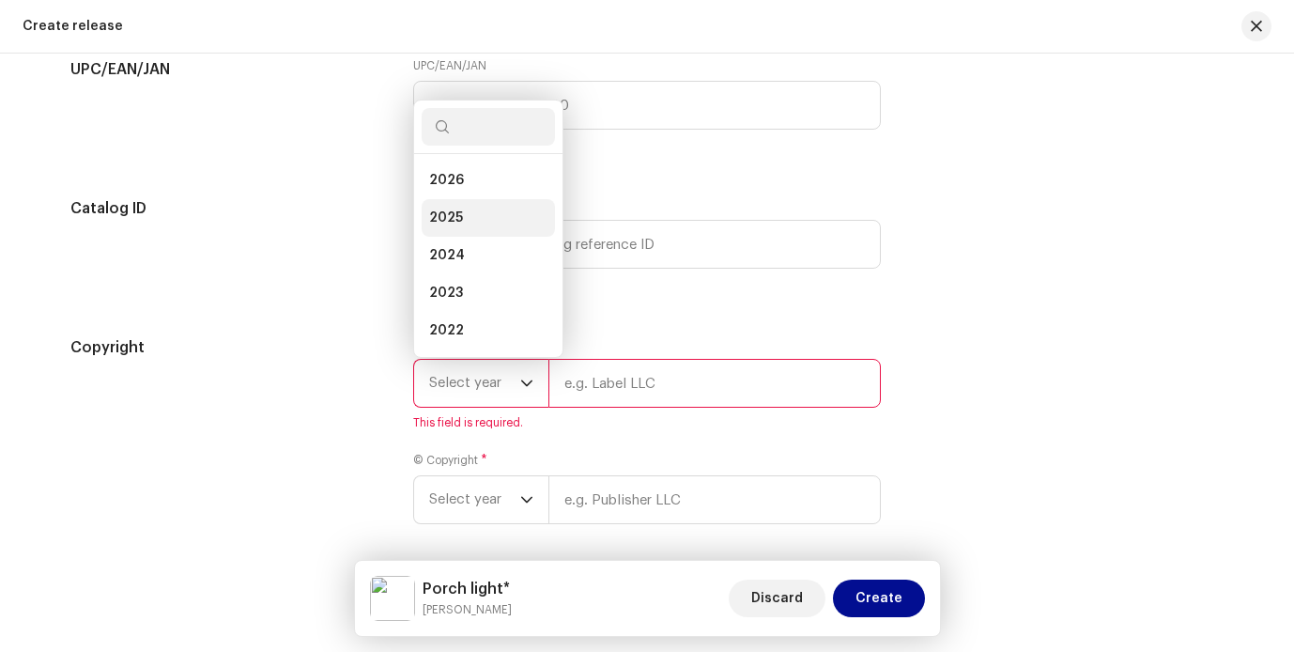
click at [512, 218] on li "2025" at bounding box center [488, 218] width 133 height 38
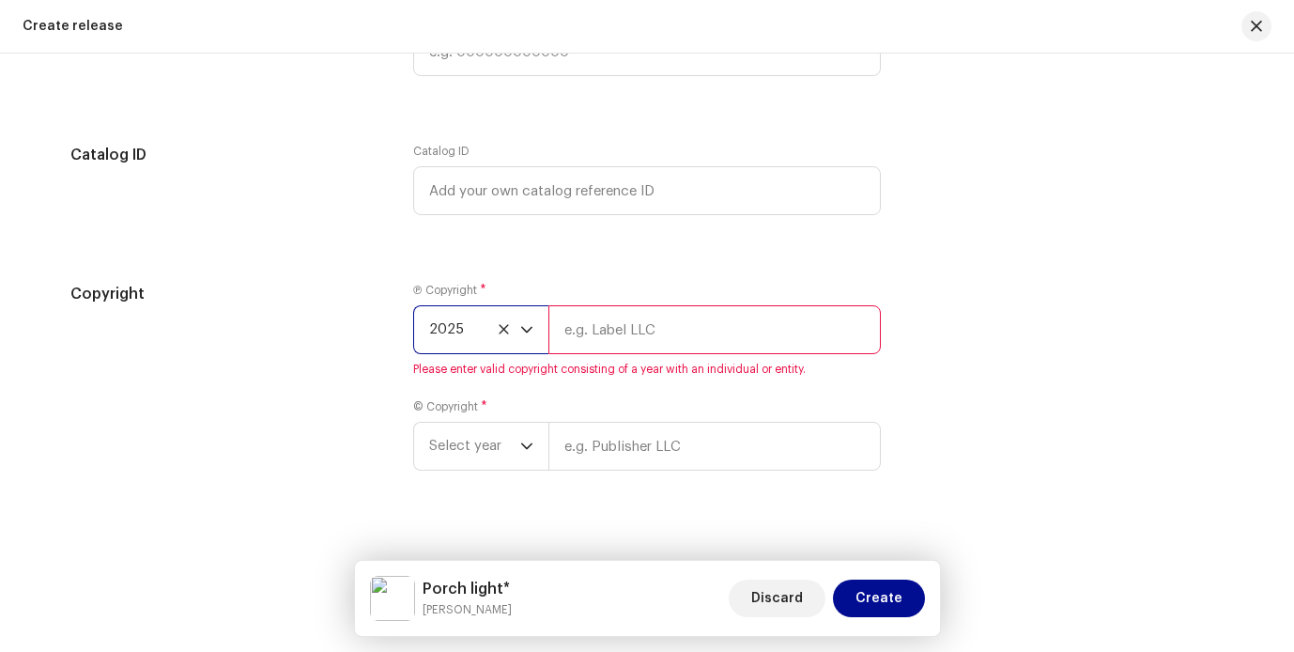
scroll to position [3351, 0]
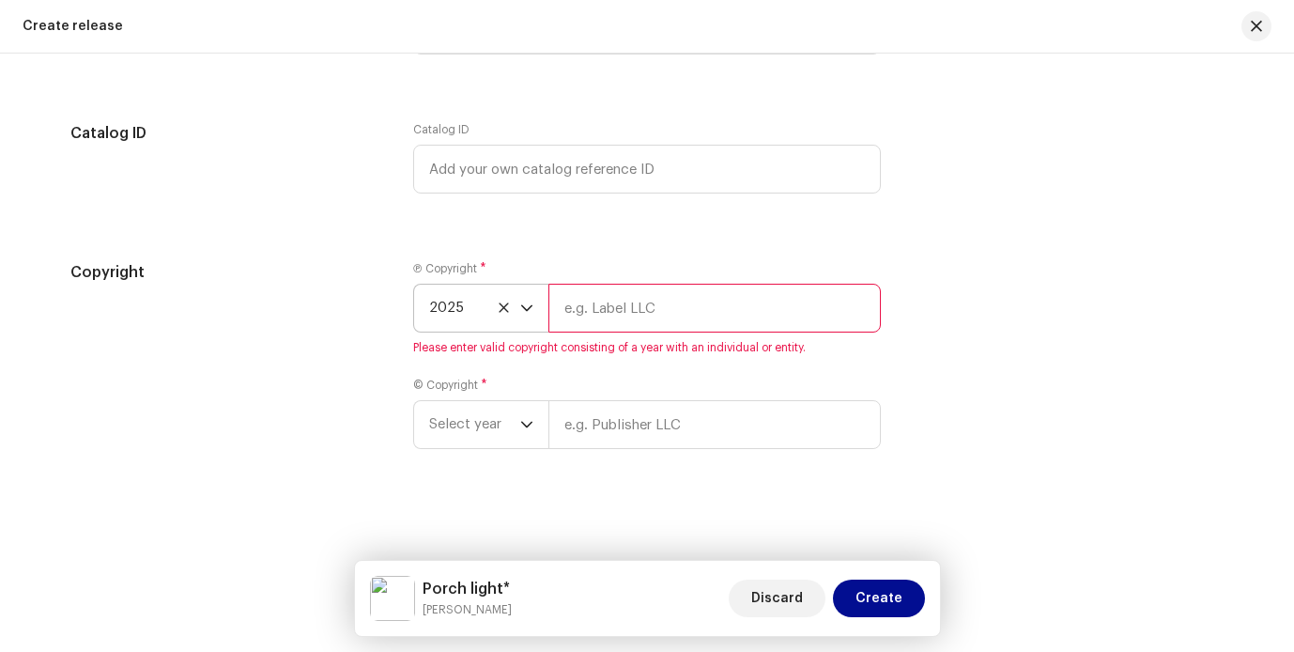
click at [634, 323] on input "text" at bounding box center [714, 308] width 332 height 49
type input "[DEMOGRAPHIC_DATA][PERSON_NAME]"
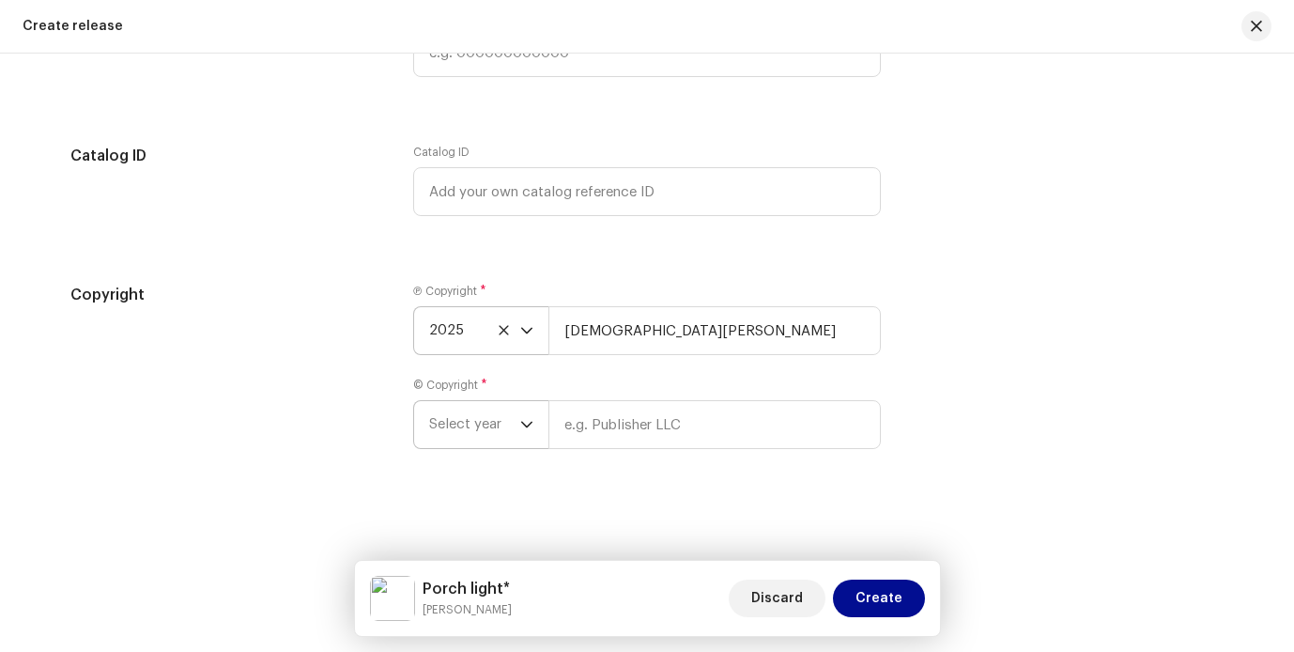
click at [506, 433] on span "Select year" at bounding box center [474, 424] width 91 height 47
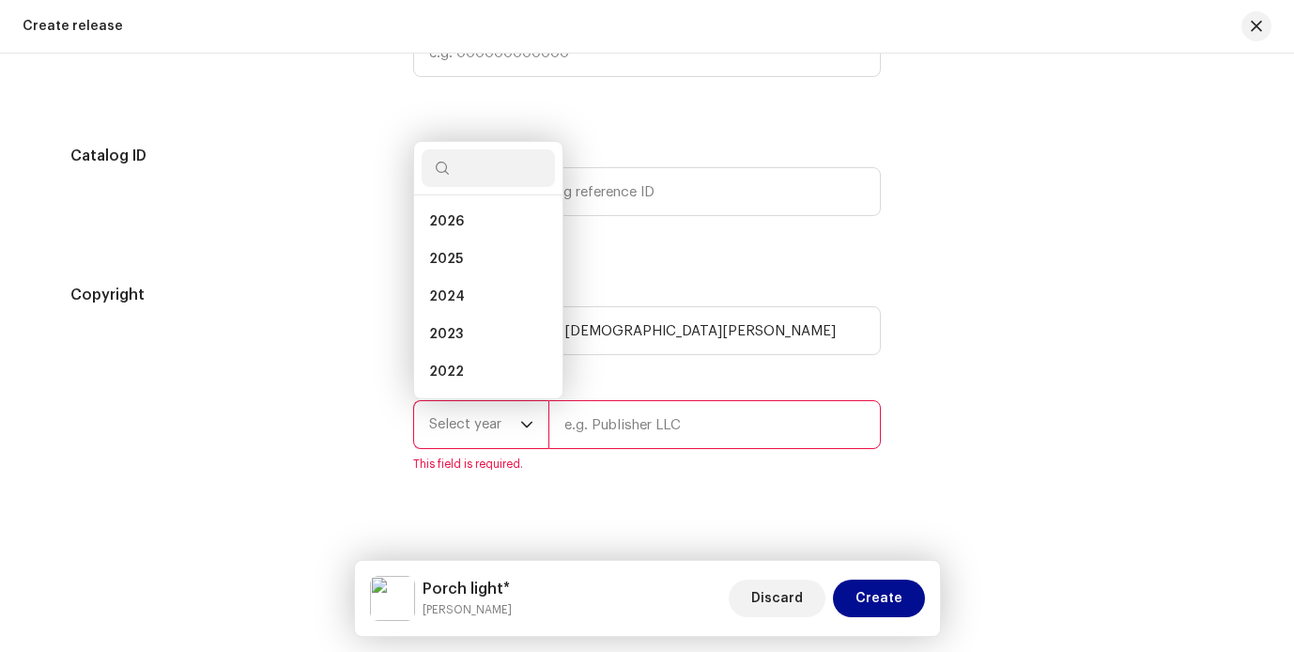
drag, startPoint x: 485, startPoint y: 252, endPoint x: 547, endPoint y: 398, distance: 158.7
click at [485, 252] on li "2025" at bounding box center [488, 259] width 133 height 38
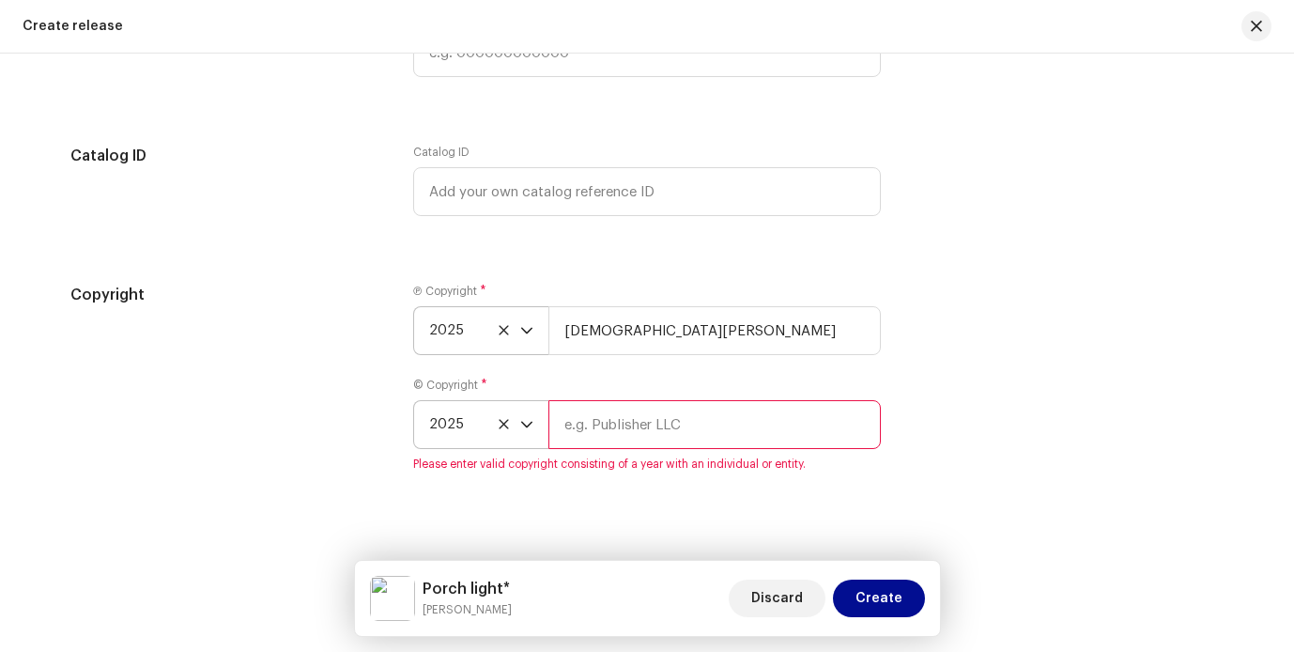
click at [575, 423] on input "text" at bounding box center [714, 424] width 332 height 49
type input "[DEMOGRAPHIC_DATA][PERSON_NAME]"
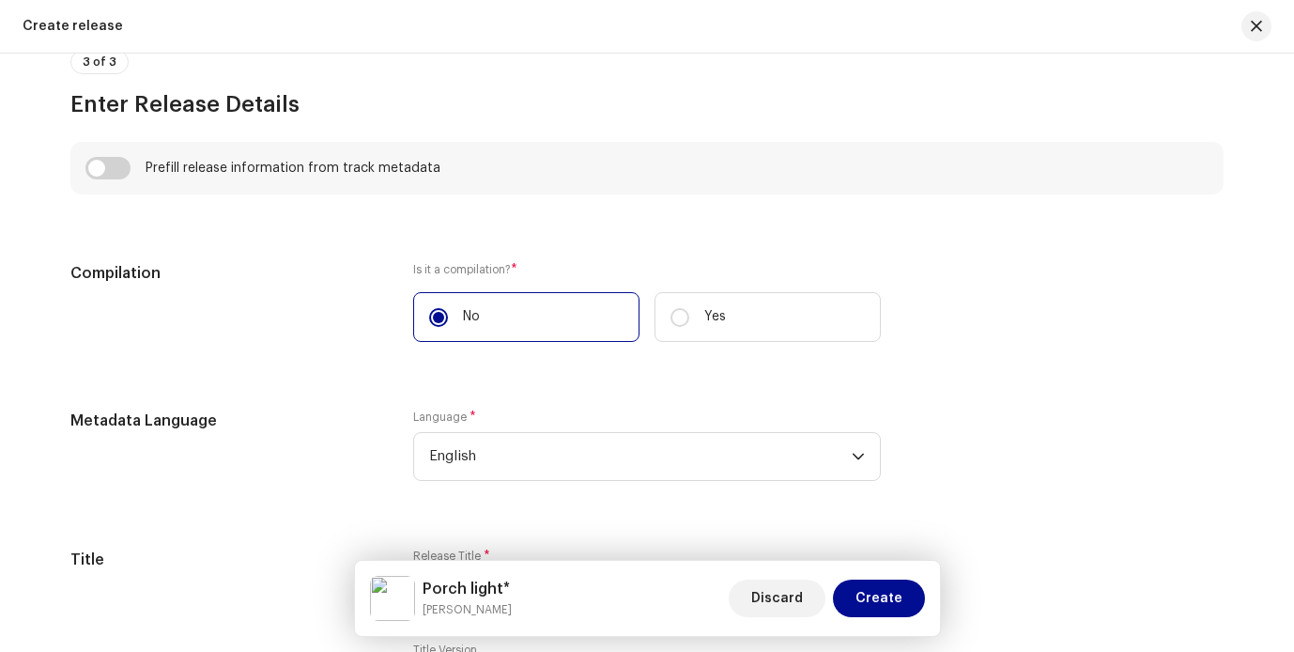
scroll to position [1393, 0]
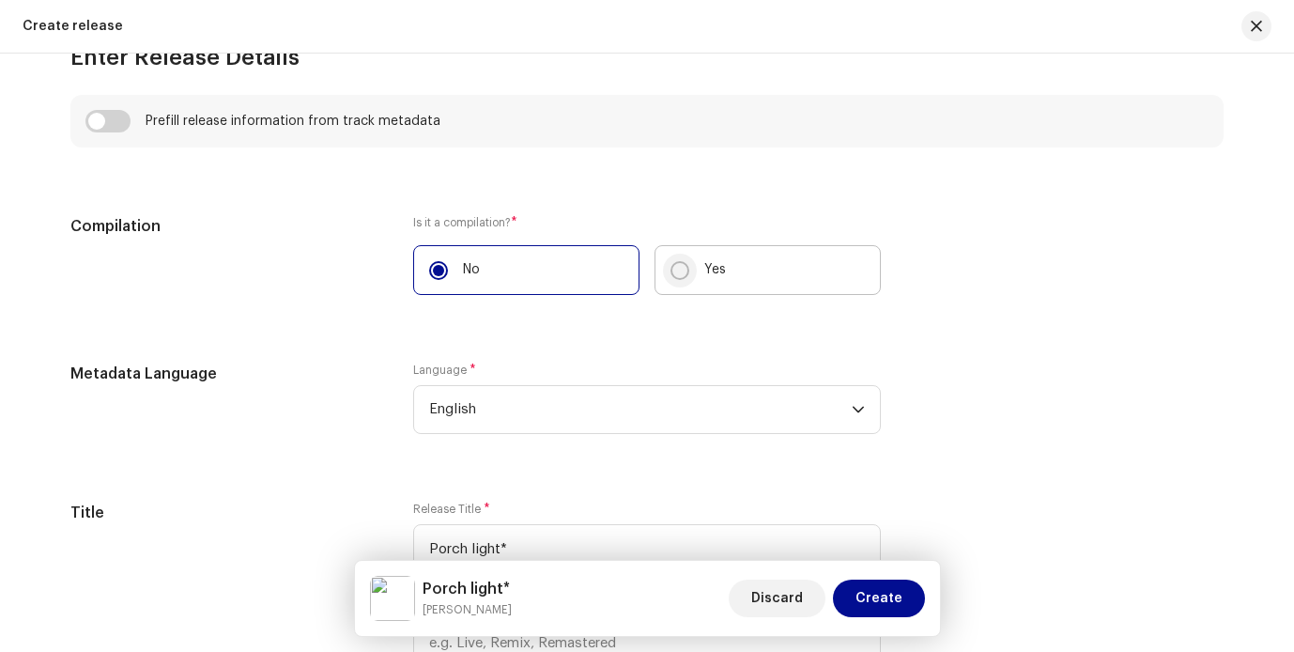
click at [672, 273] on input "Yes" at bounding box center [679, 270] width 19 height 19
radio input "true"
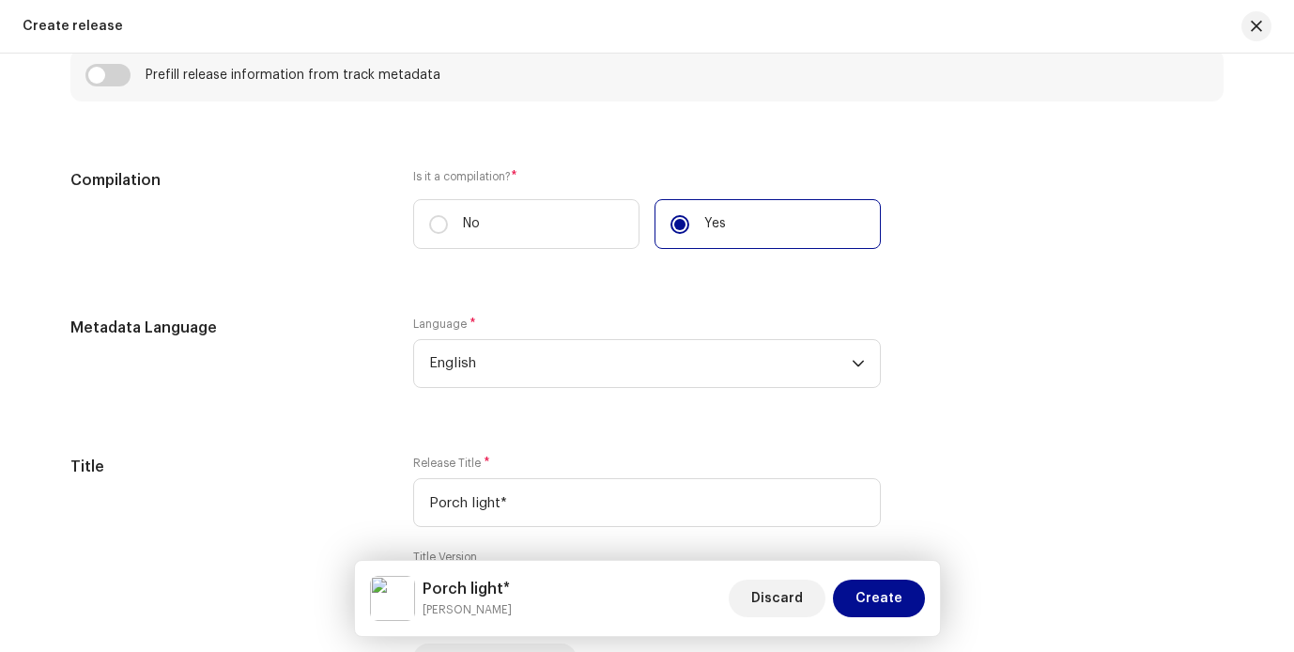
scroll to position [1455, 0]
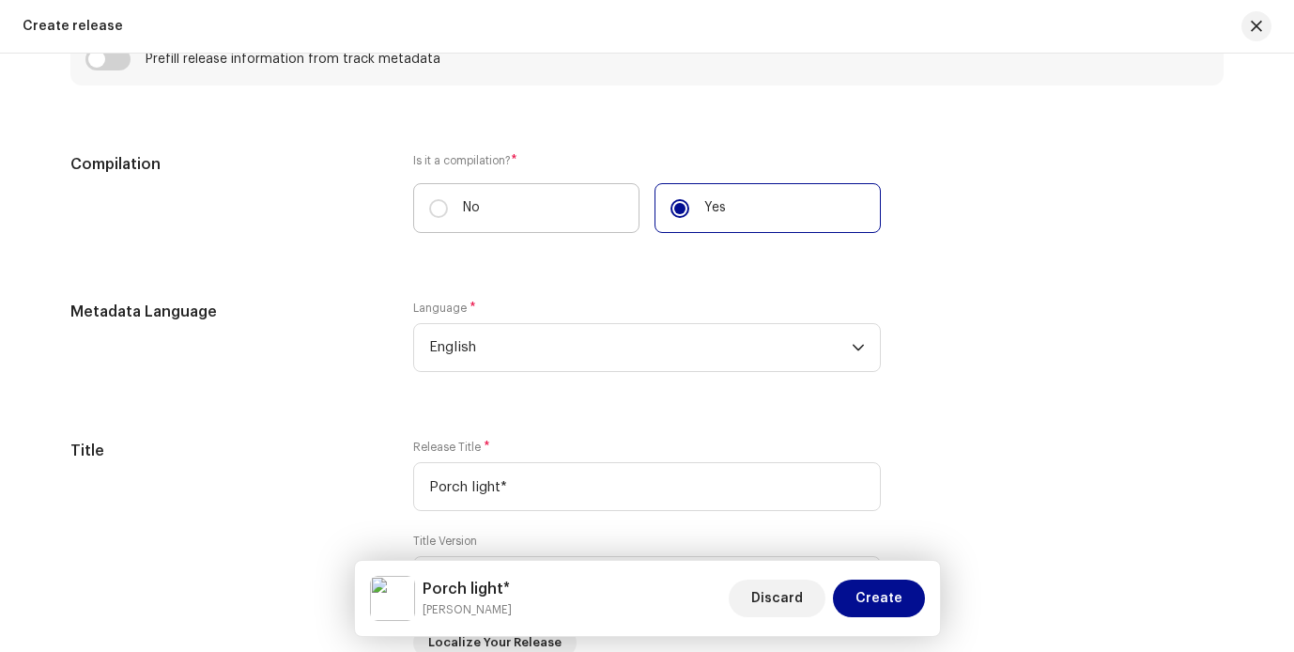
click at [491, 218] on label "No" at bounding box center [526, 208] width 226 height 50
click at [448, 218] on input "No" at bounding box center [438, 208] width 19 height 19
radio input "true"
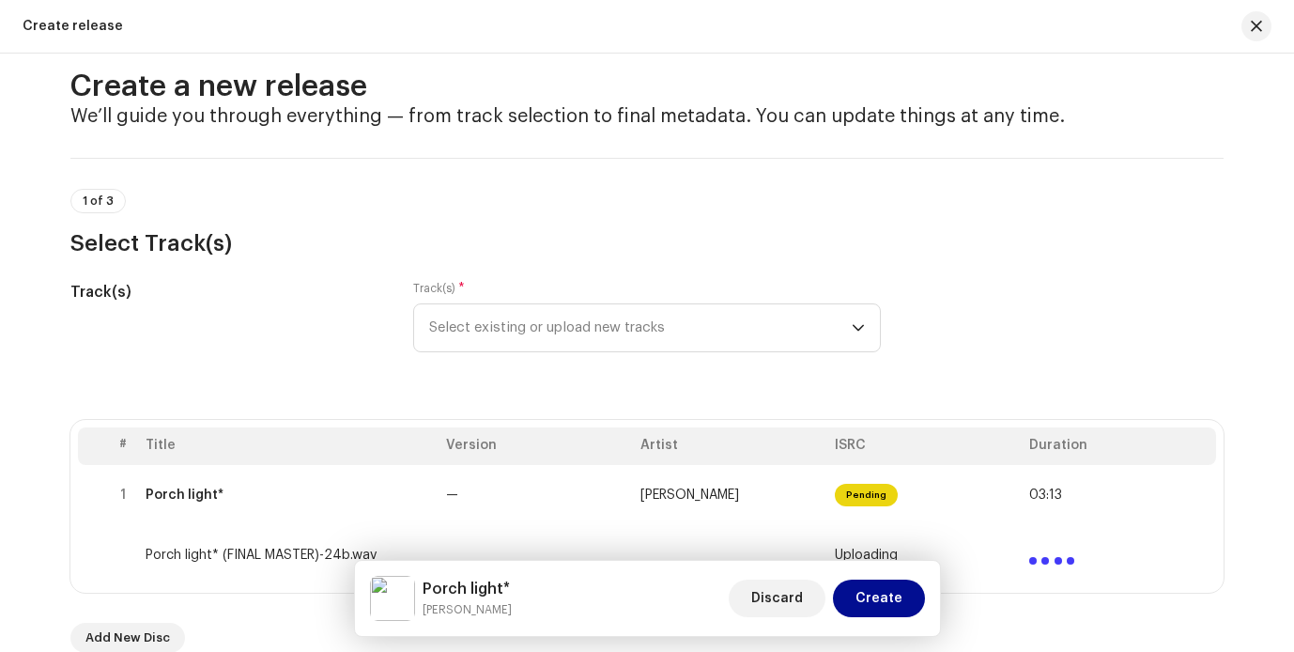
scroll to position [0, 0]
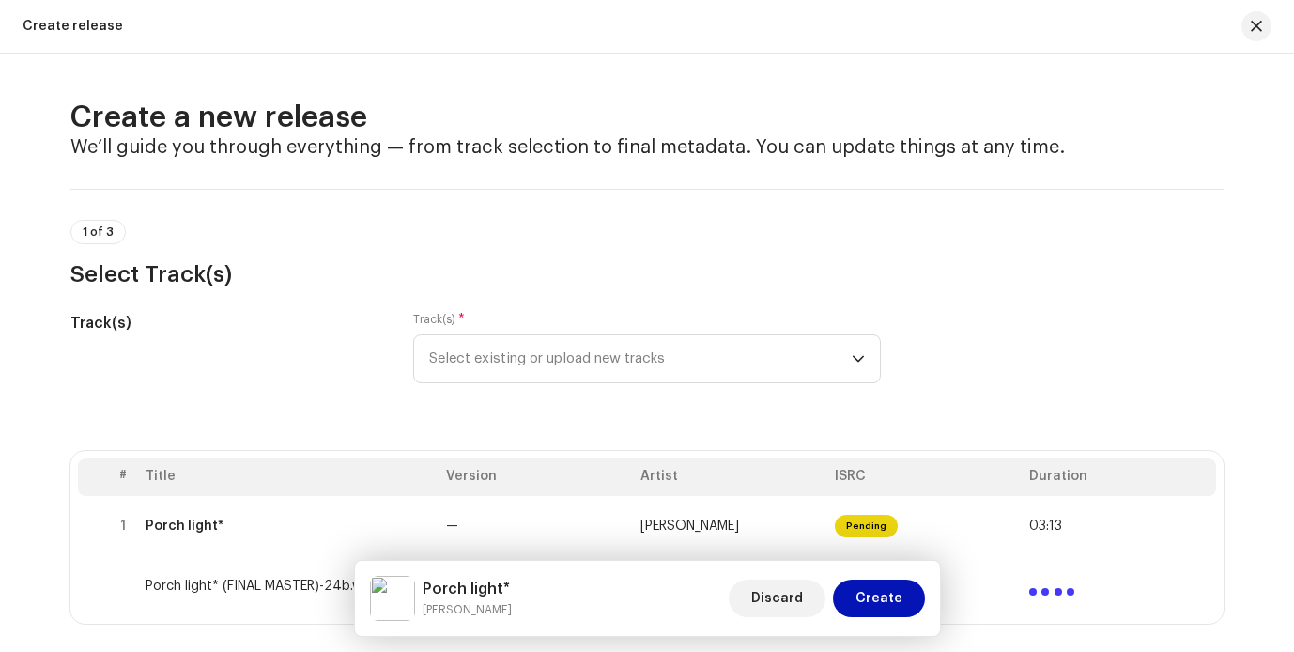
click at [888, 597] on span "Create" at bounding box center [878, 598] width 47 height 38
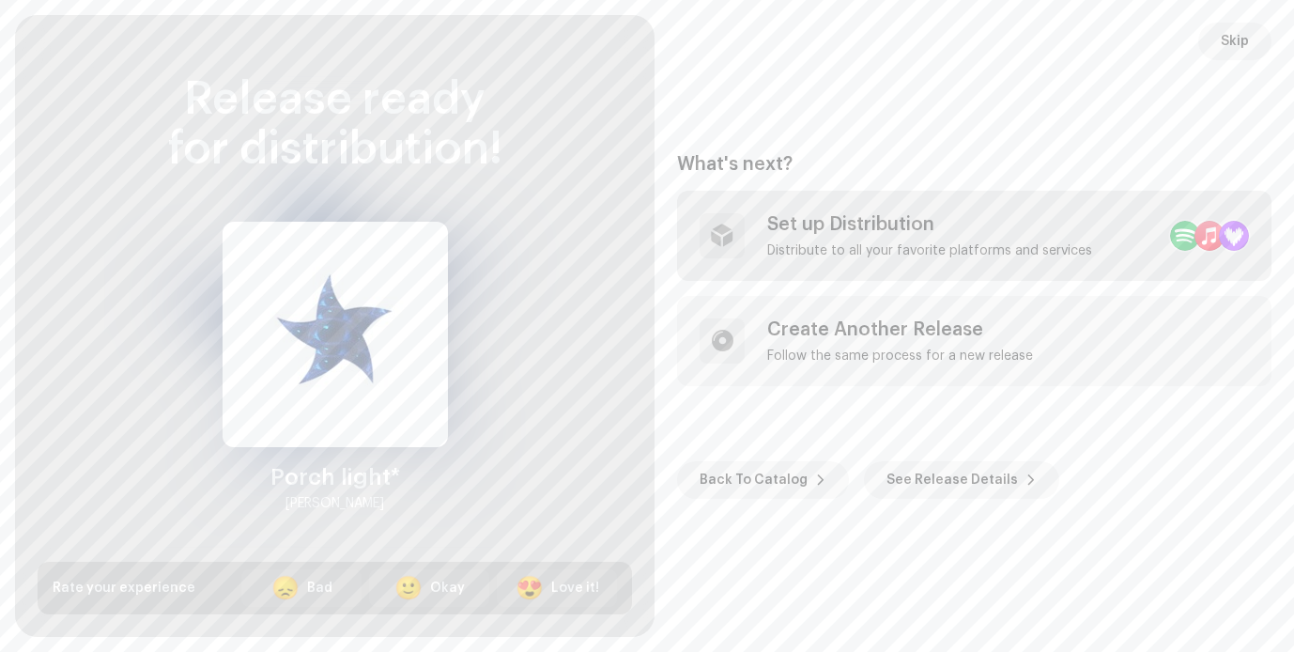
click at [874, 237] on div "Set up Distribution Distribute to all your favorite platforms and services" at bounding box center [929, 235] width 325 height 45
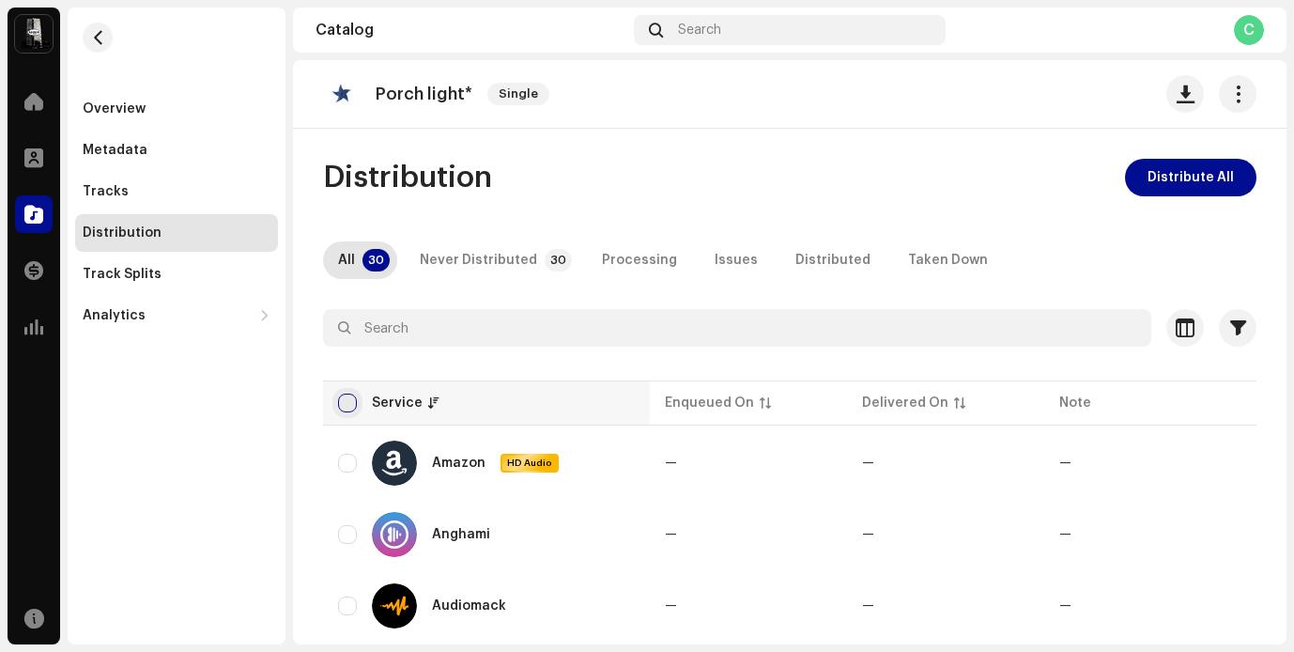
click at [351, 403] on input "checkbox" at bounding box center [347, 402] width 19 height 19
checkbox input "true"
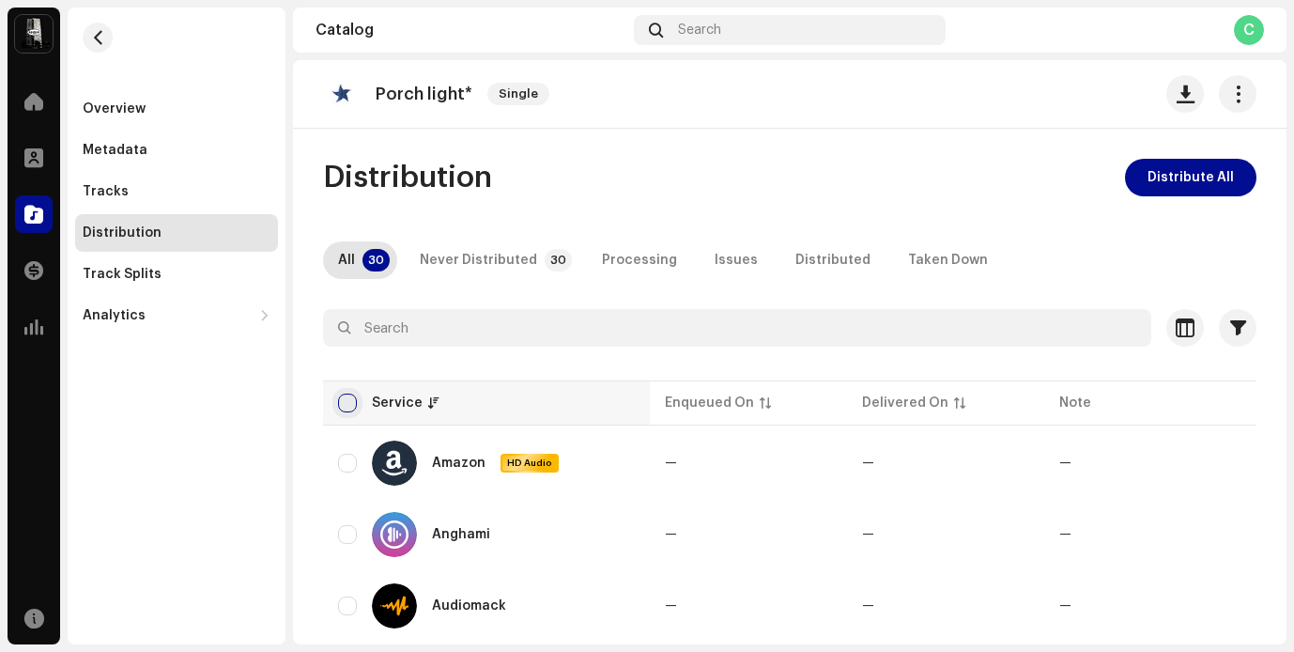
checkbox input "true"
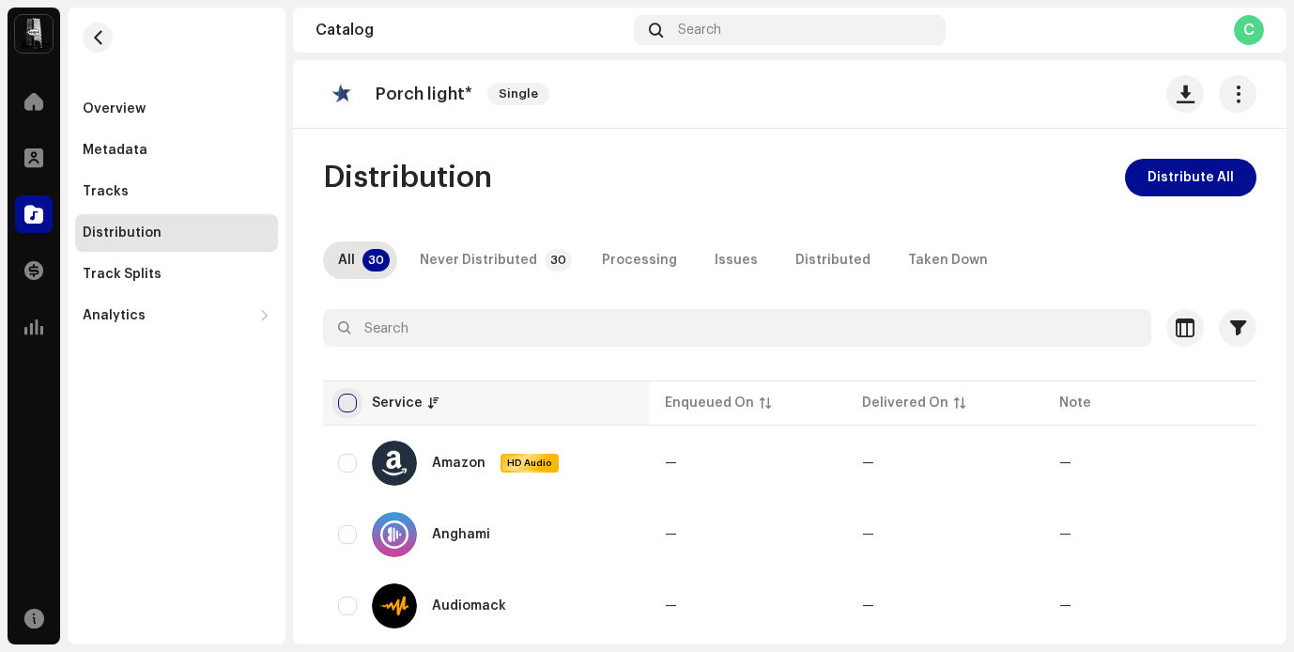
checkbox input "true"
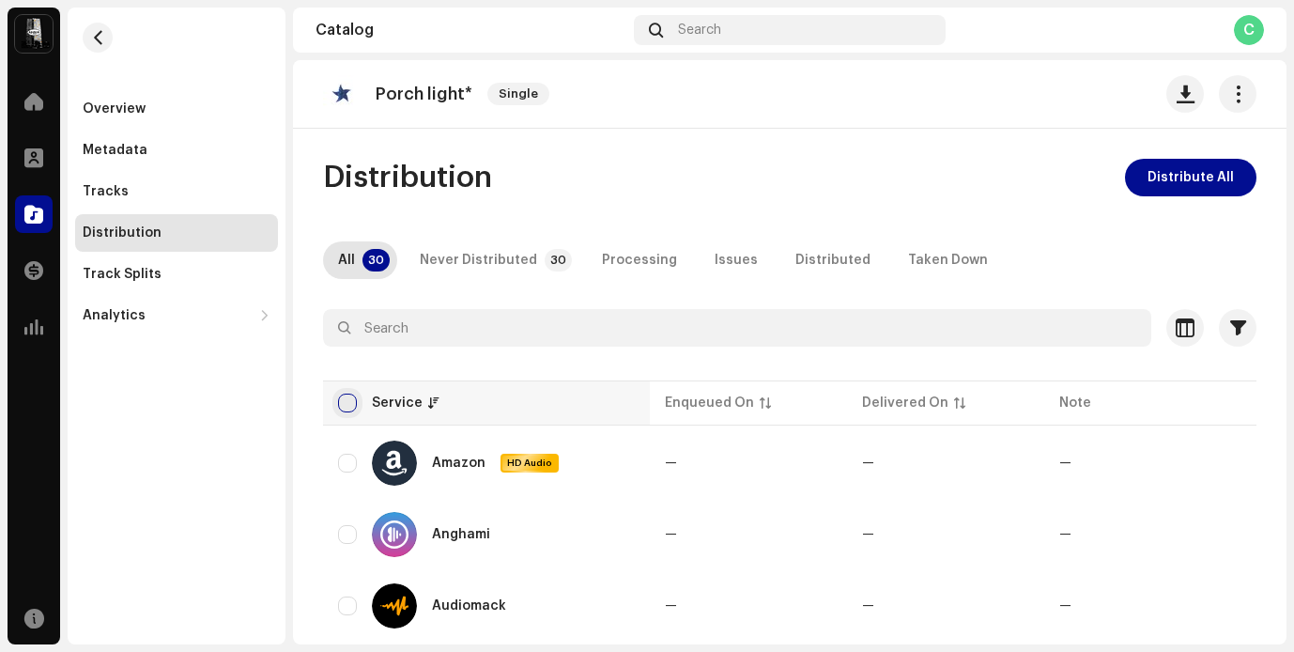
checkbox input "true"
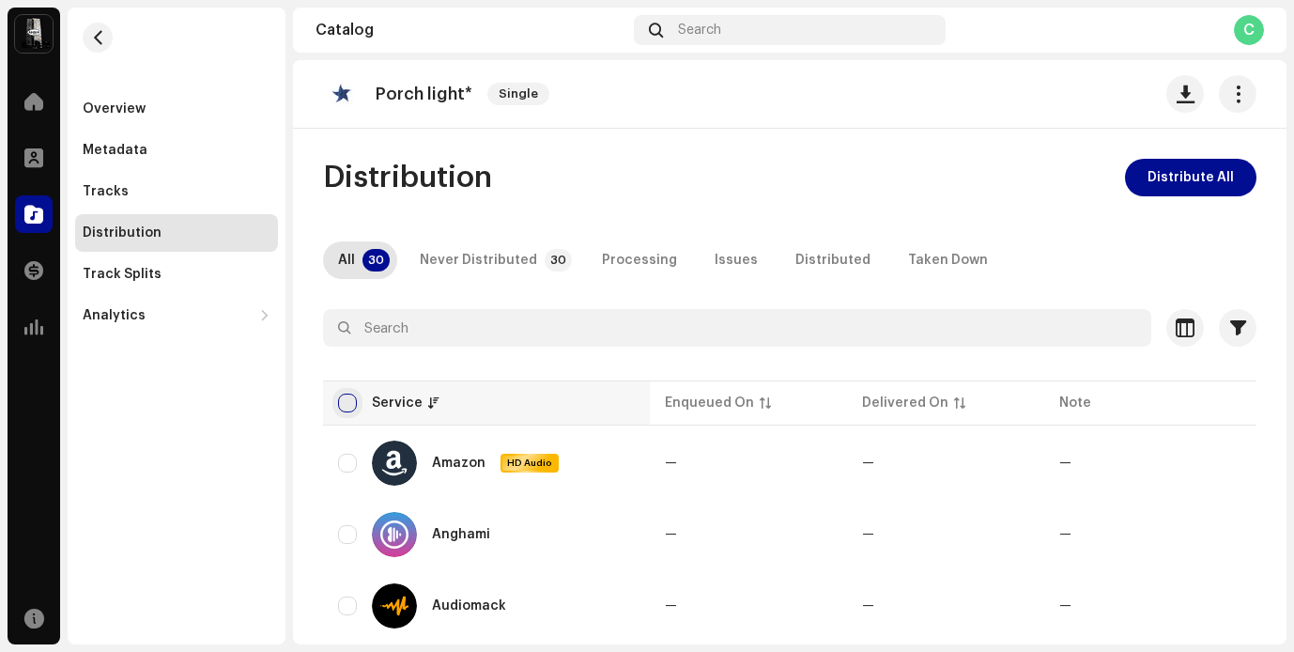
checkbox input "true"
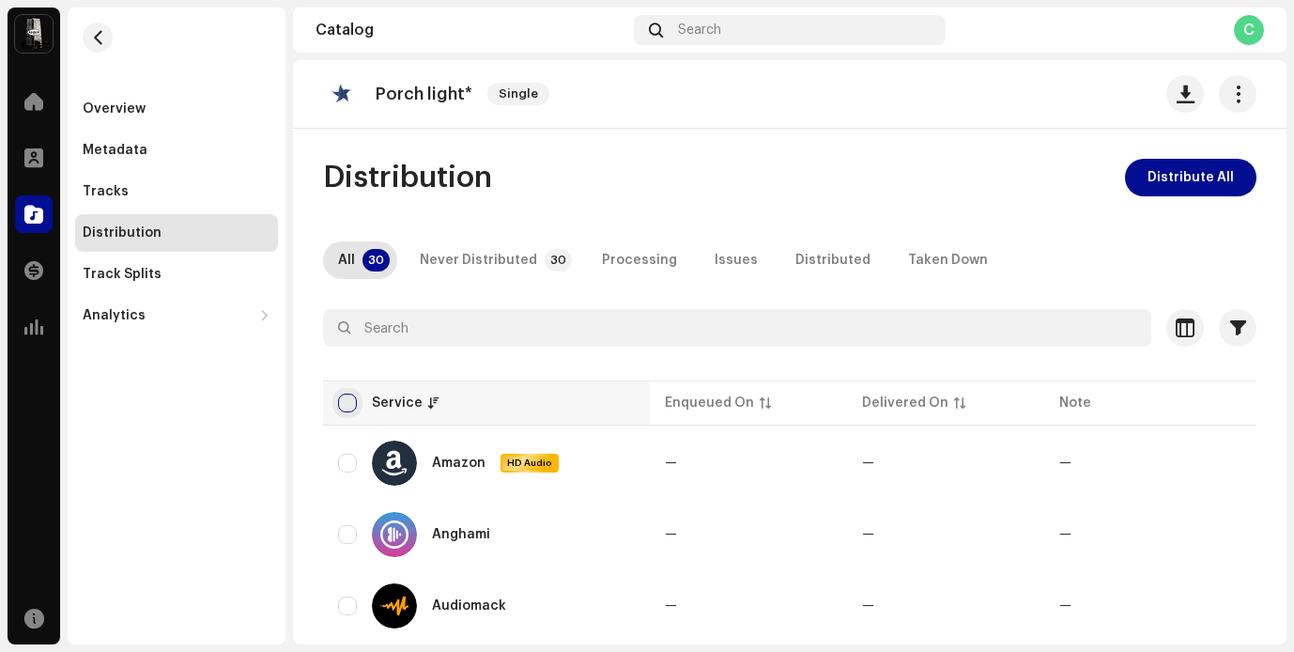
checkbox input "true"
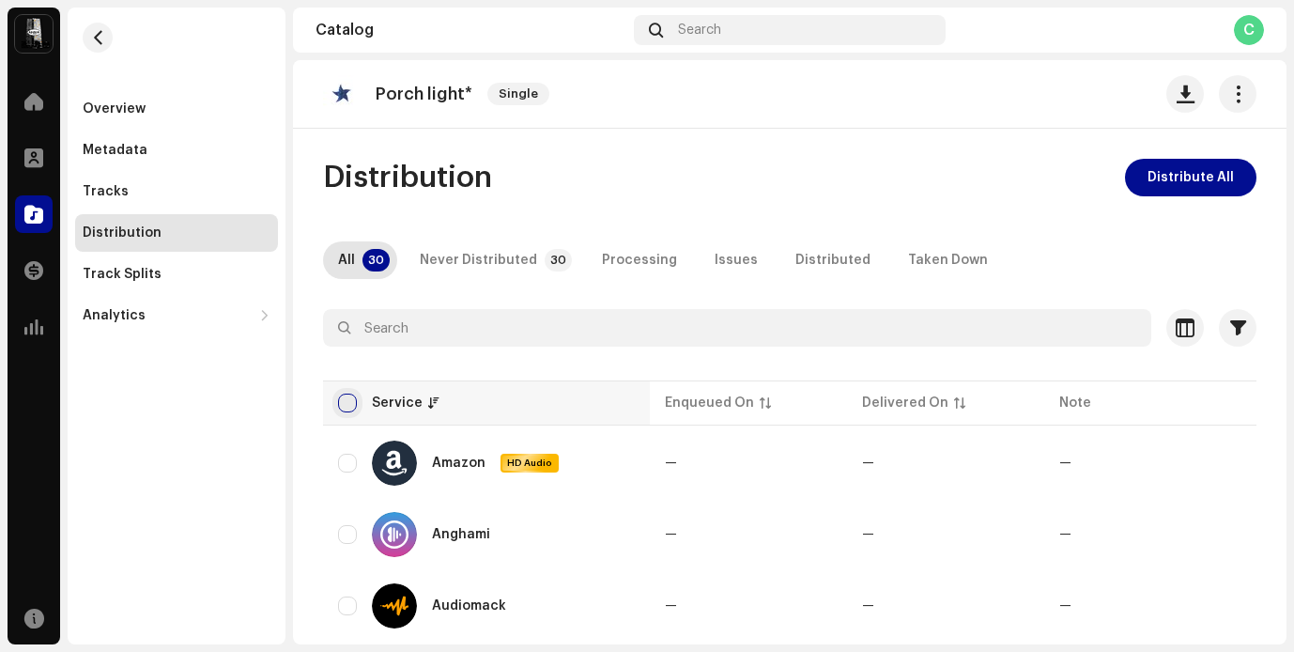
checkbox input "true"
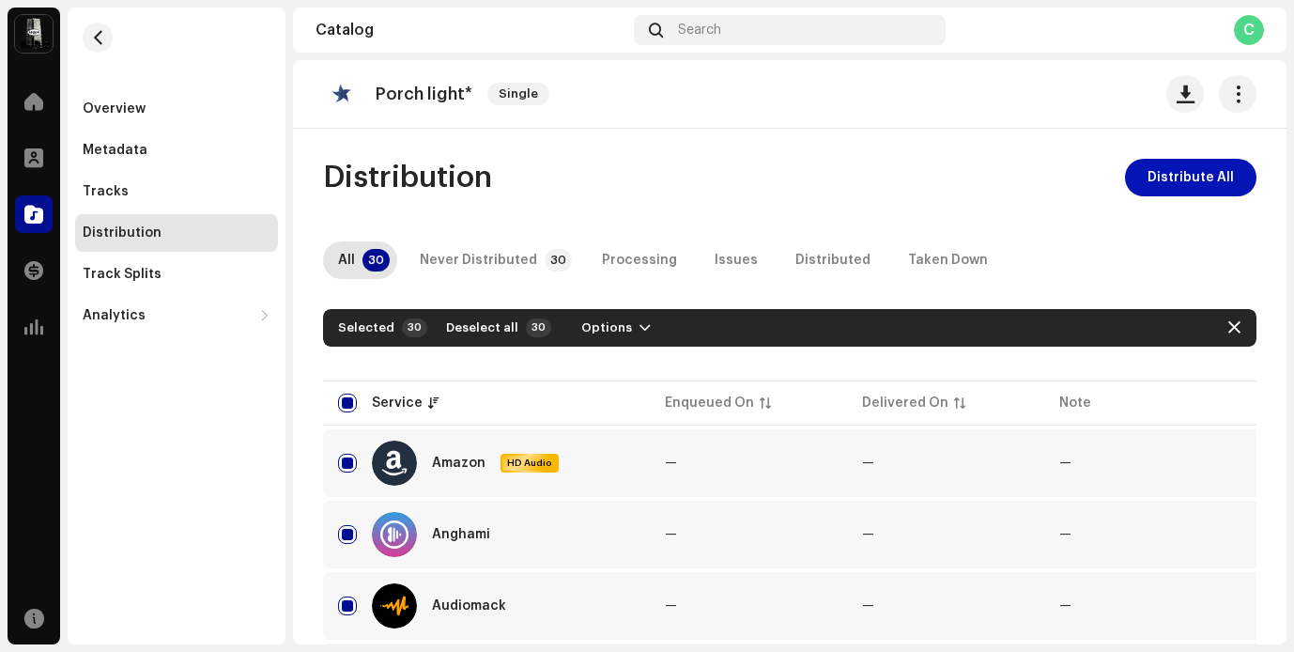
click at [1150, 185] on span "Distribute All" at bounding box center [1191, 178] width 86 height 38
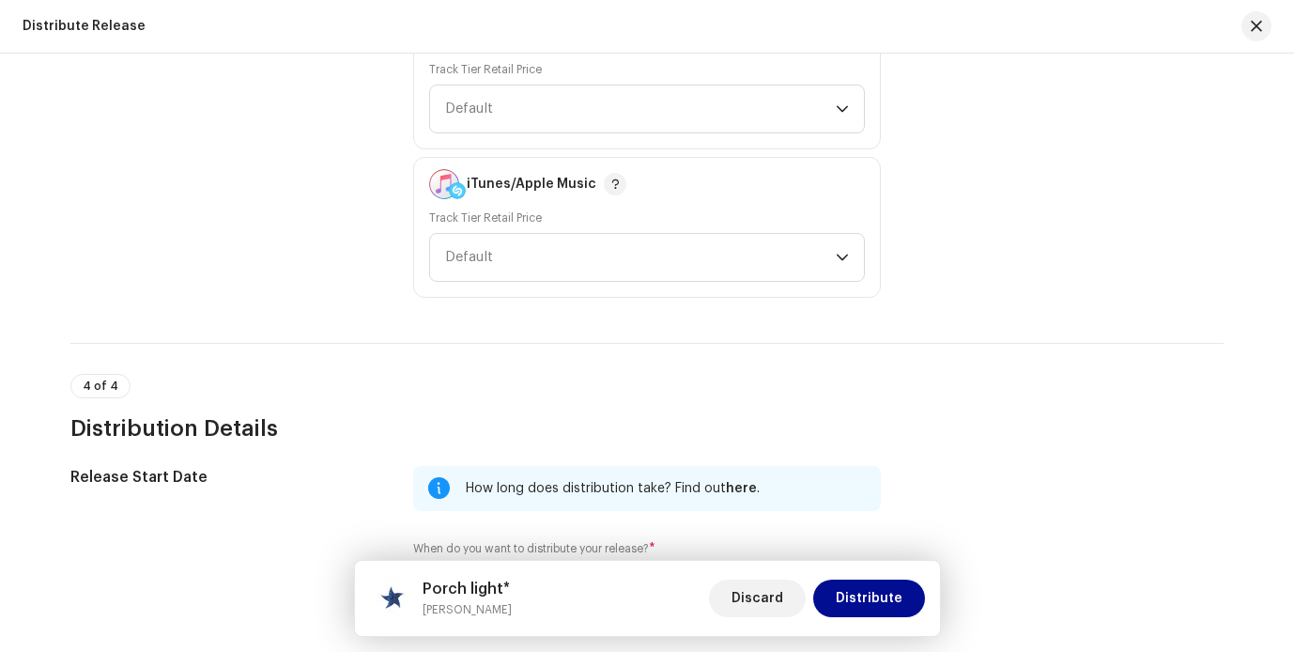
scroll to position [2825, 0]
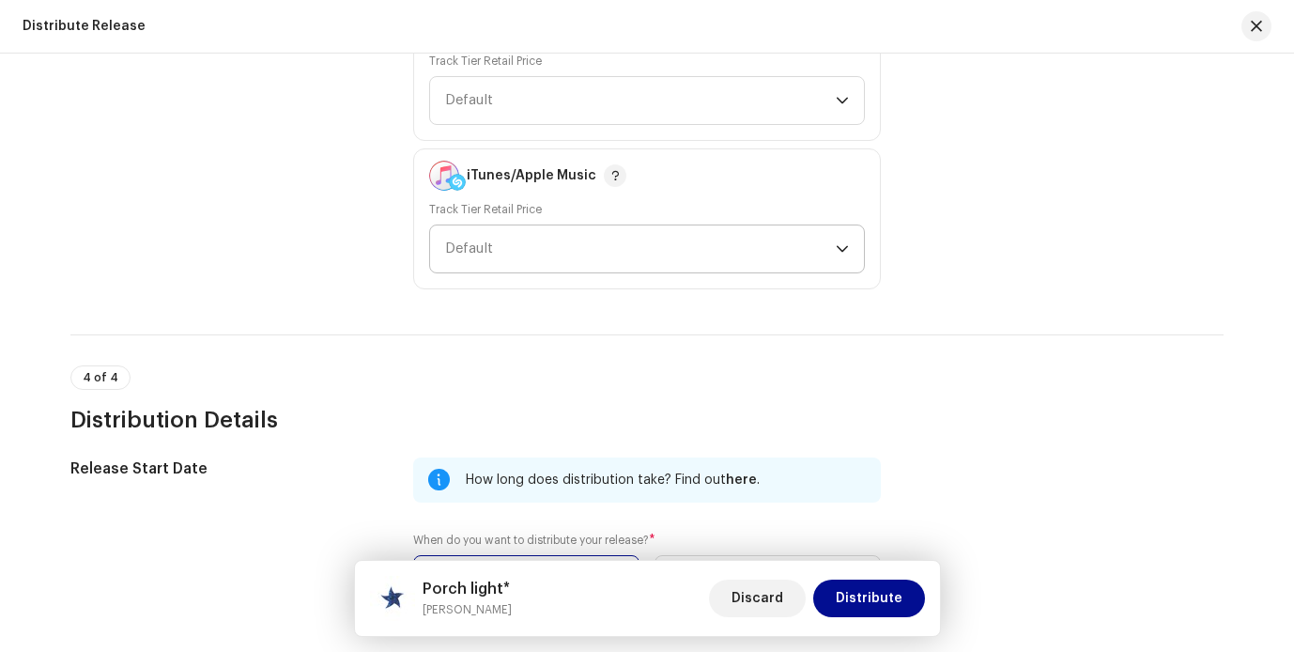
click at [659, 253] on span "Default" at bounding box center [640, 248] width 391 height 47
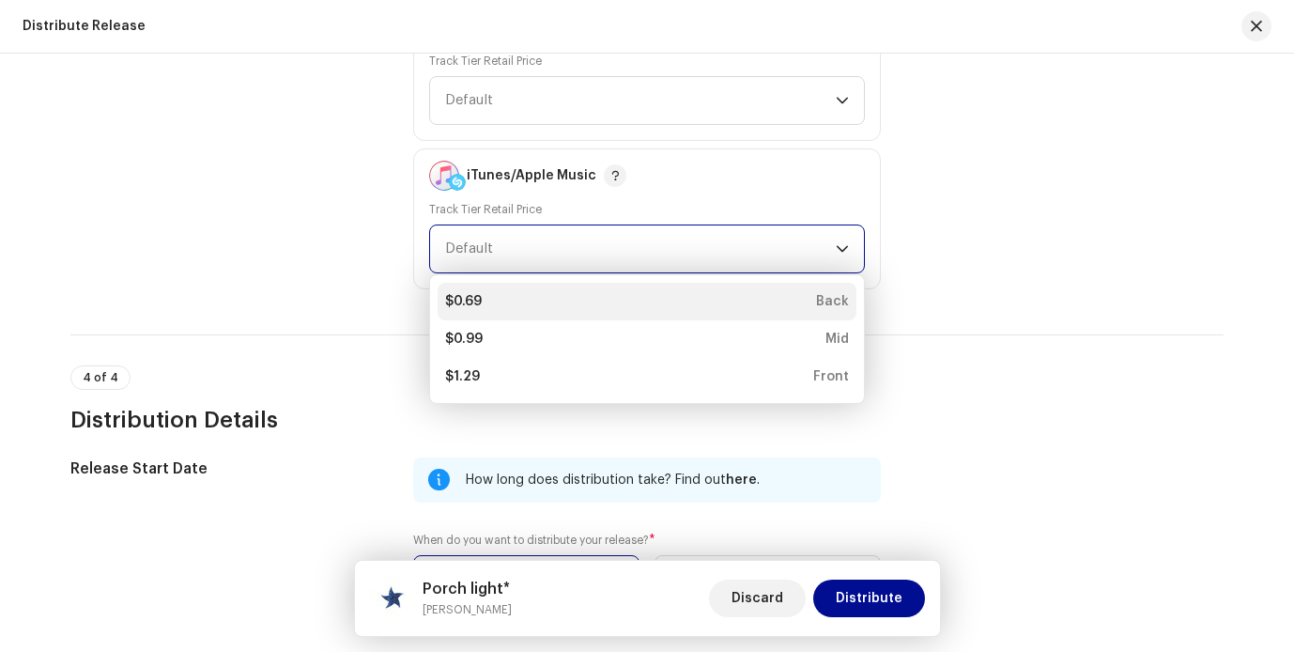
click at [652, 307] on div "$0.69 Back" at bounding box center [647, 301] width 404 height 19
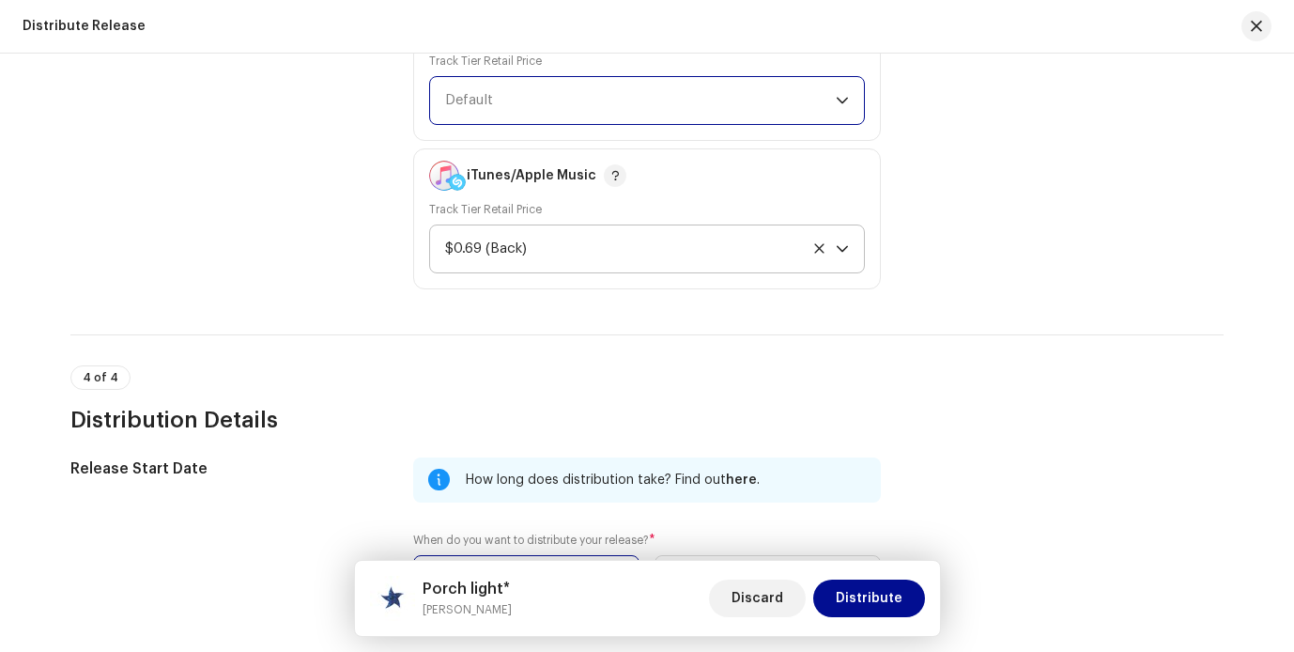
click at [637, 122] on span "Default" at bounding box center [640, 100] width 391 height 47
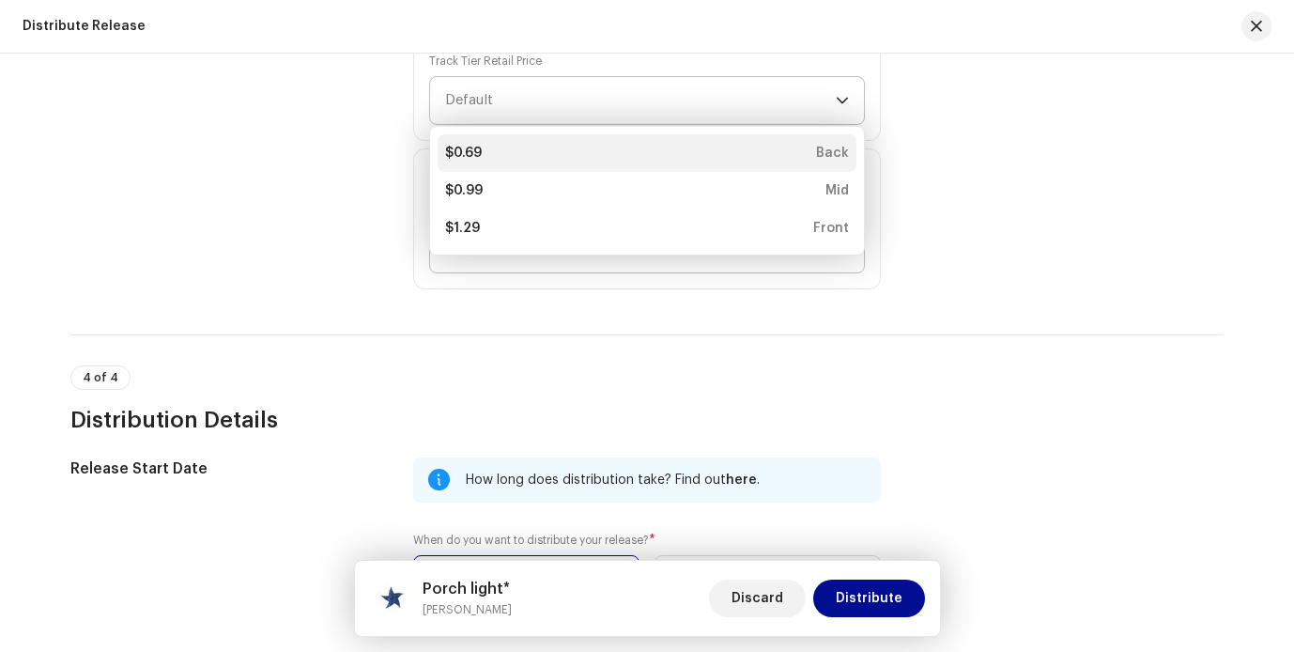
click at [647, 148] on div "$0.69 Back" at bounding box center [647, 153] width 404 height 19
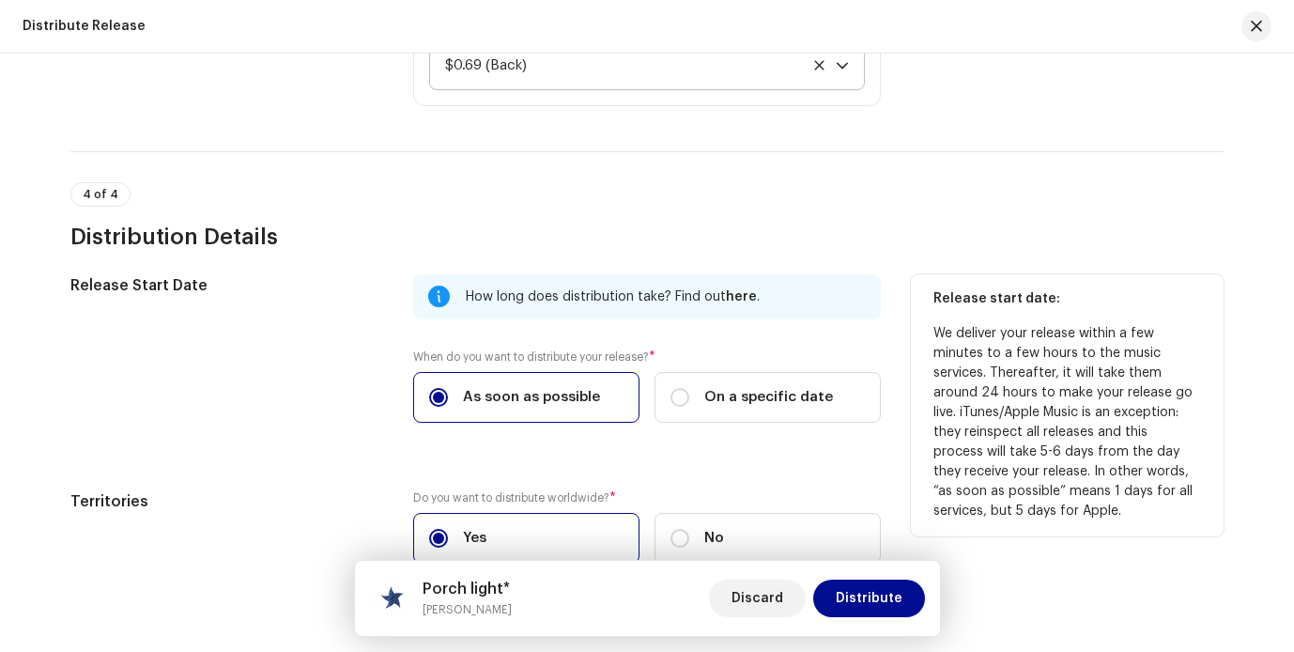
scroll to position [3122, 0]
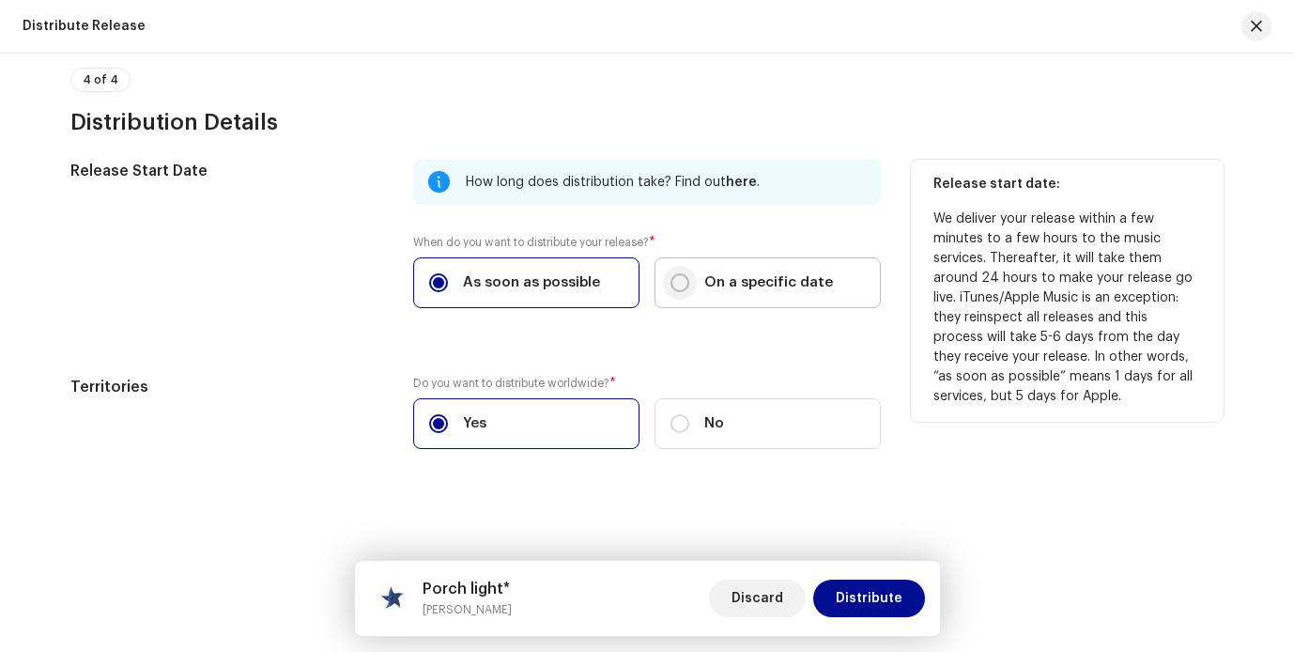
click at [670, 283] on input "On a specific date" at bounding box center [679, 282] width 19 height 19
radio input "true"
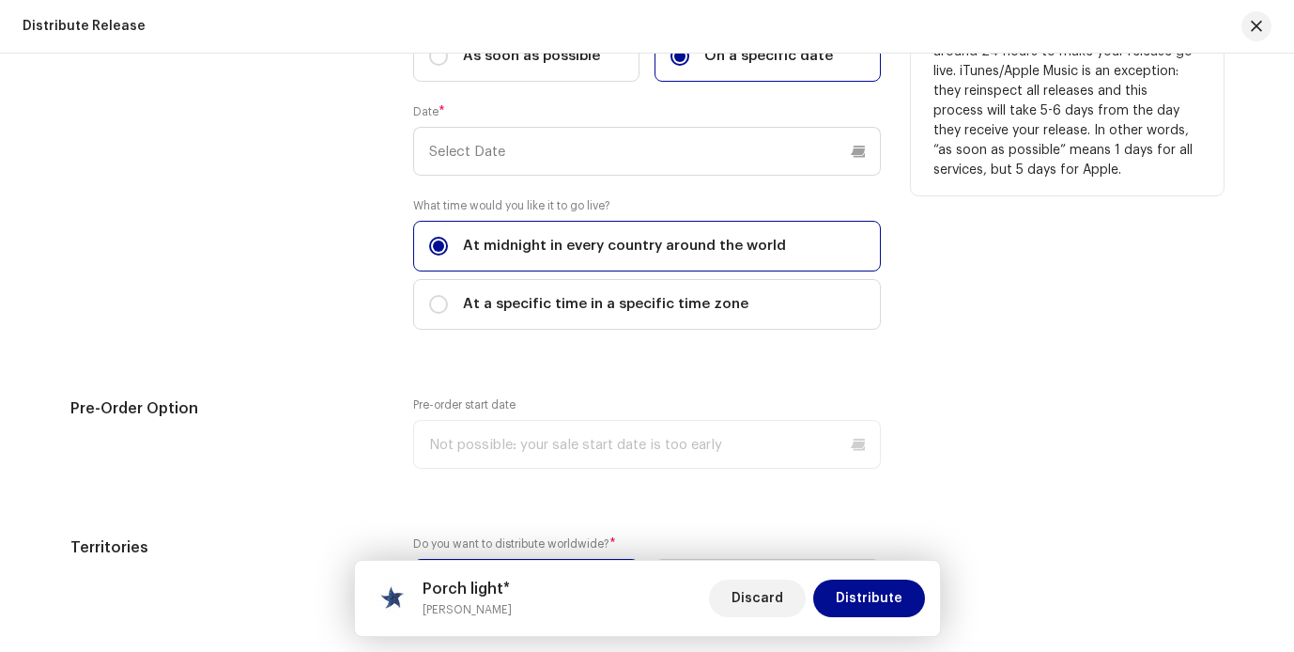
scroll to position [3324, 0]
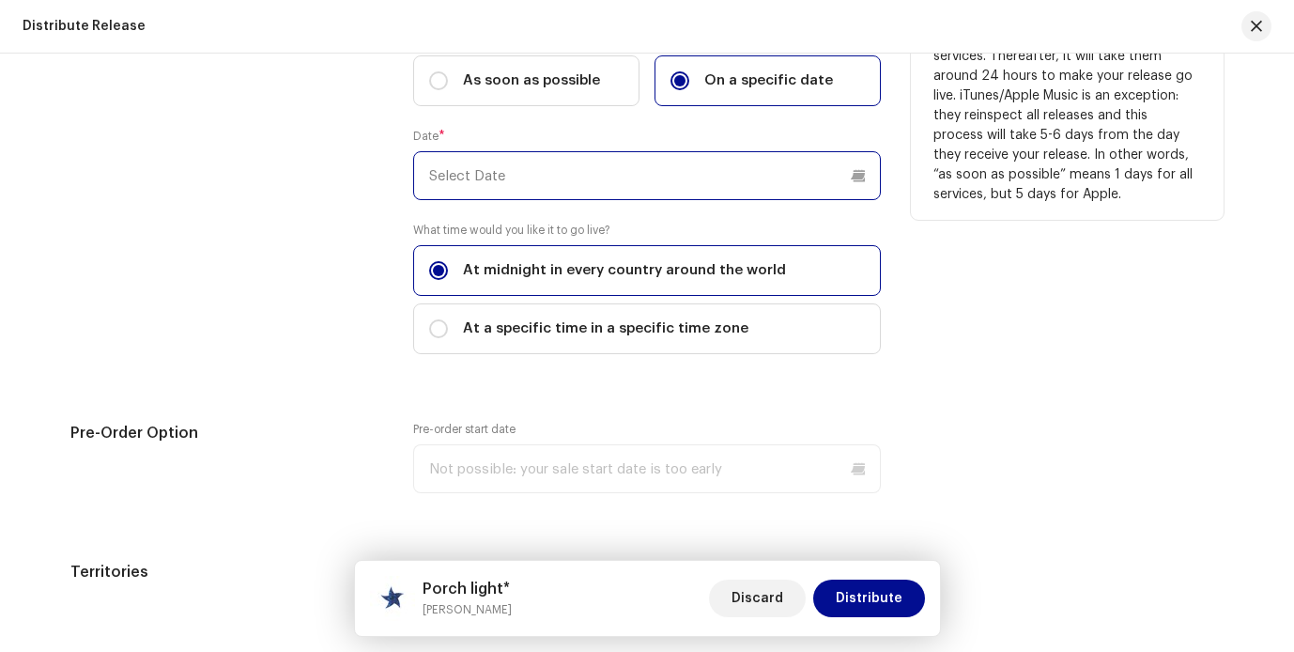
click at [663, 177] on input "text" at bounding box center [647, 175] width 468 height 49
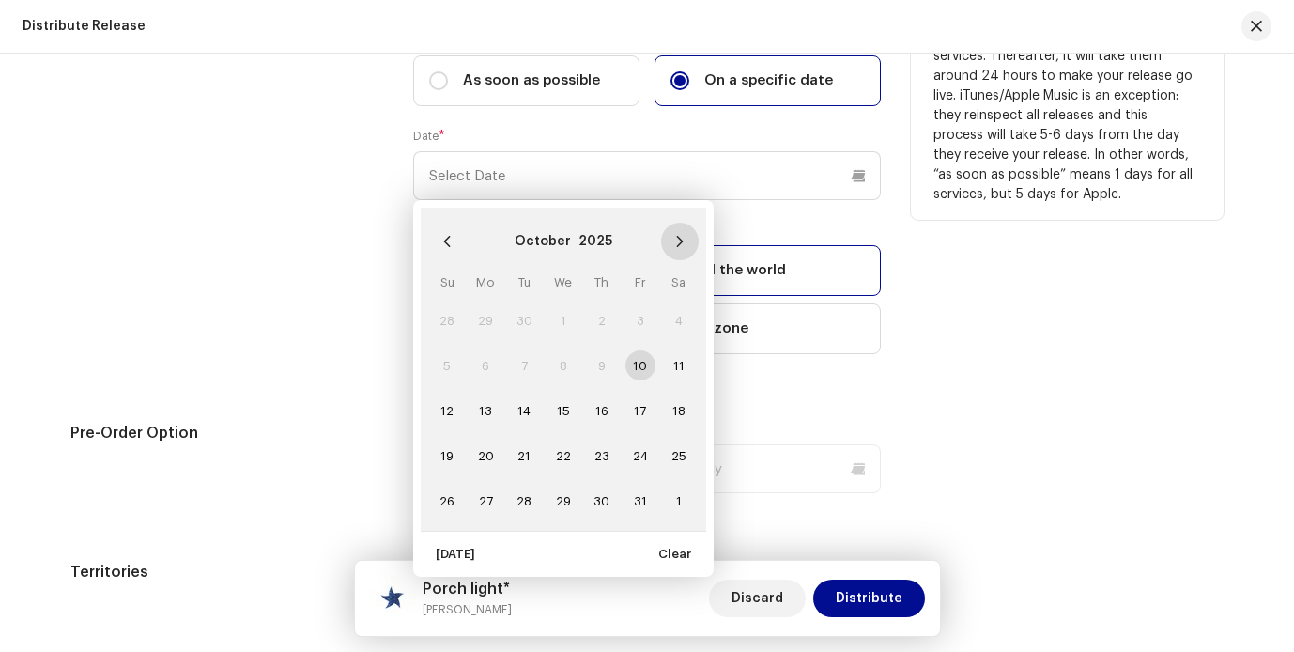
click at [677, 243] on icon "Next Month" at bounding box center [679, 241] width 7 height 11
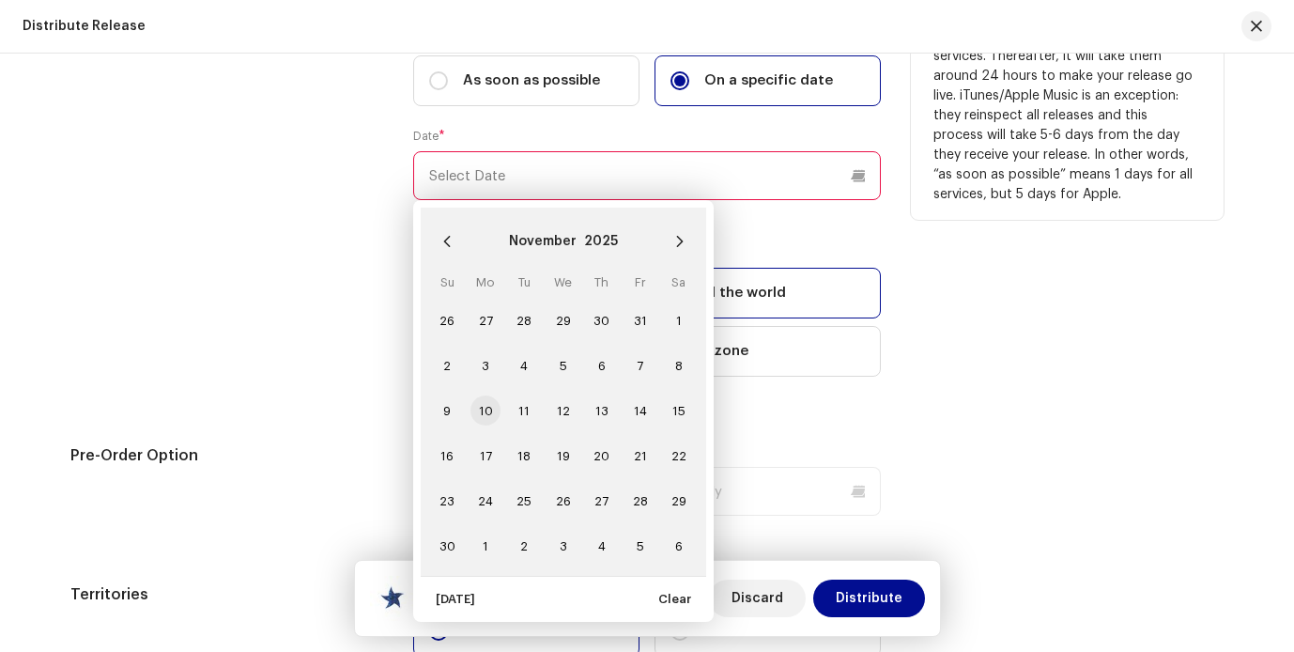
click at [485, 411] on span "10" at bounding box center [485, 410] width 30 height 30
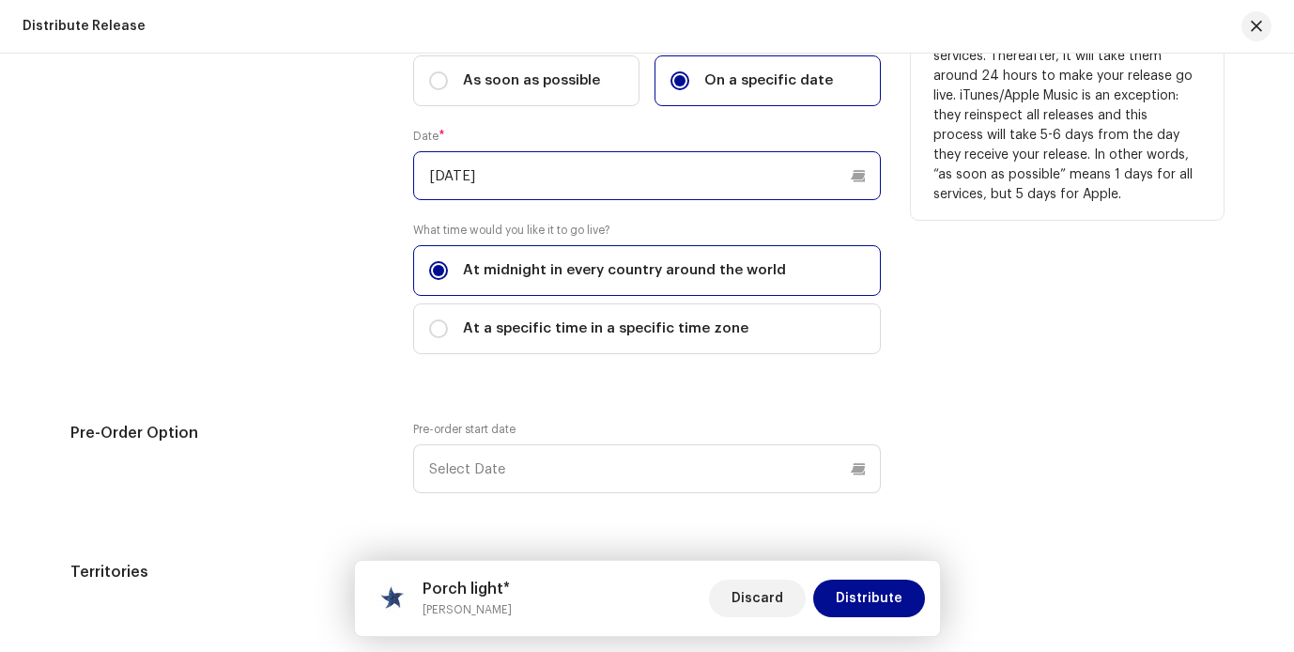
click at [854, 185] on input "[DATE]" at bounding box center [647, 175] width 468 height 49
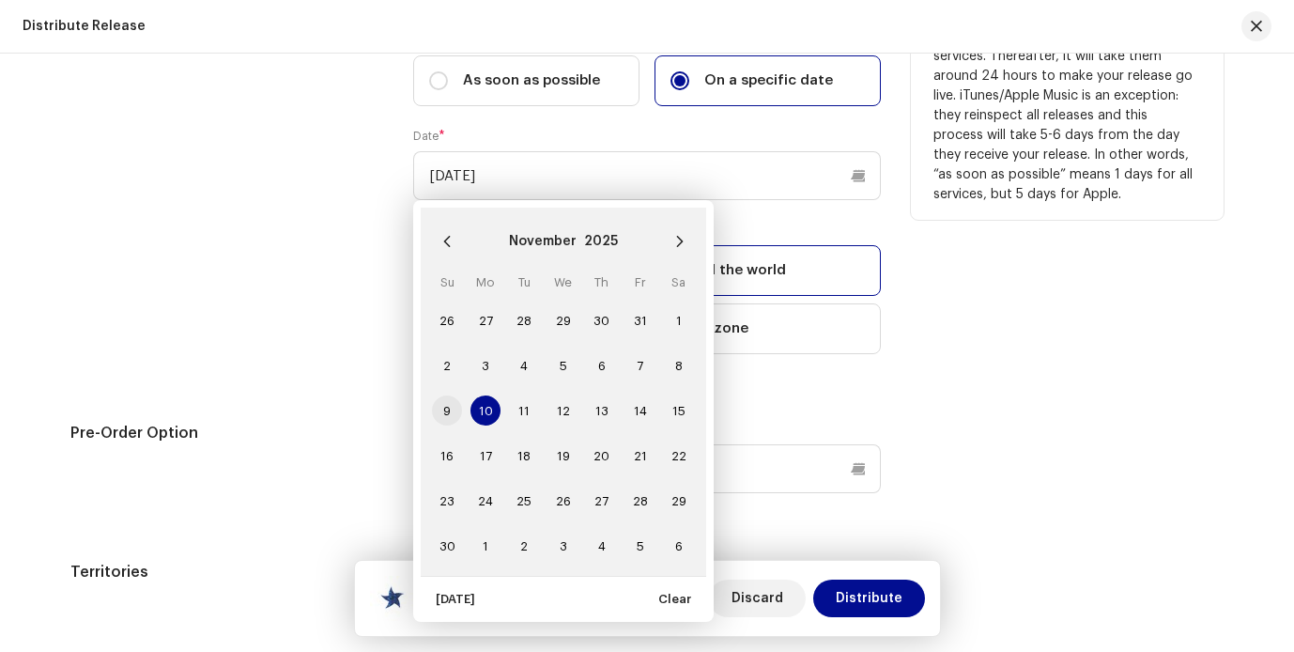
click at [451, 406] on span "9" at bounding box center [447, 410] width 30 height 30
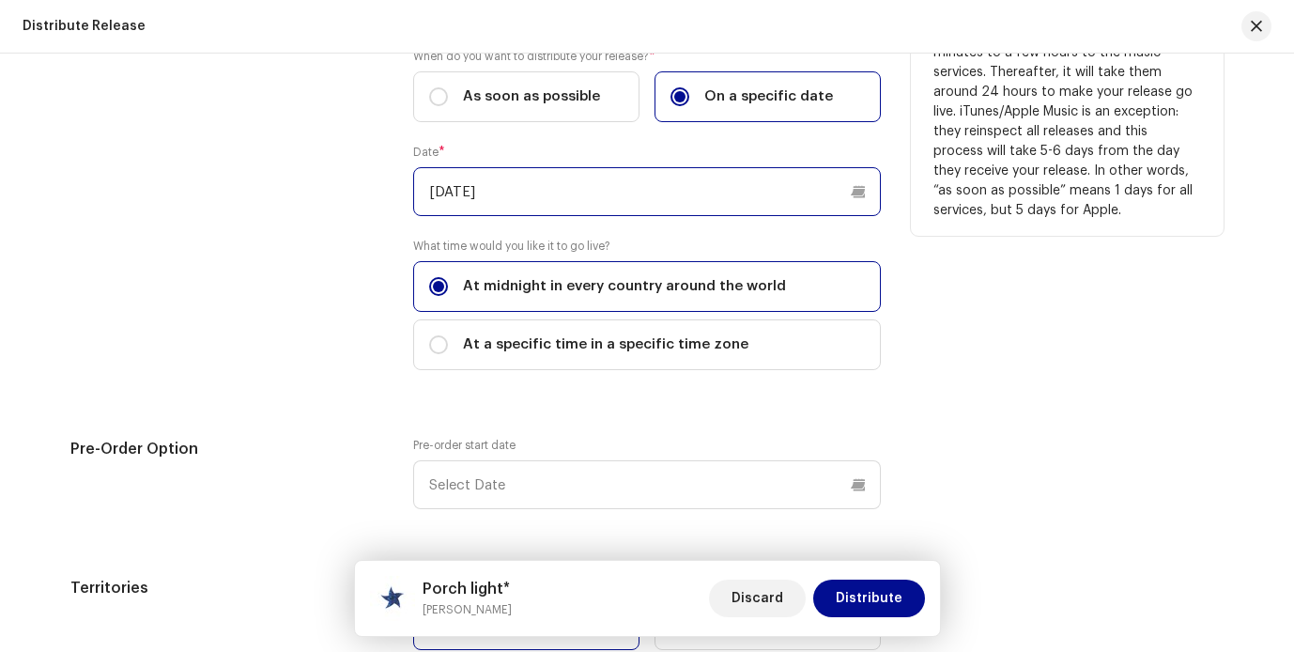
scroll to position [3304, 0]
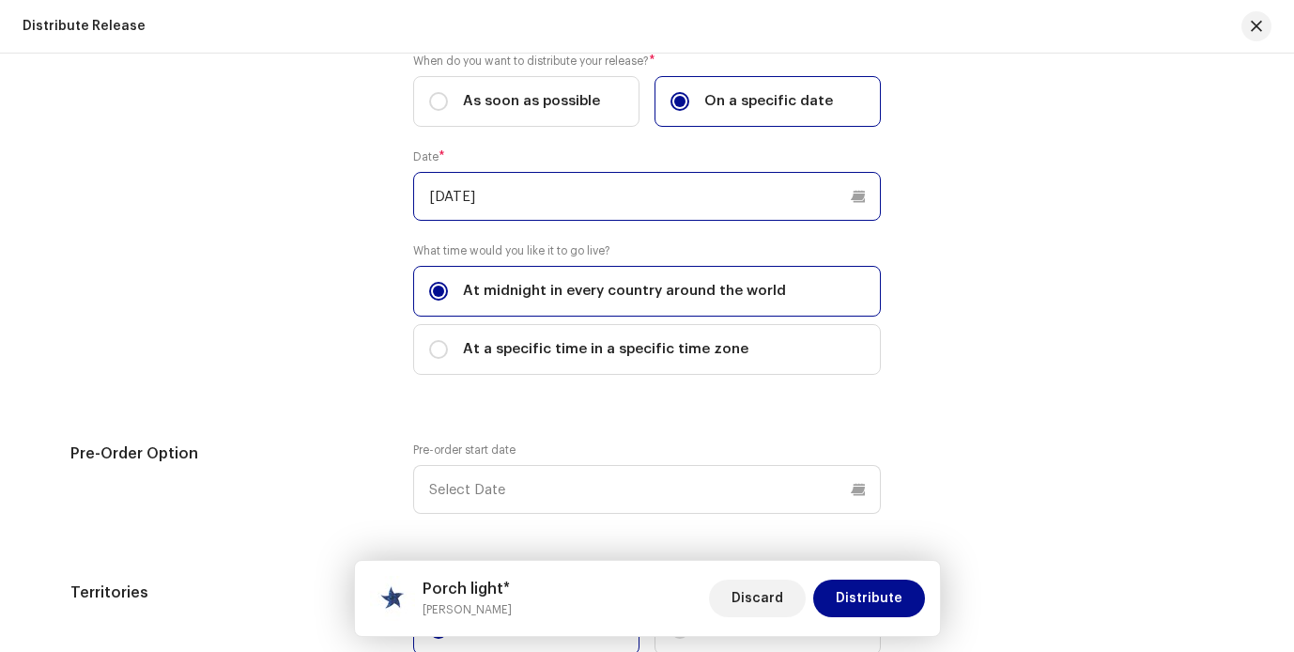
click at [866, 200] on input "[DATE]" at bounding box center [647, 196] width 468 height 49
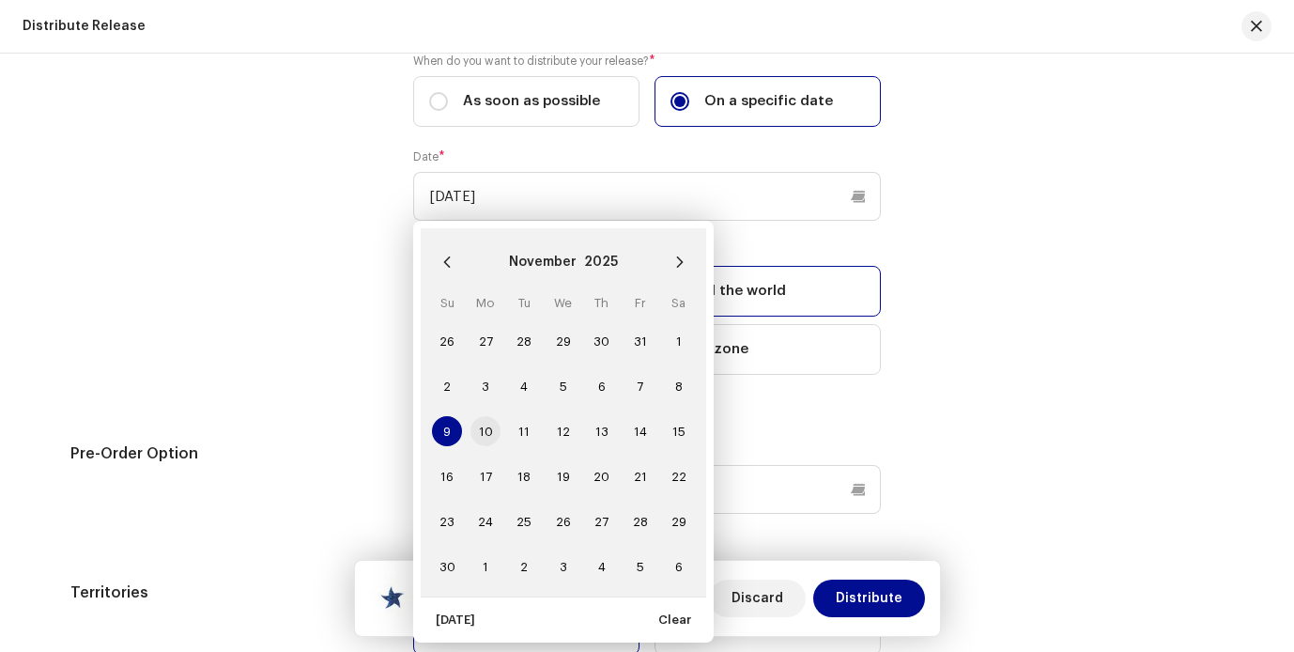
click at [479, 428] on span "10" at bounding box center [485, 431] width 30 height 30
type input "[DATE]"
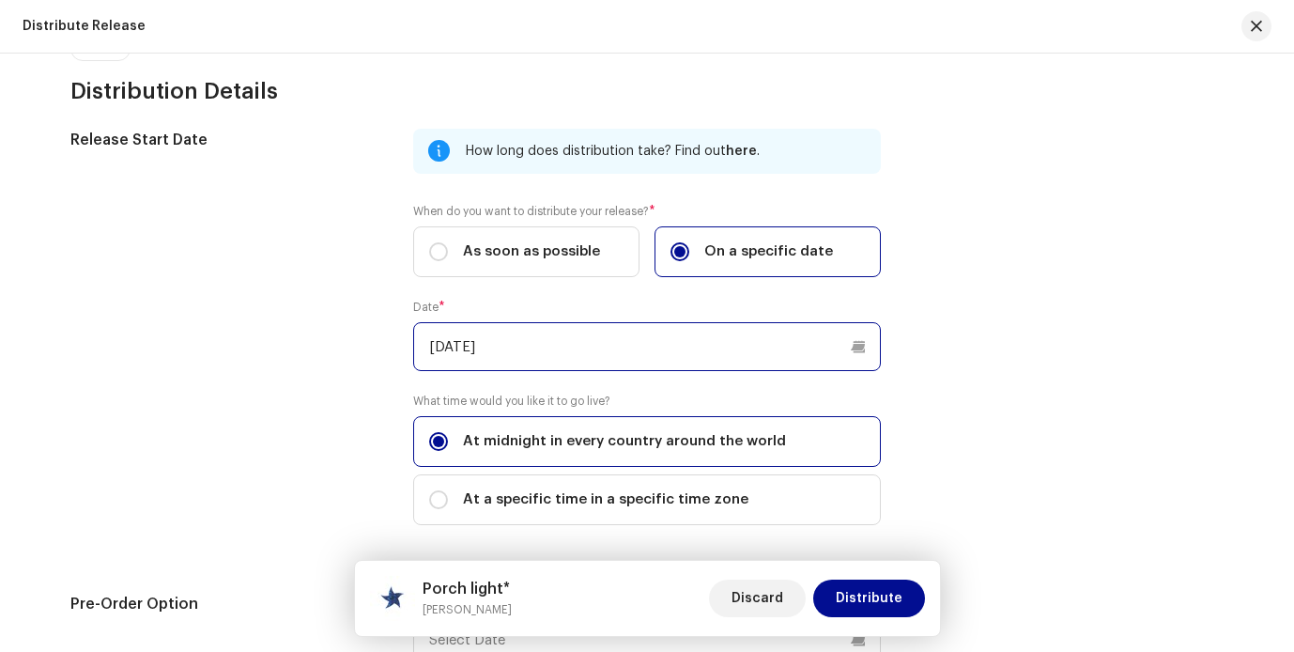
scroll to position [3165, 0]
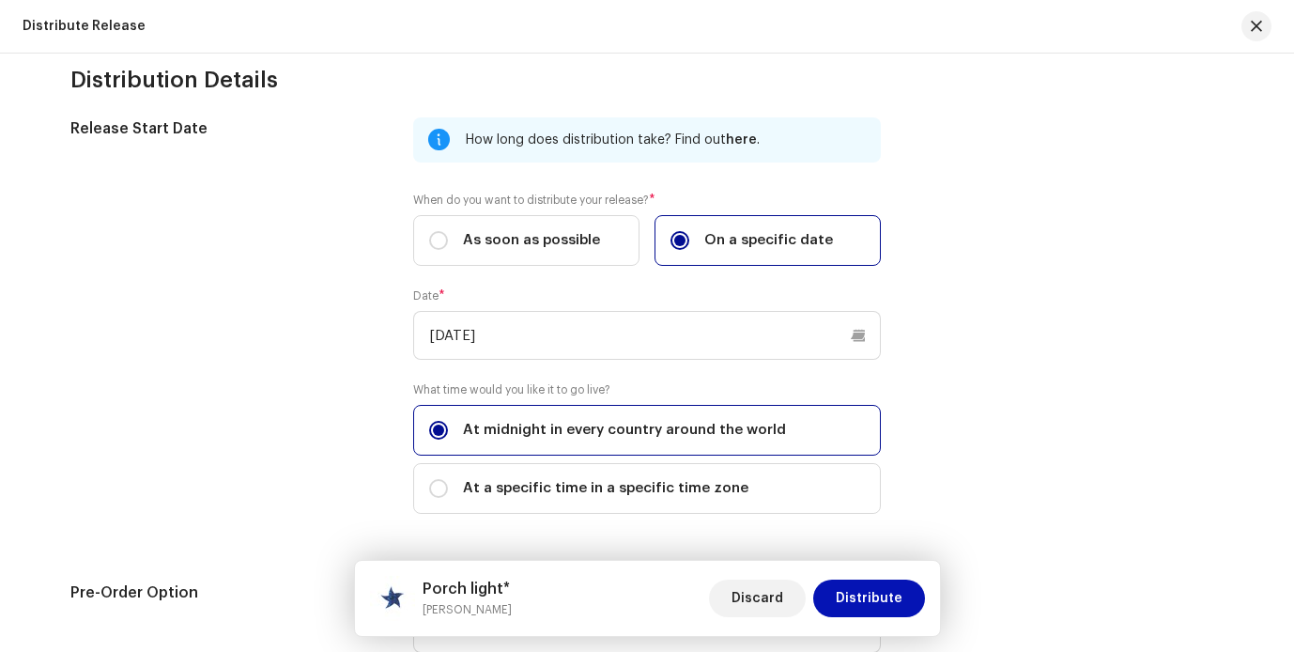
click at [878, 593] on span "Distribute" at bounding box center [869, 598] width 67 height 38
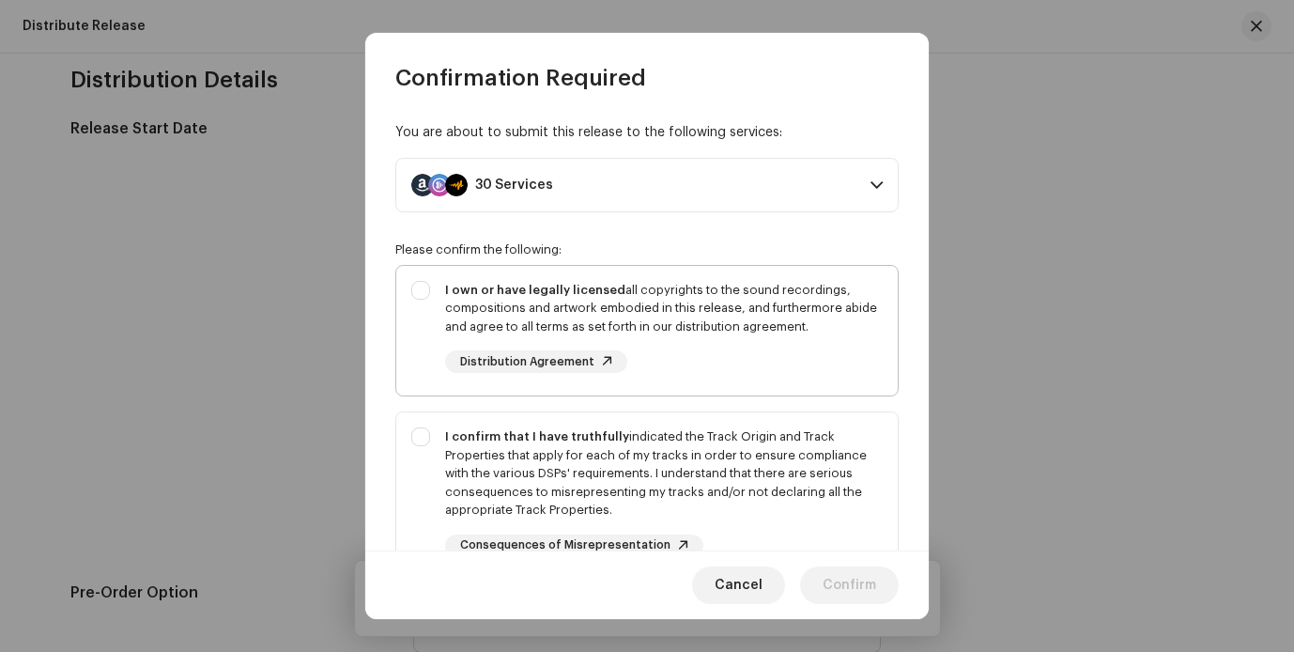
click at [412, 277] on div "I own or have legally licensed all copyrights to the sound recordings, composit…" at bounding box center [646, 327] width 501 height 123
checkbox input "true"
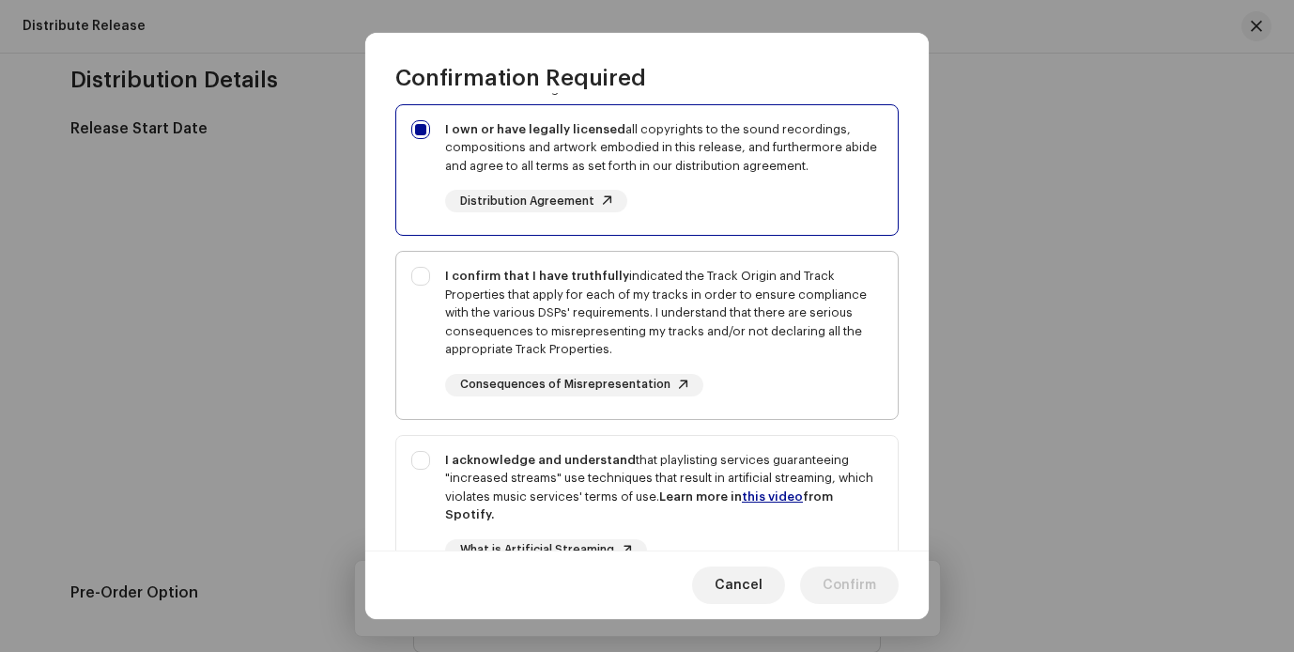
click at [428, 285] on div "I confirm that I have truthfully indicated the Track Origin and Track Propertie…" at bounding box center [646, 332] width 501 height 160
checkbox input "true"
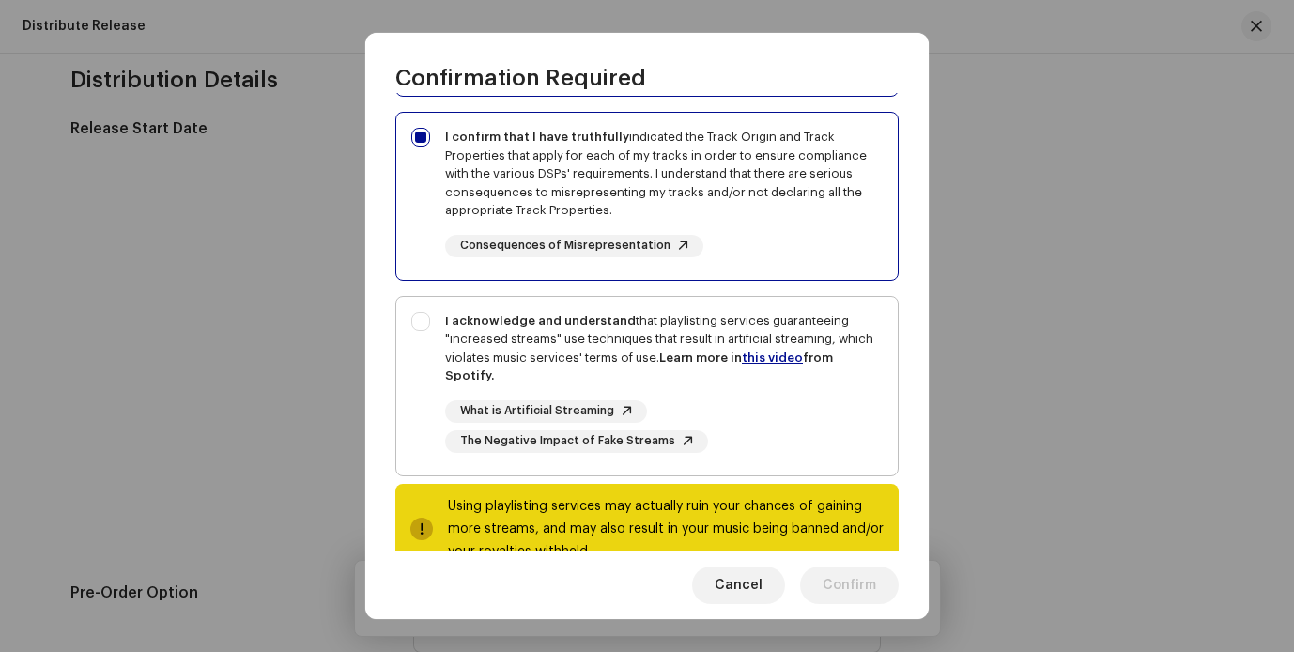
scroll to position [352, 0]
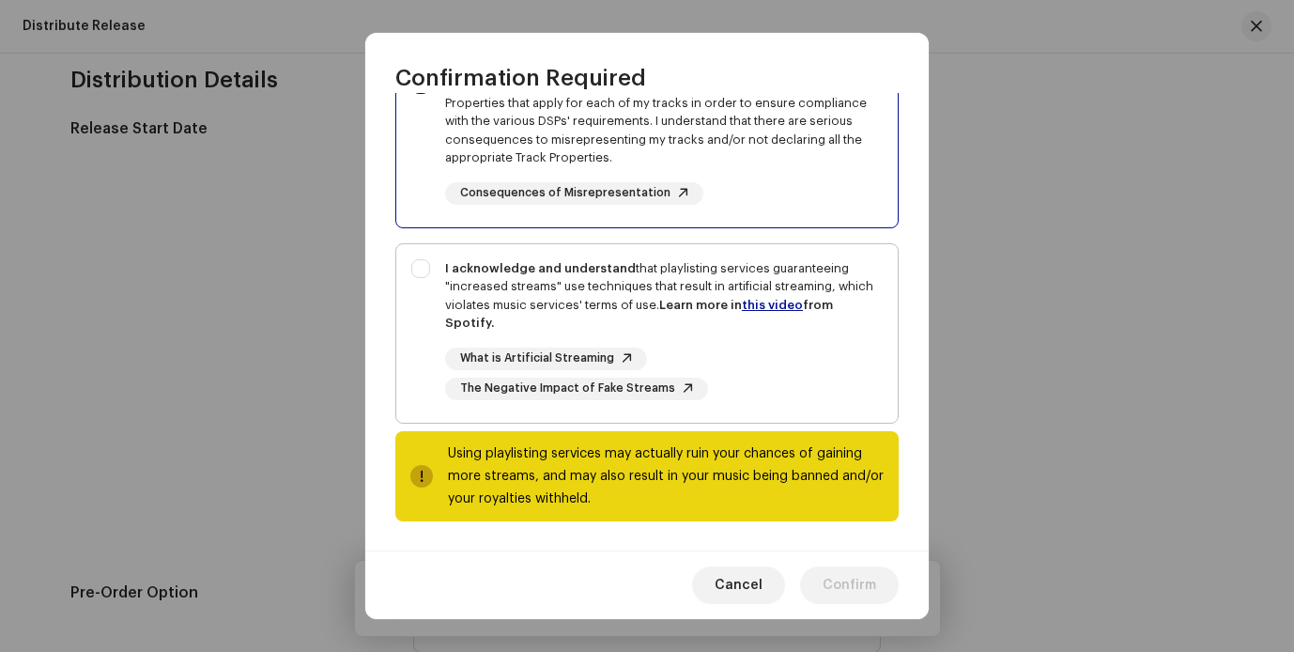
click at [450, 318] on strong "Learn more in this video from Spotify." at bounding box center [639, 314] width 388 height 31
checkbox input "true"
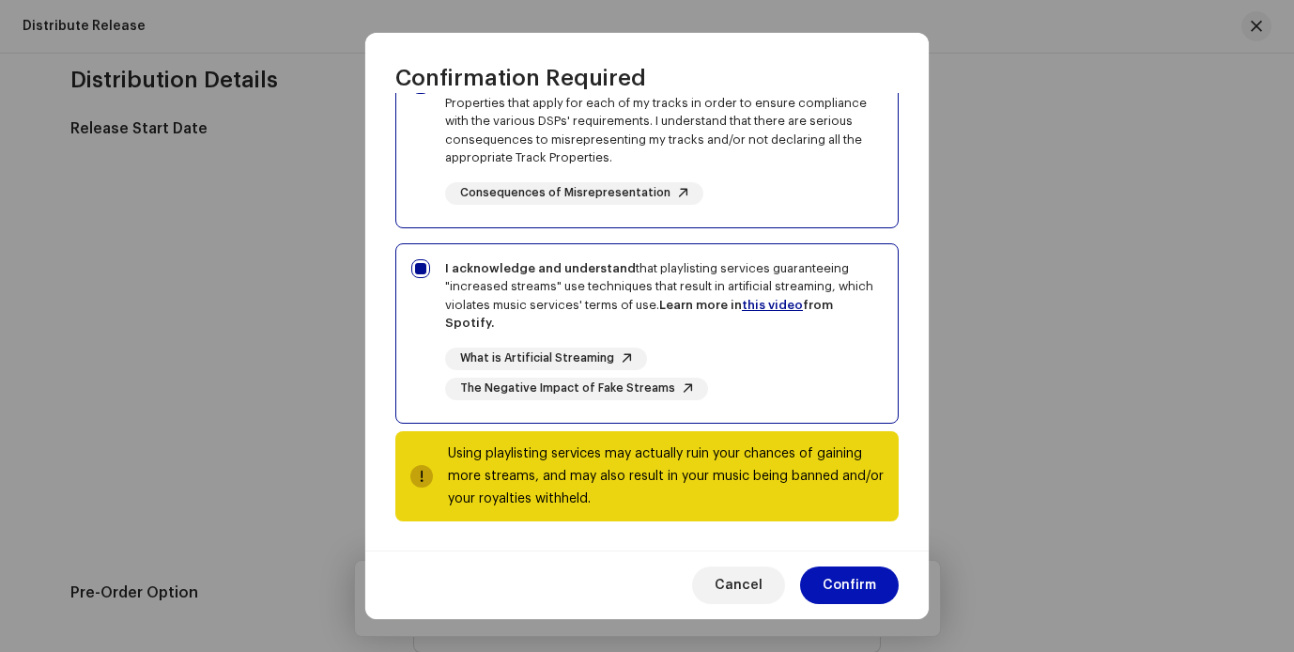
click at [853, 589] on span "Confirm" at bounding box center [850, 585] width 54 height 38
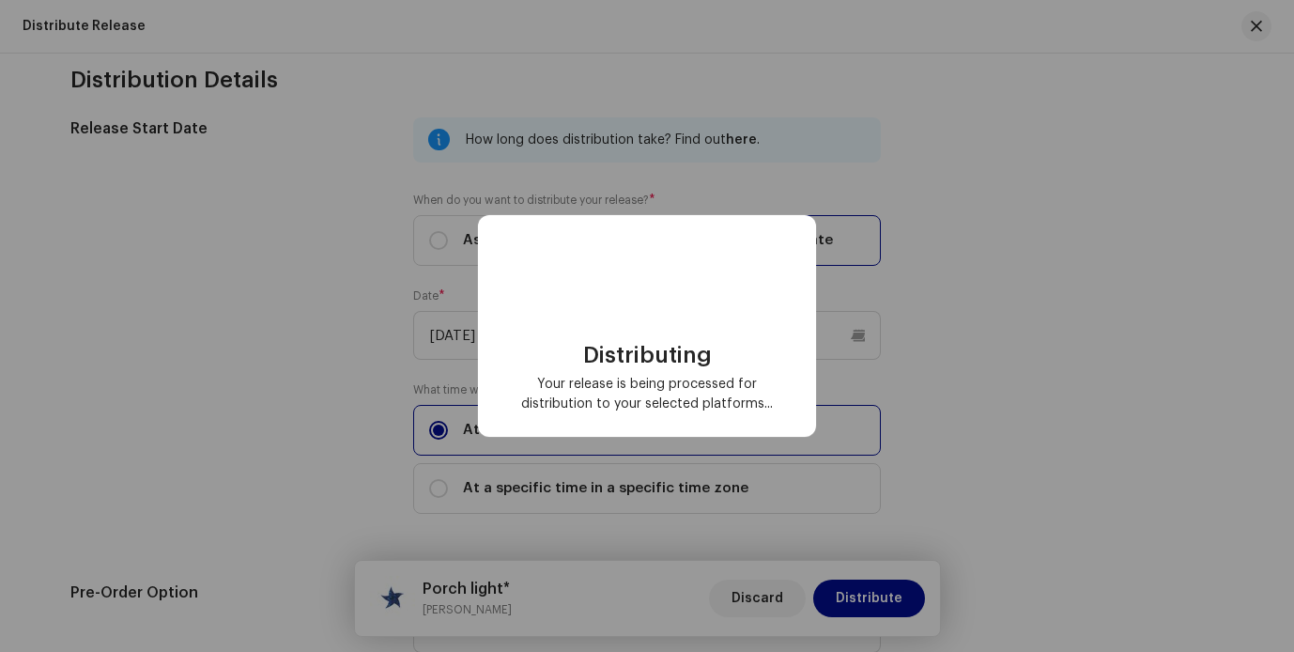
checkbox input "false"
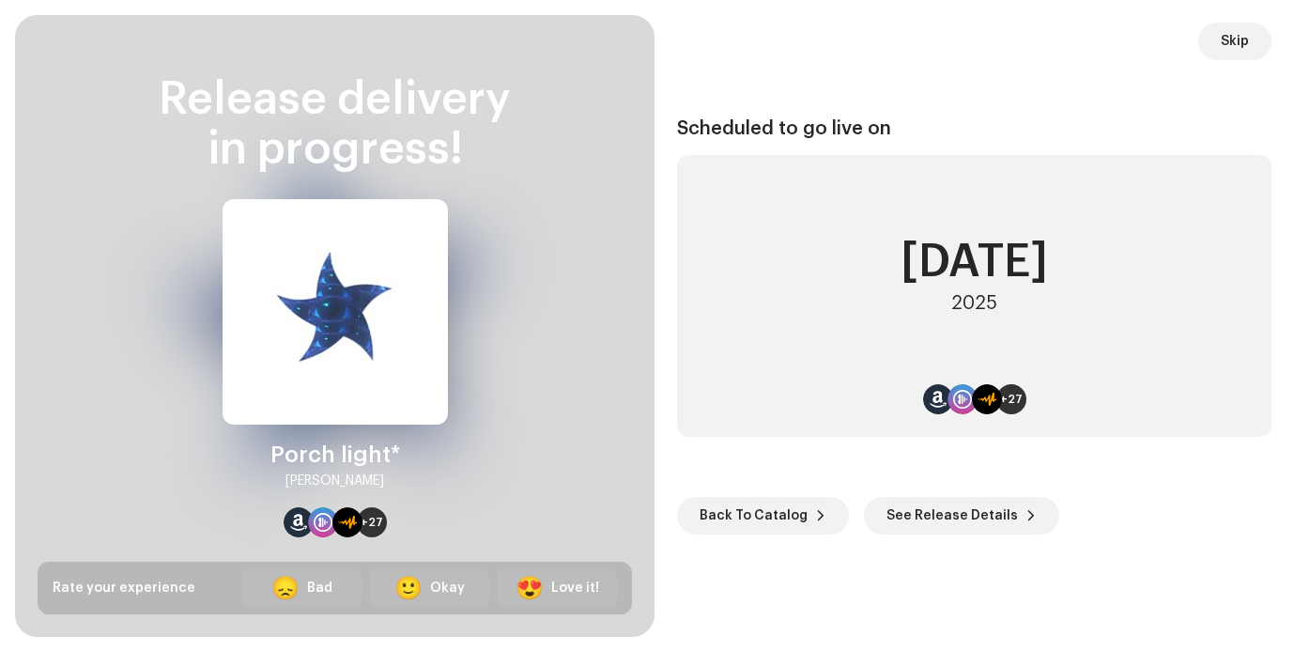
click at [766, 90] on div "Scheduled to go live on [DATE] +27 Back To Catalog See Release Details" at bounding box center [974, 326] width 594 height 577
